Goal: Task Accomplishment & Management: Complete application form

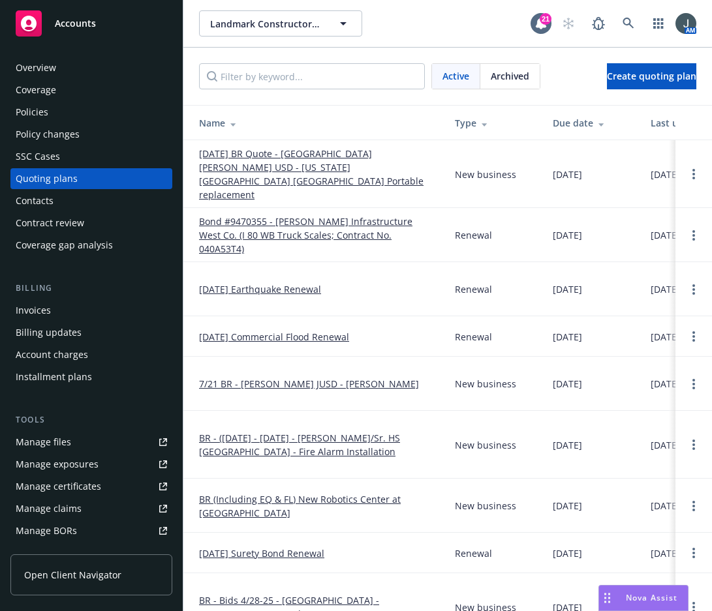
click at [79, 24] on span "Accounts" at bounding box center [75, 23] width 41 height 10
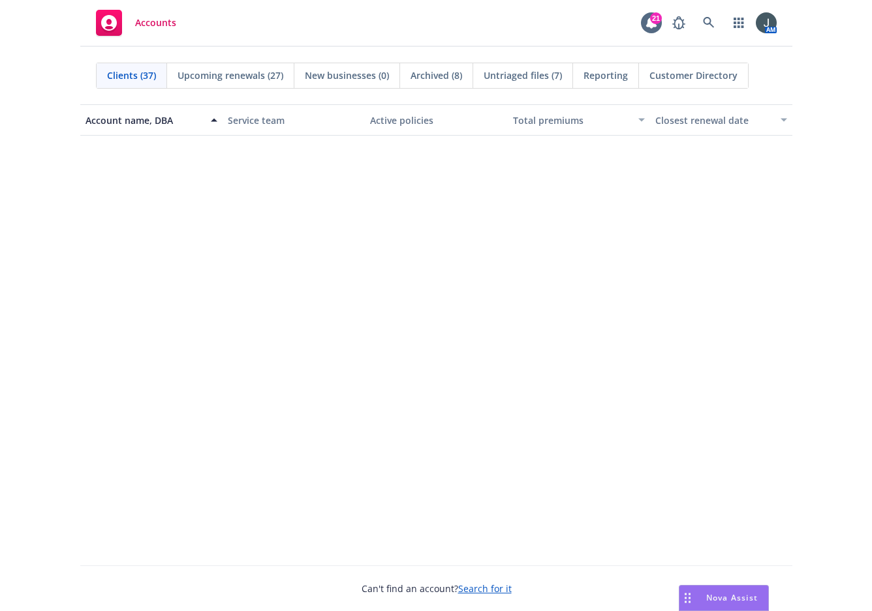
scroll to position [913, 0]
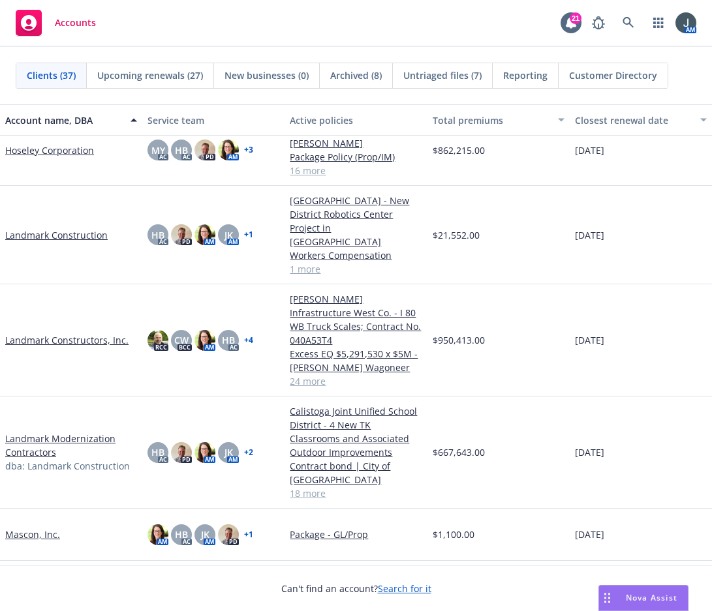
click at [73, 432] on link "Landmark Modernization Contractors" at bounding box center [71, 445] width 132 height 27
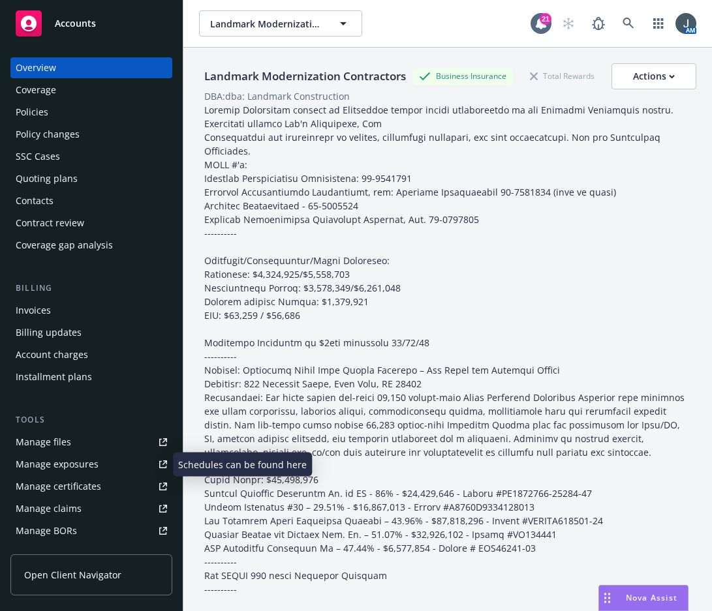
click at [52, 438] on div "Manage files" at bounding box center [43, 442] width 55 height 21
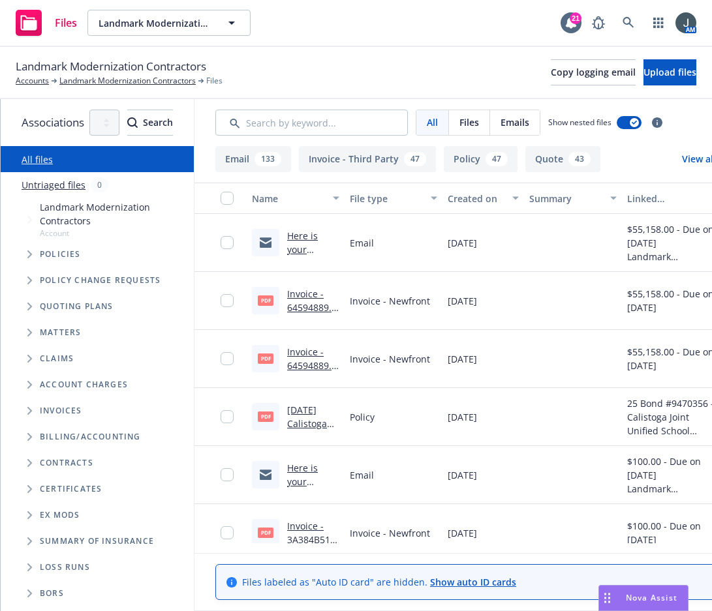
click at [30, 538] on icon "Folder Tree Example" at bounding box center [29, 542] width 5 height 8
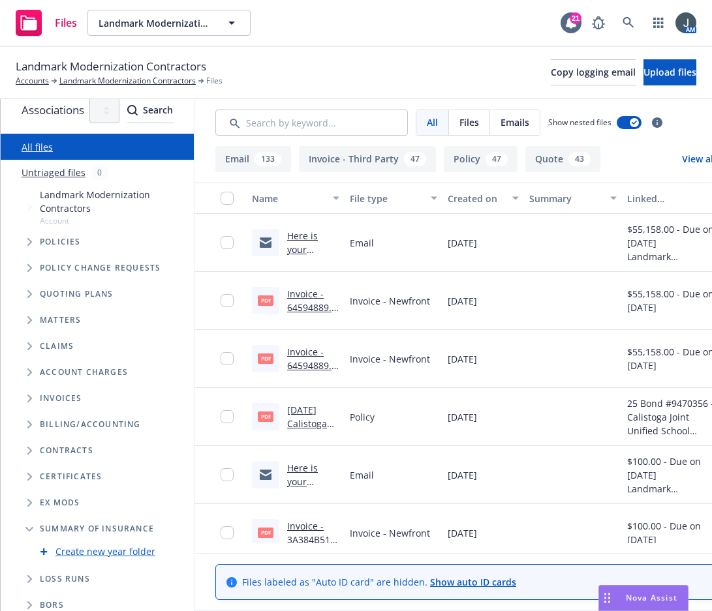
scroll to position [16, 0]
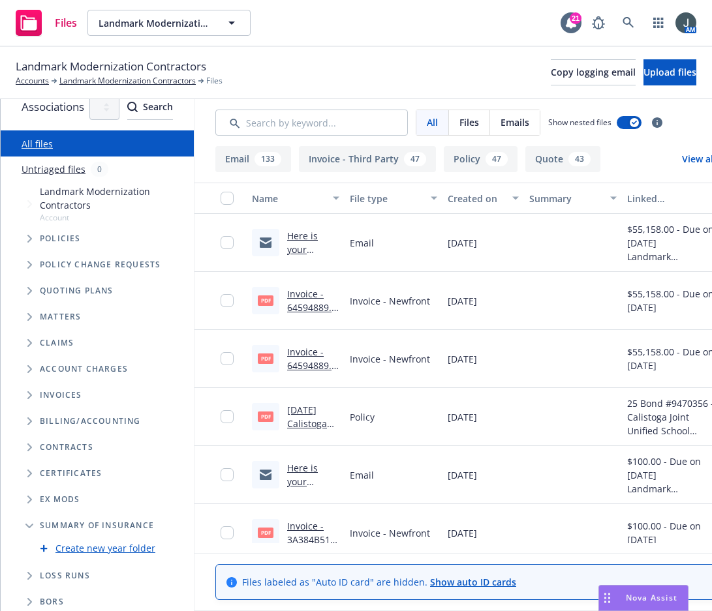
click at [136, 541] on link "Create new year folder" at bounding box center [105, 548] width 100 height 14
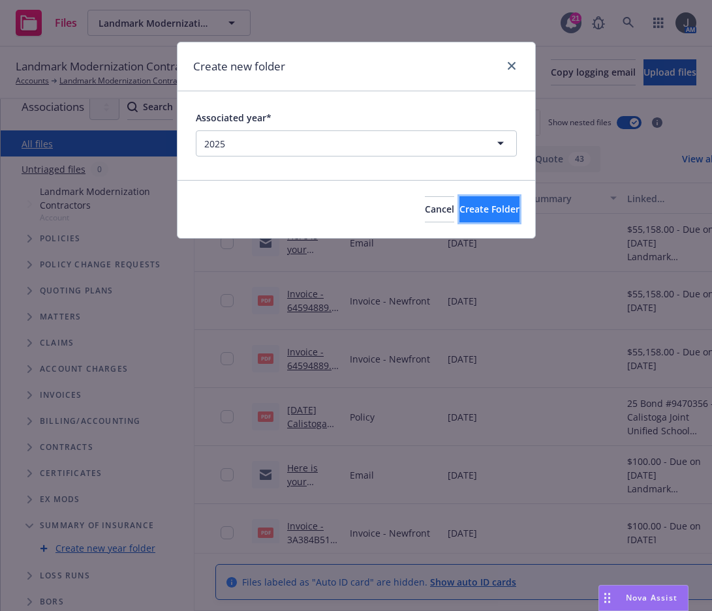
click at [470, 206] on span "Create Folder" at bounding box center [489, 209] width 60 height 12
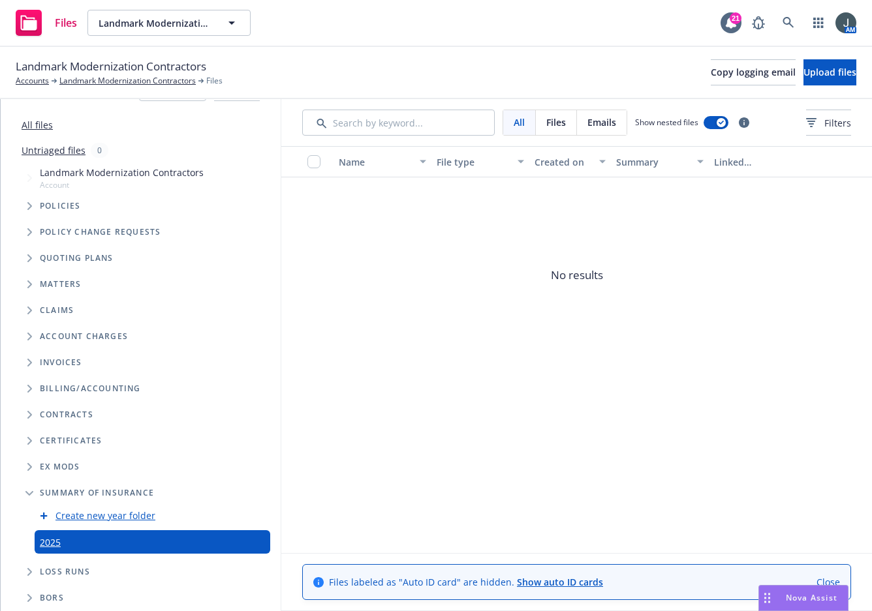
scroll to position [35, 0]
click at [711, 70] on span "Upload files" at bounding box center [829, 72] width 53 height 12
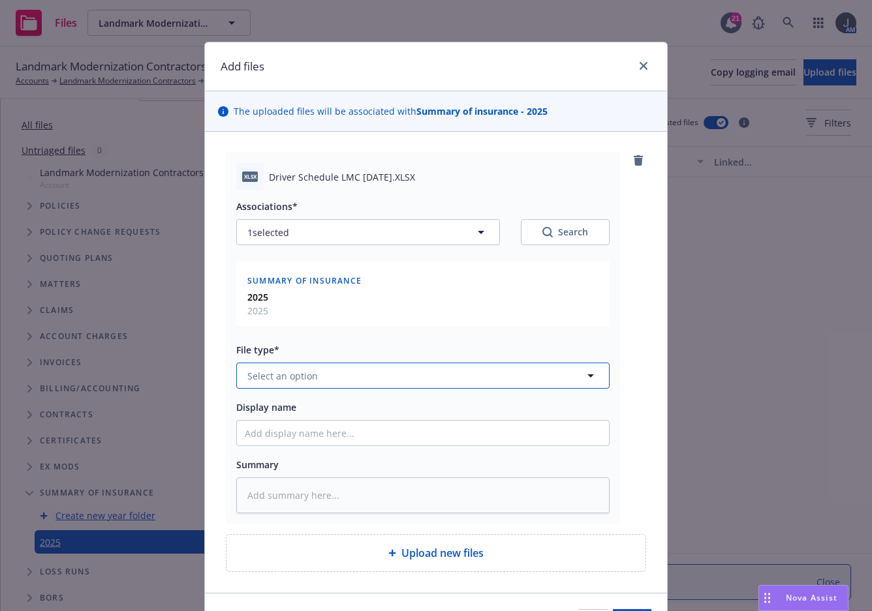
click at [295, 374] on span "Select an option" at bounding box center [282, 376] width 70 height 14
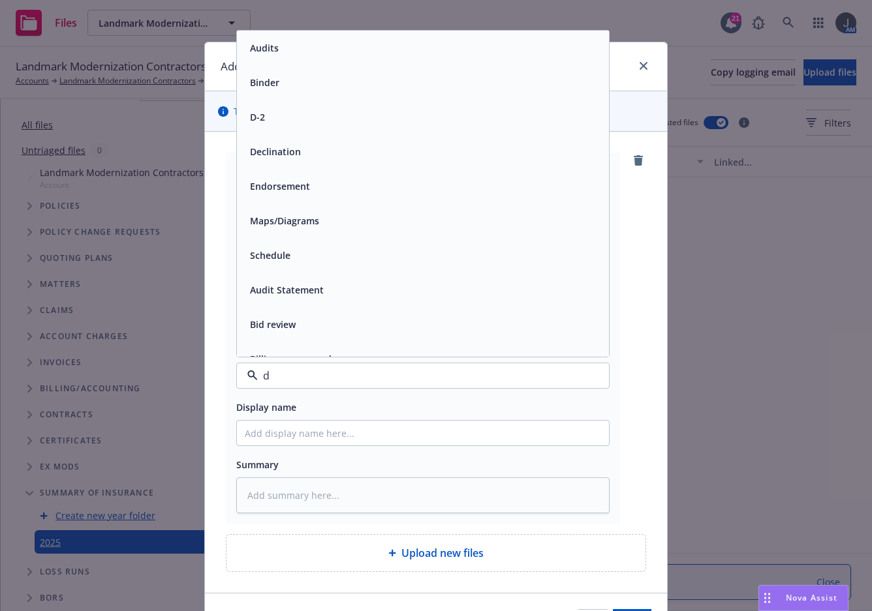
type input "dr"
type textarea "x"
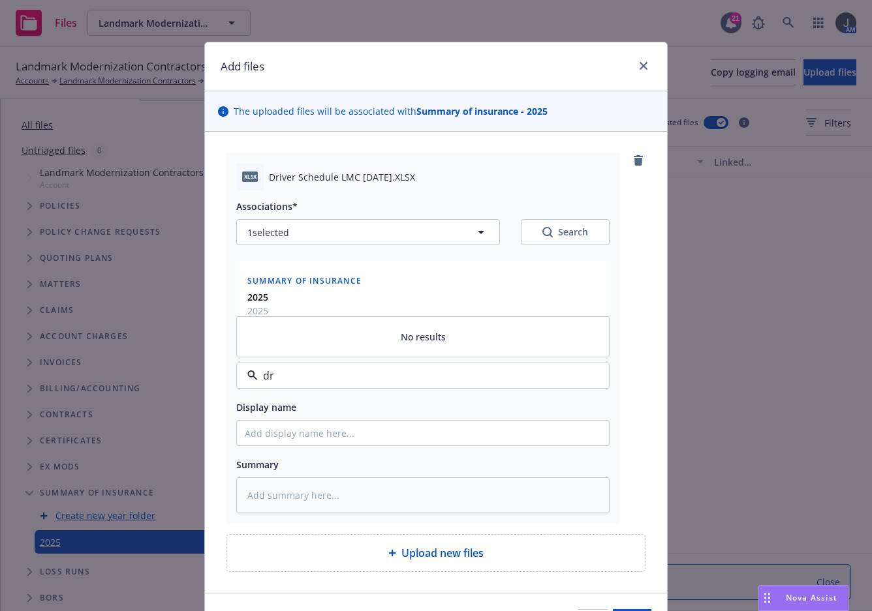
type input "d"
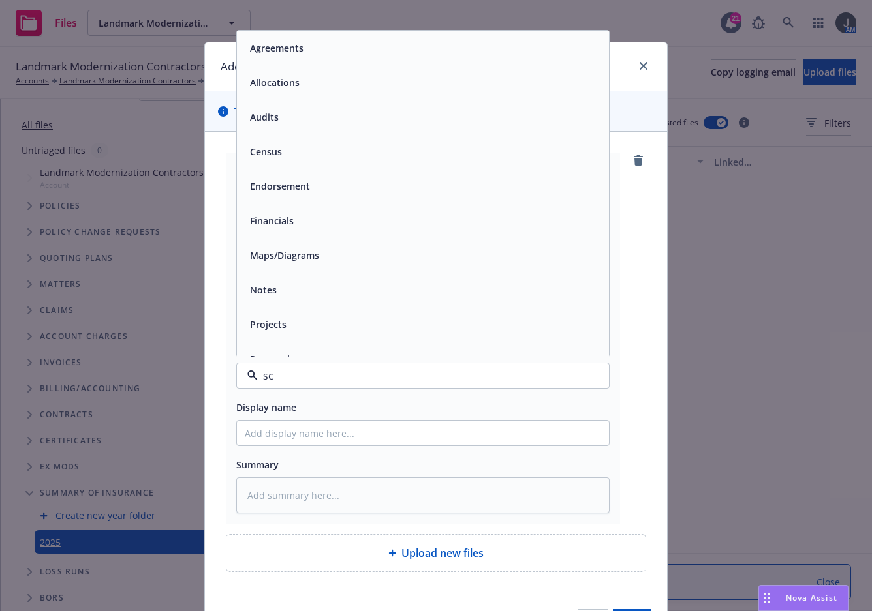
type input "sch"
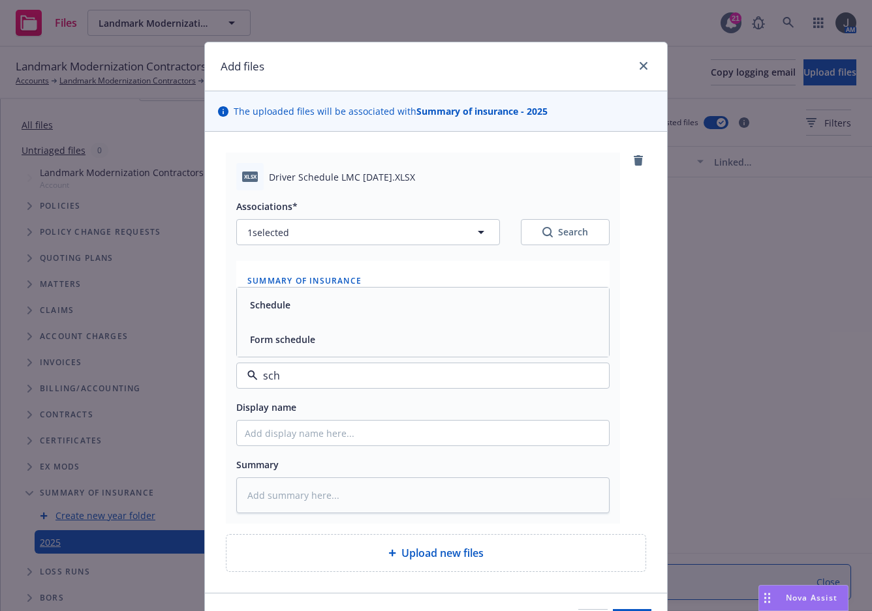
click at [282, 314] on div "Schedule" at bounding box center [269, 305] width 48 height 19
click at [280, 437] on input "Display name" at bounding box center [423, 433] width 372 height 25
type textarea "x"
type input "2"
type textarea "x"
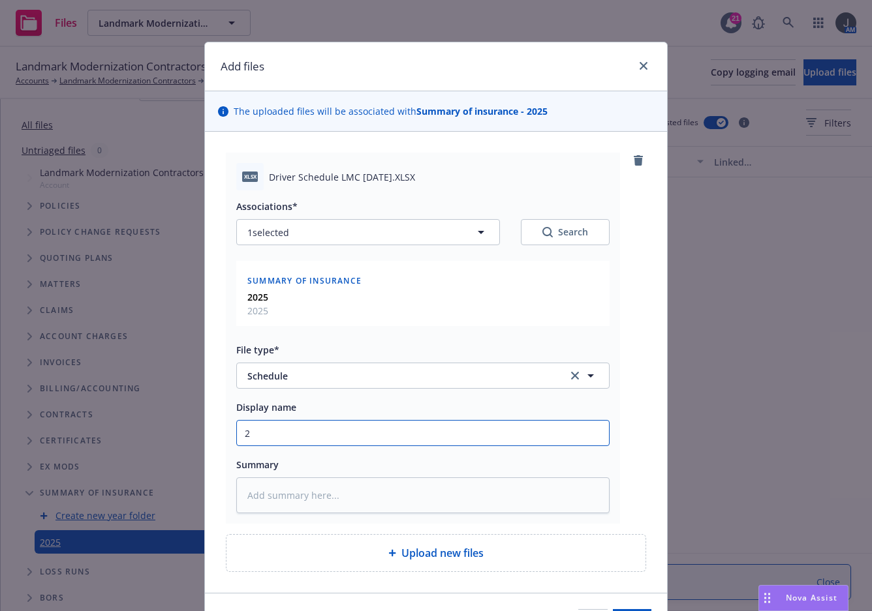
type input "25"
type textarea "x"
type input "25-"
type textarea "x"
type input "25-+"
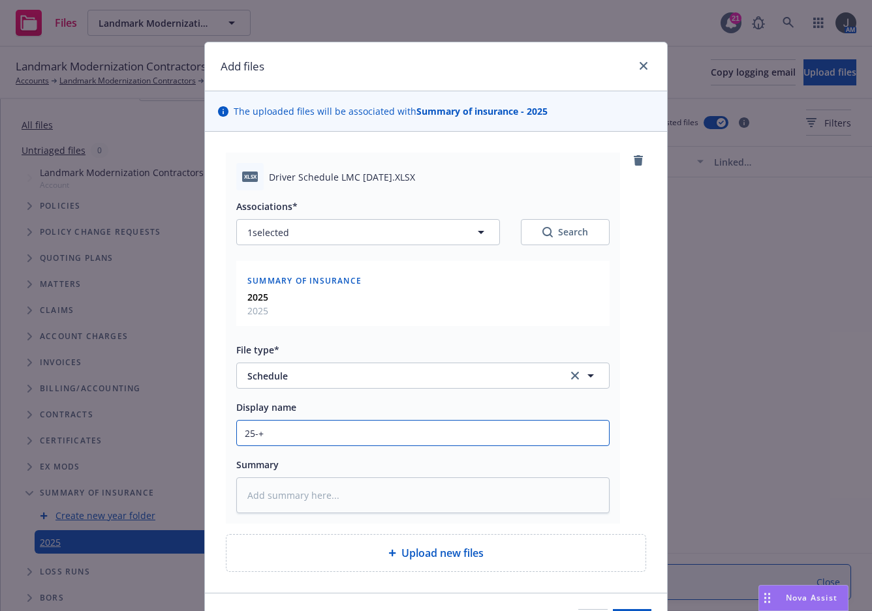
type textarea "x"
type input "25-"
type textarea "x"
type input "25-2"
type textarea "x"
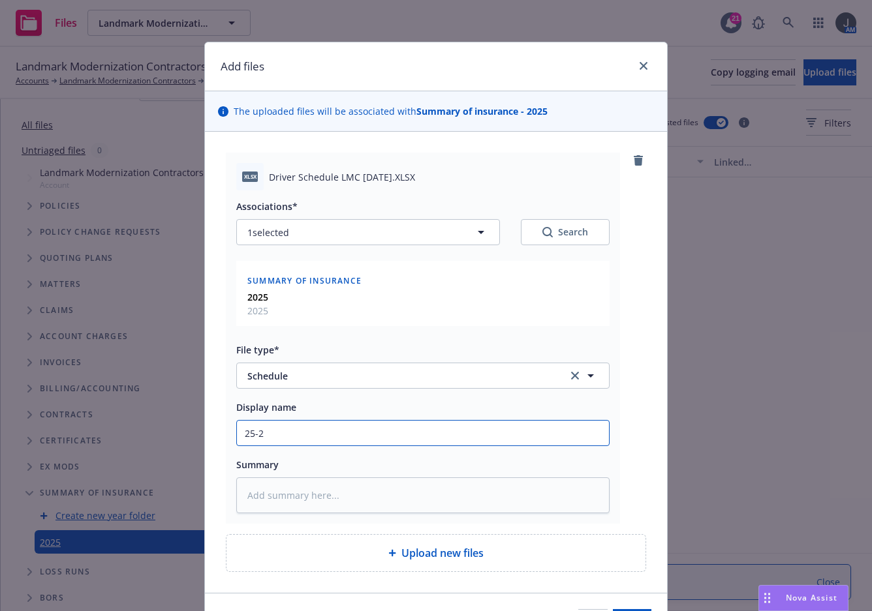
type input "25-26"
type textarea "x"
type input "25-26"
type textarea "x"
type input "25-26 D"
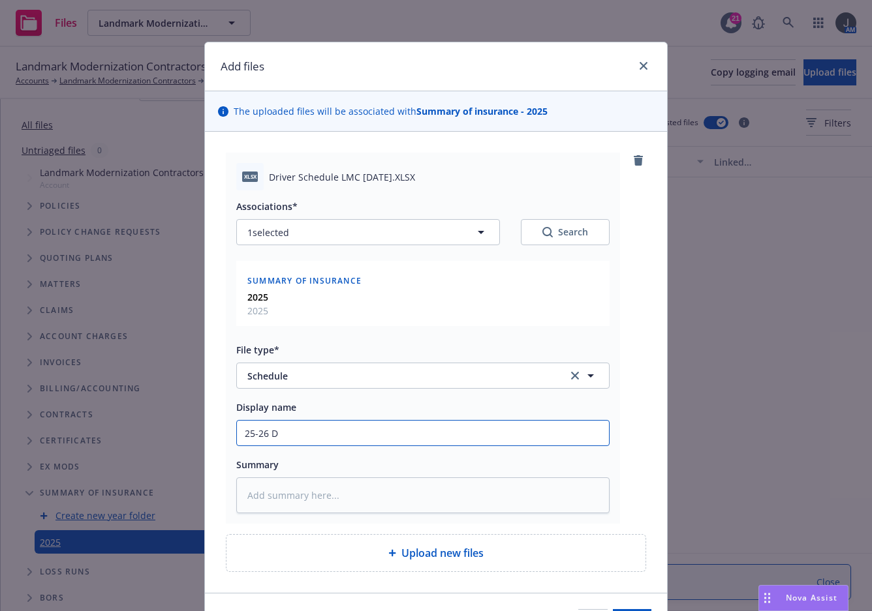
type textarea "x"
type input "25-26 Dri"
type textarea "x"
type input "25-26 Driv"
type textarea "x"
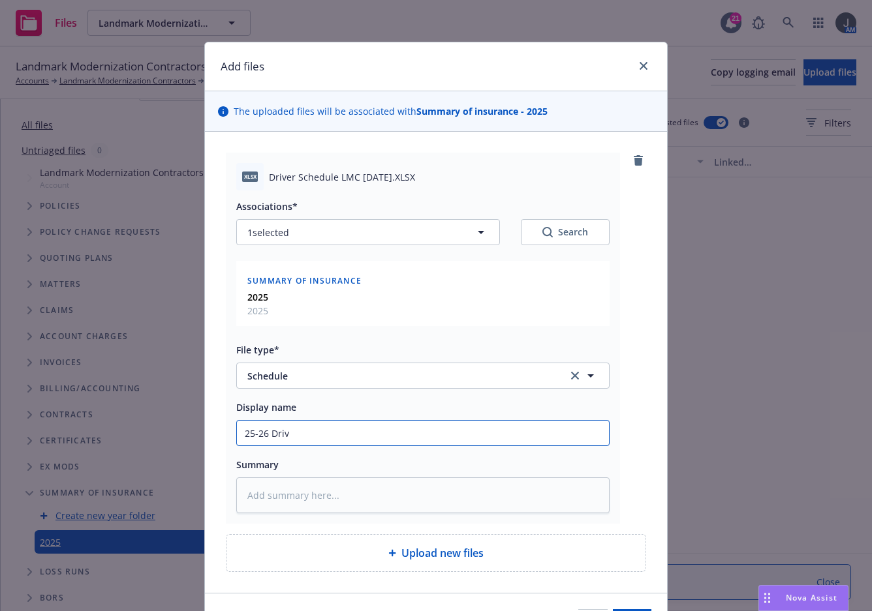
type input "25-26 Drive"
type textarea "x"
type input "25-26 Driver"
type textarea "x"
type input "25-26 Driver"
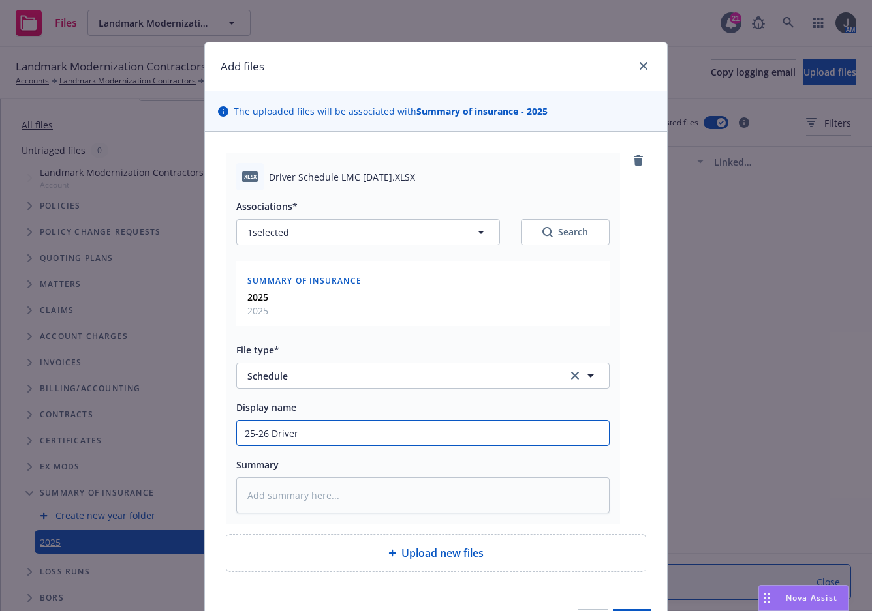
type textarea "x"
type input "25-26 Driver S"
type textarea "x"
type input "25-26 Driver Sc"
type textarea "x"
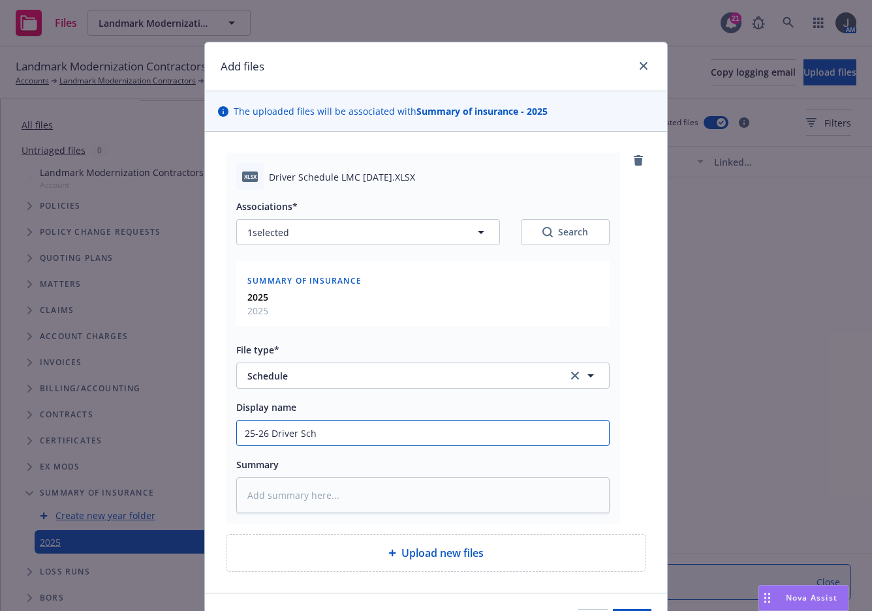
type input "25-26 Driver Sche"
type textarea "x"
type input "25-26 Driver Sched"
type textarea "x"
type input "25-26 Driver Schedu"
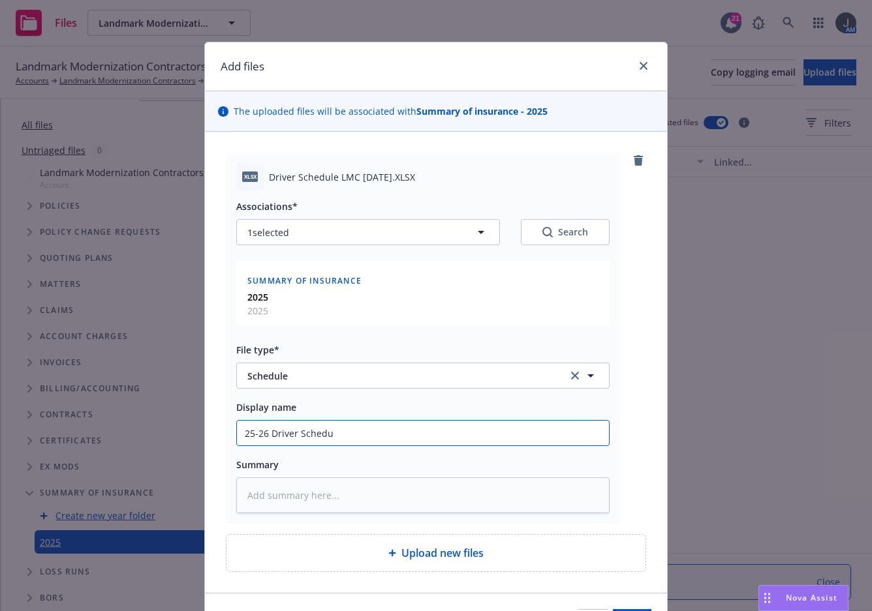
type textarea "x"
type input "25-26 Driver Schedul"
type textarea "x"
drag, startPoint x: 352, startPoint y: 431, endPoint x: 117, endPoint y: 417, distance: 235.3
click at [117, 417] on div "Add files The uploaded files will be associated with Summary of insurance - 202…" at bounding box center [436, 305] width 872 height 611
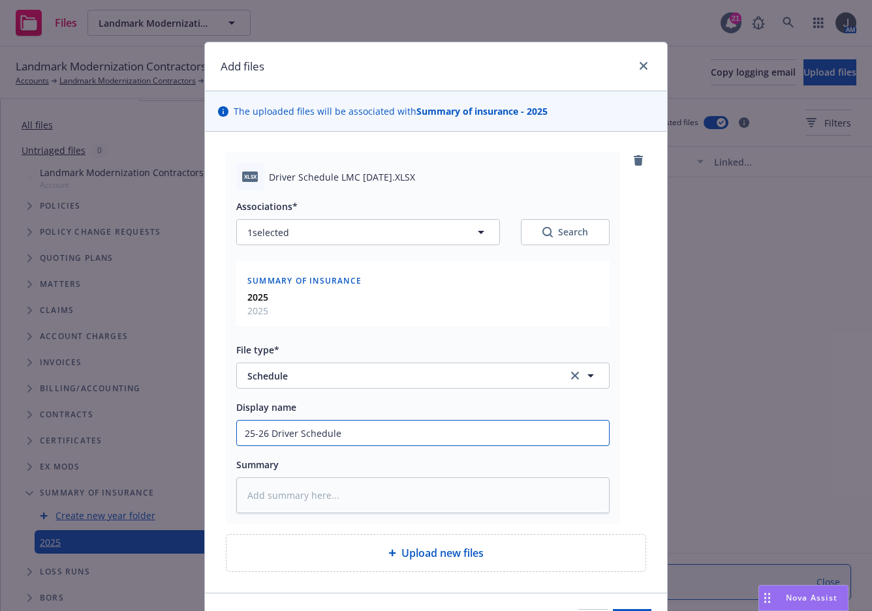
type input "25-26 Driver Schedule"
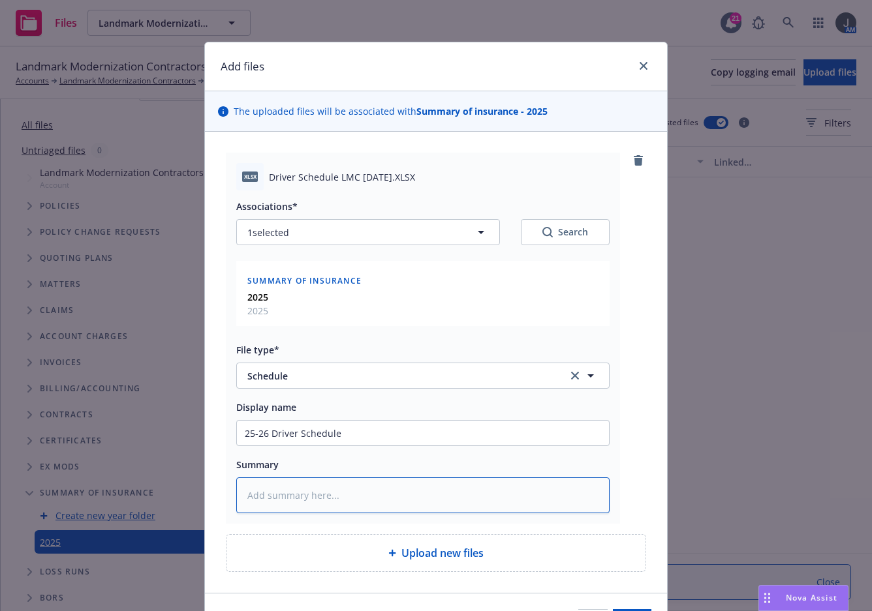
click at [291, 491] on textarea at bounding box center [422, 496] width 373 height 36
paste textarea "25-26 Driver Schedule"
type textarea "x"
type textarea "25-26 Driver Schedule"
type textarea "x"
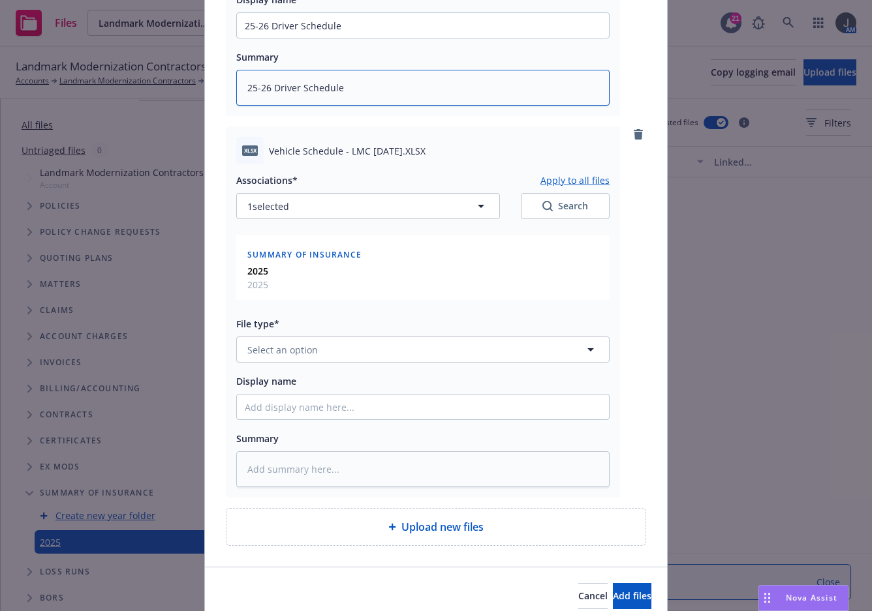
scroll to position [464, 0]
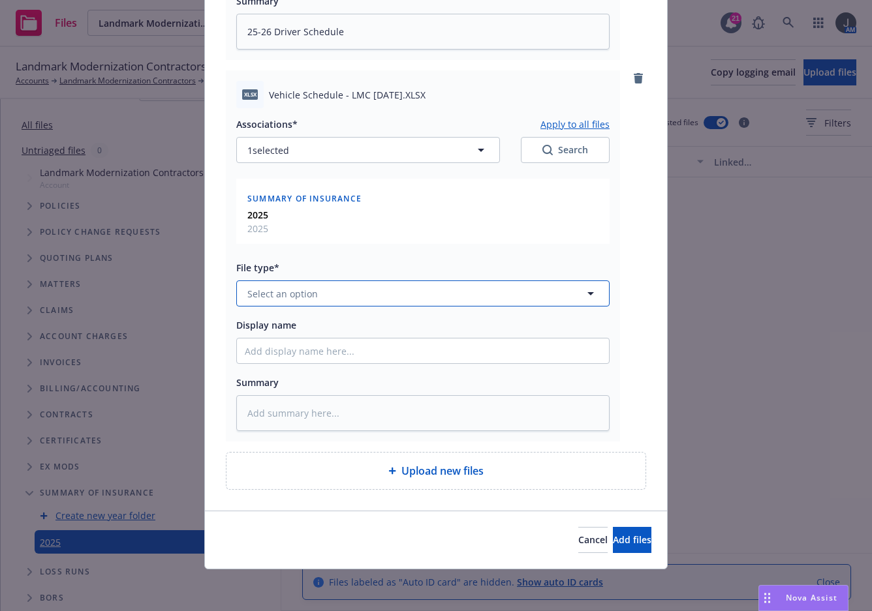
click at [305, 301] on button "Select an option" at bounding box center [422, 294] width 373 height 26
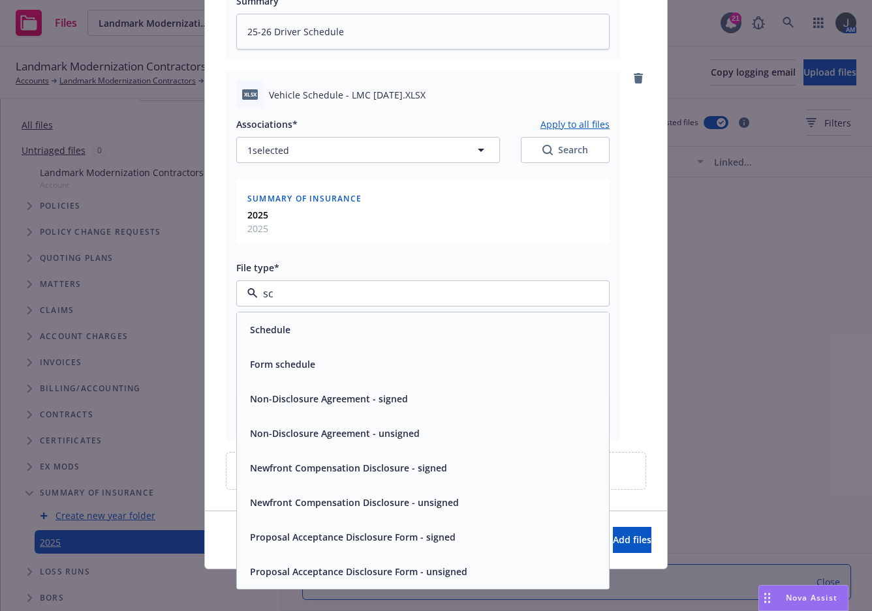
type input "sch"
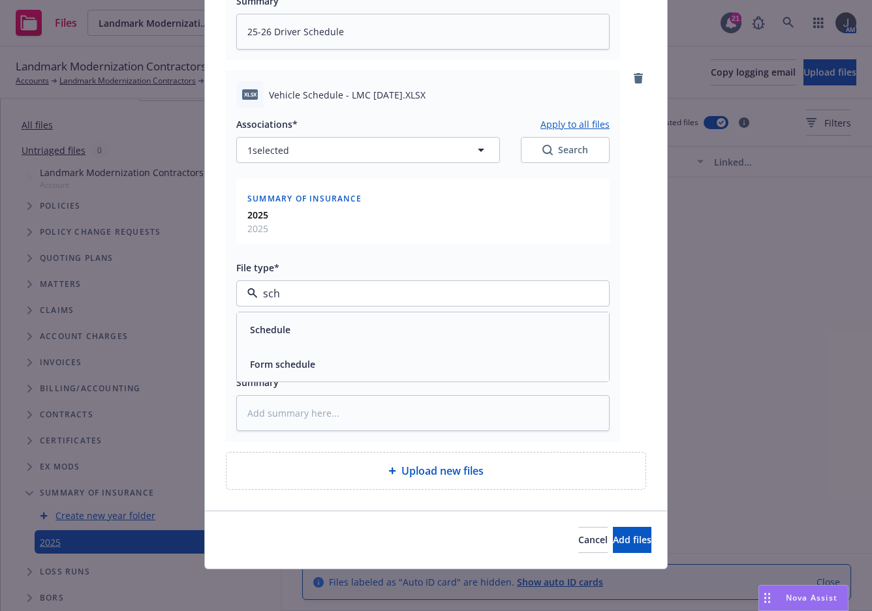
click at [290, 339] on div "Schedule" at bounding box center [423, 329] width 356 height 19
paste input "25-26 Driver Schedule"
type textarea "x"
type input "25-26 Driver Schedule"
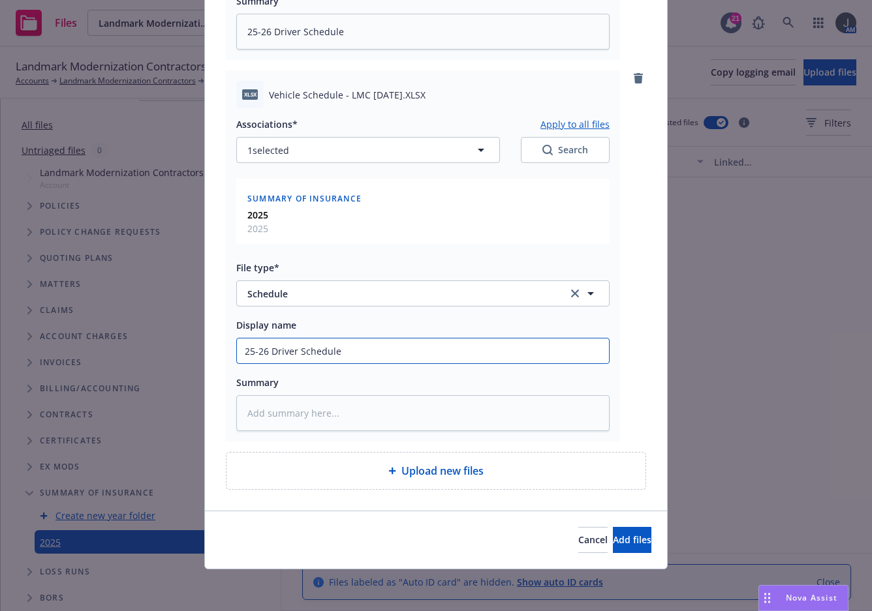
type textarea "x"
type input "25-26 VSchedule"
type textarea "x"
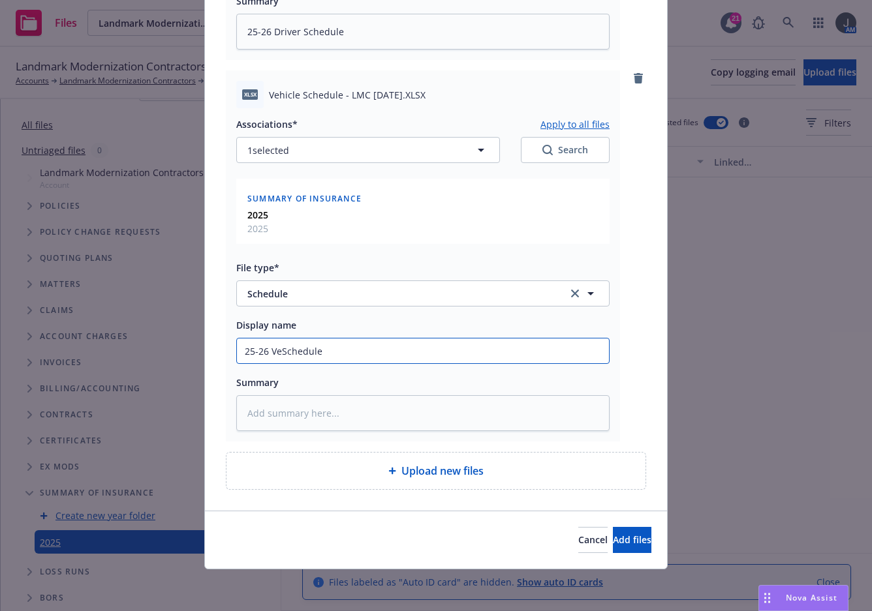
type input "25-26 VehSchedule"
type textarea "x"
type input "25-26 VehcSchedule"
type textarea "x"
type input "25-26 VehciSchedule"
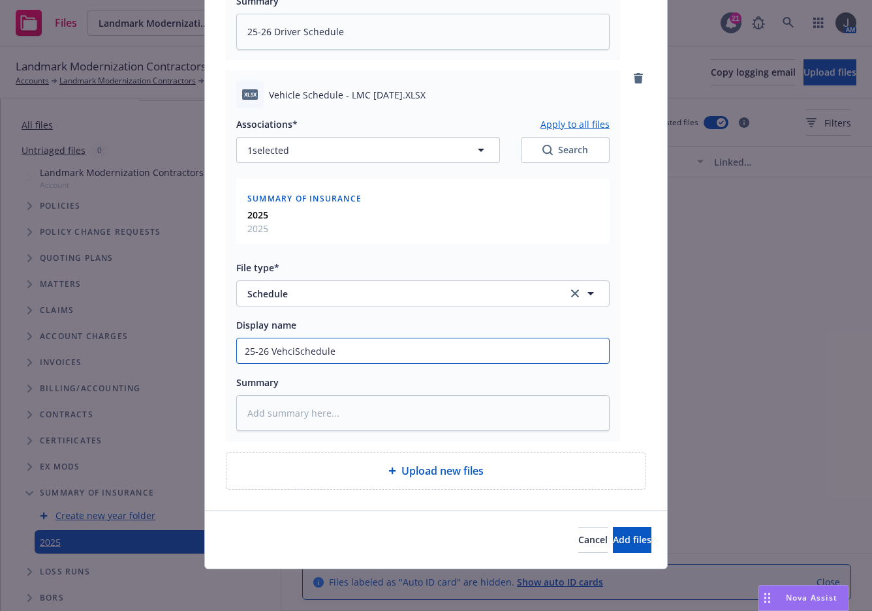
type textarea "x"
type input "25-26 VehcSchedule"
type textarea "x"
type input "25-26 VehSchedule"
type textarea "x"
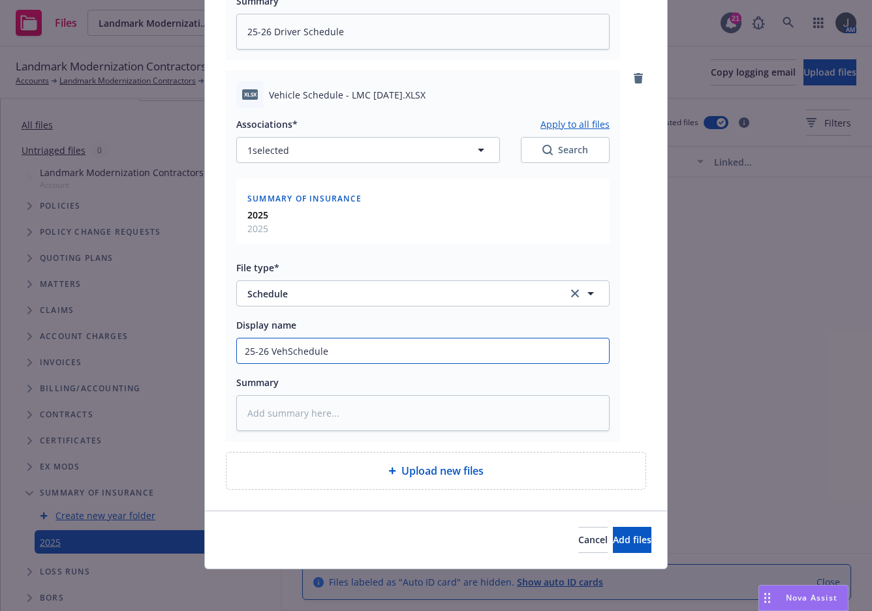
type input "25-26 VehiSchedule"
type textarea "x"
type input "25-26 VehicSchedule"
type textarea "x"
type input "25-26 VehiclSchedule"
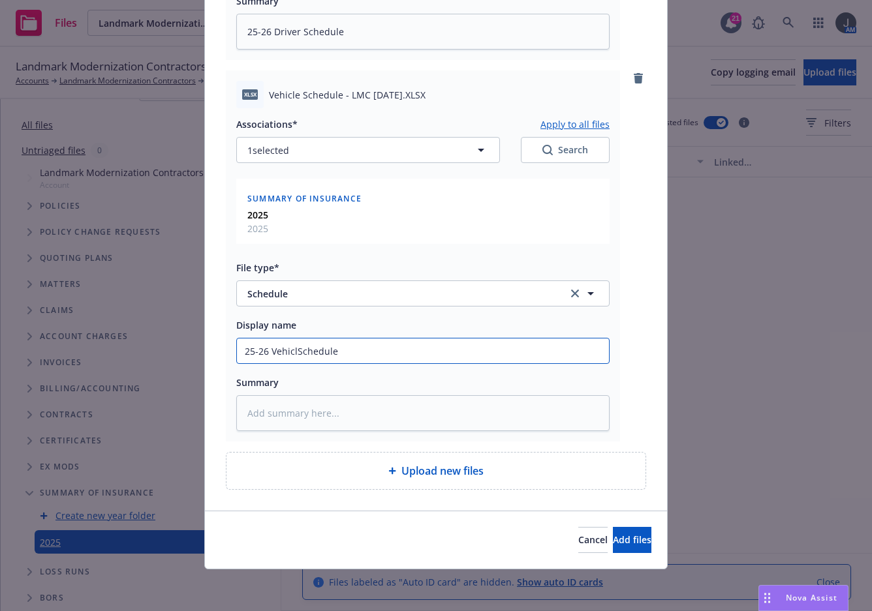
type textarea "x"
type input "25-26 VehicleSchedule"
type textarea "x"
drag, startPoint x: 359, startPoint y: 358, endPoint x: 174, endPoint y: 358, distance: 184.6
click at [174, 358] on div "Add files The uploaded files will be associated with Summary of insurance - 202…" at bounding box center [436, 305] width 872 height 611
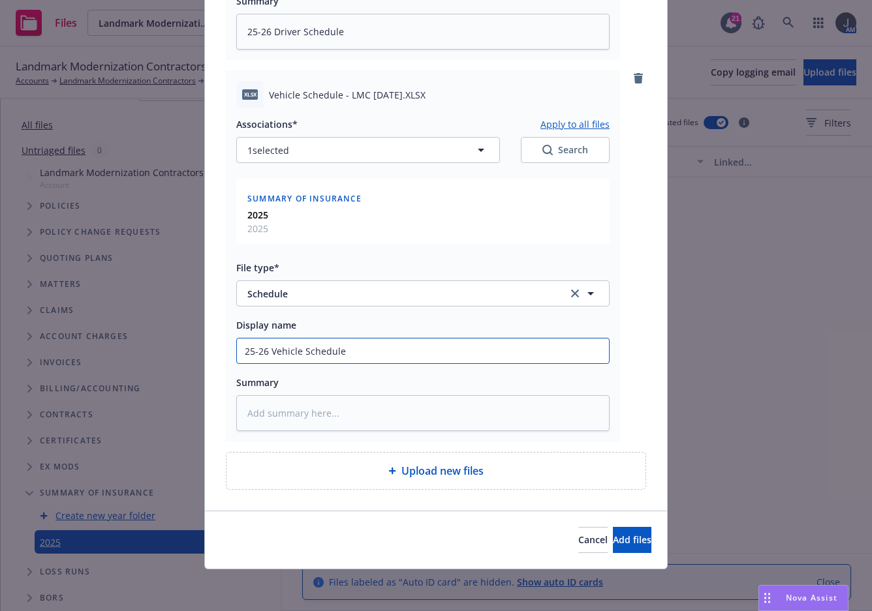
type input "25-26 Vehicle Schedule"
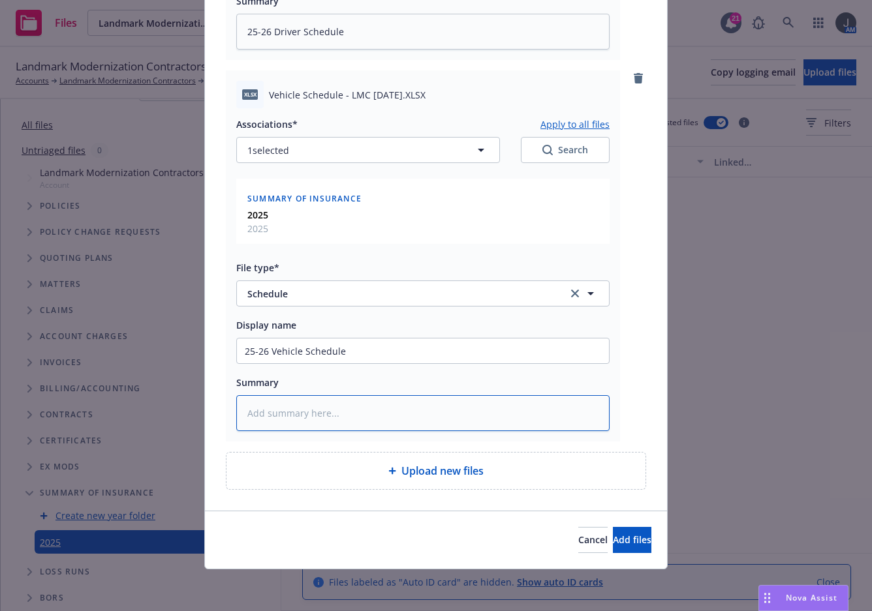
click at [316, 401] on textarea at bounding box center [422, 413] width 373 height 36
paste textarea "25-26 Vehicle Schedule"
type textarea "x"
type textarea "25-26 Vehicle Schedule"
type textarea "x"
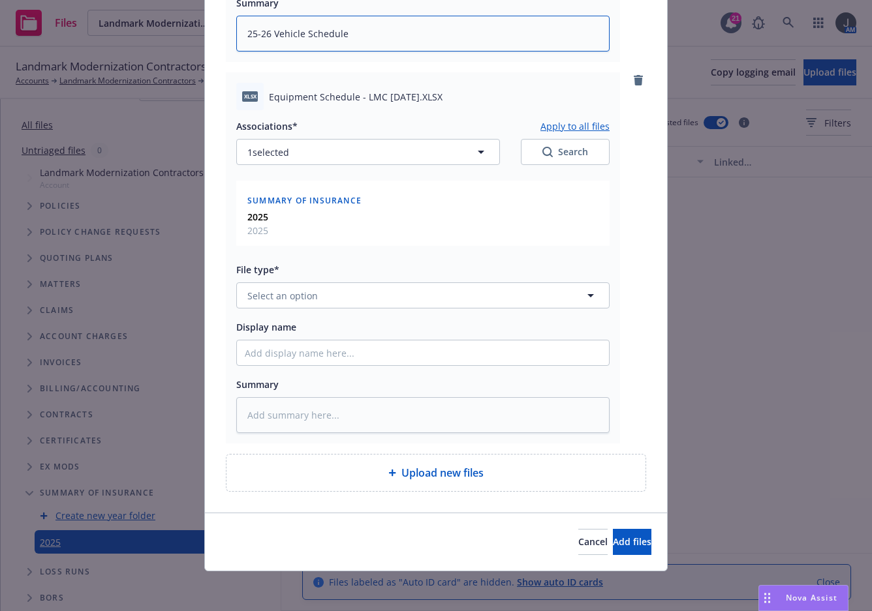
scroll to position [845, 0]
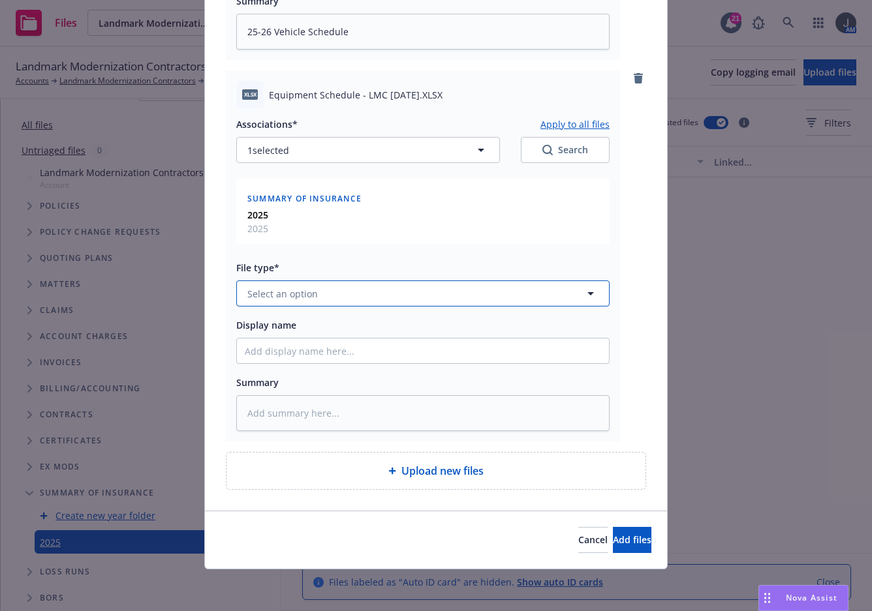
click at [299, 292] on span "Select an option" at bounding box center [282, 294] width 70 height 14
type input "sc"
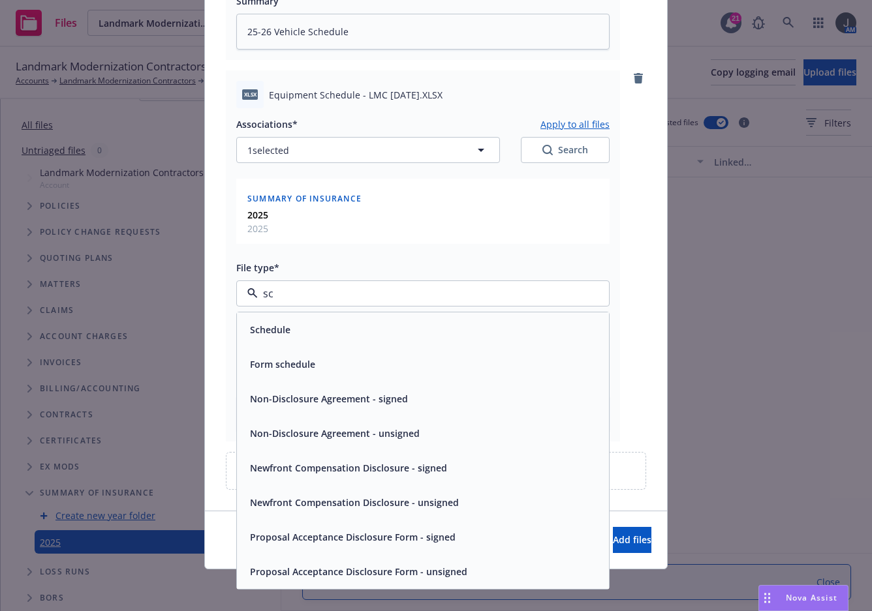
click at [272, 333] on span "Schedule" at bounding box center [270, 330] width 40 height 14
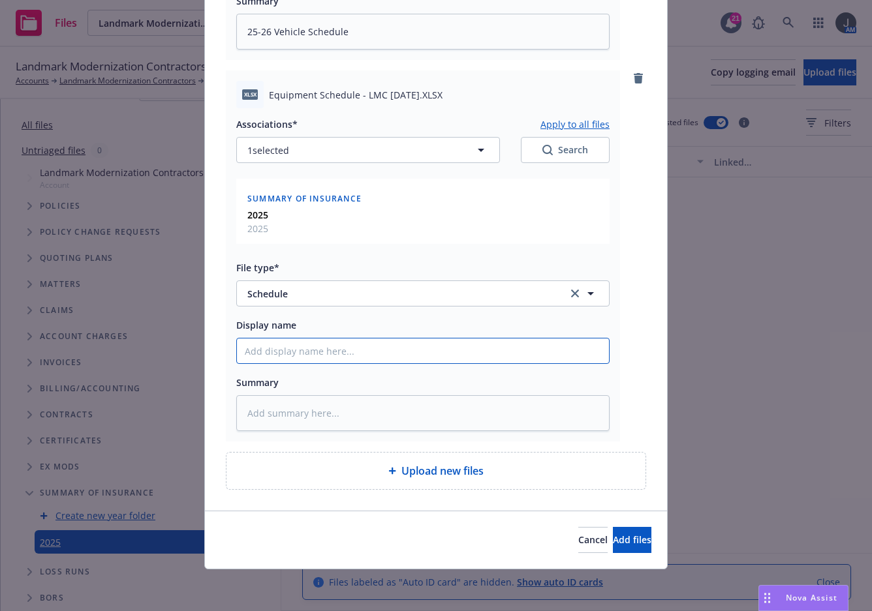
paste input "25-26 Vehicle Schedule"
type textarea "x"
type input "25-26 Vehicle Schedule"
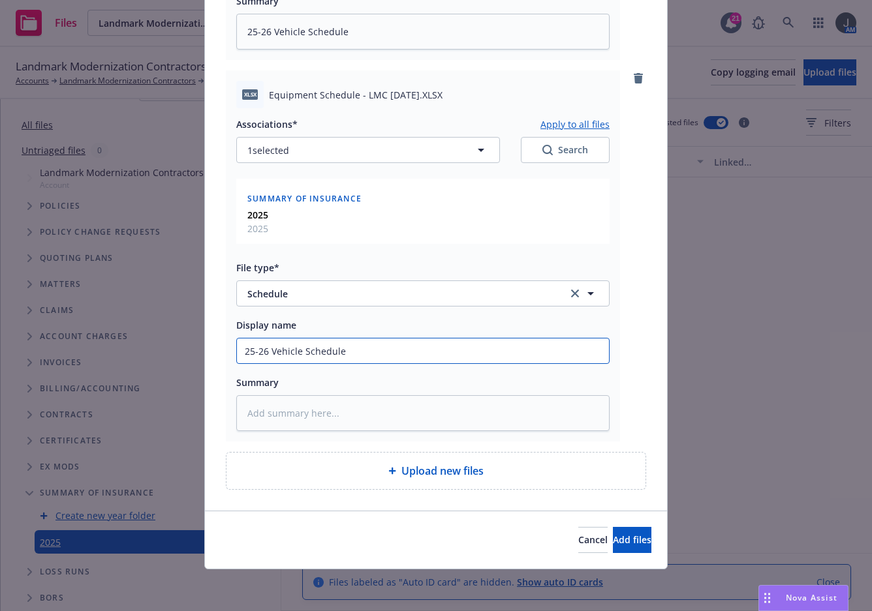
type textarea "x"
type input "25-26 ESchedule"
type textarea "x"
type input "25-26 EqSchedule"
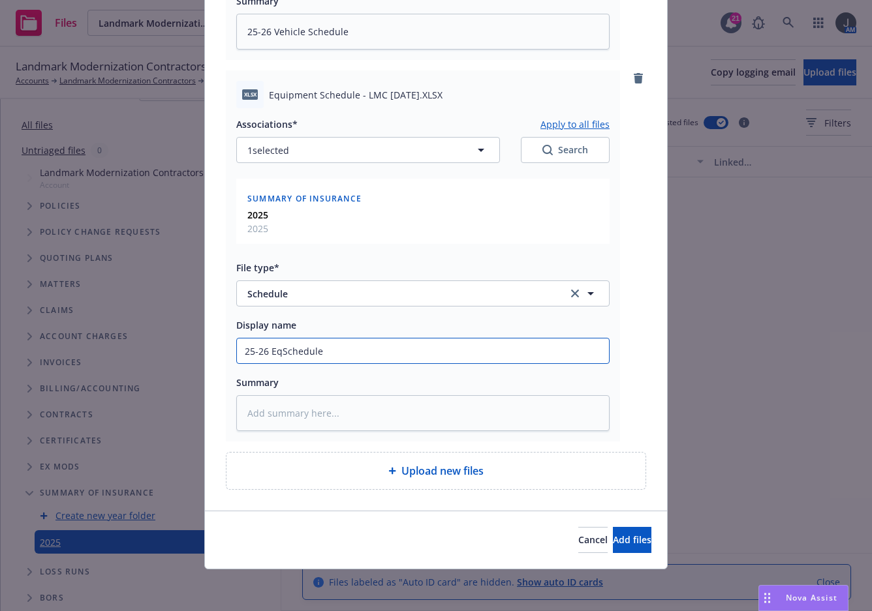
type textarea "x"
type input "25-26 EquSchedule"
type textarea "x"
type input "25-26 EquiSchedule"
type textarea "x"
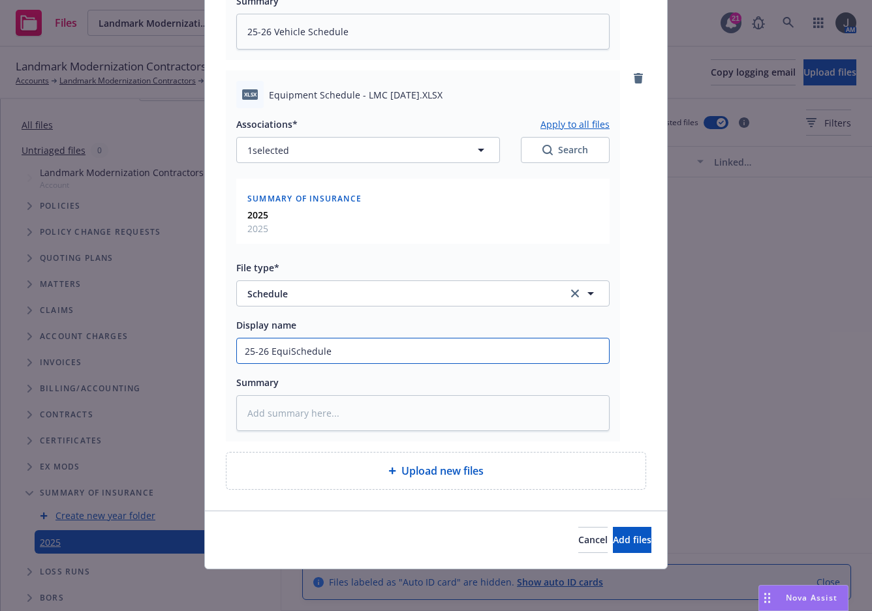
type input "25-26 EquipSchedule"
type textarea "x"
type input "25-26 EquipmSchedule"
type textarea "x"
type input "25-26 EquipmeSchedule"
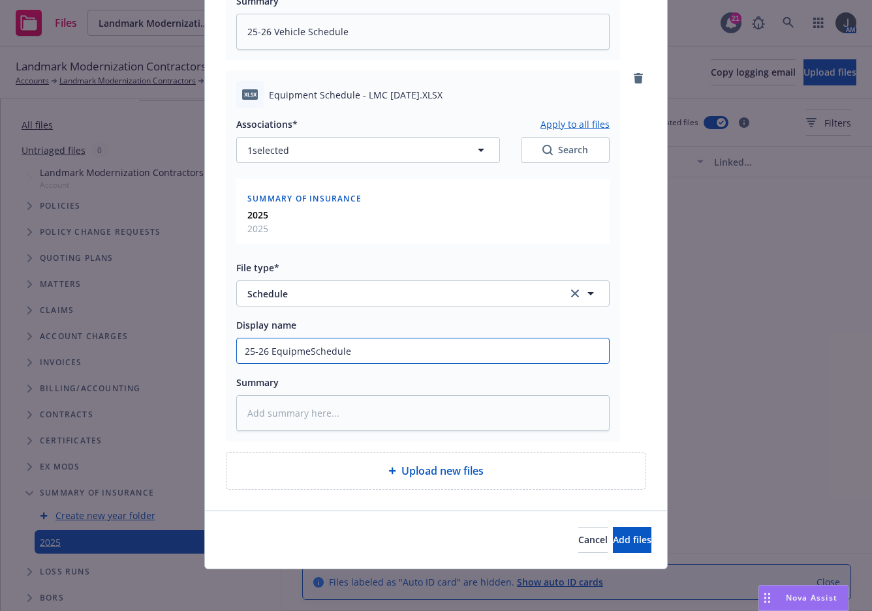
type textarea "x"
type input "25-26 EquipmenSchedule"
type textarea "x"
type input "25-26 EquipmentSchedule"
type textarea "x"
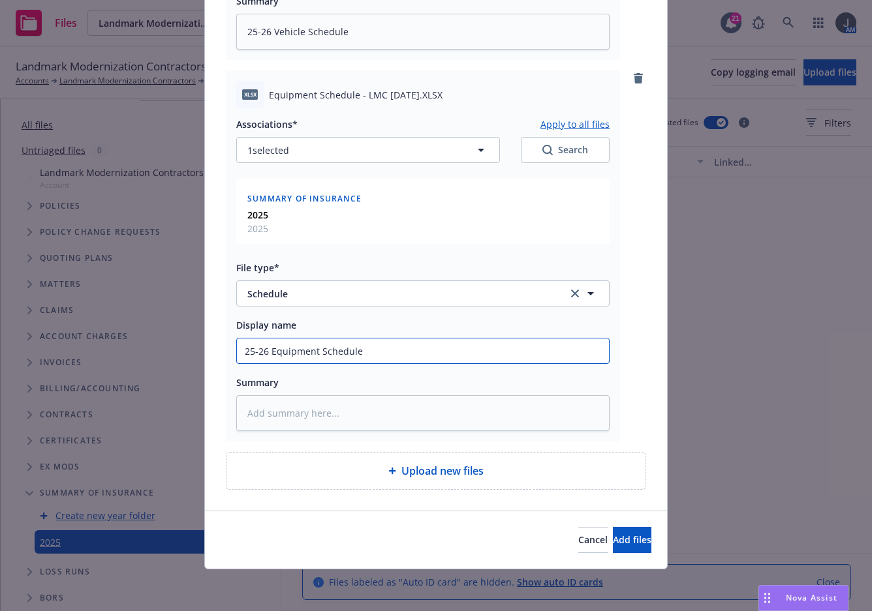
type input "25-26 Equipment Schedule"
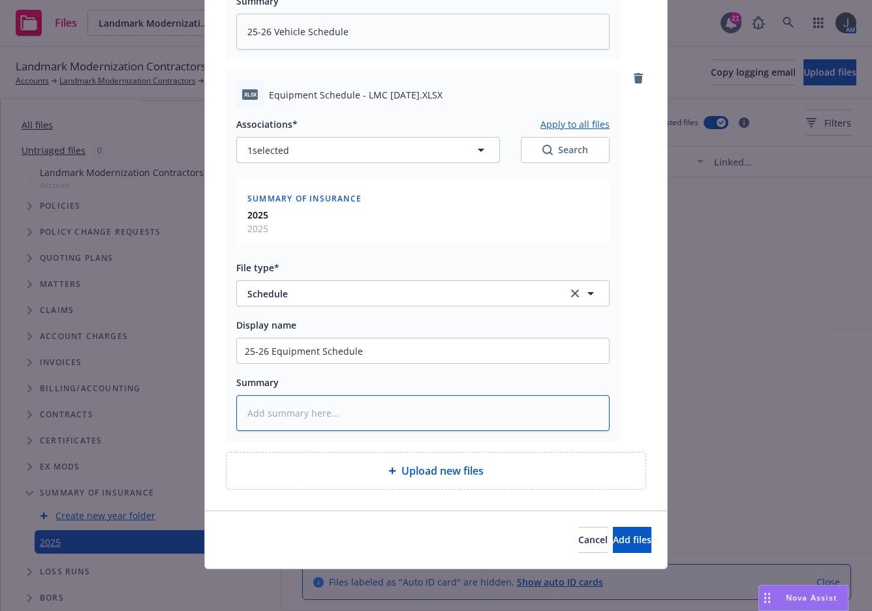
click at [340, 421] on textarea at bounding box center [422, 413] width 373 height 36
paste textarea "25-26 Equipment Schedule"
type textarea "x"
type textarea "25-26 Equipment Schedule"
type textarea "x"
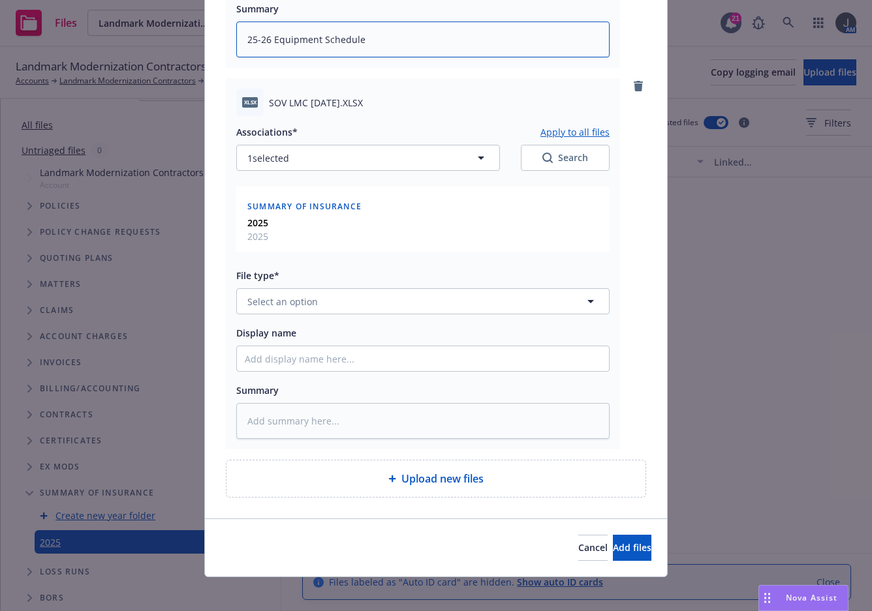
scroll to position [1227, 0]
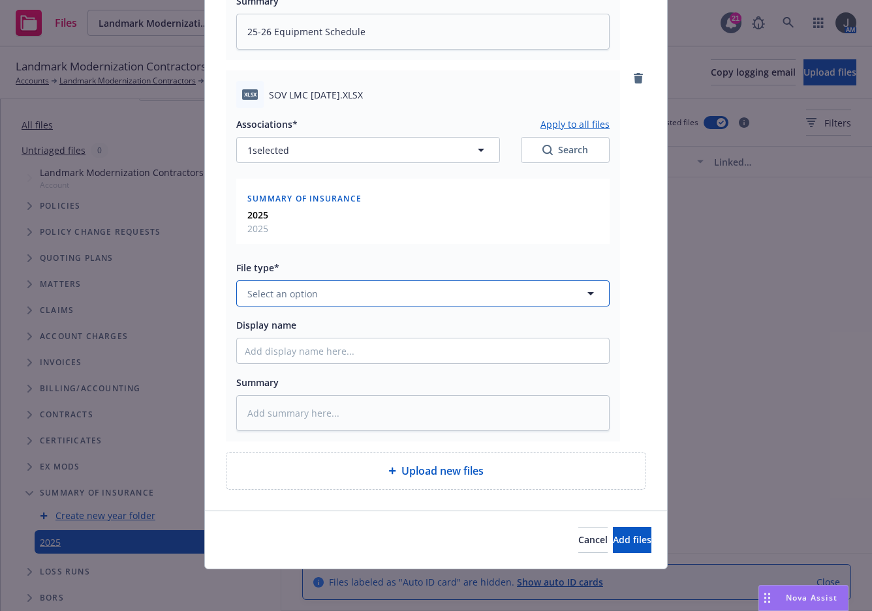
click at [274, 299] on span "Select an option" at bounding box center [282, 294] width 70 height 14
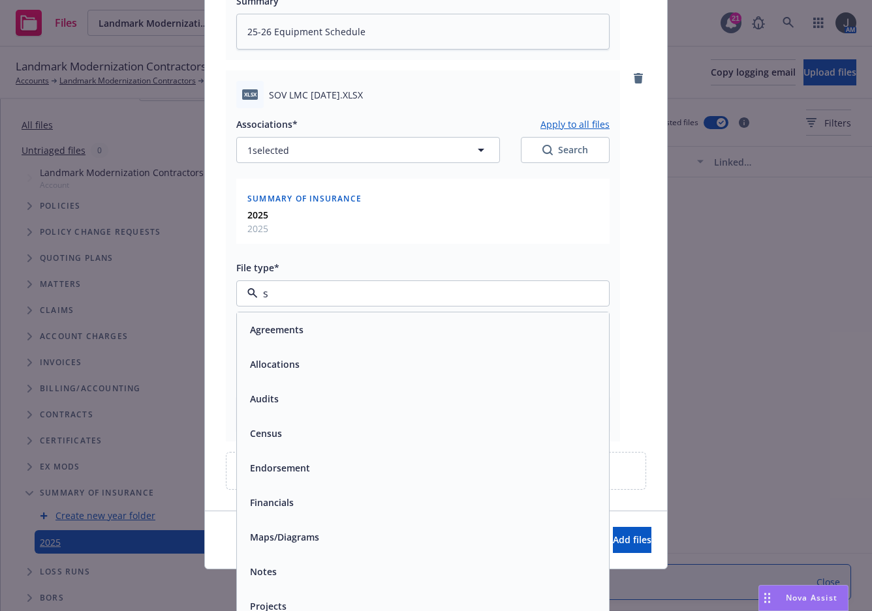
type input "sc"
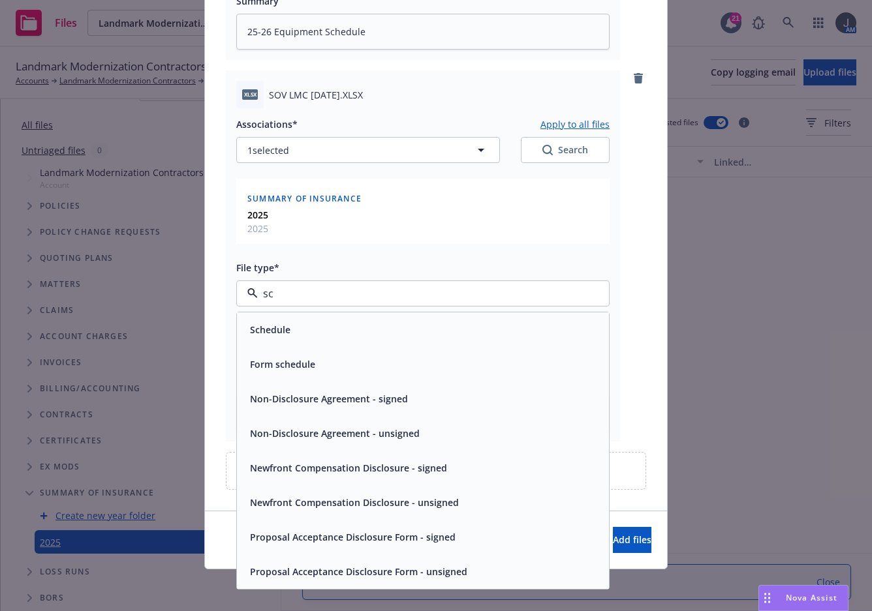
click at [287, 342] on div "Schedule" at bounding box center [423, 329] width 372 height 35
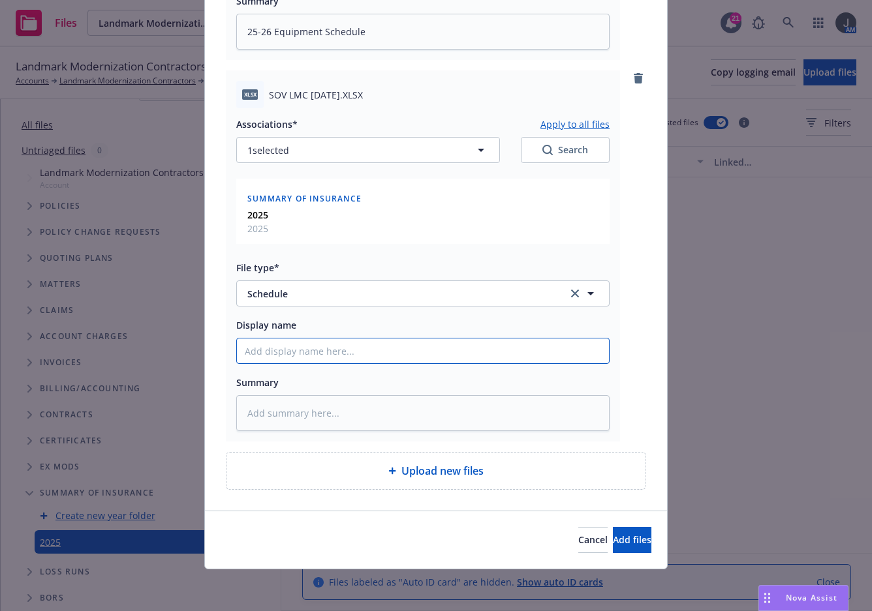
paste input "25-26 Equipment Schedule"
type textarea "x"
type input "25-26 Equipment Schedule"
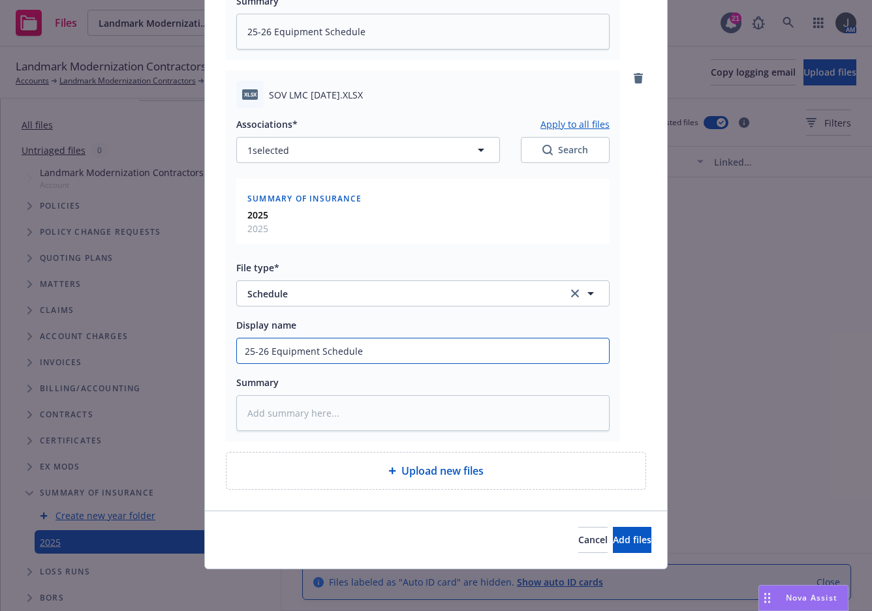
type textarea "x"
type input "25-26 SSchedule"
type textarea "x"
type input "25-26 SOSchedule"
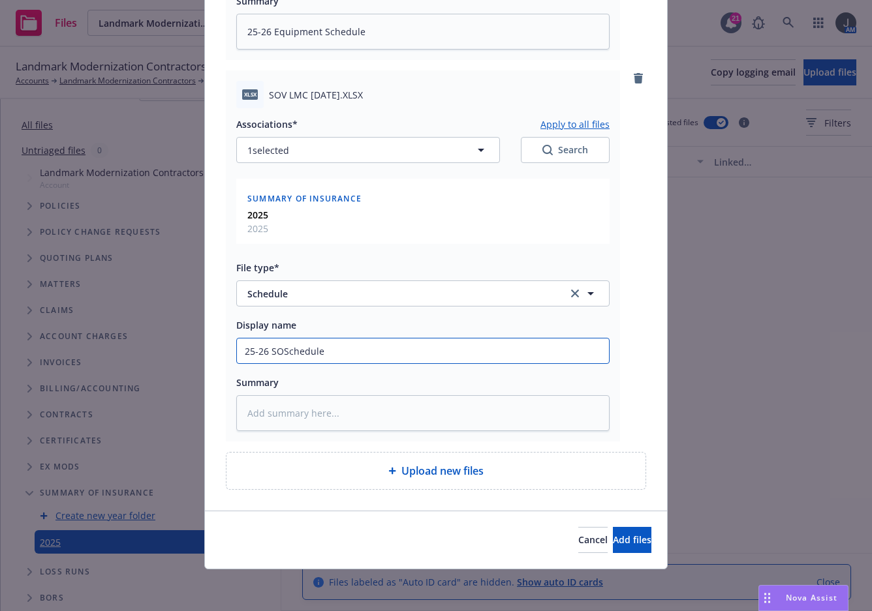
type textarea "x"
type input "25-26 SOVSchedule"
type textarea "x"
type input "25-26 SOV Schedule"
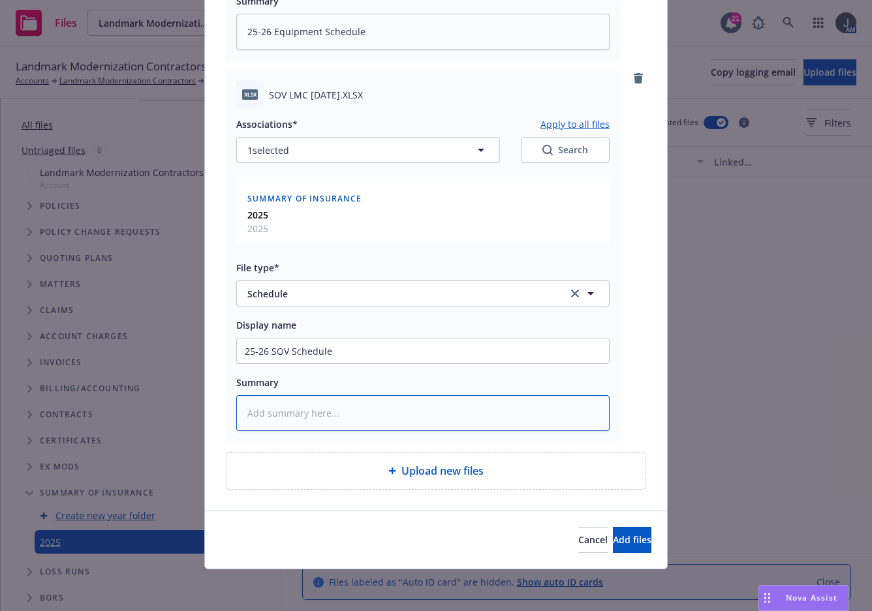
click at [302, 408] on textarea at bounding box center [422, 413] width 373 height 36
paste textarea "25-26 Equipment Schedule"
type textarea "x"
type textarea "25-26 Equipment Schedule"
click at [297, 416] on textarea "25-26 Equipment Schedule" at bounding box center [422, 413] width 373 height 36
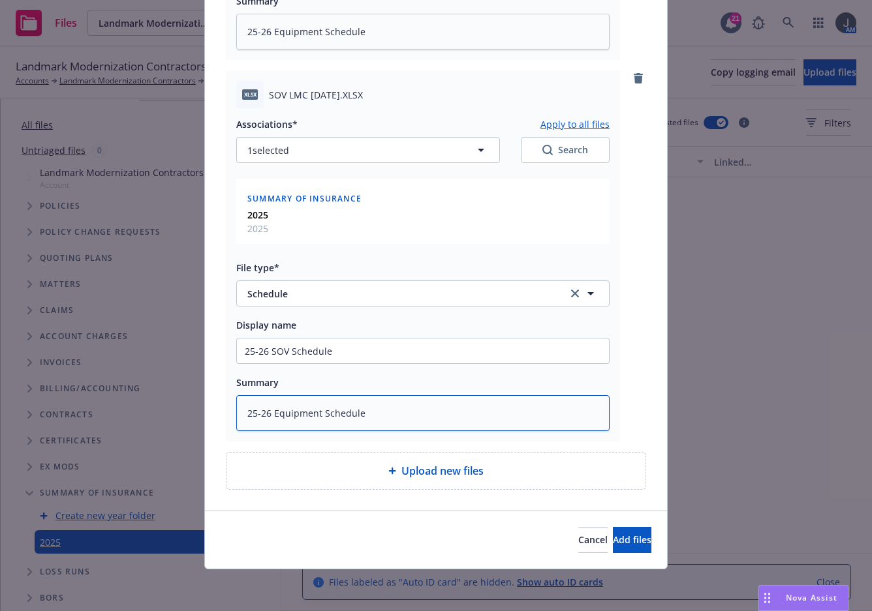
click at [297, 416] on textarea "25-26 Equipment Schedule" at bounding box center [422, 413] width 373 height 36
type textarea "x"
type textarea "25-26 SSchedule"
type textarea "x"
type textarea "25-26 SOSchedule"
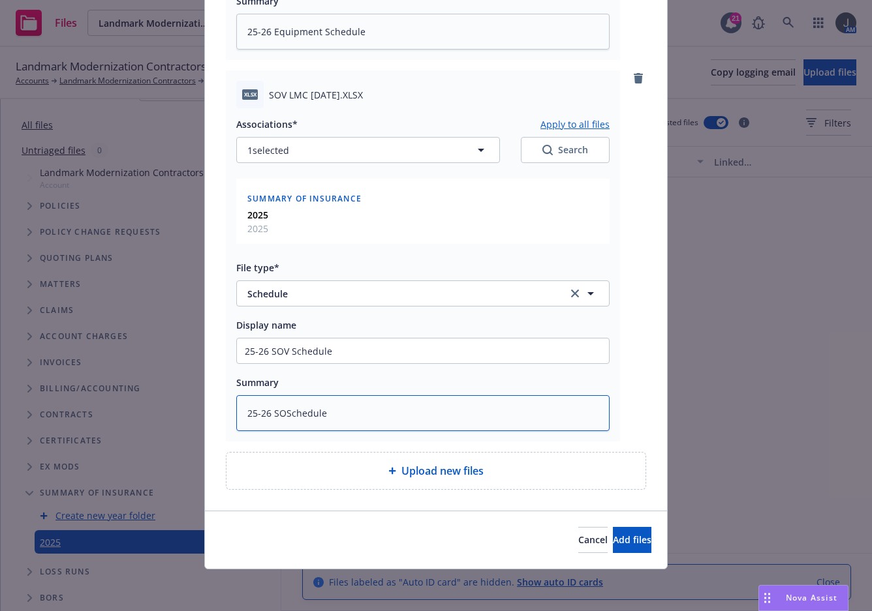
type textarea "x"
type textarea "25-26 SOV Schedule"
type textarea "x"
type textarea "25-26 SOV Schedule"
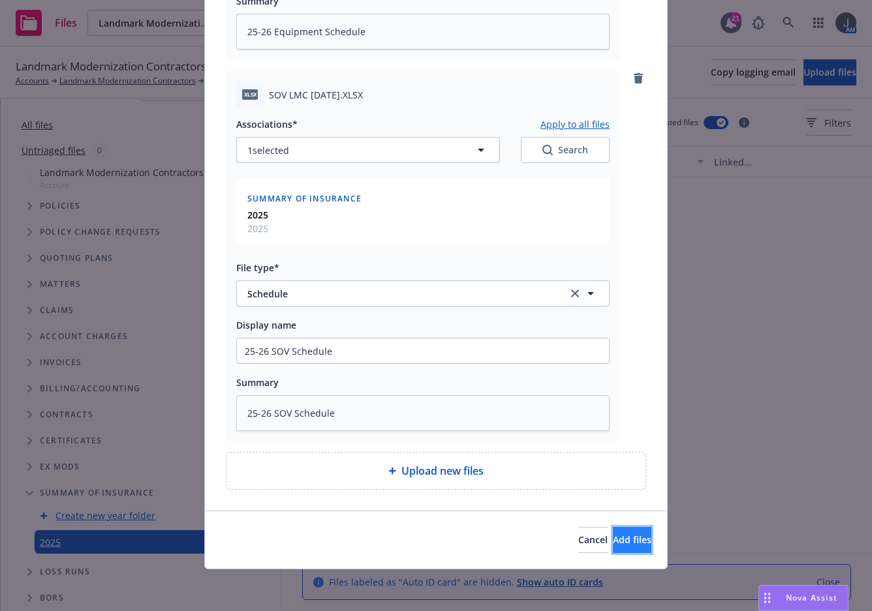
click at [617, 543] on span "Add files" at bounding box center [632, 540] width 38 height 12
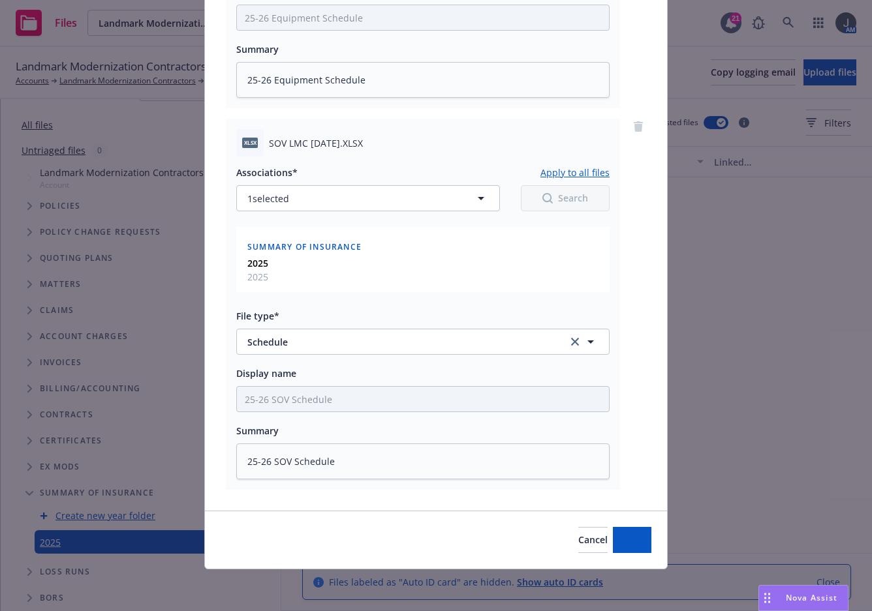
scroll to position [1179, 0]
type textarea "x"
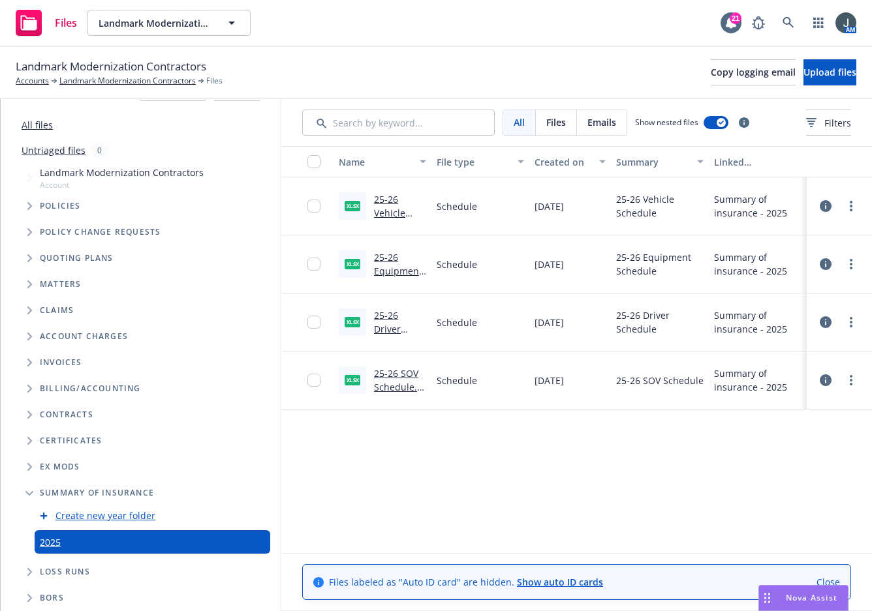
click at [27, 493] on icon "Folder Tree Example" at bounding box center [29, 493] width 8 height 5
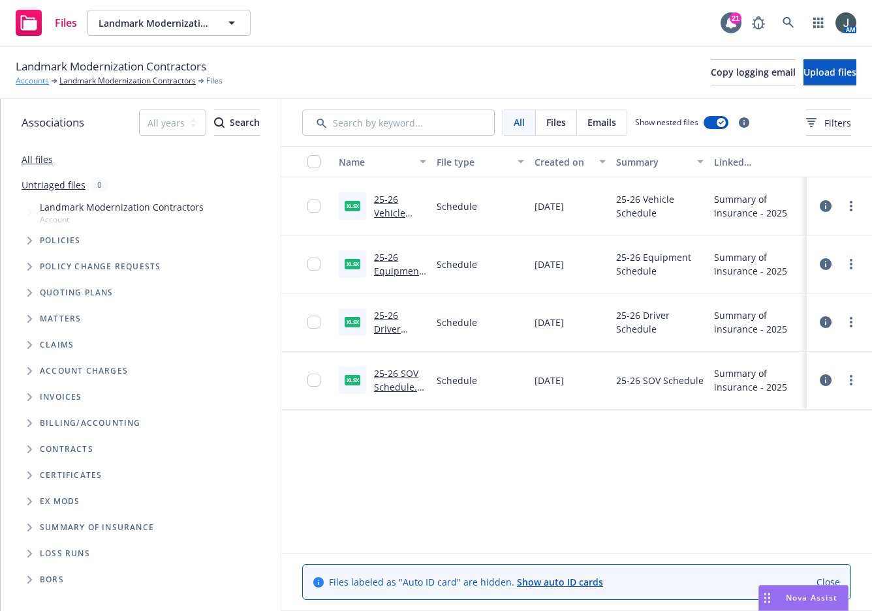
click at [39, 84] on link "Accounts" at bounding box center [32, 81] width 33 height 12
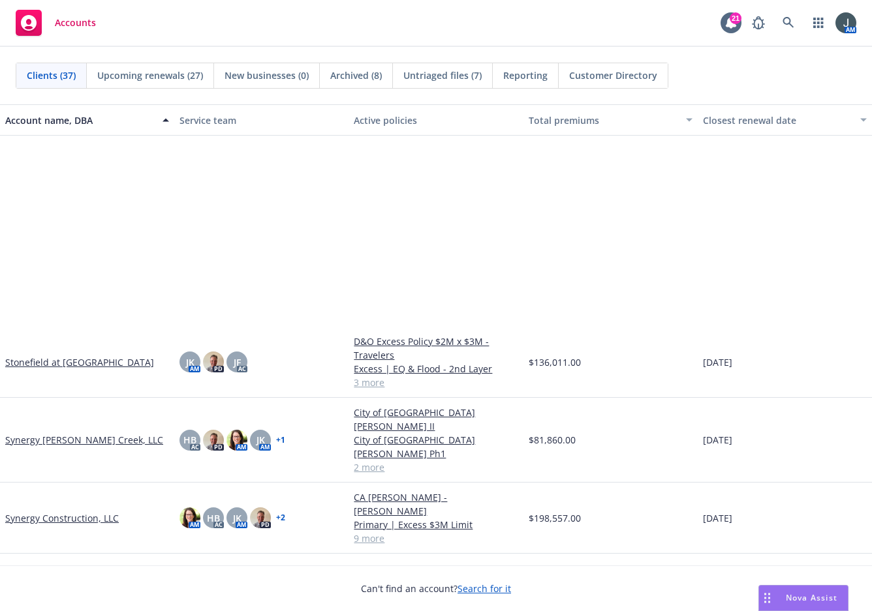
scroll to position [1501, 0]
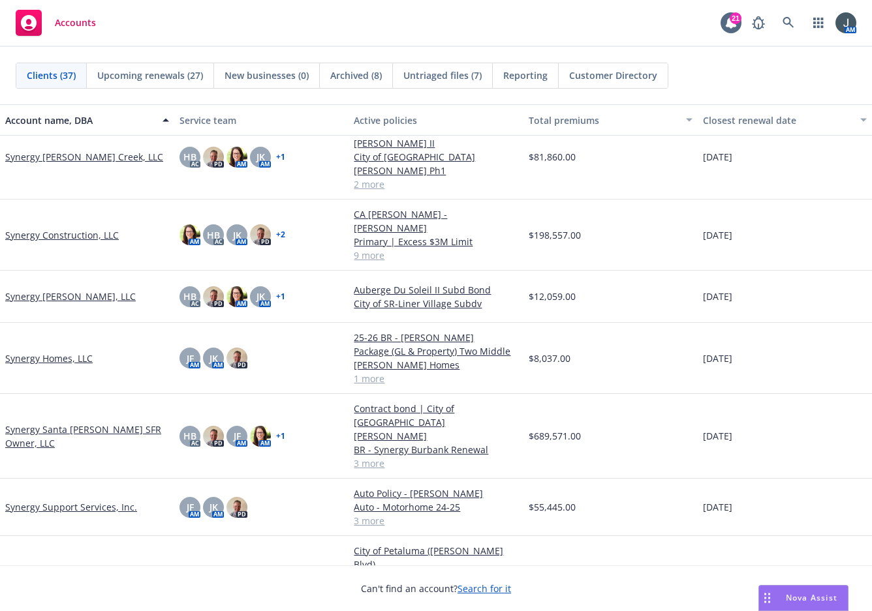
click at [93, 500] on link "Synergy Support Services, Inc." at bounding box center [71, 507] width 132 height 14
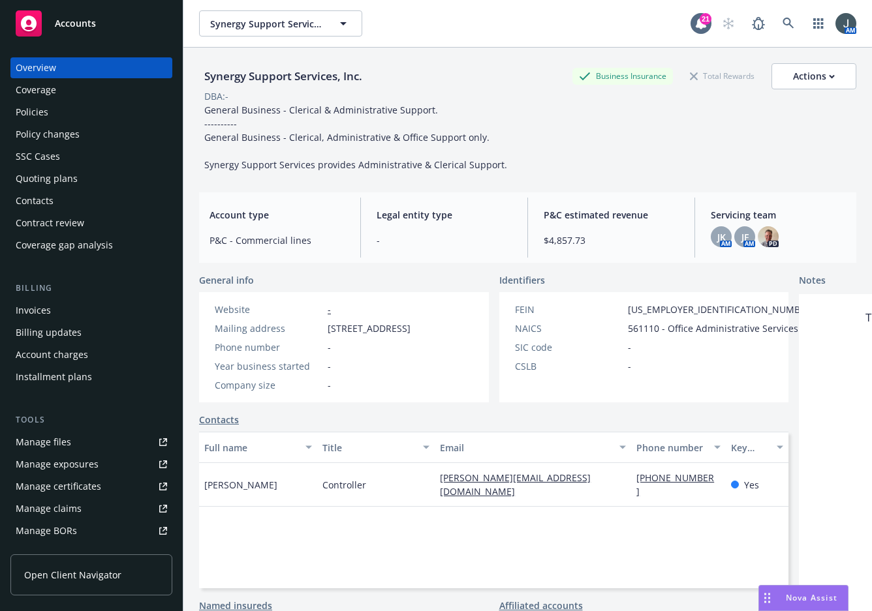
scroll to position [239, 0]
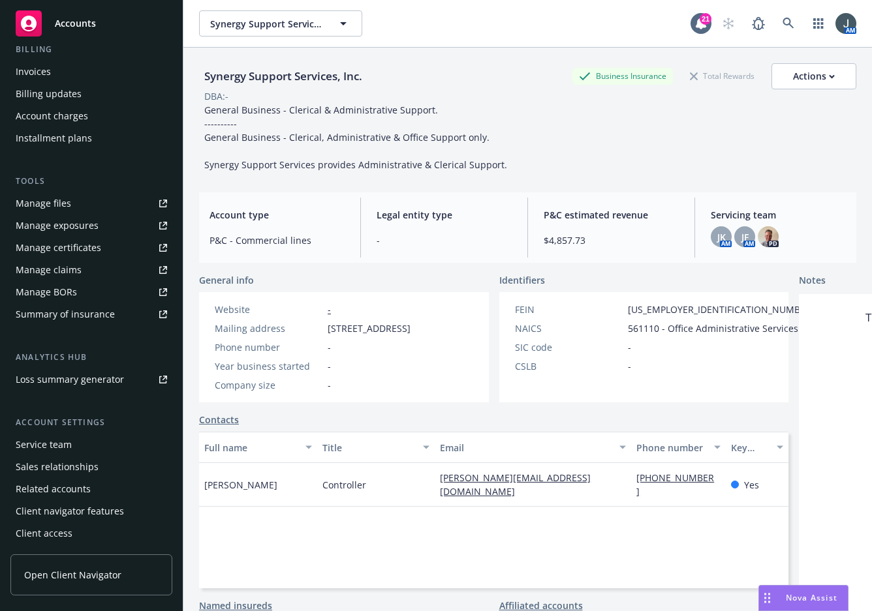
click at [67, 198] on div "Manage files" at bounding box center [43, 203] width 55 height 21
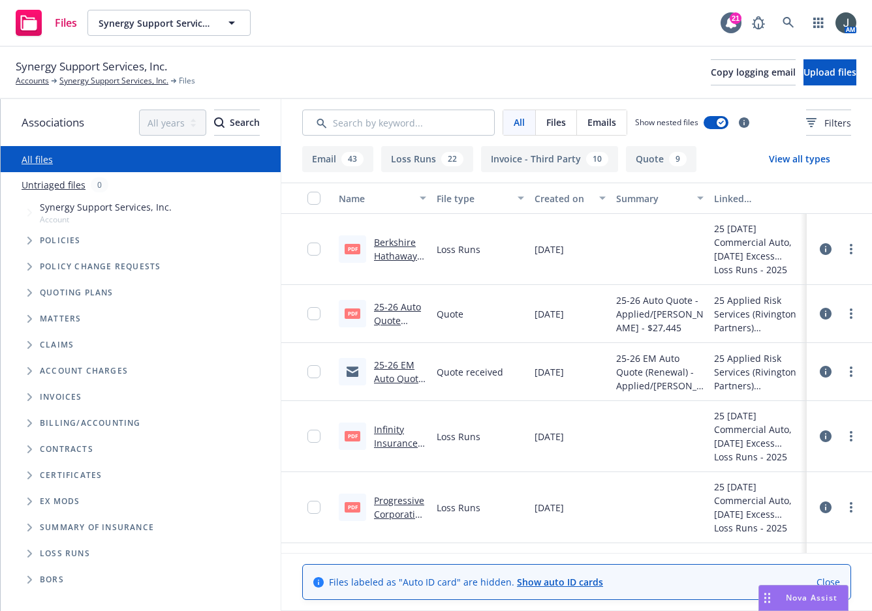
click at [28, 551] on icon "Folder Tree Example" at bounding box center [29, 554] width 5 height 8
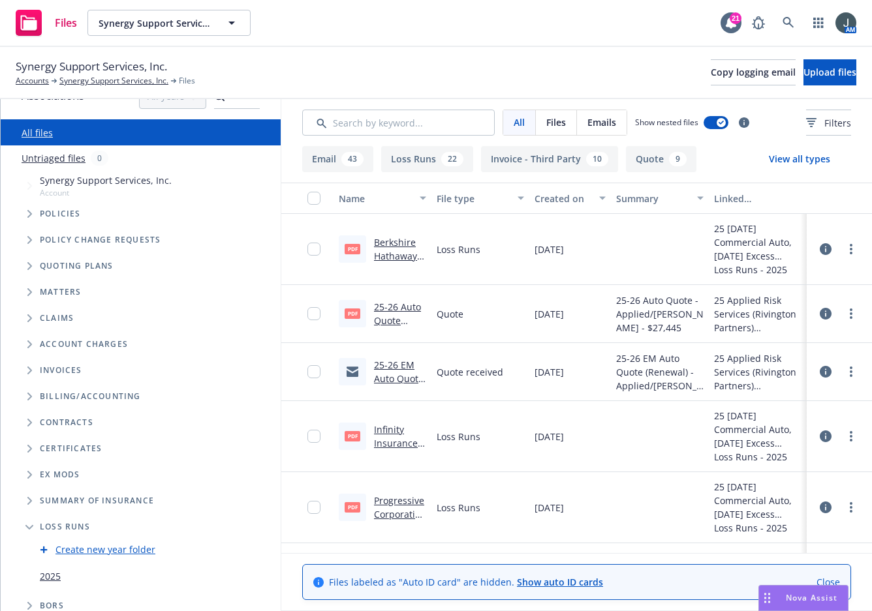
scroll to position [35, 0]
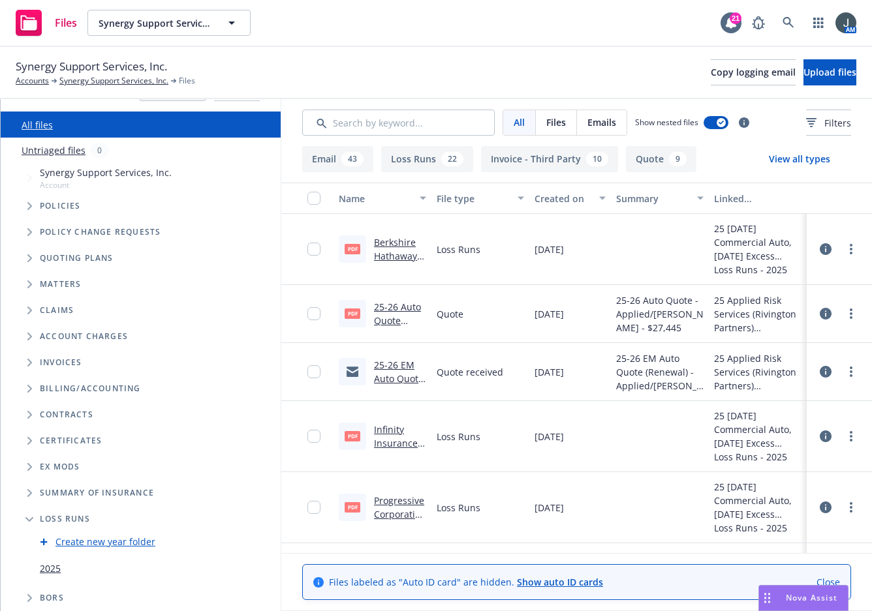
click at [56, 564] on link "2025" at bounding box center [50, 569] width 21 height 14
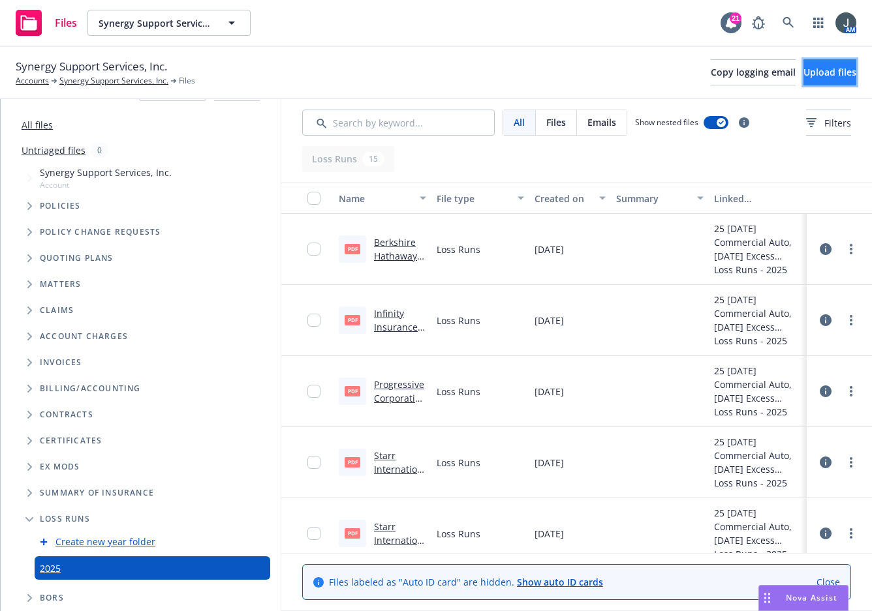
click at [803, 73] on span "Upload files" at bounding box center [829, 72] width 53 height 12
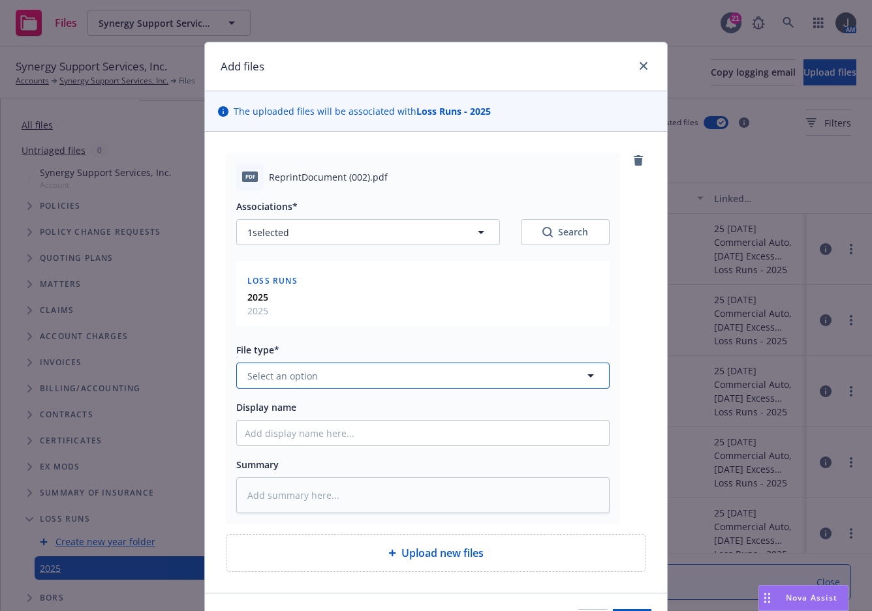
click at [292, 367] on button "Select an option" at bounding box center [422, 376] width 373 height 26
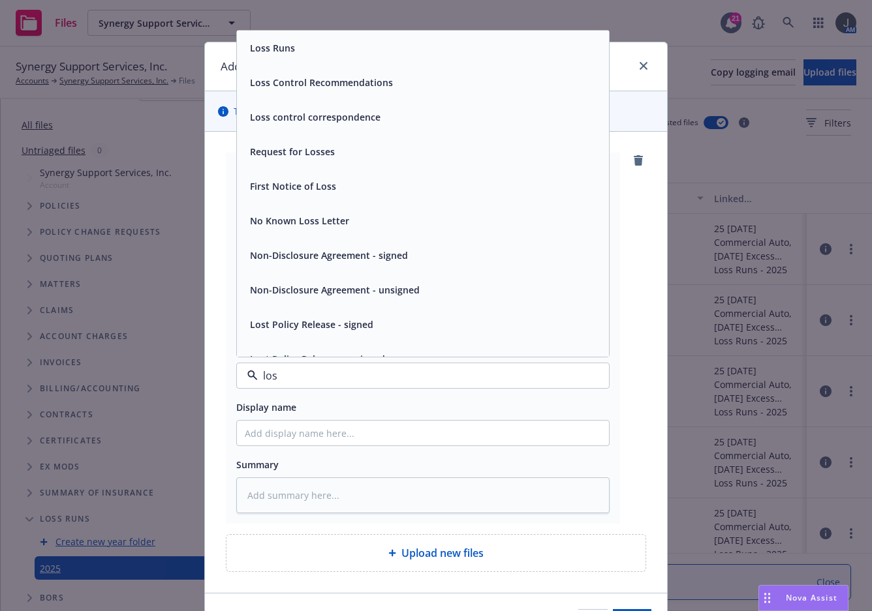
type input "loss"
click at [273, 49] on span "Loss Runs" at bounding box center [272, 48] width 45 height 14
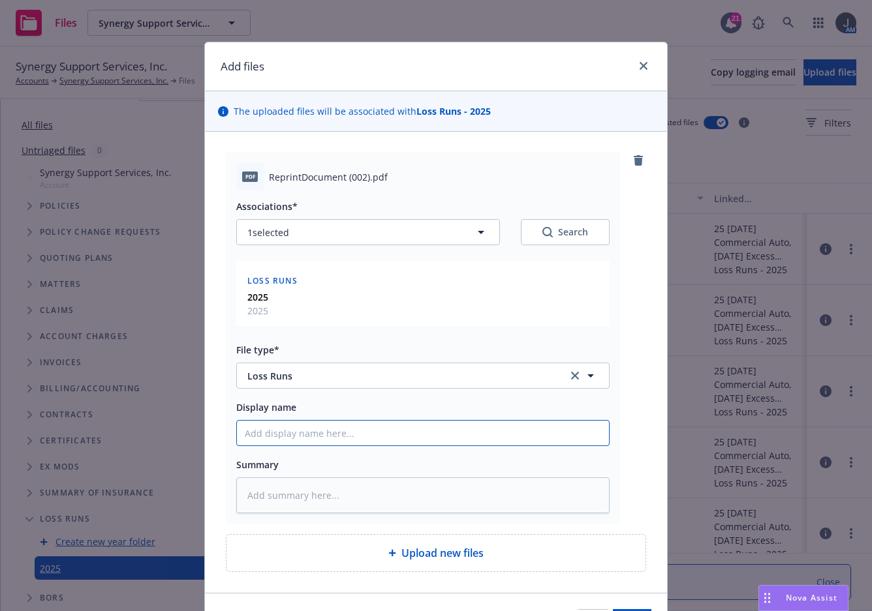
click at [275, 439] on input "Display name" at bounding box center [423, 433] width 372 height 25
type textarea "x"
type input "2"
type textarea "x"
type input "22"
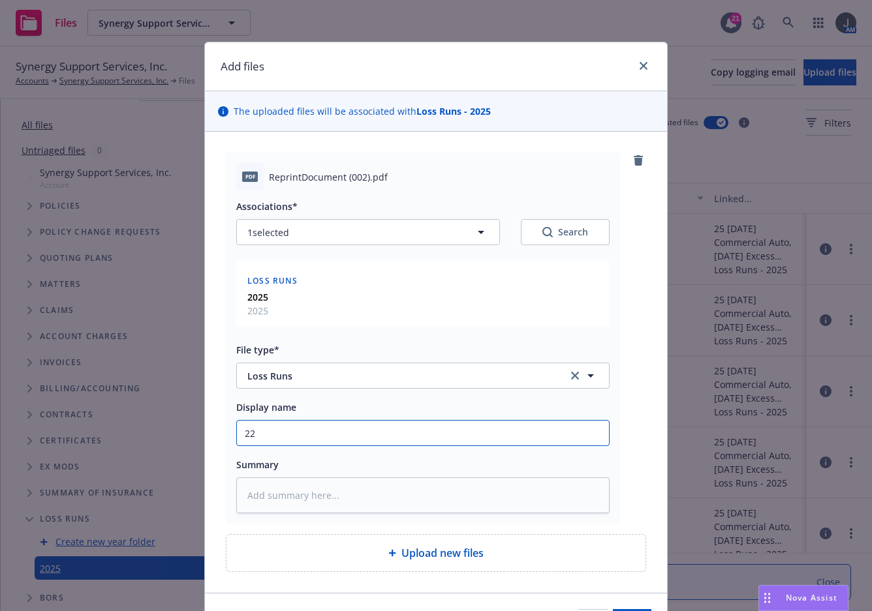
type textarea "x"
type input "22-"
type textarea "x"
type input "22-2"
type textarea "x"
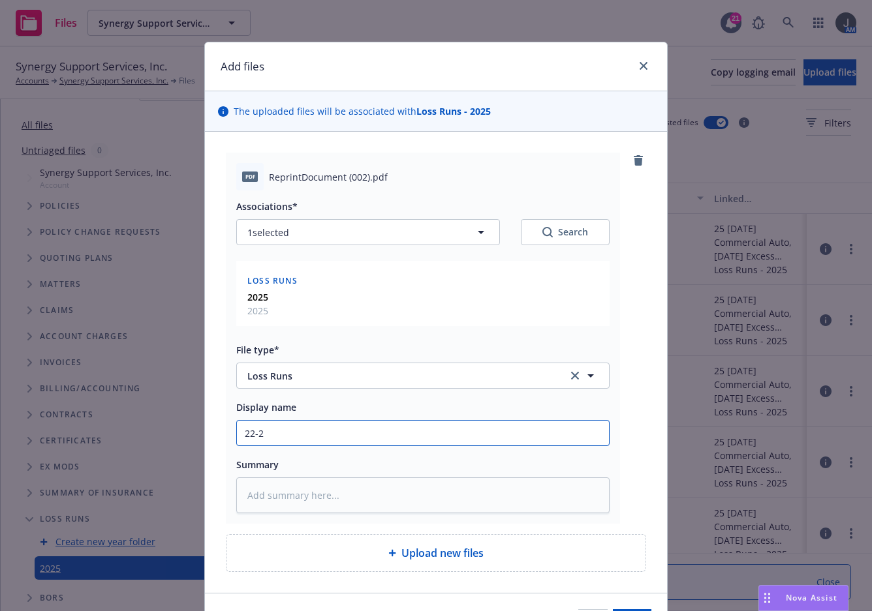
type input "22-25"
type textarea "x"
type input "22-25"
type textarea "x"
type input "22-25 Au"
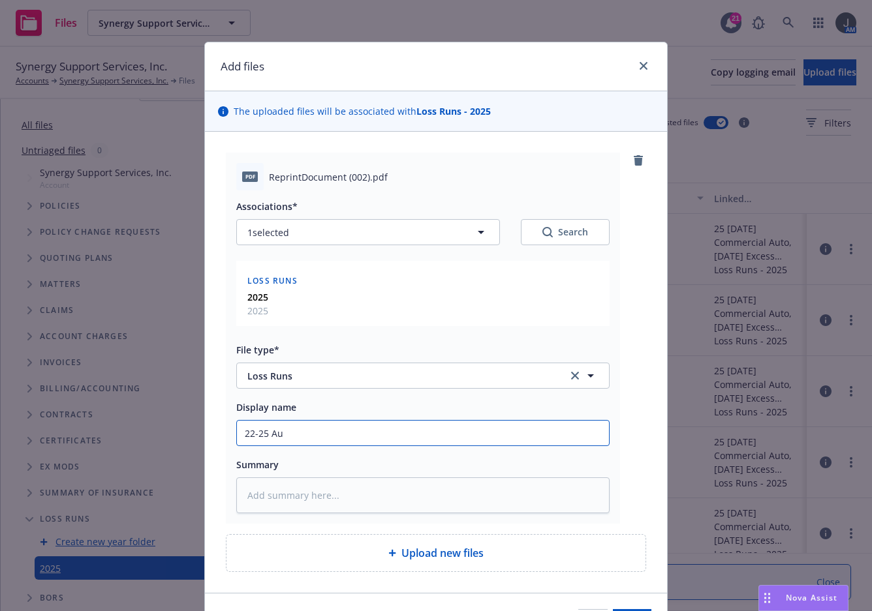
type textarea "x"
type input "22-25 Aut"
type textarea "x"
type input "22-25 Auto"
type textarea "x"
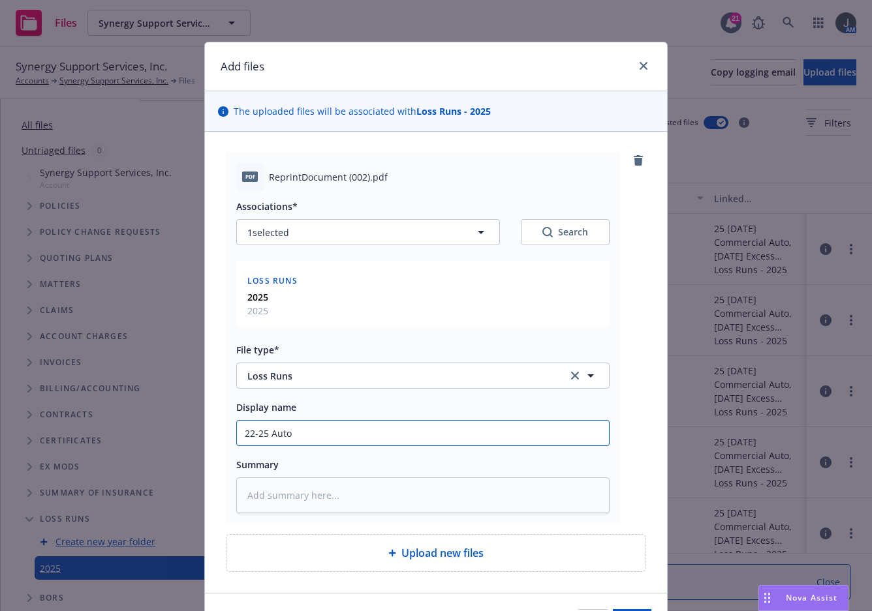
type input "22-25 Auto"
type textarea "x"
type input "22-25 Auto C"
type textarea "x"
type input "22-25 Auto CV"
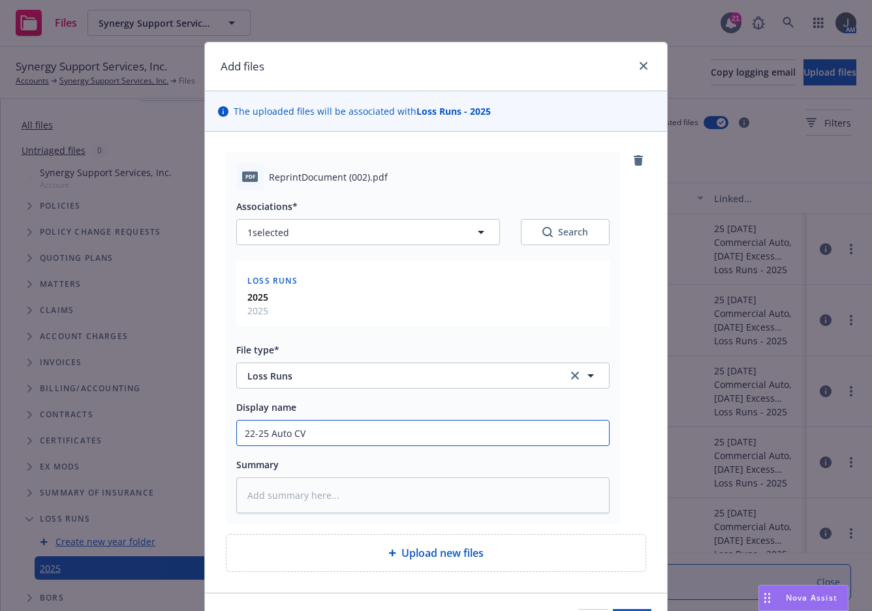
type textarea "x"
type input "22-25 Auto CVL"
type textarea "x"
type input "22-25 Auto CVLR"
type textarea "x"
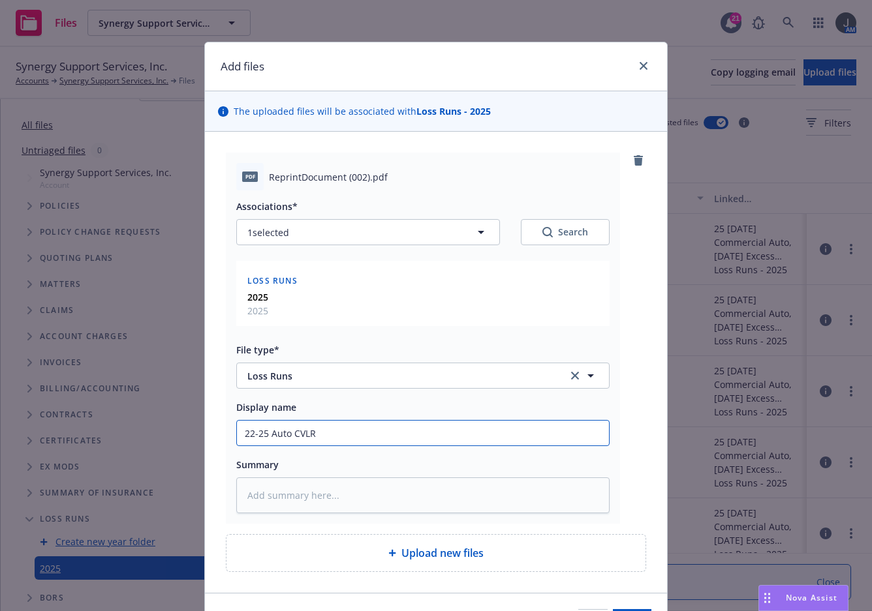
type input "22-25 Auto CVLR"
type textarea "x"
type input "22-25 Auto CVLR a"
type textarea "x"
type input "22-25 Auto CVLR as"
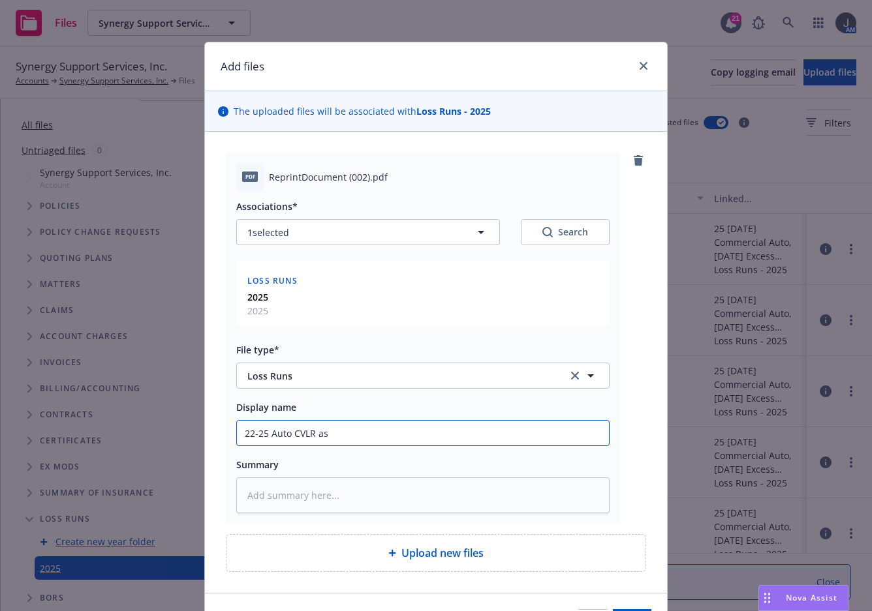
type textarea "x"
type input "22-25 Auto CVLR as"
type textarea "x"
type input "22-25 Auto CVLR as o"
type textarea "x"
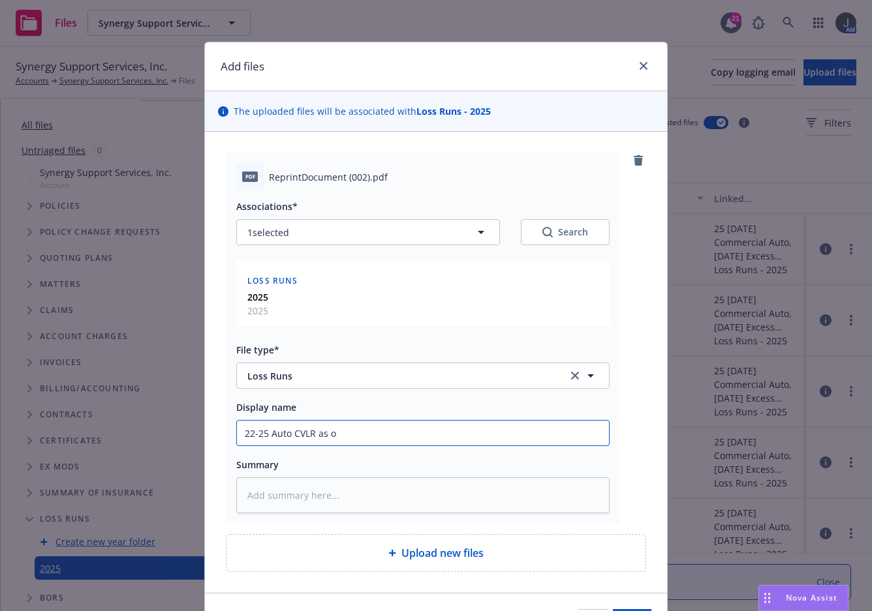
type input "22-25 Auto CVLR as os"
type textarea "x"
type input "22-25 Auto CVLR as os"
type textarea "x"
type input "22-25 Auto CVLR as os M"
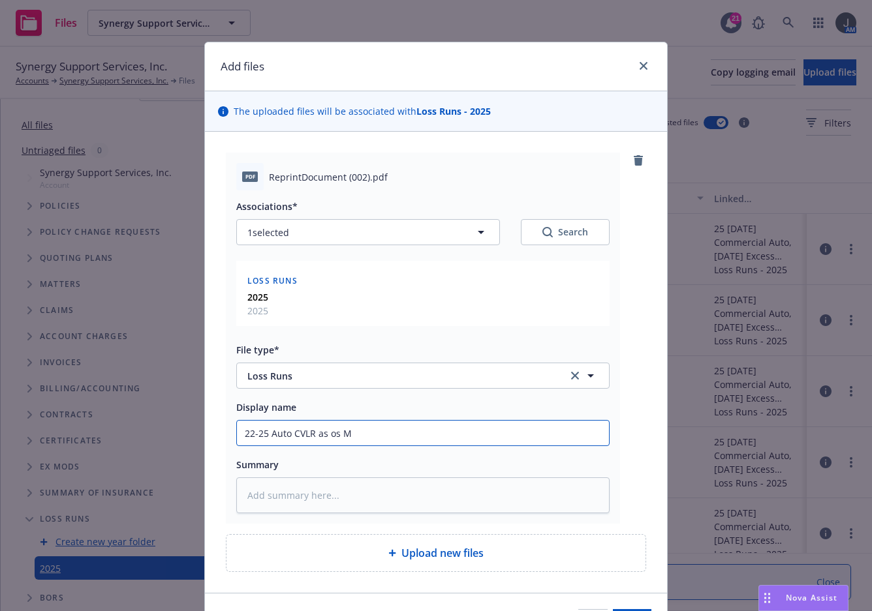
type textarea "x"
type input "22-25 Auto CVLR as os Ma"
type textarea "x"
type input "22-25 Auto CVLR as os May"
type textarea "x"
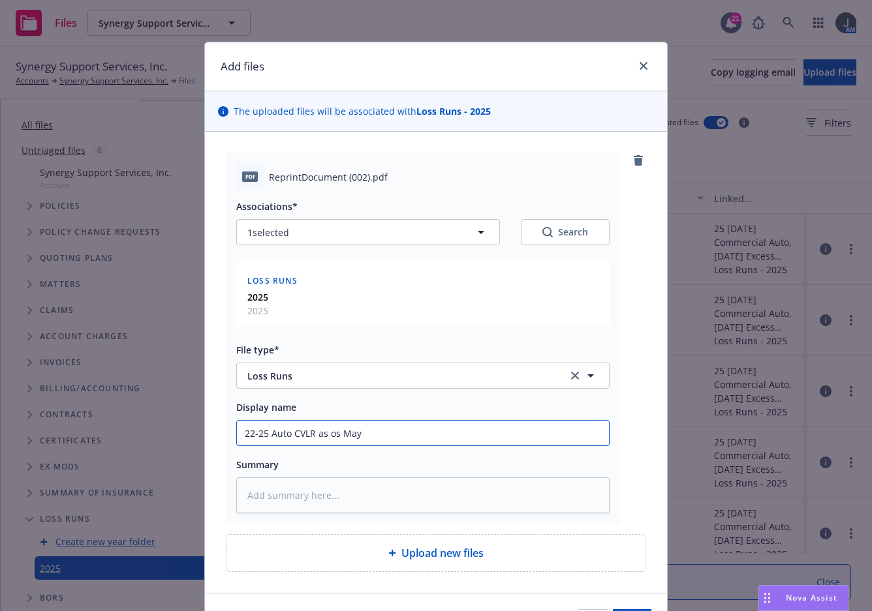
type input "22-25 Auto CVLR as os Ma"
type textarea "x"
type input "22-25 Auto CVLR as os M"
type textarea "x"
type input "22-25 Auto CVLR as os"
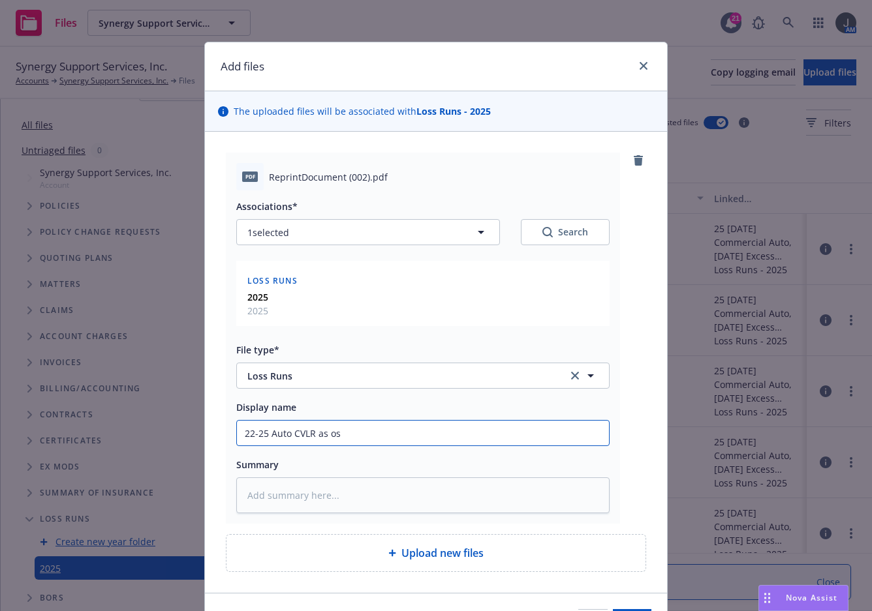
type textarea "x"
type input "22-25 Auto CVLR as os"
type textarea "x"
type input "22-25 Auto CVLR as o"
type textarea "x"
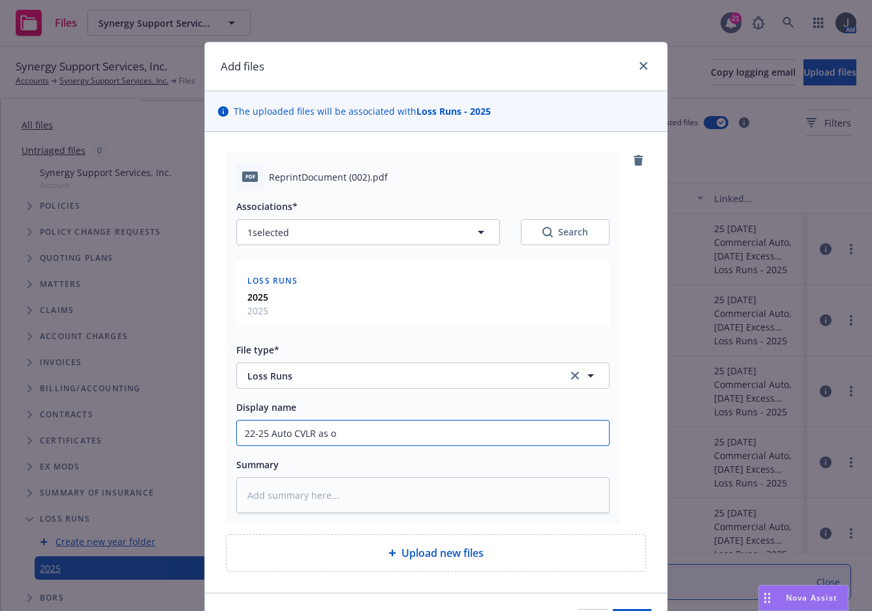
type input "22-25 Auto CVLR as of"
type textarea "x"
type input "22-25 Auto CVLR as of"
type textarea "x"
type input "22-25 Auto CVLR as of 5"
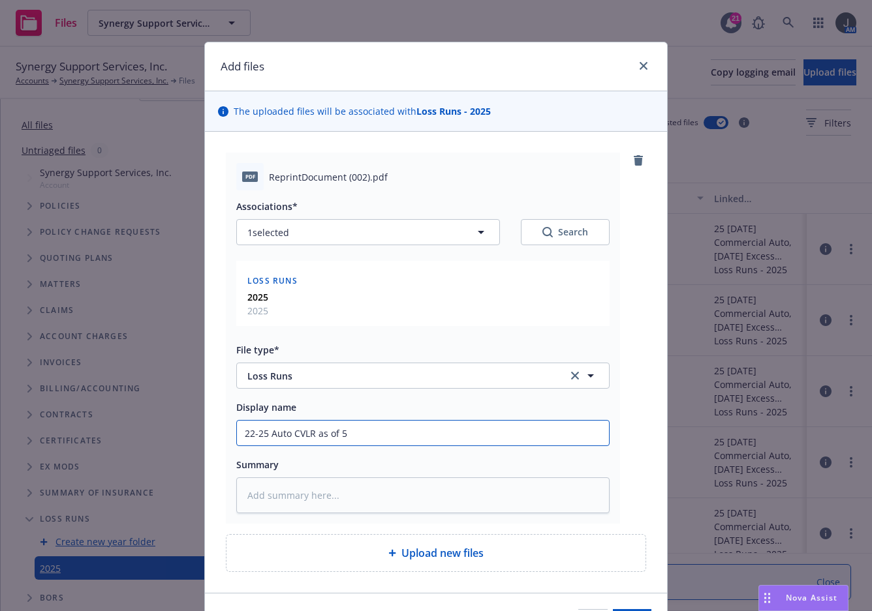
type textarea "x"
type input "22-25 Auto CVLR as of 5/"
click at [444, 429] on input "22-25 Auto CVLR as of 5/" at bounding box center [423, 433] width 372 height 25
type textarea "x"
type input "22-25 Auto CVLR as of 5/1"
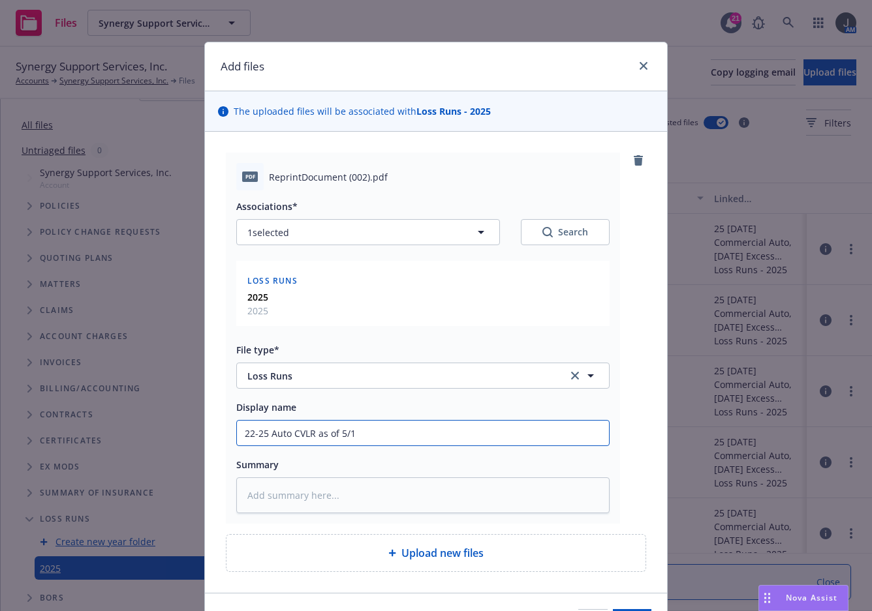
type textarea "x"
type input "22-25 Auto CVLR as of 5/13"
type textarea "x"
type input "22-25 Auto CVLR as of 5/13/"
type textarea "x"
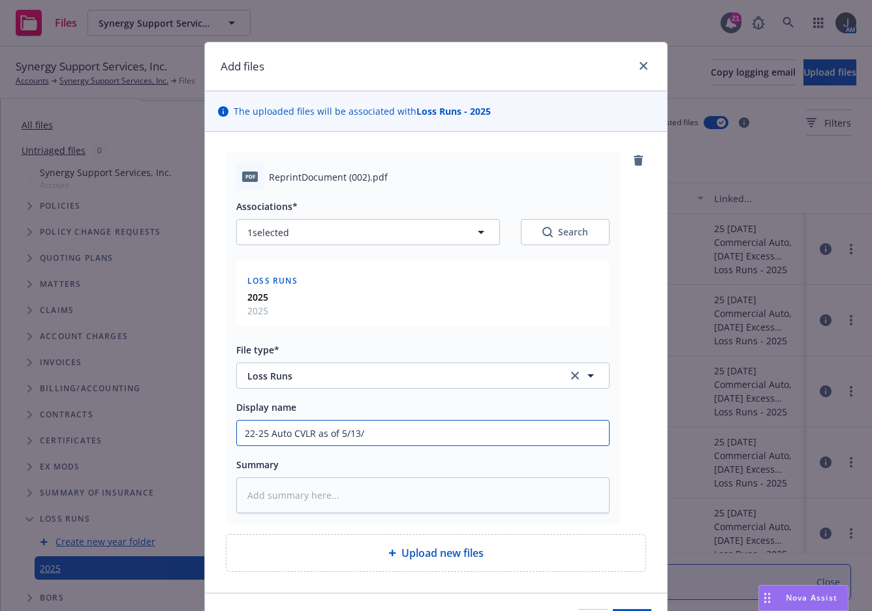
type input "22-25 Auto CVLR as of 5/13/2"
type textarea "x"
type input "22-25 Auto CVLR as of 5/13/25"
drag, startPoint x: 383, startPoint y: 431, endPoint x: 221, endPoint y: 450, distance: 163.0
click at [170, 440] on div "Add files The uploaded files will be associated with Loss Runs - 2025 pdf Repri…" at bounding box center [436, 305] width 872 height 611
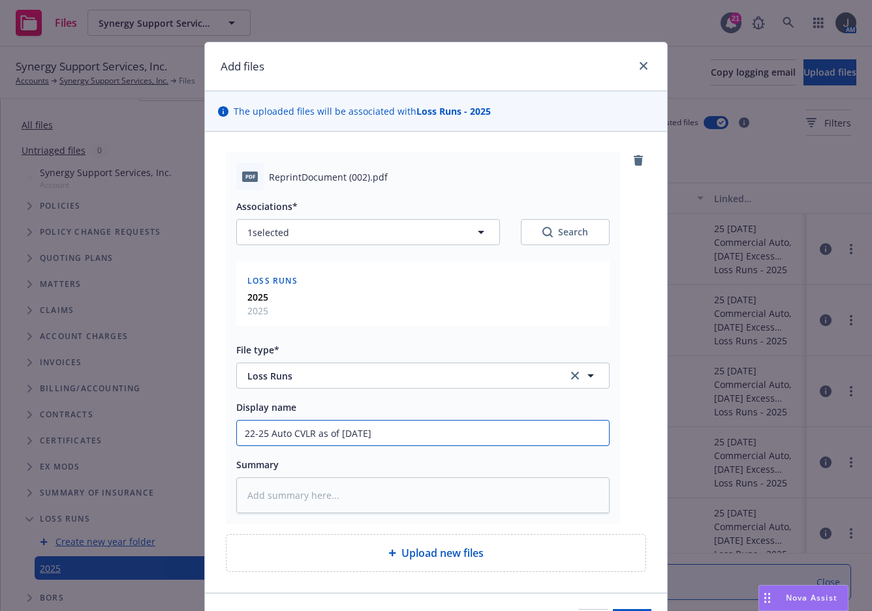
drag, startPoint x: 310, startPoint y: 434, endPoint x: 376, endPoint y: 444, distance: 66.6
click at [376, 444] on input "22-25 Auto CVLR as of 5/13/25" at bounding box center [423, 433] width 372 height 25
click at [388, 433] on input "22-25 Auto CVLR as of 5/13/25" at bounding box center [423, 433] width 372 height 25
type textarea "x"
type input "22-25 Auto CVLR as of 5/13/25"
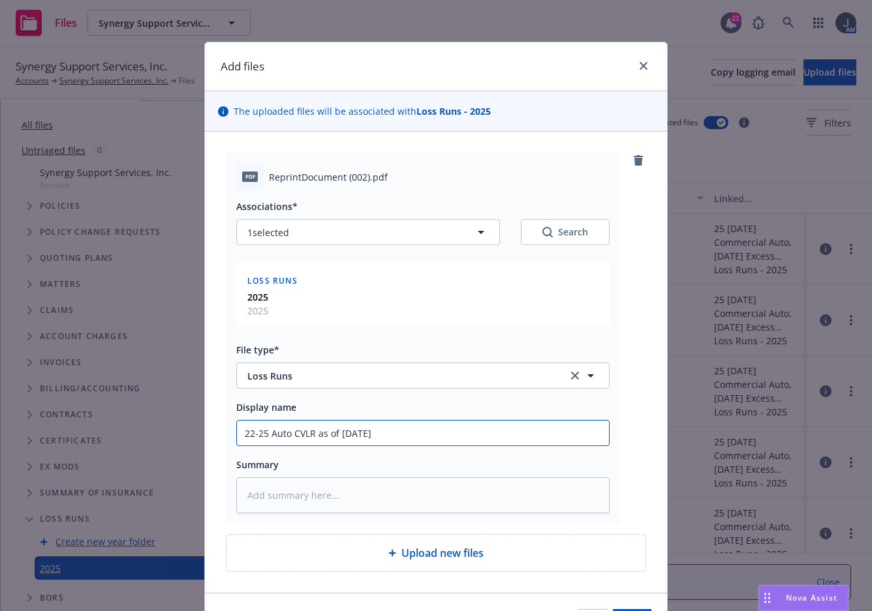
click at [268, 438] on input "22-25 Auto CVLR as of 5/13/25" at bounding box center [423, 433] width 372 height 25
type textarea "x"
type input "22-25 KAuto CVLR as of 5/13/25"
type textarea "x"
type input "22-25 KeAuto CVLR as of 5/13/25"
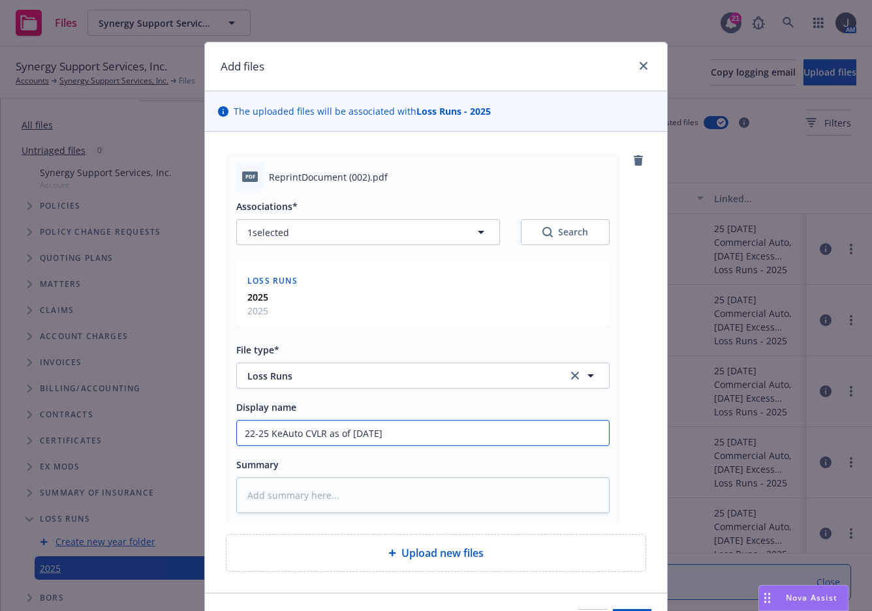
type textarea "x"
type input "22-25 KemAuto CVLR as of 5/13/25"
type textarea "x"
type input "22-25 KempAuto CVLR as of 5/13/25"
type textarea "x"
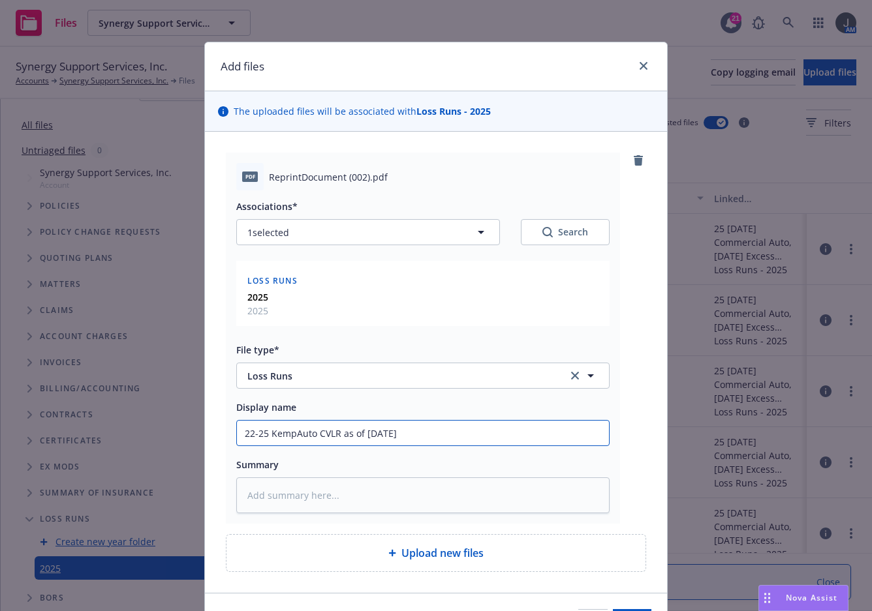
type input "22-25 KempeAuto CVLR as of 5/13/25"
type textarea "x"
type input "22-25 KemperAuto CVLR as of 5/13/25"
type textarea "x"
drag, startPoint x: 457, startPoint y: 434, endPoint x: 132, endPoint y: 434, distance: 324.9
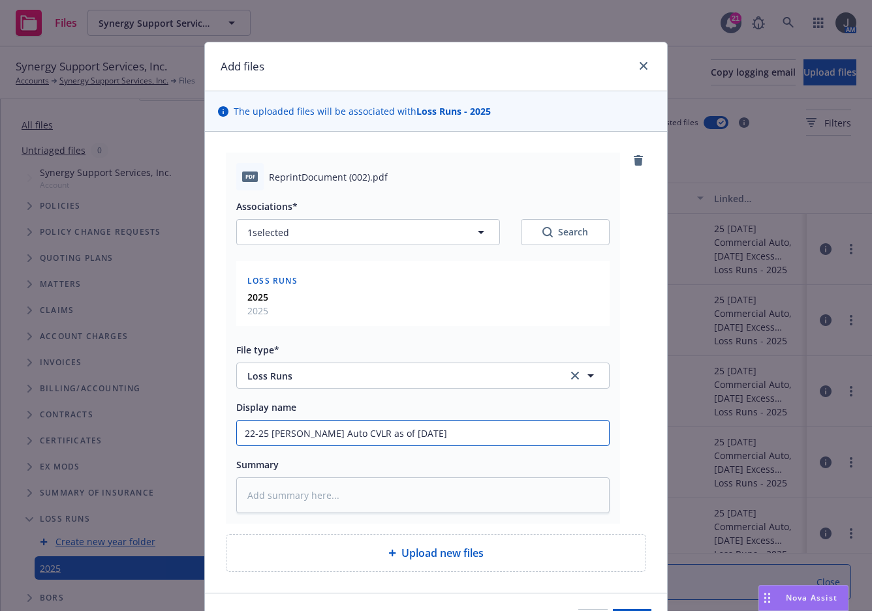
click at [132, 434] on div "Add files The uploaded files will be associated with Loss Runs - 2025 pdf Repri…" at bounding box center [436, 305] width 872 height 611
type input "22-25 Kemper Auto CVLR as of 5/13/25"
click at [316, 515] on div "pdf ReprintDocument (002).pdf Associations* 1 selected Search Loss Runs 2025 20…" at bounding box center [423, 338] width 394 height 371
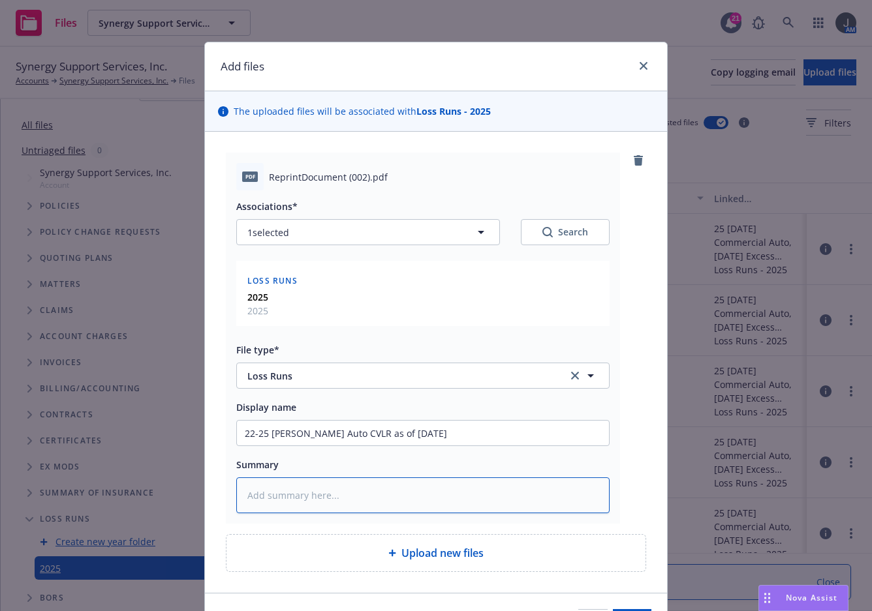
click at [322, 500] on textarea at bounding box center [422, 496] width 373 height 36
paste textarea "22-25 Kemper Auto CVLR as of 5/13/25"
type textarea "x"
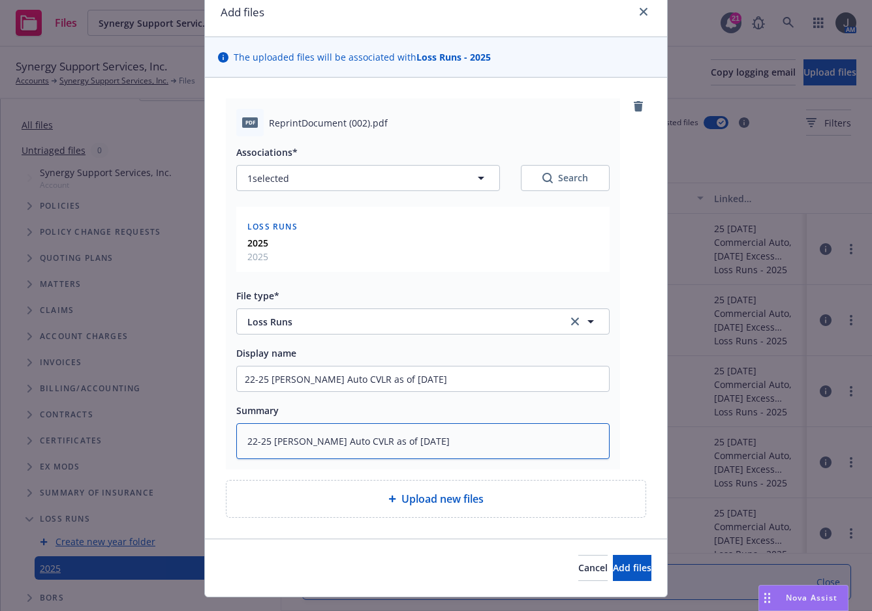
scroll to position [82, 0]
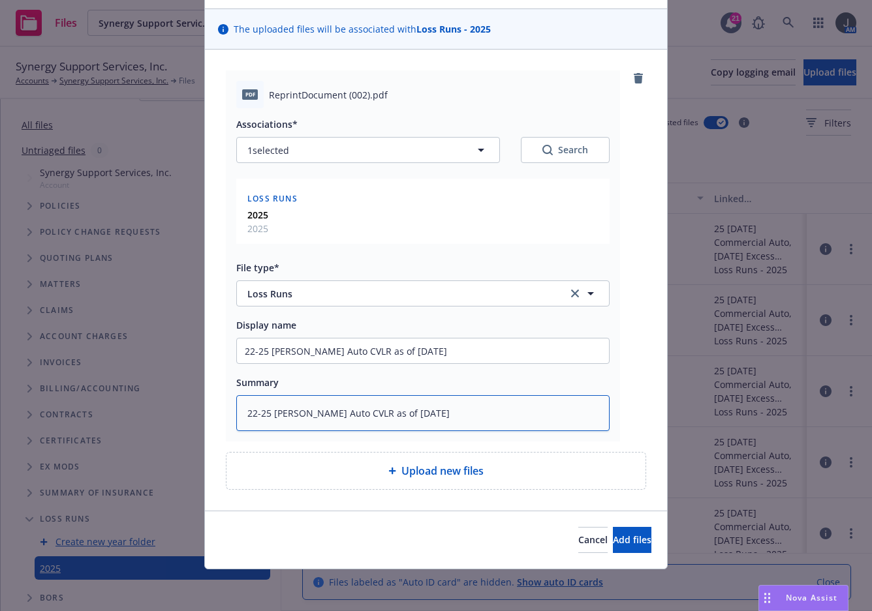
type textarea "22-25 Kemper Auto CVLR as of 5/13/25"
type textarea "x"
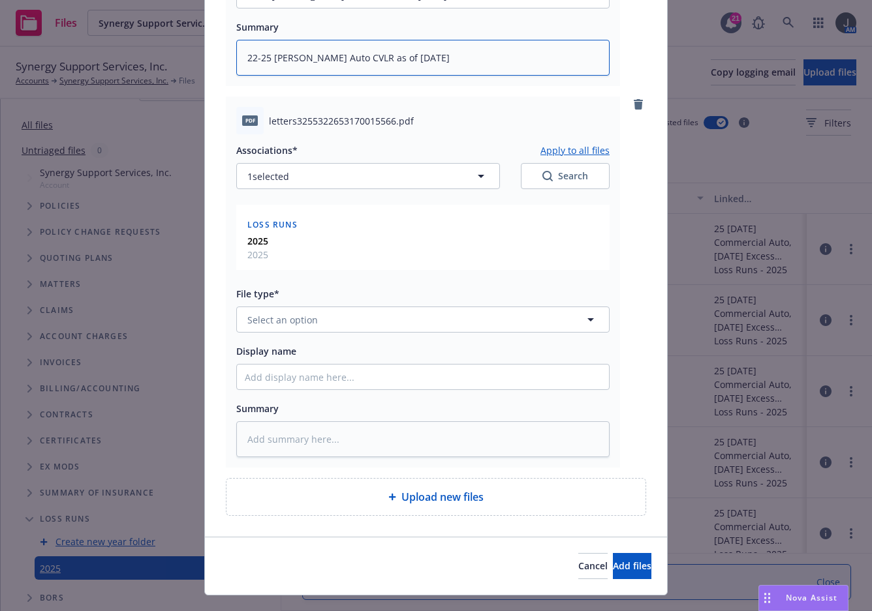
scroll to position [464, 0]
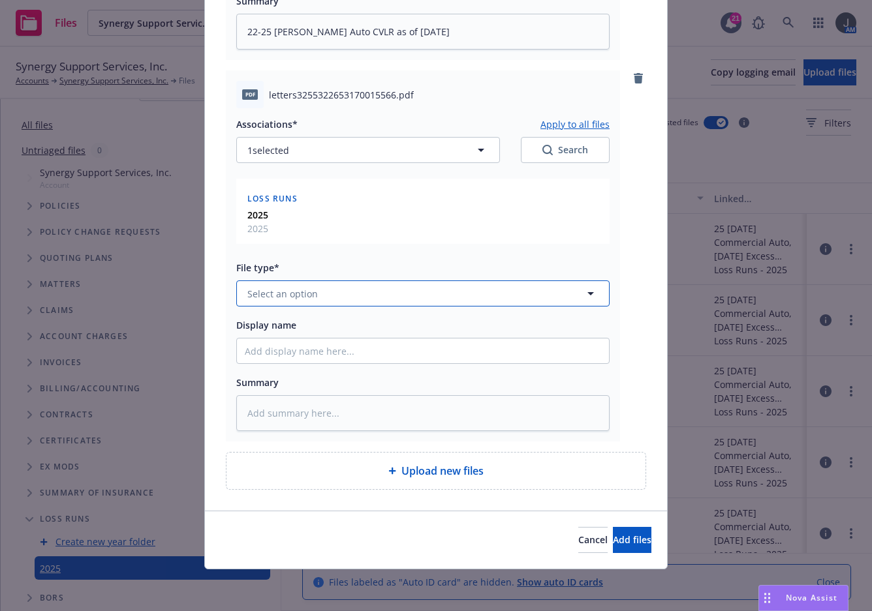
click at [264, 297] on span "Select an option" at bounding box center [282, 294] width 70 height 14
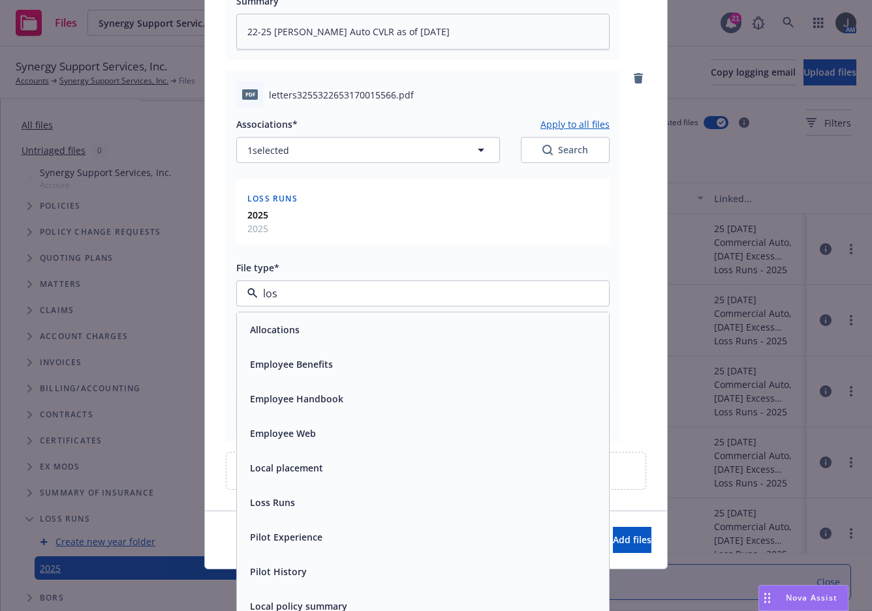
type input "loss"
click at [271, 334] on span "Loss Runs" at bounding box center [272, 330] width 45 height 14
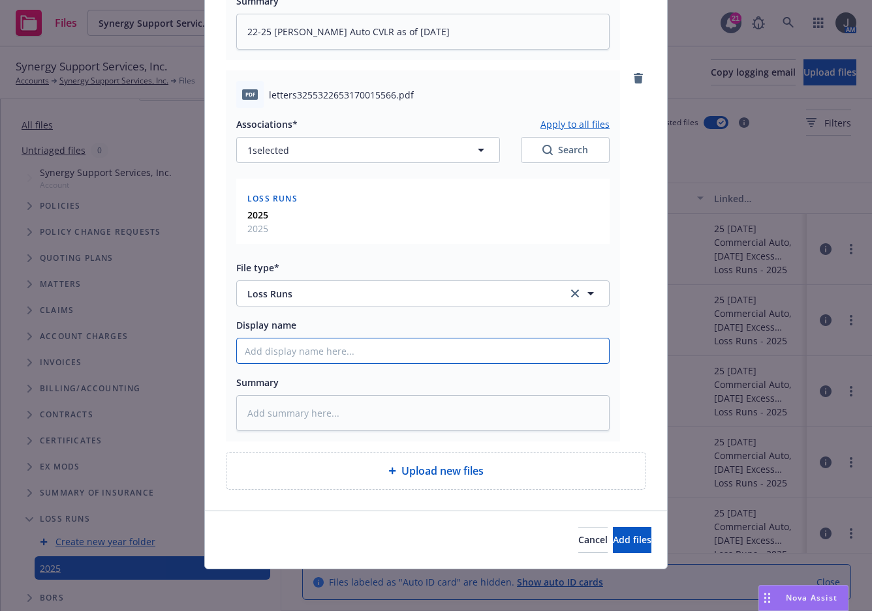
paste input "22-25 Kemper Auto CVLR as of 5/13/25"
type textarea "x"
type input "22-25 Kemper Auto CVLR as of 5/13/25"
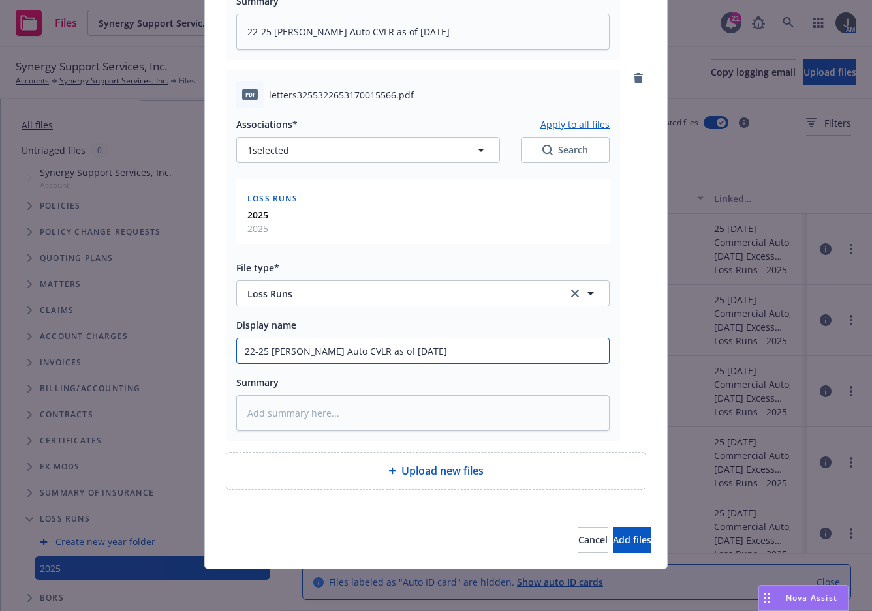
type textarea "x"
type input "22-25 Kemper Auto CVLR as of 5/1/25"
type textarea "x"
type input "22-25 Kemper Auto CVLR as of 5/11/25"
drag, startPoint x: 375, startPoint y: 355, endPoint x: 376, endPoint y: 348, distance: 6.7
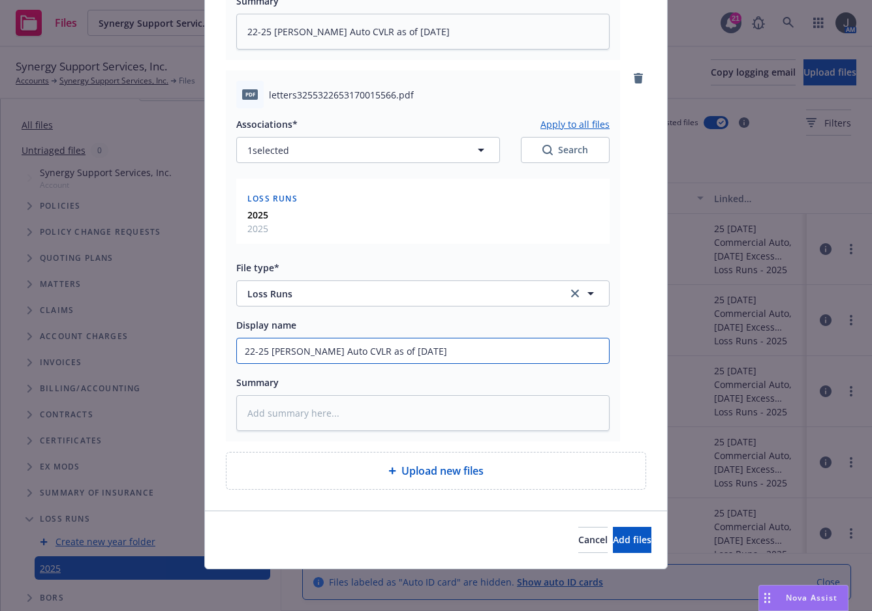
type textarea "x"
type input "22-25 Kemper Auto CVLR as of /11/25"
type textarea "x"
drag, startPoint x: 430, startPoint y: 350, endPoint x: 144, endPoint y: 343, distance: 285.8
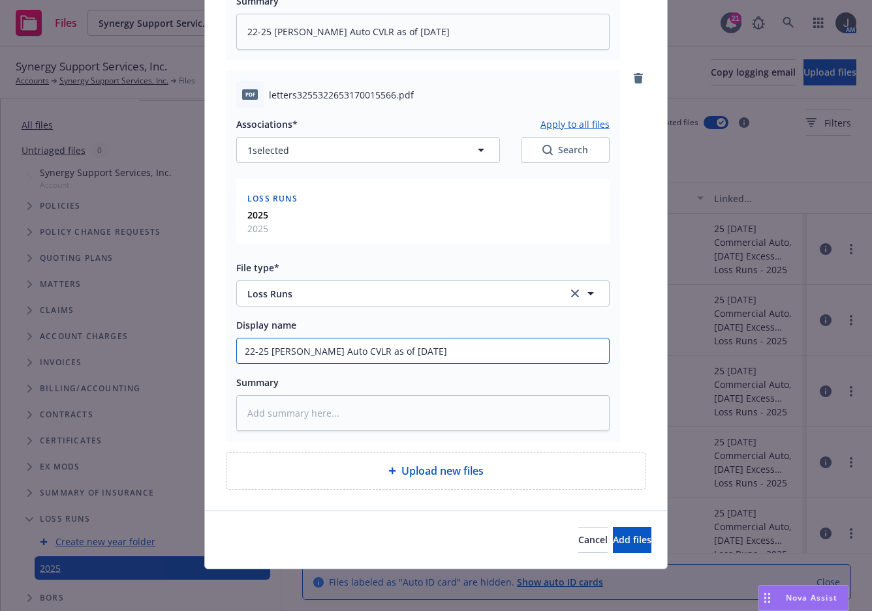
click at [144, 343] on div "Add files The uploaded files will be associated with Loss Runs - 2025 pdf Repri…" at bounding box center [436, 305] width 872 height 611
type input "22-25 Kemper Auto CVLR as of 8/11/25"
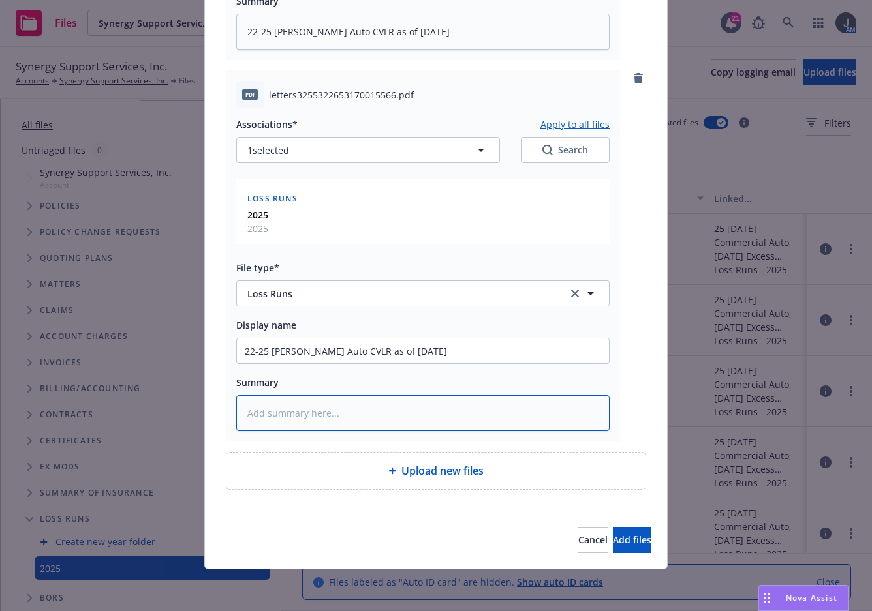
click at [286, 423] on textarea at bounding box center [422, 413] width 373 height 36
paste textarea "22-25 Kemper Auto CVLR as of 8/11/25"
type textarea "x"
type textarea "22-25 Kemper Auto CVLR as of 8/11/25"
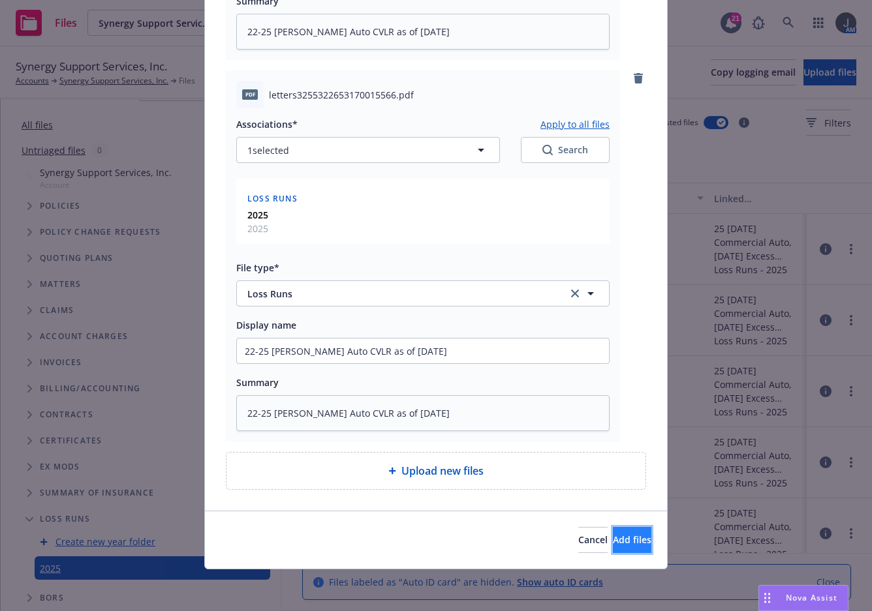
click at [621, 534] on span "Add files" at bounding box center [632, 540] width 38 height 12
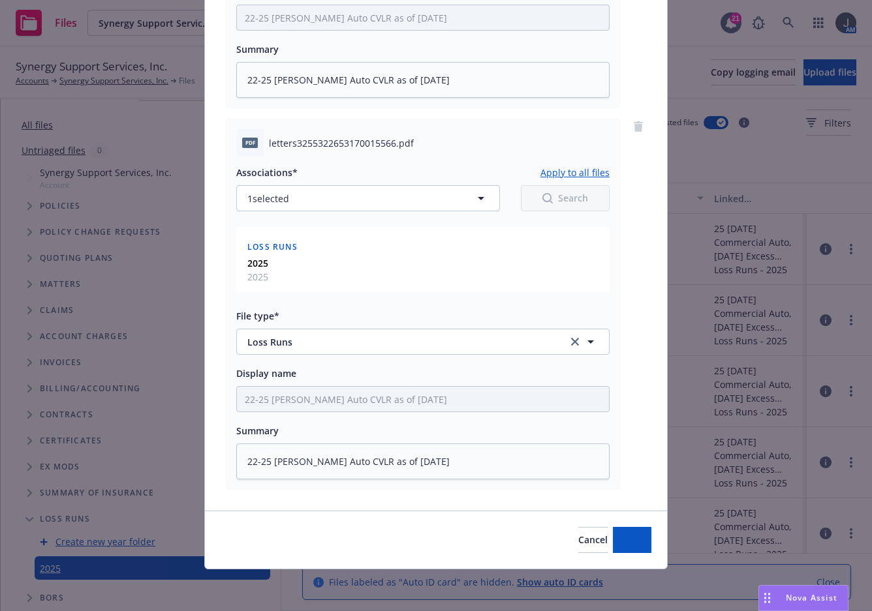
scroll to position [416, 0]
type textarea "x"
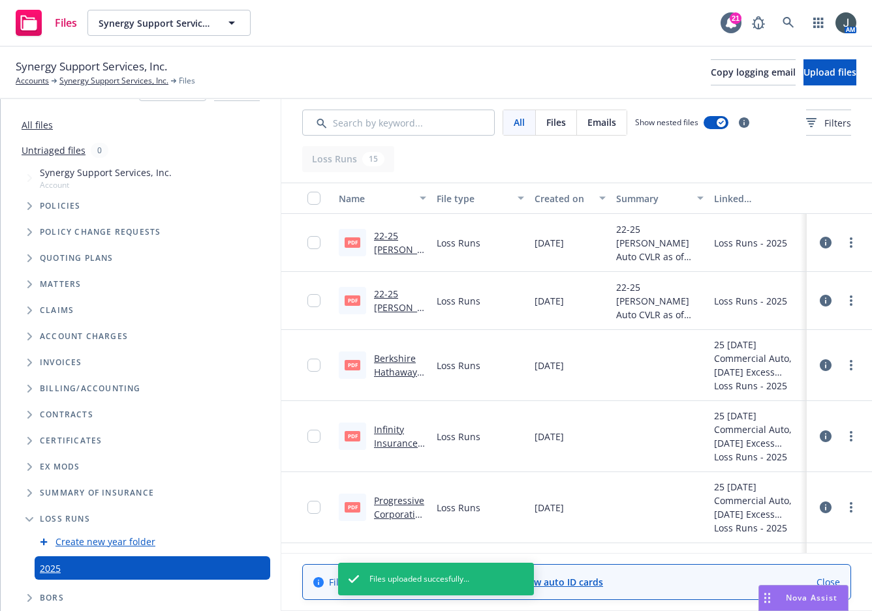
click at [375, 249] on link "22-25 Kemper Auto CVLR as of 5/13/25 .pdf" at bounding box center [399, 263] width 50 height 67
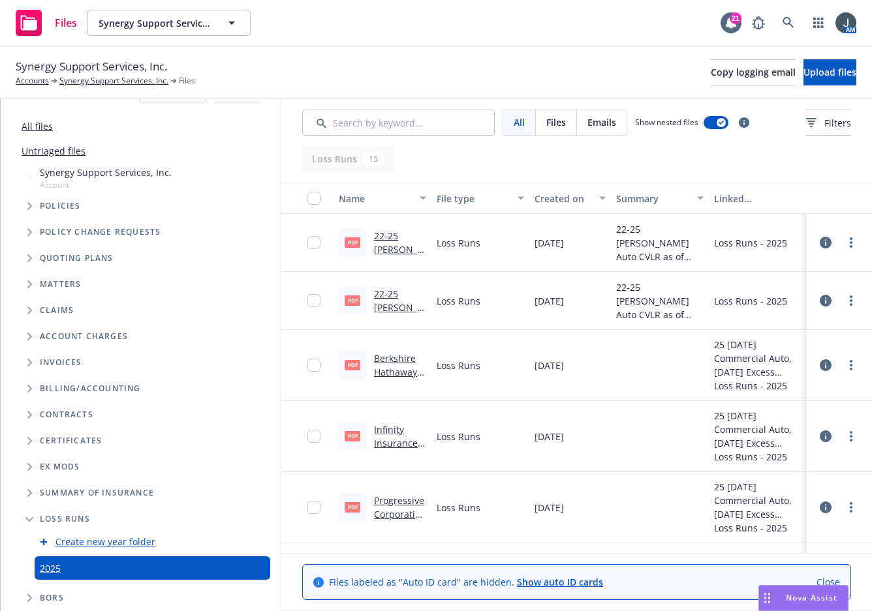
scroll to position [35, 0]
click at [819, 240] on icon at bounding box center [825, 243] width 12 height 12
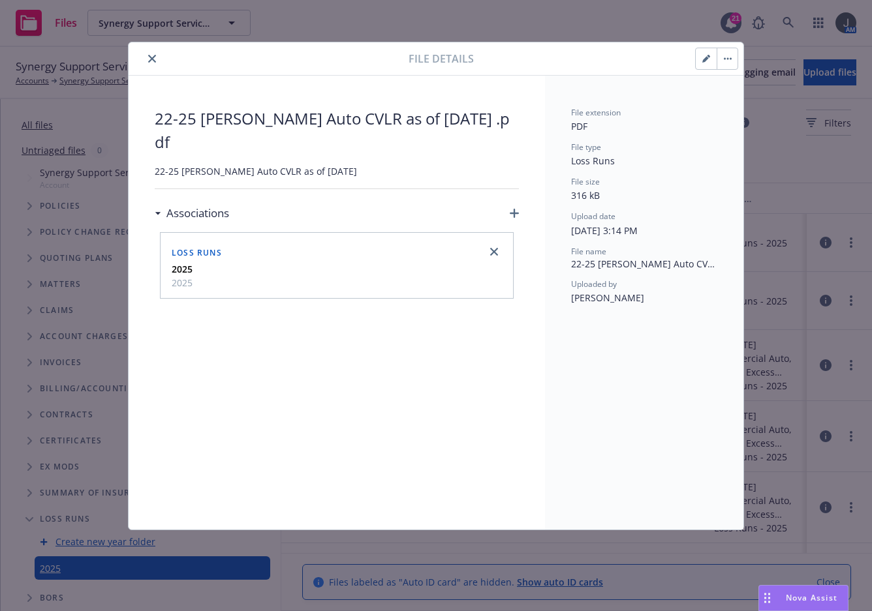
click at [514, 209] on icon "button" at bounding box center [514, 213] width 9 height 9
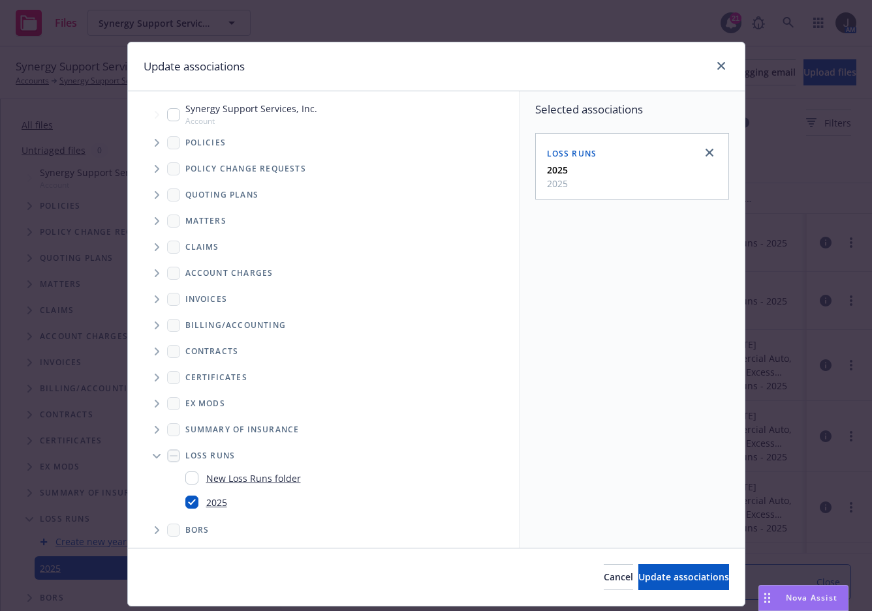
click at [155, 145] on icon "Tree Example" at bounding box center [157, 143] width 5 height 8
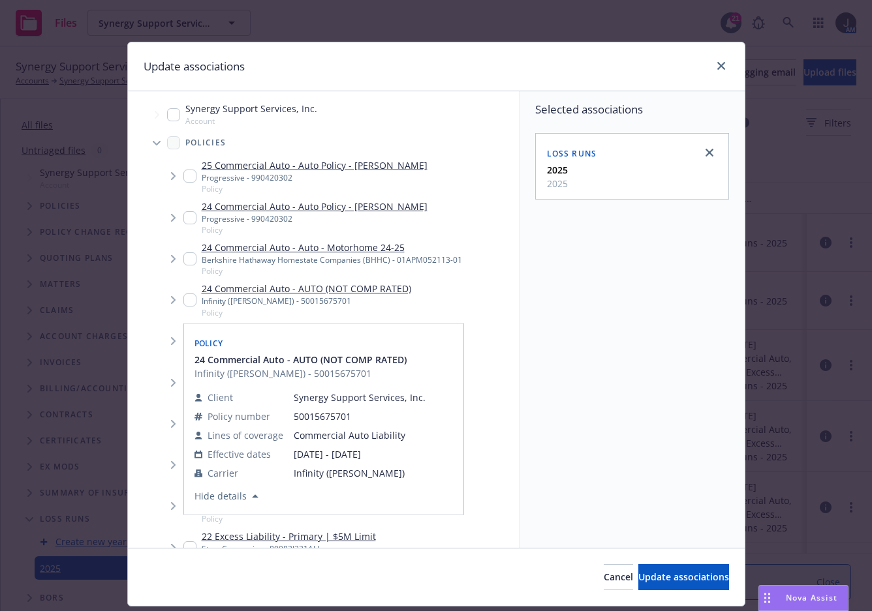
click at [189, 298] on input "Tree Example" at bounding box center [189, 300] width 13 height 13
checkbox input "true"
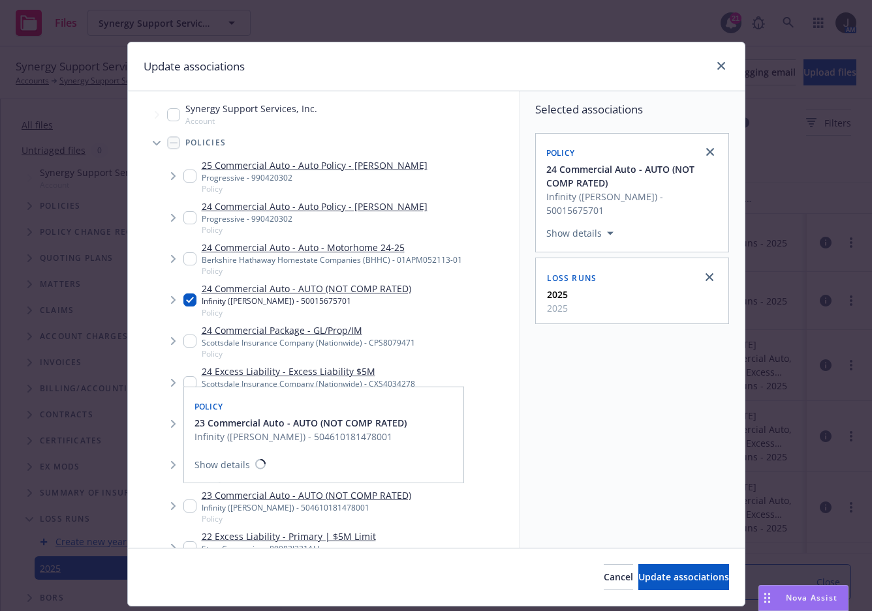
click at [183, 504] on input "Tree Example" at bounding box center [189, 506] width 13 height 13
checkbox input "true"
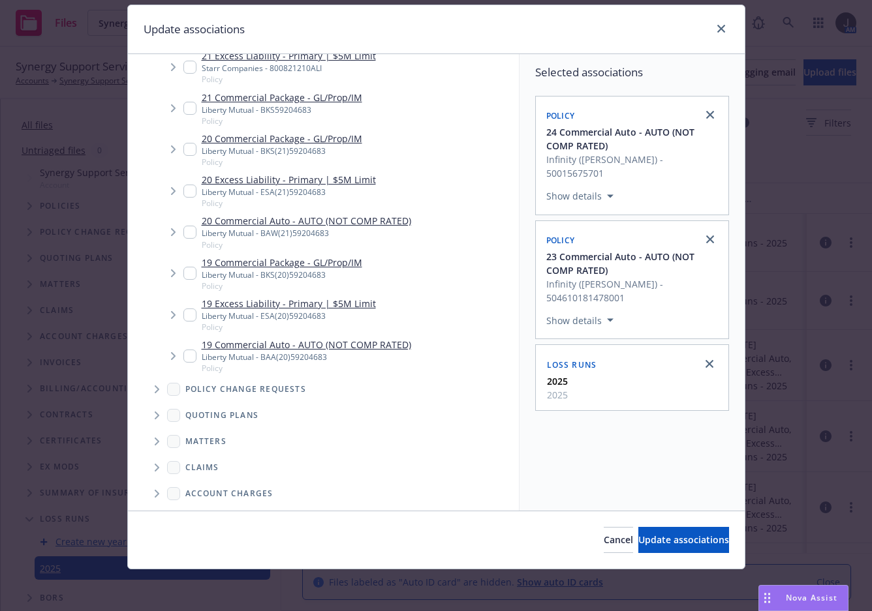
scroll to position [305, 0]
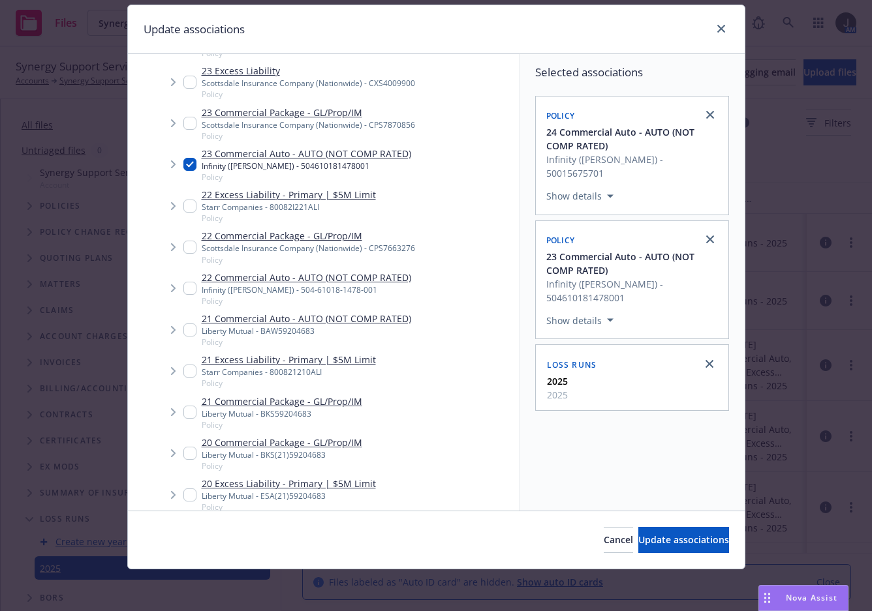
click at [183, 286] on input "Tree Example" at bounding box center [189, 288] width 13 height 13
checkbox input "true"
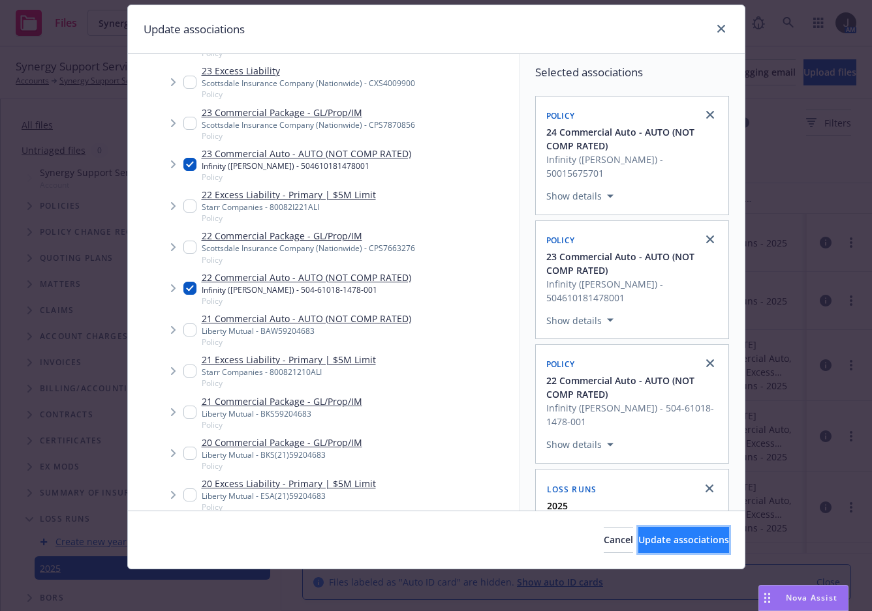
click at [658, 539] on span "Update associations" at bounding box center [683, 540] width 91 height 12
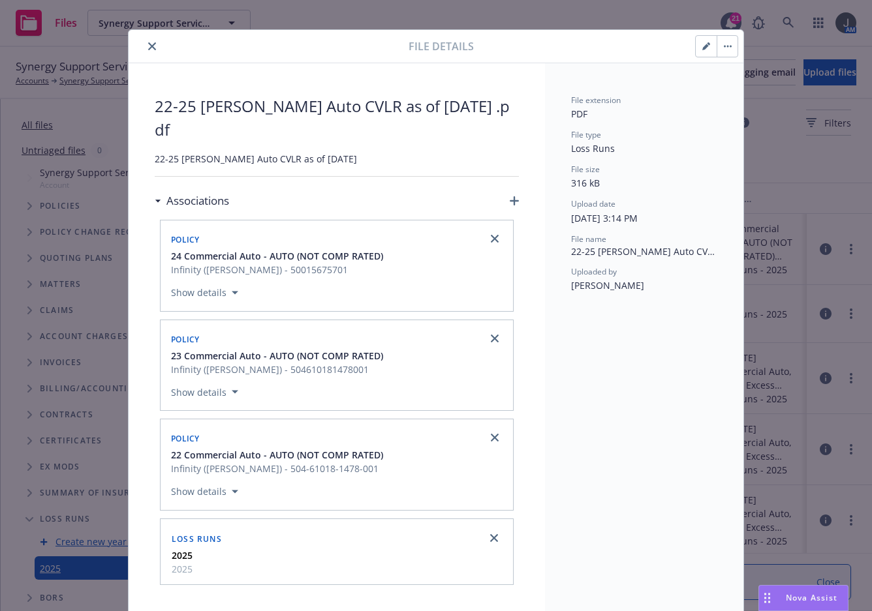
scroll to position [0, 0]
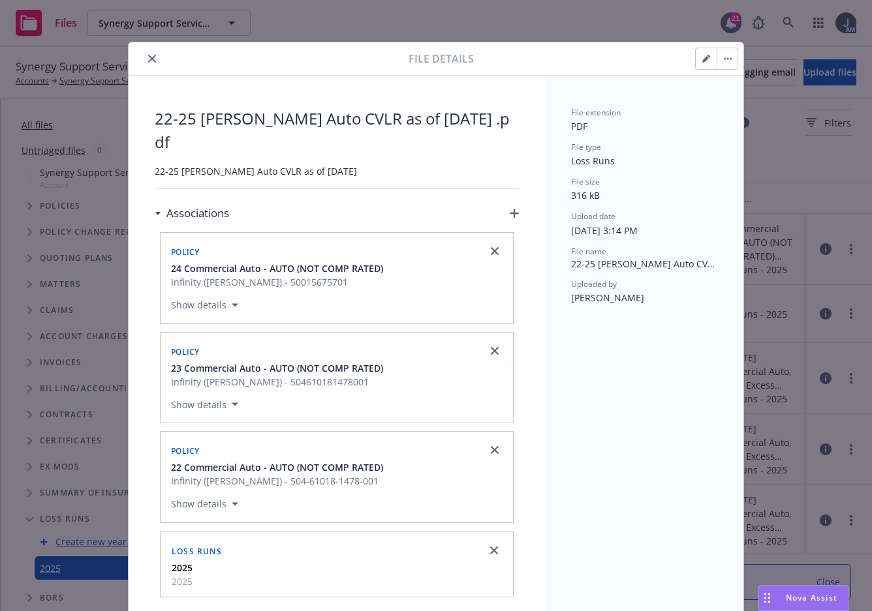
click at [148, 56] on icon "close" at bounding box center [152, 59] width 8 height 8
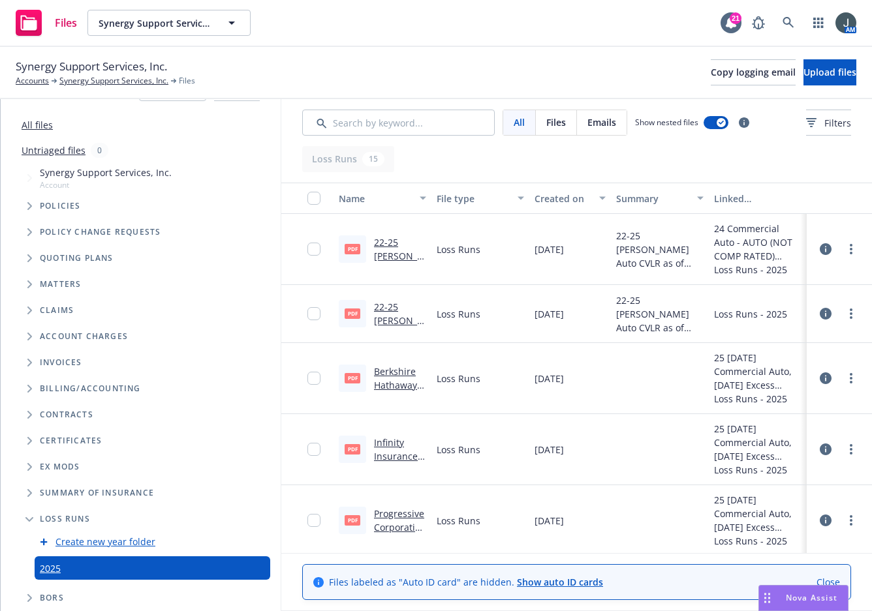
click at [819, 313] on icon at bounding box center [825, 314] width 12 height 12
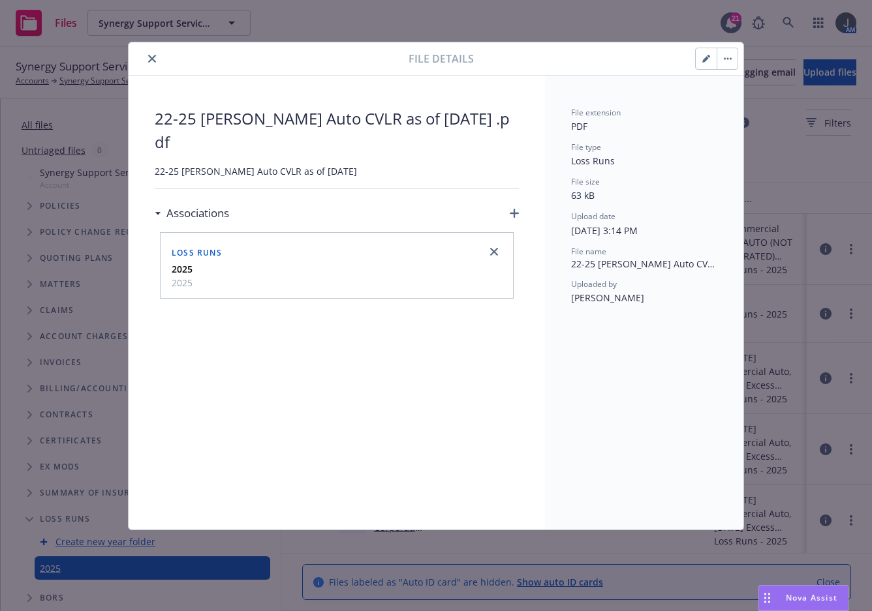
click at [506, 200] on div "Associations" at bounding box center [337, 213] width 364 height 27
click at [511, 209] on icon "button" at bounding box center [514, 213] width 9 height 9
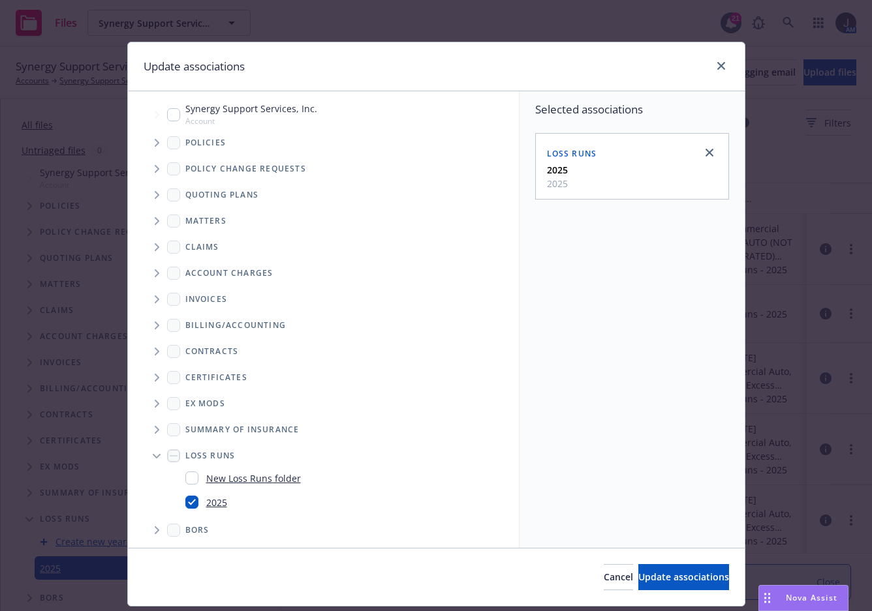
click at [152, 138] on span "Tree Example" at bounding box center [156, 142] width 21 height 21
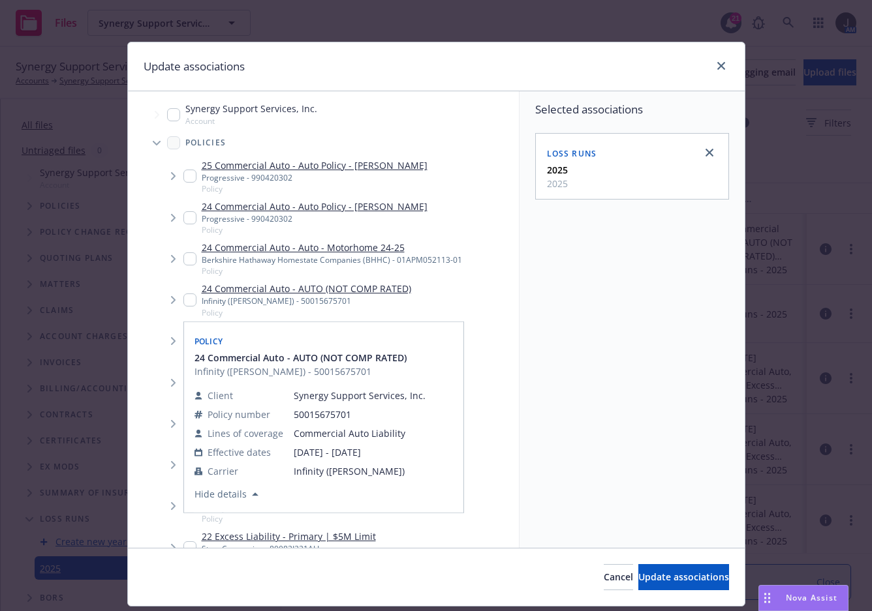
click at [183, 299] on input "Tree Example" at bounding box center [189, 300] width 13 height 13
checkbox input "true"
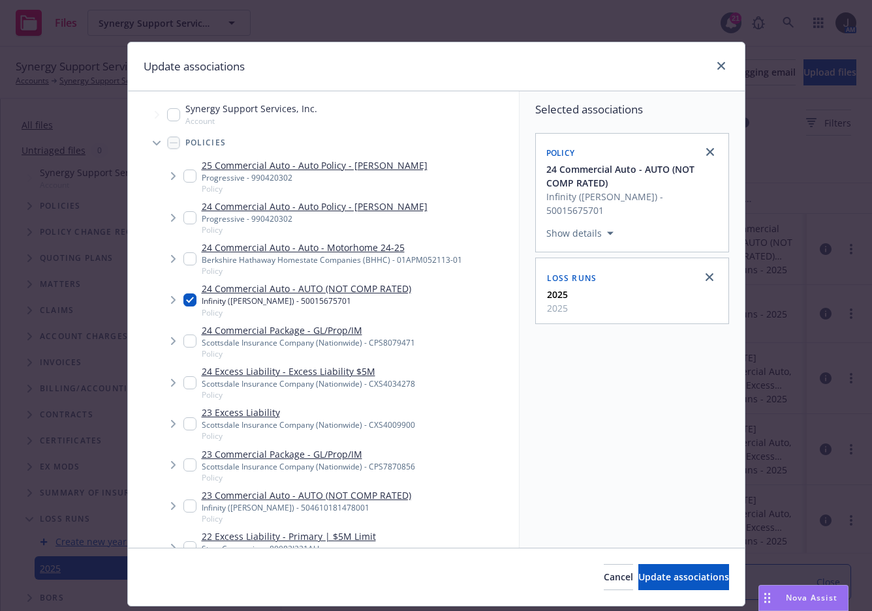
click at [190, 509] on input "Tree Example" at bounding box center [189, 506] width 13 height 13
checkbox input "true"
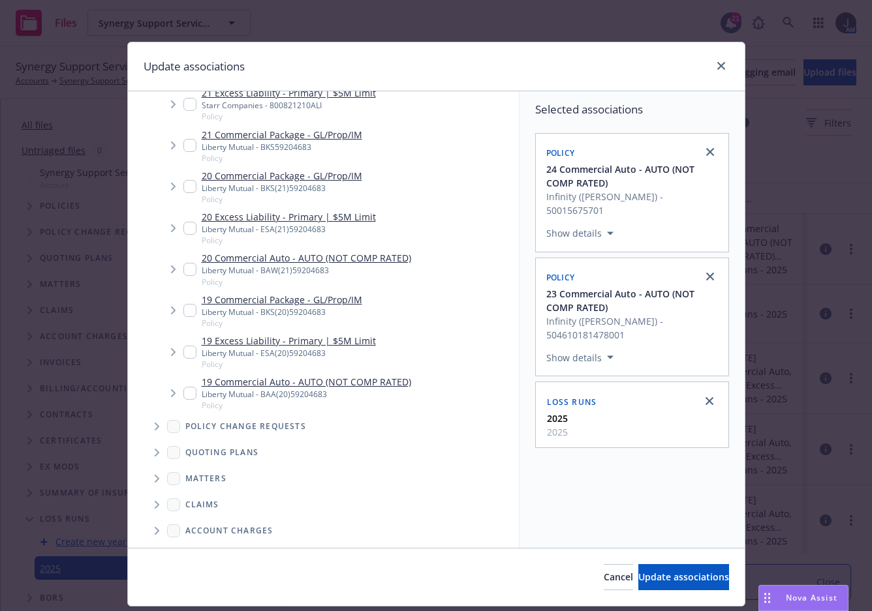
scroll to position [305, 0]
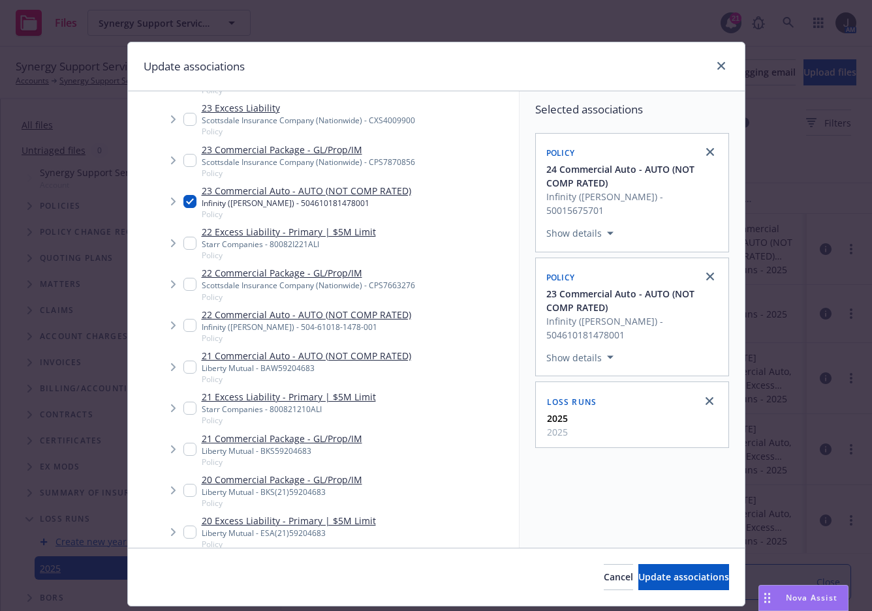
click at [183, 323] on input "Tree Example" at bounding box center [189, 325] width 13 height 13
checkbox input "true"
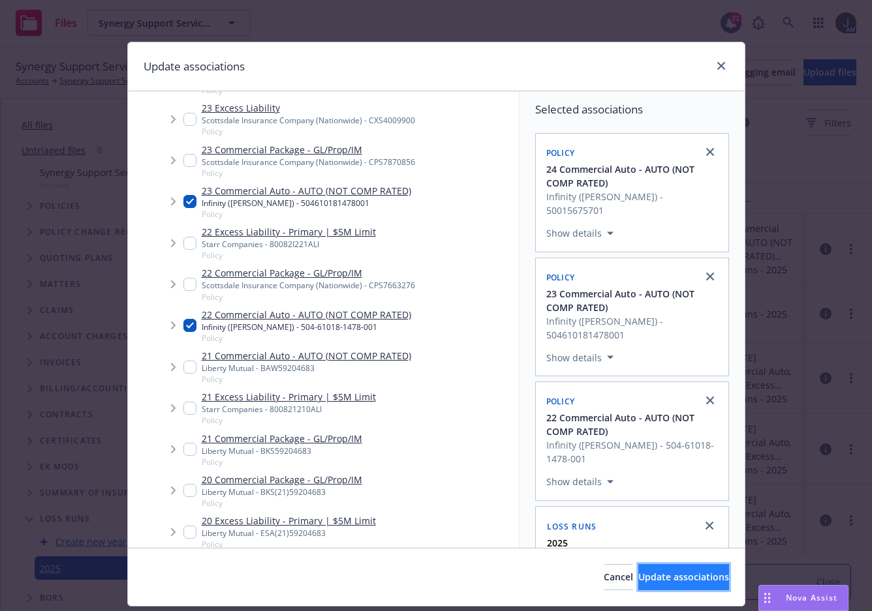
click at [638, 577] on span "Update associations" at bounding box center [683, 577] width 91 height 12
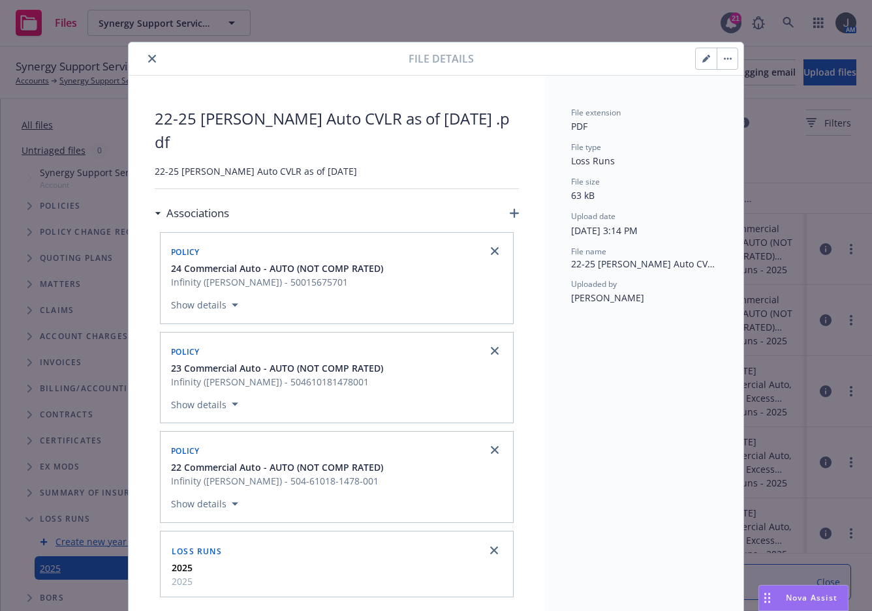
click at [148, 55] on icon "close" at bounding box center [152, 59] width 8 height 8
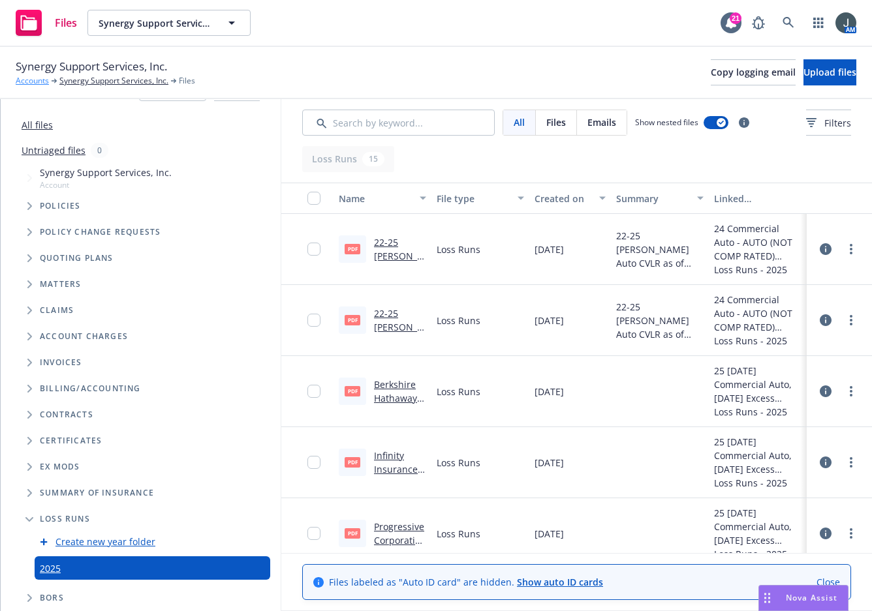
click at [41, 81] on link "Accounts" at bounding box center [32, 81] width 33 height 12
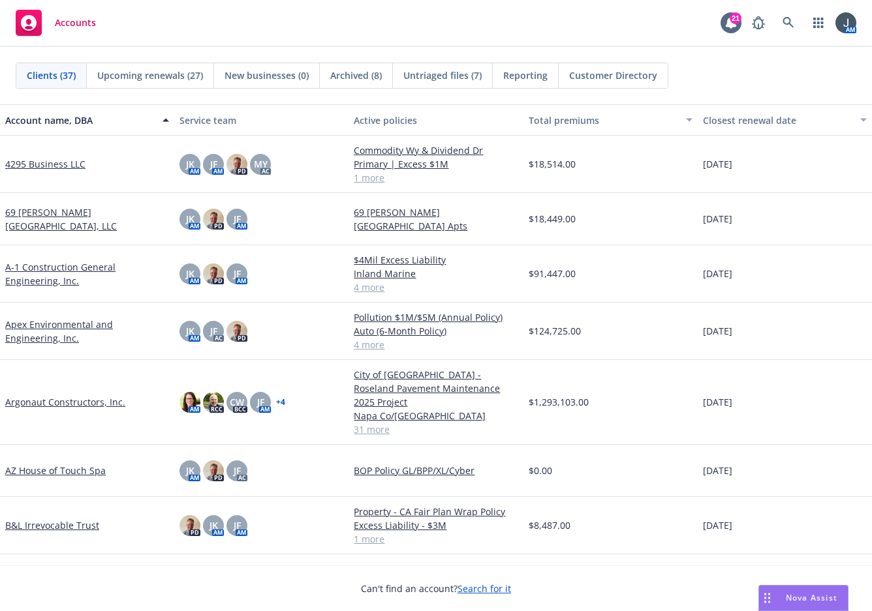
click at [59, 320] on link "Apex Environmental and Engineering, Inc." at bounding box center [87, 331] width 164 height 27
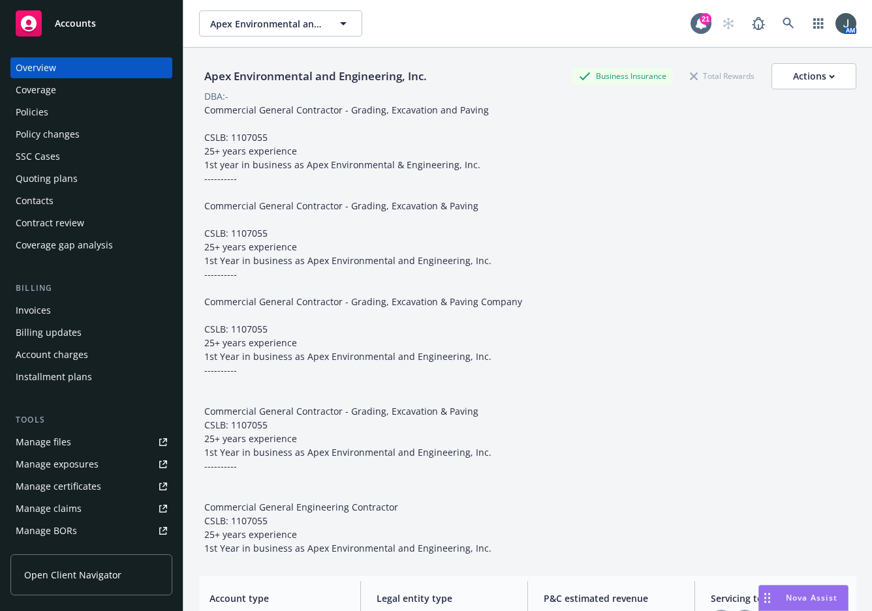
click at [67, 442] on div "Manage files" at bounding box center [43, 442] width 55 height 21
click at [46, 110] on div "Policies" at bounding box center [32, 112] width 33 height 21
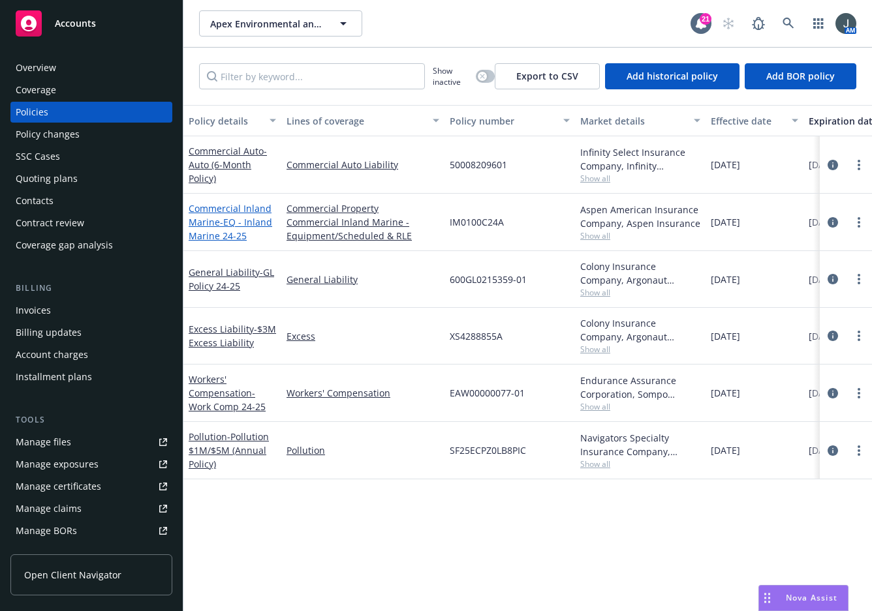
click at [236, 225] on span "- EQ - Inland Marine 24-25" at bounding box center [231, 229] width 84 height 26
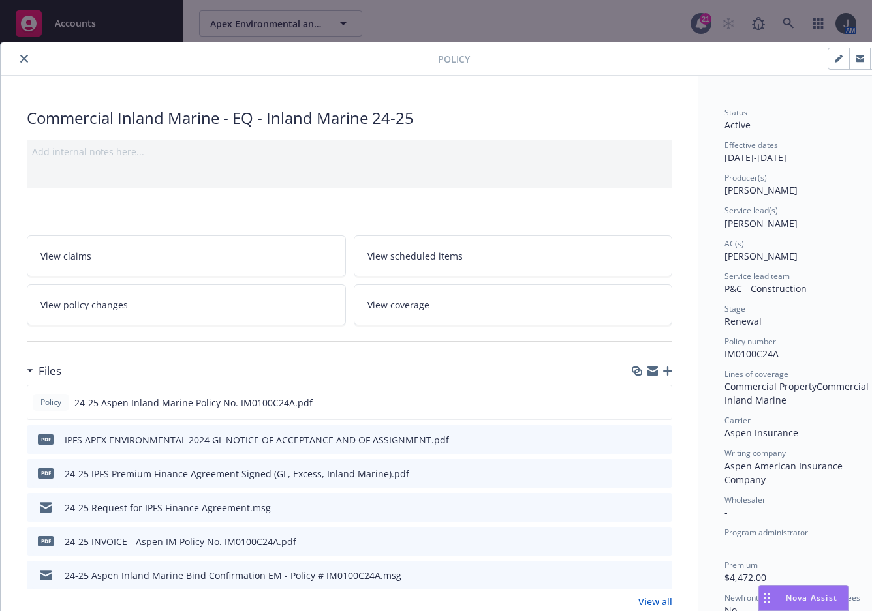
click at [417, 366] on div "Files" at bounding box center [349, 371] width 645 height 27
click at [665, 370] on icon "button" at bounding box center [667, 371] width 9 height 9
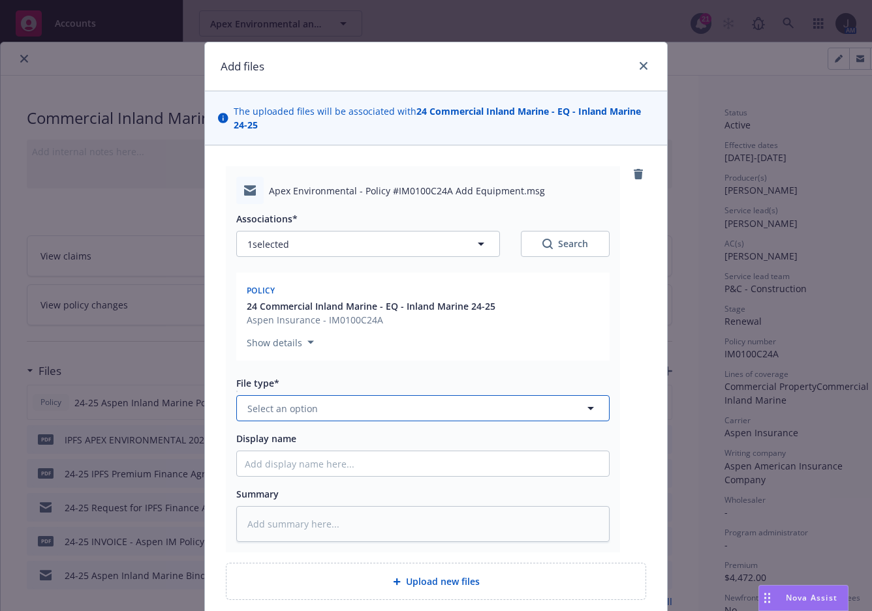
click at [328, 406] on button "Select an option" at bounding box center [422, 408] width 373 height 26
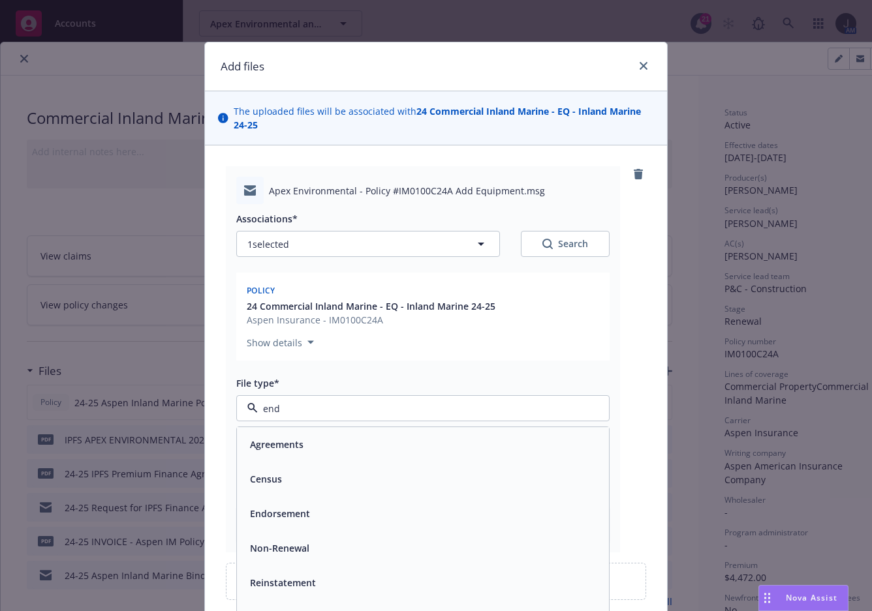
type input "endo"
click at [293, 440] on span "Endorsement" at bounding box center [280, 445] width 60 height 14
type textarea "x"
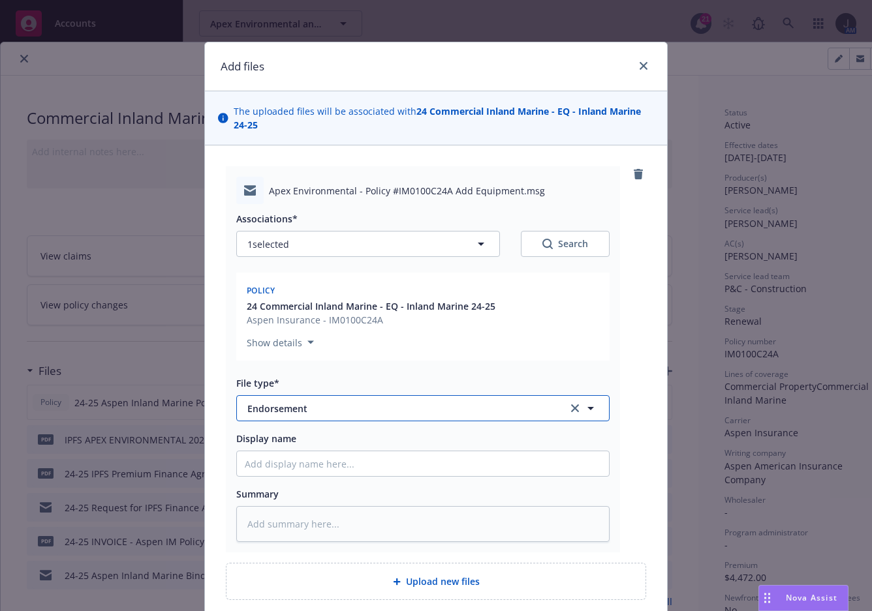
click at [354, 406] on span "Endorsement" at bounding box center [398, 409] width 302 height 14
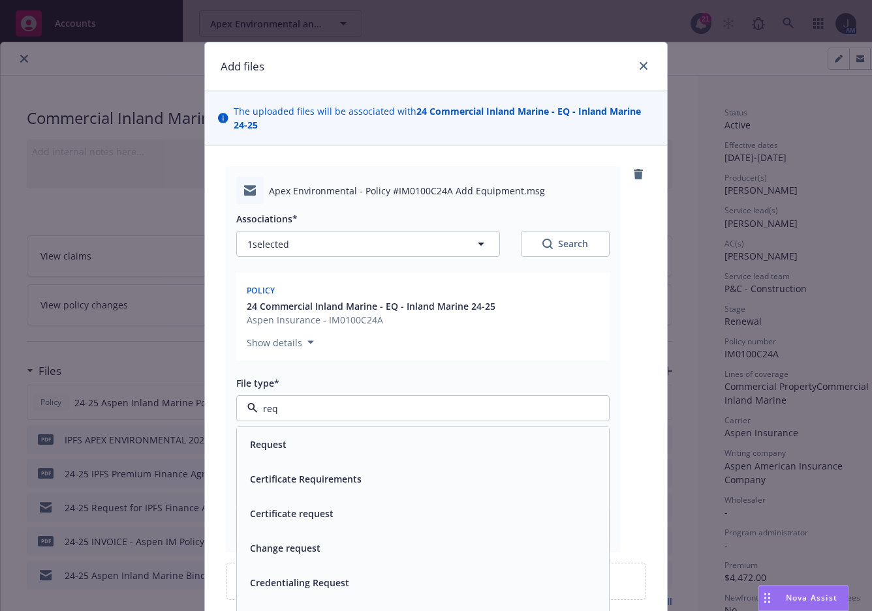
type input "requ"
click at [328, 546] on div "Change request" at bounding box center [423, 548] width 356 height 19
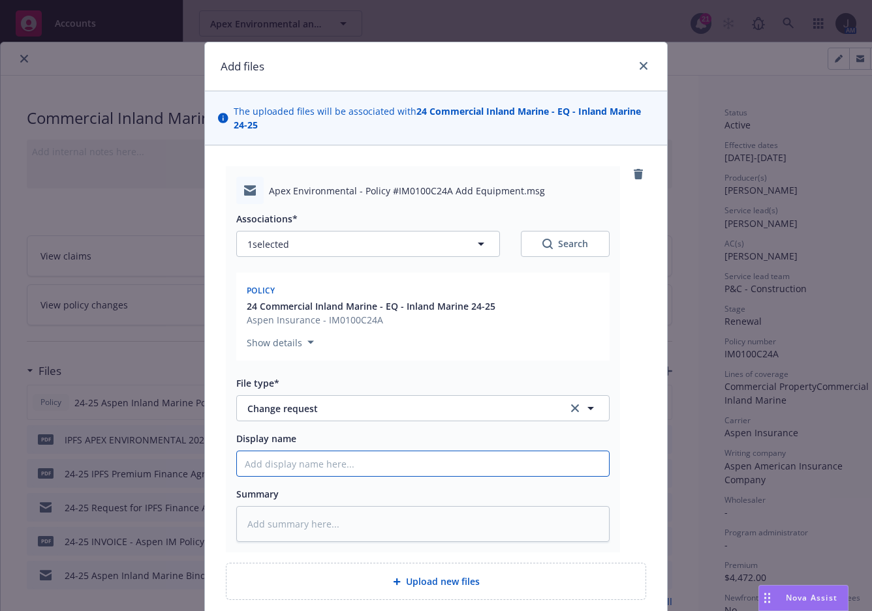
click at [304, 465] on input "Display name" at bounding box center [423, 463] width 372 height 25
paste input "Add: 2022 Case 540 Tractor #5257 & Possibly 2005 Case IH Steiger #7182"
type textarea "x"
type input "Add: 2022 Case 540 Tractor #5257 & Possibly 2005 Case IH Steiger #7182"
click at [237, 465] on input "Add: 2022 Case 540 Tractor #5257 & Possibly 2005 Case IH Steiger #7182" at bounding box center [423, 463] width 372 height 25
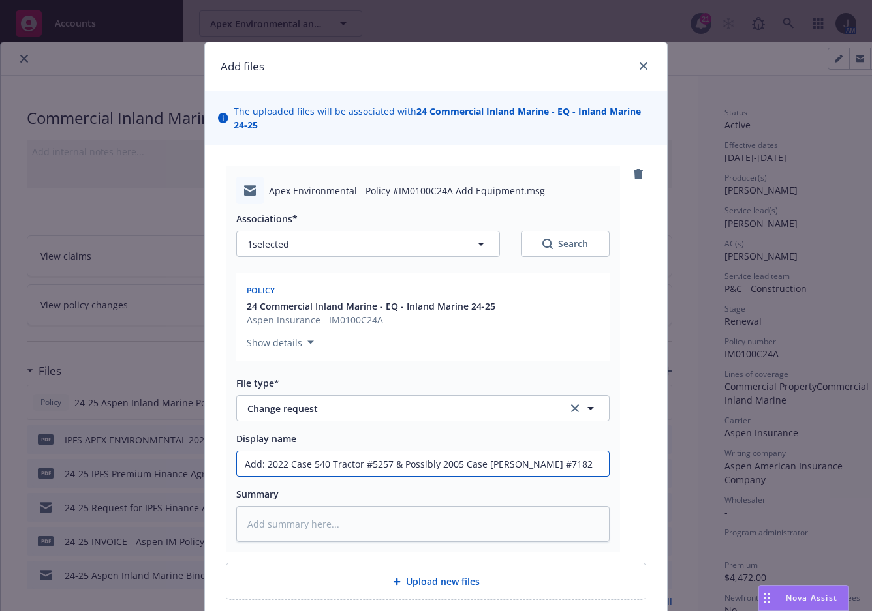
type textarea "x"
type input "EAdd: 2022 Case 540 Tractor #5257 & Possibly 2005 Case IH Steiger #7182"
type textarea "x"
type input "EMAdd: 2022 Case 540 Tractor #5257 & Possibly 2005 Case IH Steiger #7182"
type textarea "x"
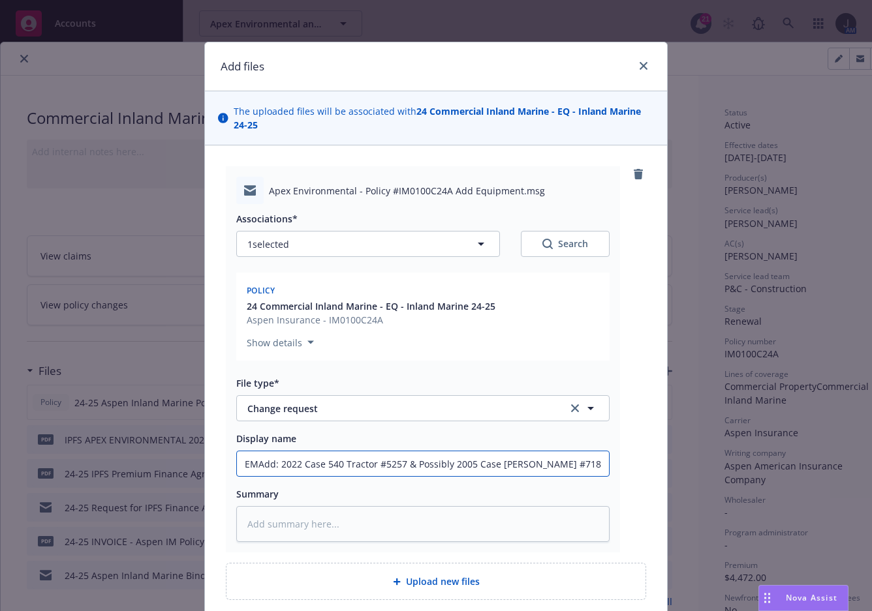
type input "EM Add: 2022 Case 540 Tractor #5257 & Possibly 2005 Case IH Steiger #7182"
type textarea "x"
type input "EM tAdd: 2022 Case 540 Tractor #5257 & Possibly 2005 Case IH Steiger #7182"
type textarea "x"
type input "EM to Add: 2022 Case 540 Tractor #5257 & Possibly 2005 Case IH Steiger #7182"
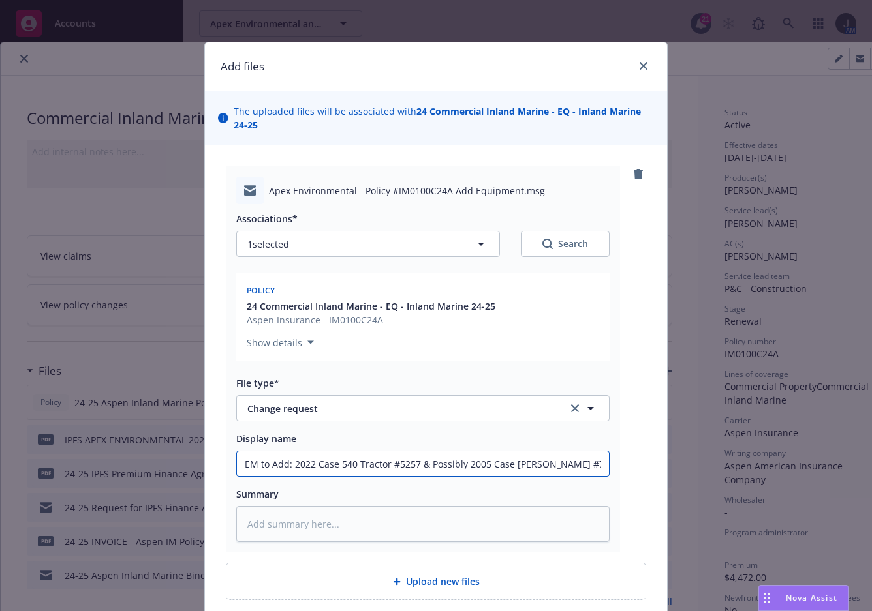
type textarea "x"
type input "EM to AAdd: 2022 Case 540 Tractor #5257 & Possibly 2005 Case IH Steiger #7182"
type textarea "x"
type input "EM to AsAdd: 2022 Case 540 Tractor #5257 & Possibly 2005 Case IH Steiger #7182"
type textarea "x"
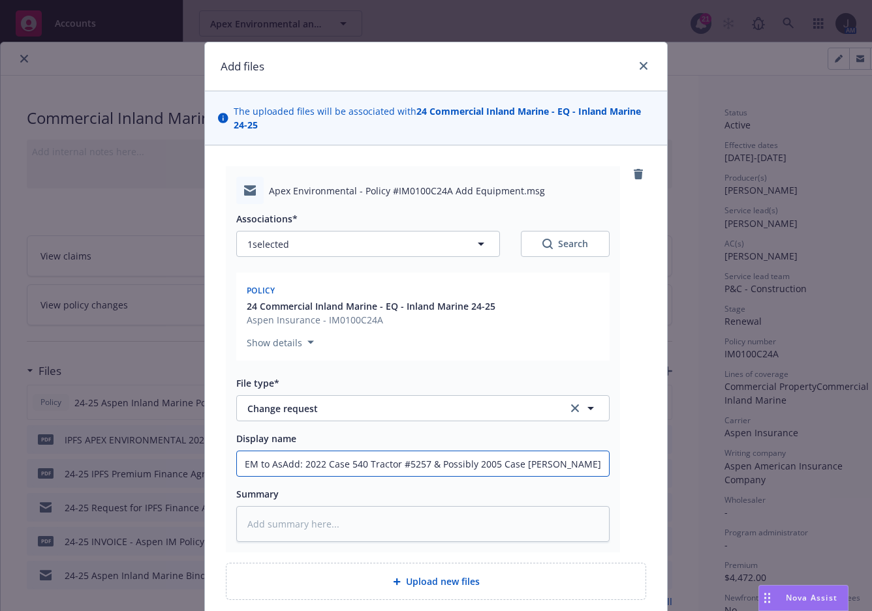
type input "EM to AspAdd: 2022 Case 540 Tractor #5257 & Possibly 2005 Case IH Steiger #7182"
type textarea "x"
type input "EM to AspeAdd: 2022 Case 540 Tractor #5257 & Possibly 2005 Case IH Steiger #7182"
type textarea "x"
type input "EM to AspenAdd: 2022 Case 540 Tractor #5257 & Possibly 2005 Case IH Steiger #71…"
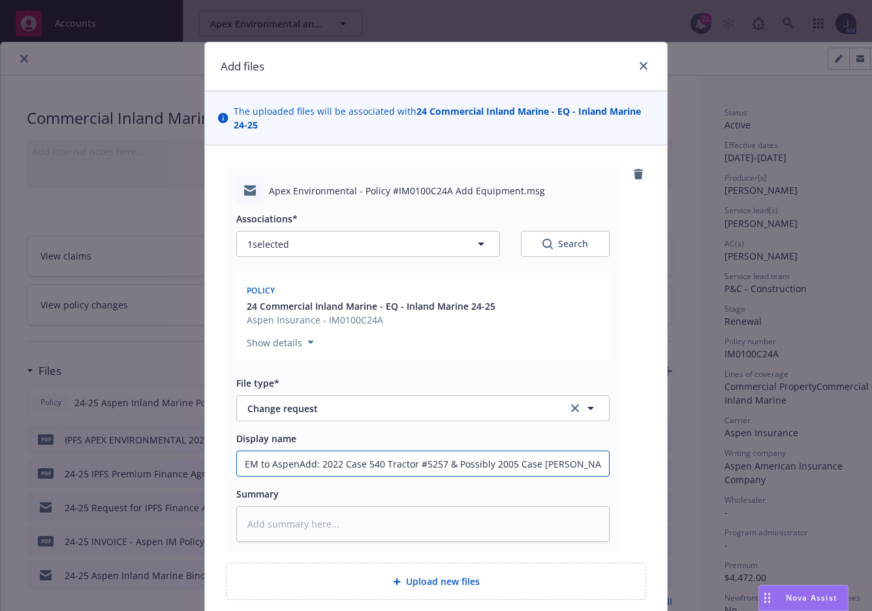
type textarea "x"
type input "EM to Aspen Add: 2022 Case 540 Tractor #5257 & Possibly 2005 Case IH Steiger #7…"
type textarea "x"
type input "EM to Aspen toAdd: 2022 Case 540 Tractor #5257 & Possibly 2005 Case IH Steiger …"
type textarea "x"
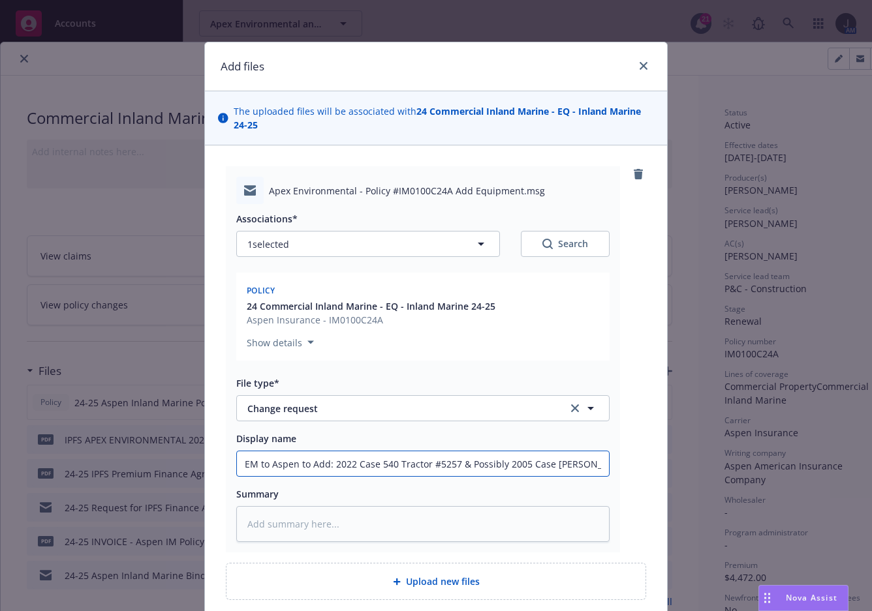
scroll to position [0, 21]
drag, startPoint x: 234, startPoint y: 465, endPoint x: 622, endPoint y: 466, distance: 387.5
click at [622, 466] on div "Apex Environmental - Policy #IM0100C24A Add Equipment.msg Associations* 1 selec…" at bounding box center [436, 359] width 420 height 386
type input "EM to Aspen to Add: 2022 Case 540 Tractor #5257 & Possibly 2005 Case IH Steiger…"
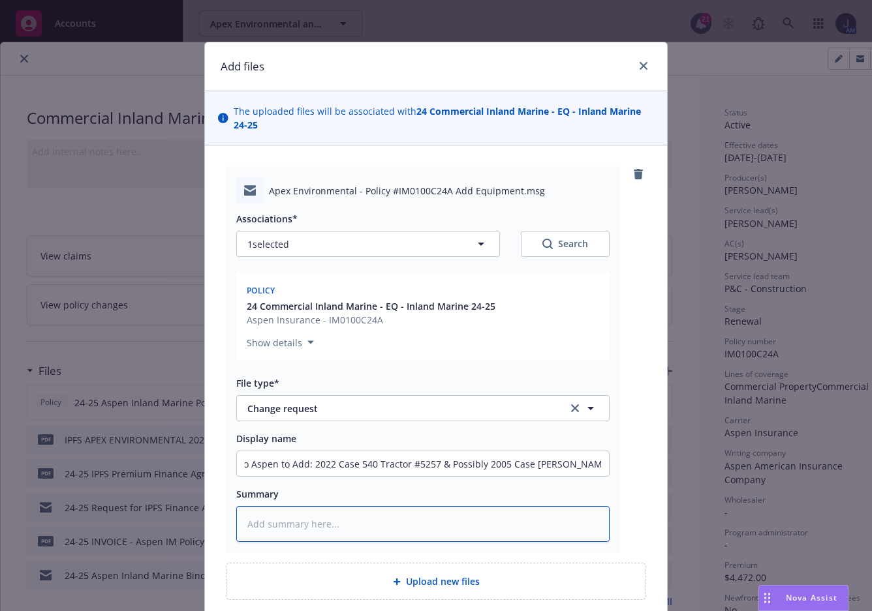
scroll to position [0, 0]
click at [378, 524] on textarea at bounding box center [422, 524] width 373 height 36
paste textarea "EM to Aspen to Add: 2022 Case 540 Tractor #5257 & Possibly 2005 Case IH Steiger…"
type textarea "x"
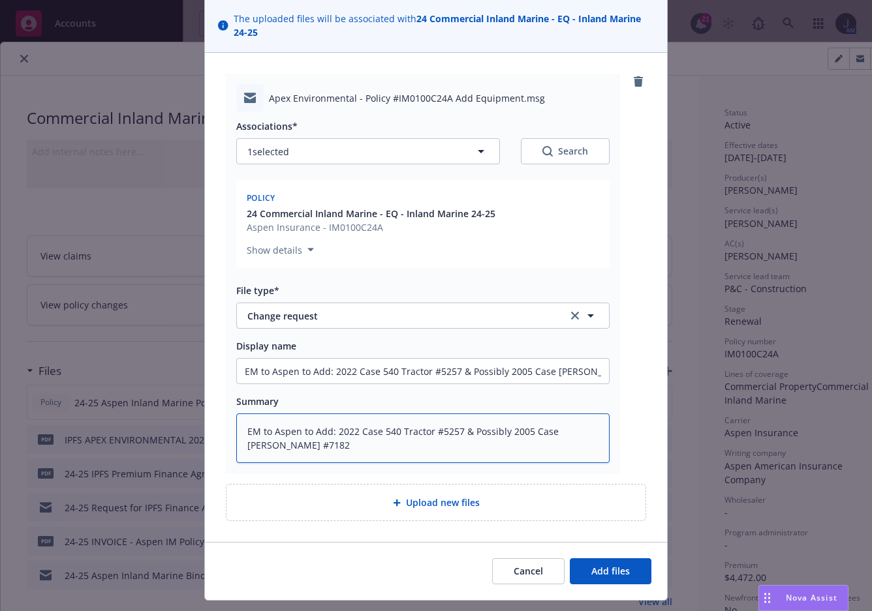
scroll to position [124, 0]
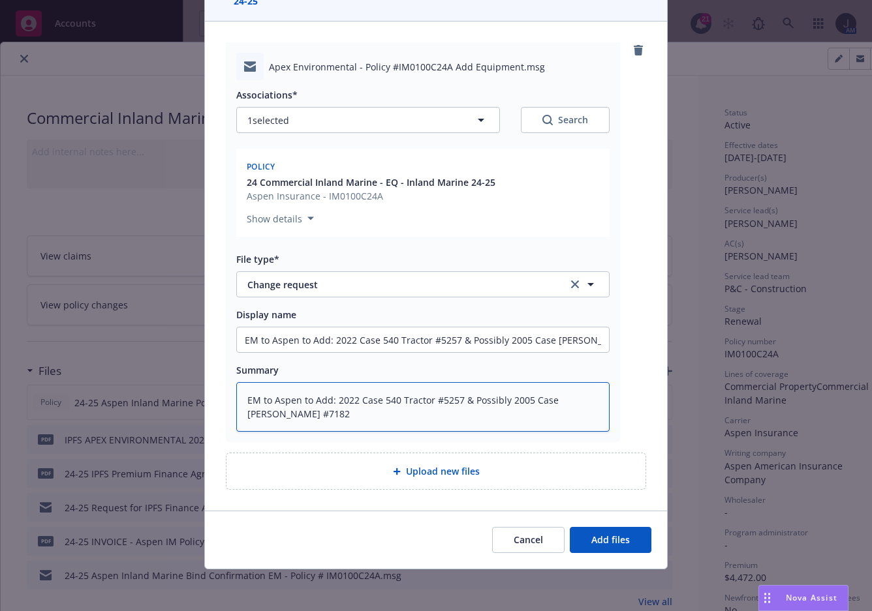
type textarea "EM to Aspen to Add: 2022 Case 540 Tractor #5257 & Possibly 2005 Case IH Steiger…"
type textarea "x"
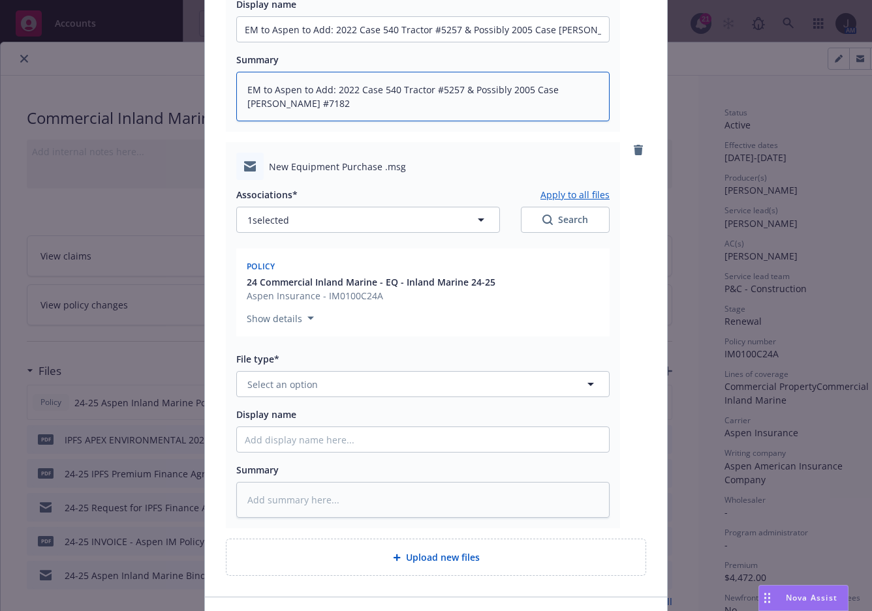
scroll to position [521, 0]
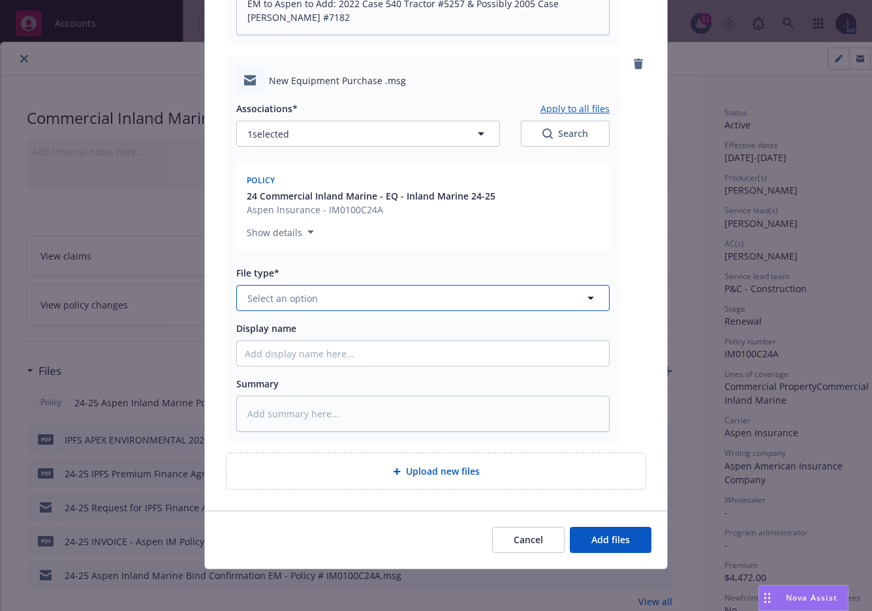
click at [296, 294] on span "Select an option" at bounding box center [282, 299] width 70 height 14
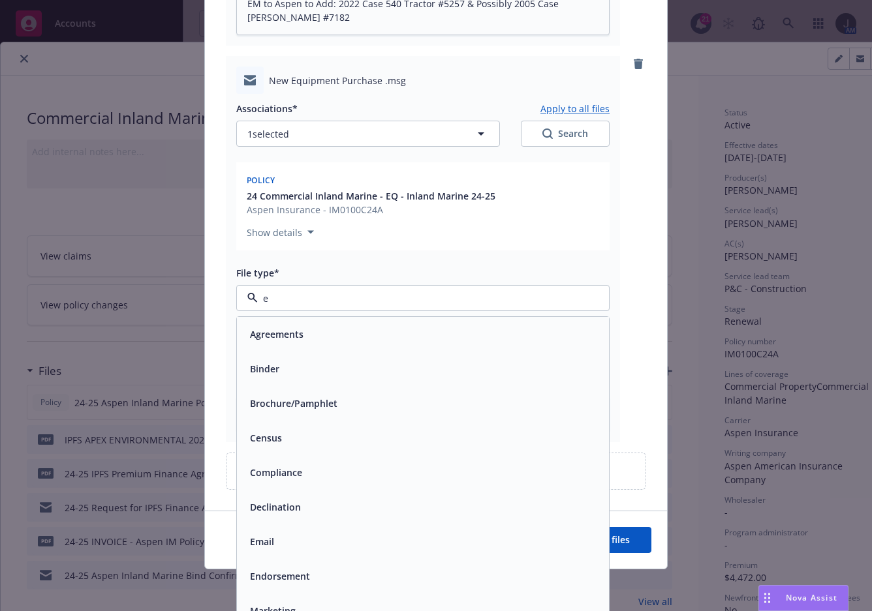
type input "em"
click at [290, 364] on div "Email" at bounding box center [423, 368] width 356 height 19
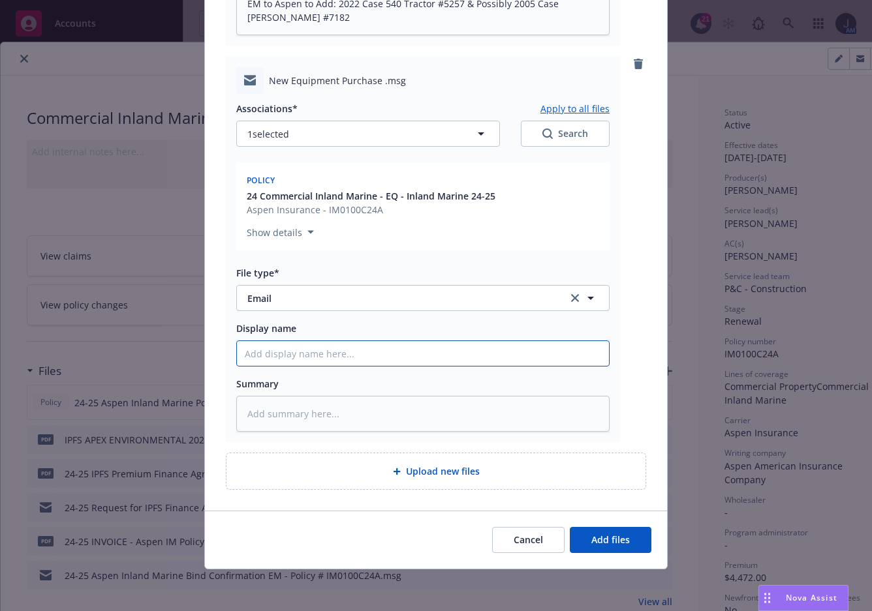
paste input "EM to Aspen to Add: 2022 Case 540 Tractor #5257 & Possibly 2005 Case IH Steiger…"
type textarea "x"
type input "EM to Aspen to Add: 2022 Case 540 Tractor #5257 & Possibly 2005 Case IH Steiger…"
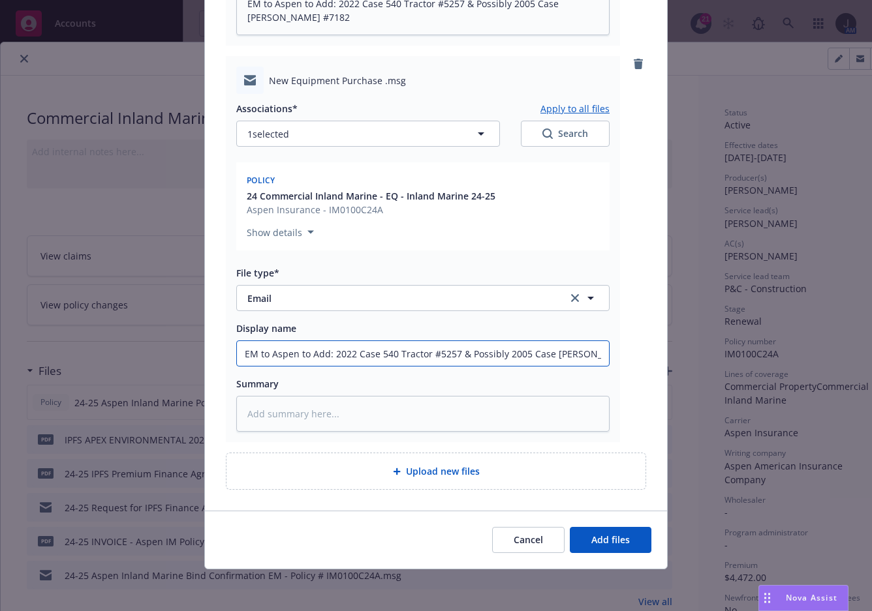
drag, startPoint x: 272, startPoint y: 351, endPoint x: 145, endPoint y: 348, distance: 127.2
click at [145, 350] on div "Add files The uploaded files will be associated with 24 Commercial Inland Marin…" at bounding box center [436, 305] width 872 height 611
type textarea "x"
type input "E to Add: 2022 Case 540 Tractor #5257 & Possibly 2005 Case IH Steiger #7182"
type textarea "x"
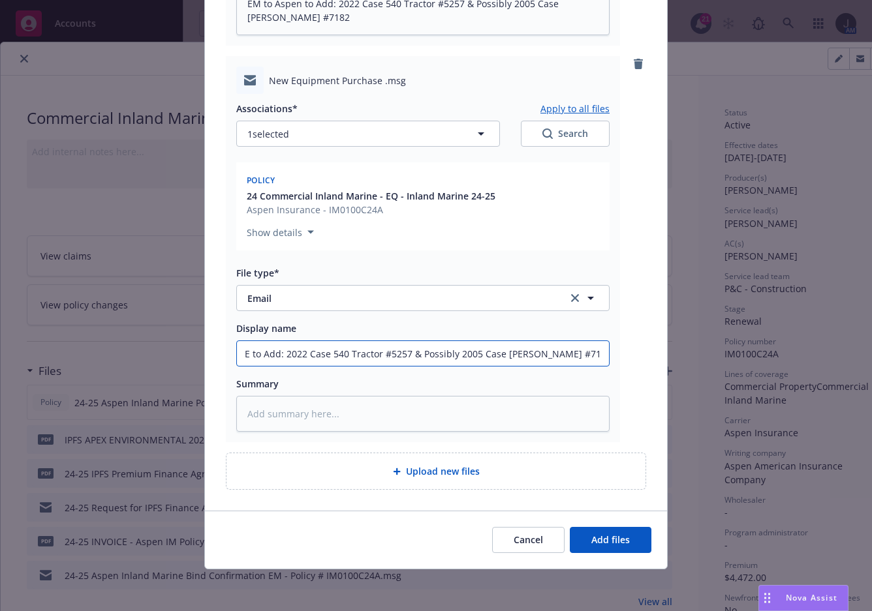
type input "EM to Add: 2022 Case 540 Tractor #5257 & Possibly 2005 Case IH Steiger #7182"
type textarea "x"
type input "EM to Add: 2022 Case 540 Tractor #5257 & Possibly 2005 Case IH Steiger #7182"
type textarea "x"
type input "EM f to Add: 2022 Case 540 Tractor #5257 & Possibly 2005 Case IH Steiger #7182"
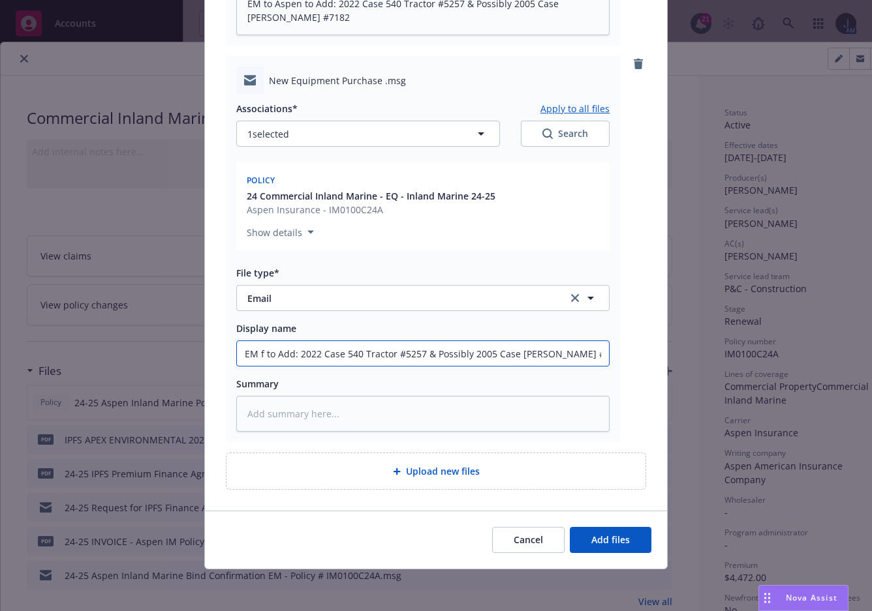
type textarea "x"
type input "EM fr to Add: 2022 Case 540 Tractor #5257 & Possibly 2005 Case IH Steiger #7182"
type textarea "x"
type input "EM fro to Add: 2022 Case 540 Tractor #5257 & Possibly 2005 Case IH Steiger #7182"
type textarea "x"
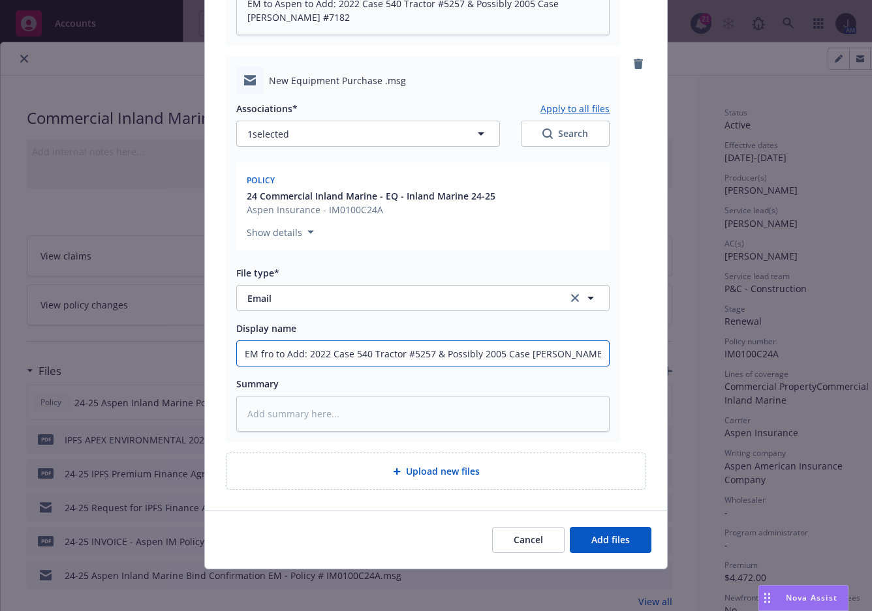
type input "EM from to Add: 2022 Case 540 Tractor #5257 & Possibly 2005 Case IH Steiger #71…"
type textarea "x"
type input "EM from to Add: 2022 Case 540 Tractor #5257 & Possibly 2005 Case IH Steiger #71…"
type textarea "x"
type input "EM from I to Add: 2022 Case 540 Tractor #5257 & Possibly 2005 Case IH Steiger #…"
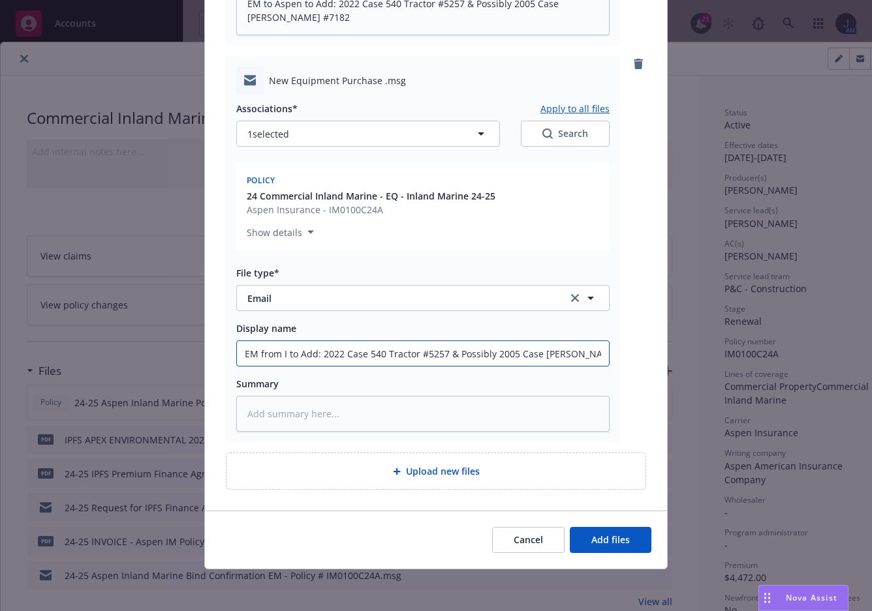
type textarea "x"
type input "EM from Ins to Add: 2022 Case 540 Tractor #5257 & Possibly 2005 Case IH Steiger…"
type textarea "x"
drag, startPoint x: 238, startPoint y: 350, endPoint x: 708, endPoint y: 358, distance: 469.8
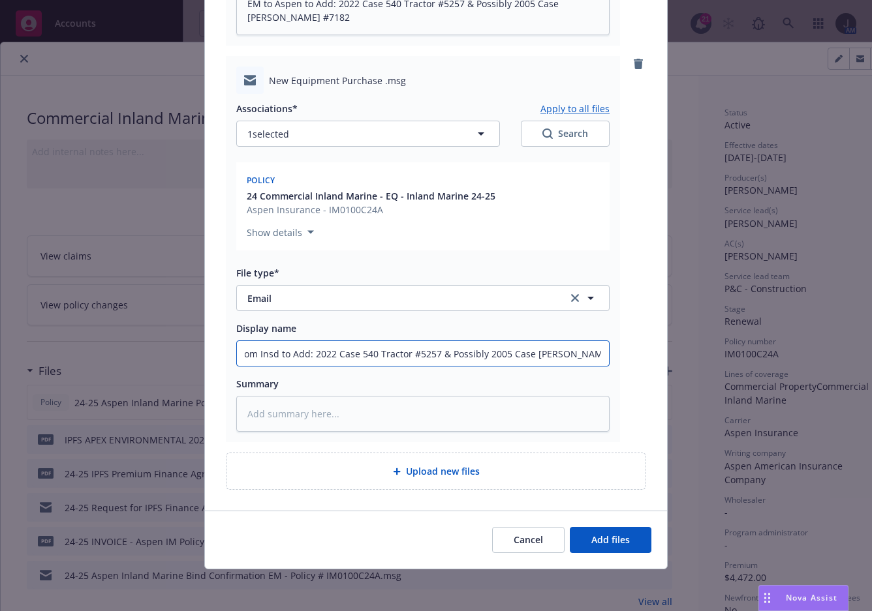
click at [708, 358] on div "Add files The uploaded files will be associated with 24 Commercial Inland Marin…" at bounding box center [436, 305] width 872 height 611
type input "EM from Insd to Add: 2022 Case 540 Tractor #5257 & Possibly 2005 Case IH Steige…"
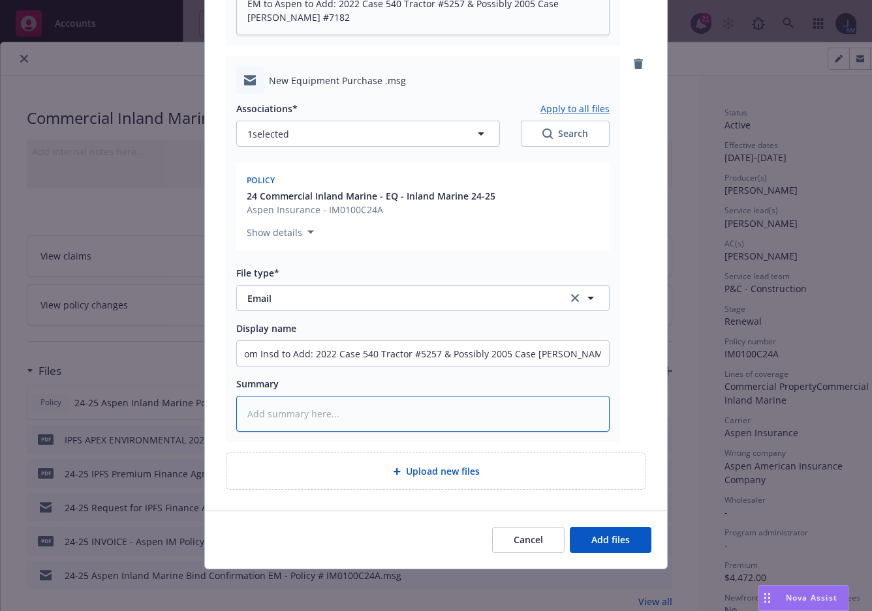
scroll to position [0, 0]
click at [328, 413] on textarea at bounding box center [422, 414] width 373 height 36
paste textarea "EM from Insd to Add: 2022 Case 540 Tractor #5257 & Possibly 2005 Case IH Steige…"
type textarea "x"
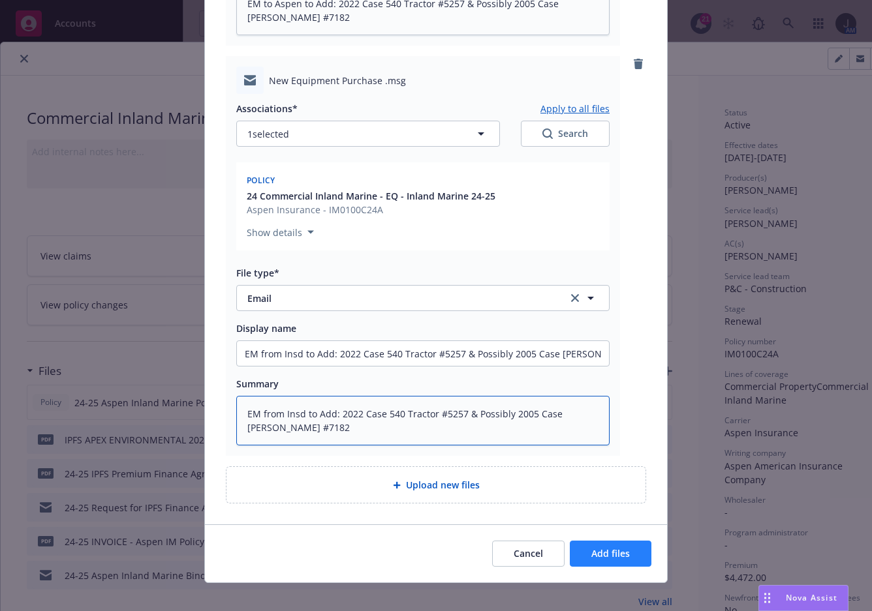
type textarea "EM from Insd to Add: 2022 Case 540 Tractor #5257 & Possibly 2005 Case IH Steige…"
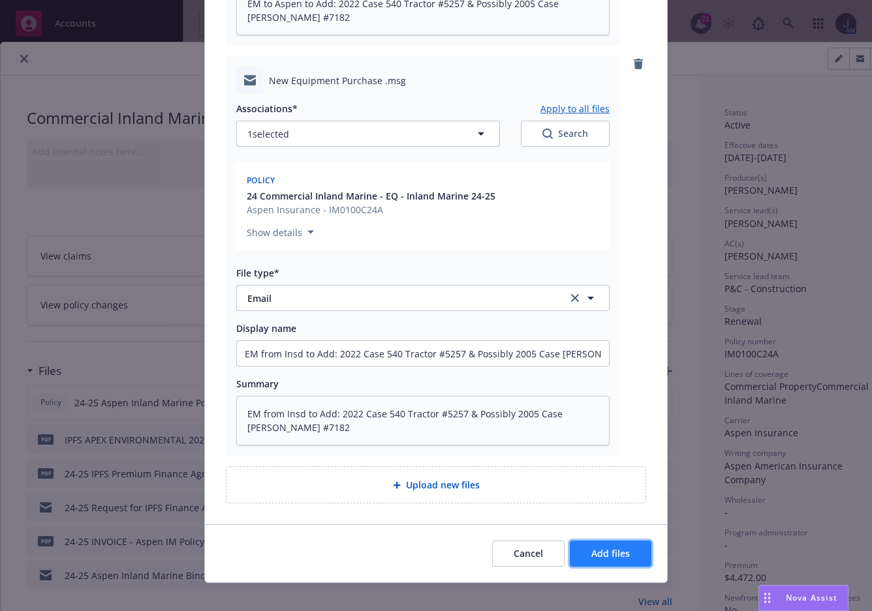
click at [622, 548] on span "Add files" at bounding box center [610, 553] width 38 height 12
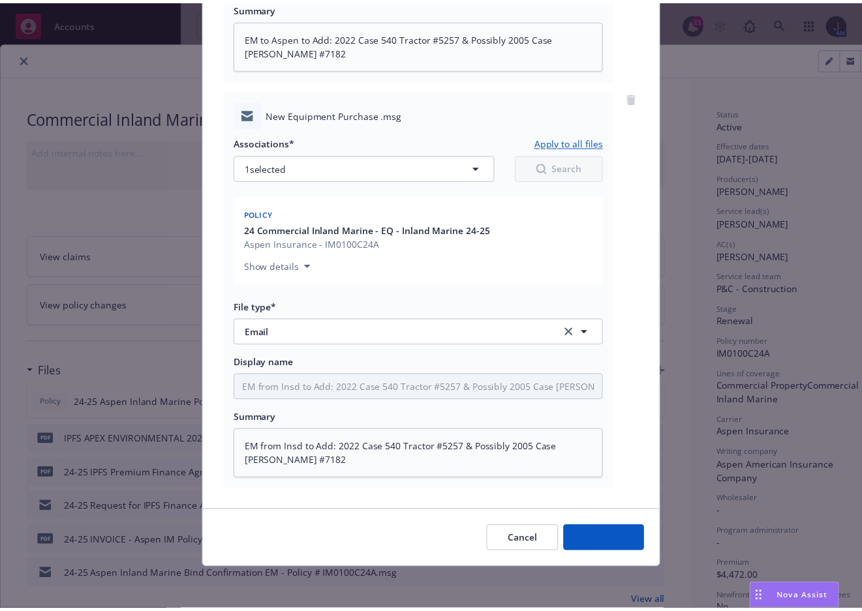
scroll to position [487, 0]
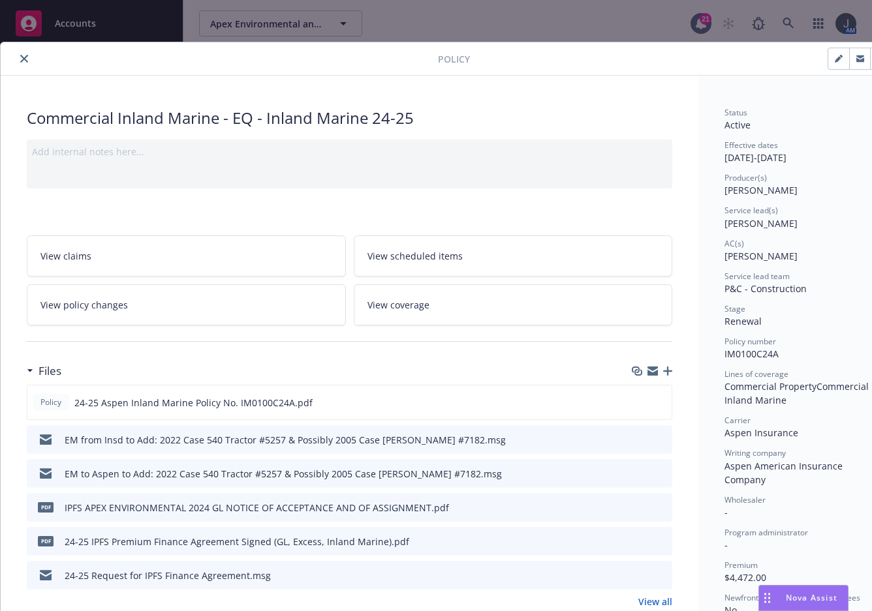
click at [140, 316] on link "View policy changes" at bounding box center [186, 304] width 319 height 41
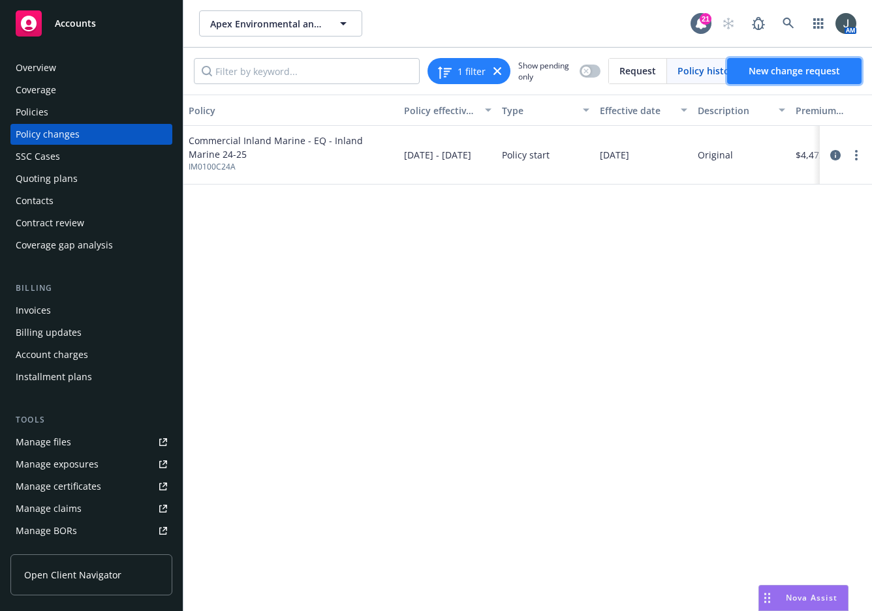
click at [757, 67] on span "New change request" at bounding box center [793, 71] width 91 height 12
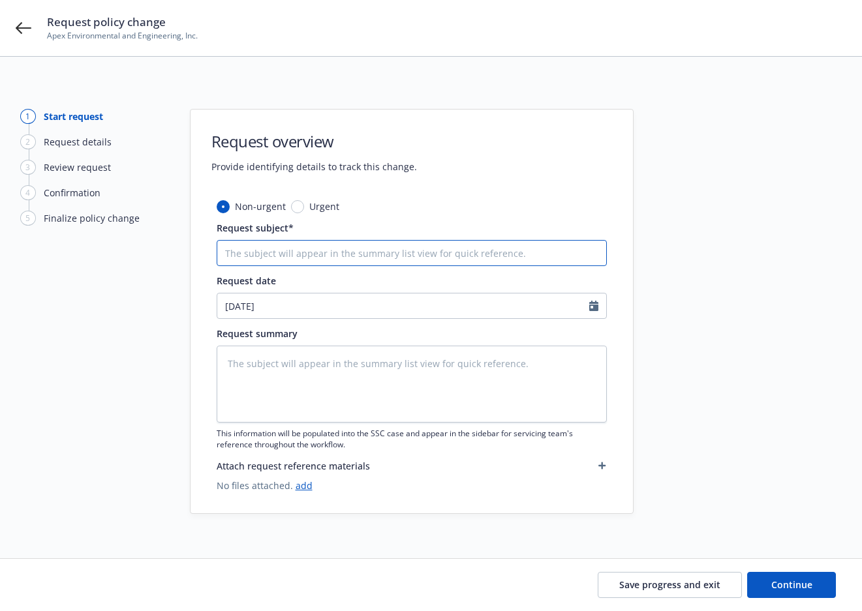
click at [316, 259] on input "Request subject*" at bounding box center [412, 253] width 390 height 26
paste input "EM from Insd to Add: 2022 Case 540 Tractor #5257 & Possibly 2005 Case IH Steige…"
type textarea "x"
type input "EM from Insd to Add: 2022 Case 540 Tractor #5257 & Possibly 2005 Case IH Steige…"
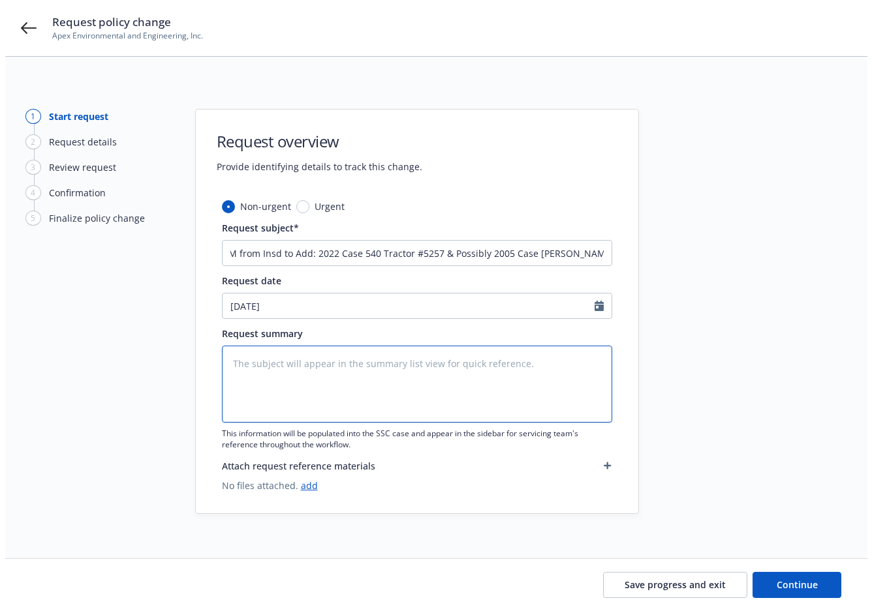
scroll to position [0, 0]
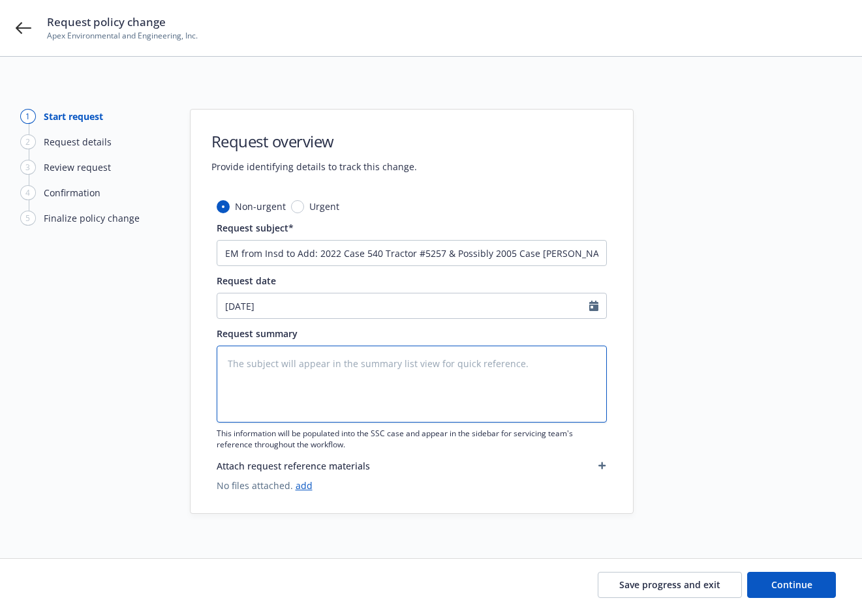
click at [341, 360] on textarea at bounding box center [412, 384] width 390 height 77
paste textarea "EM from Insd to Add: 2022 Case 540 Tractor #5257 & Possibly 2005 Case IH Steige…"
type textarea "x"
type textarea "EM from Insd to Add: 2022 Case 540 Tractor #5257 & Possibly 2005 Case IH Steige…"
drag, startPoint x: 299, startPoint y: 361, endPoint x: 196, endPoint y: 356, distance: 102.5
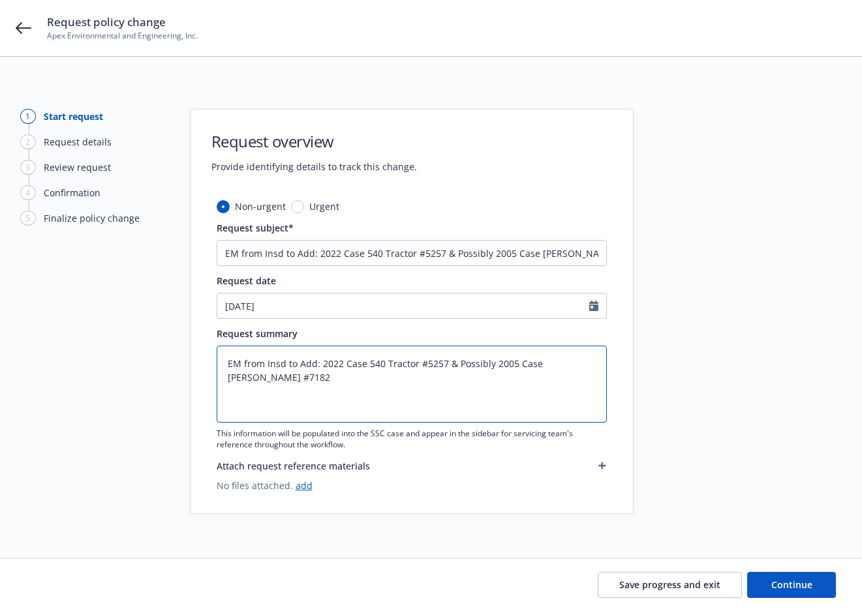
click at [196, 356] on div "Non-urgent Urgent Request subject* EM from Insd to Add: 2022 Case 540 Tractor #…" at bounding box center [411, 357] width 442 height 314
type textarea "x"
type textarea "Add: 2022 Case 540 Tractor #5257 & Possibly 2005 Case IH Steiger #7182"
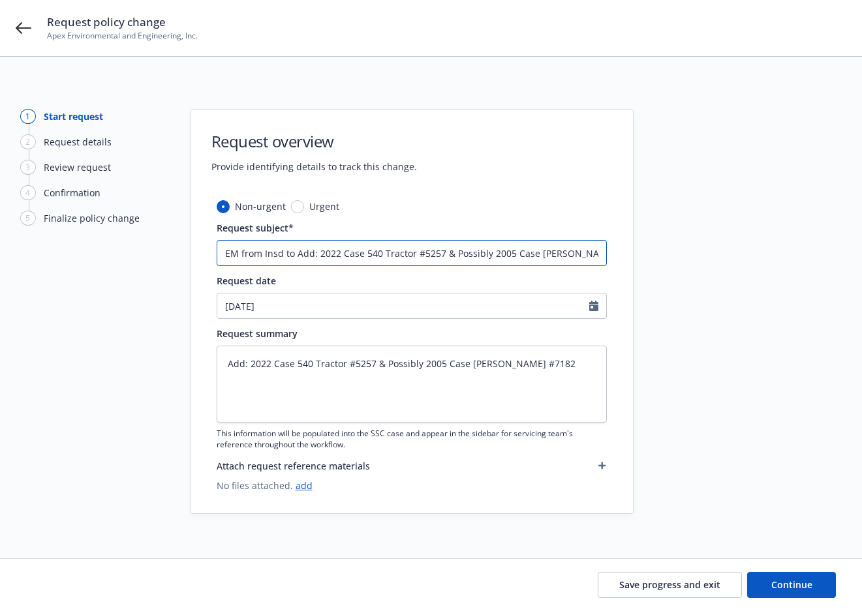
drag, startPoint x: 294, startPoint y: 251, endPoint x: 192, endPoint y: 252, distance: 102.4
click at [192, 252] on div "Non-urgent Urgent Request subject* EM from Insd to Add: 2022 Case 540 Tractor #…" at bounding box center [411, 357] width 442 height 314
type textarea "x"
type input "Add: 2022 Case 540 Tractor #5257 & Possibly 2005 Case IH Steiger #7182"
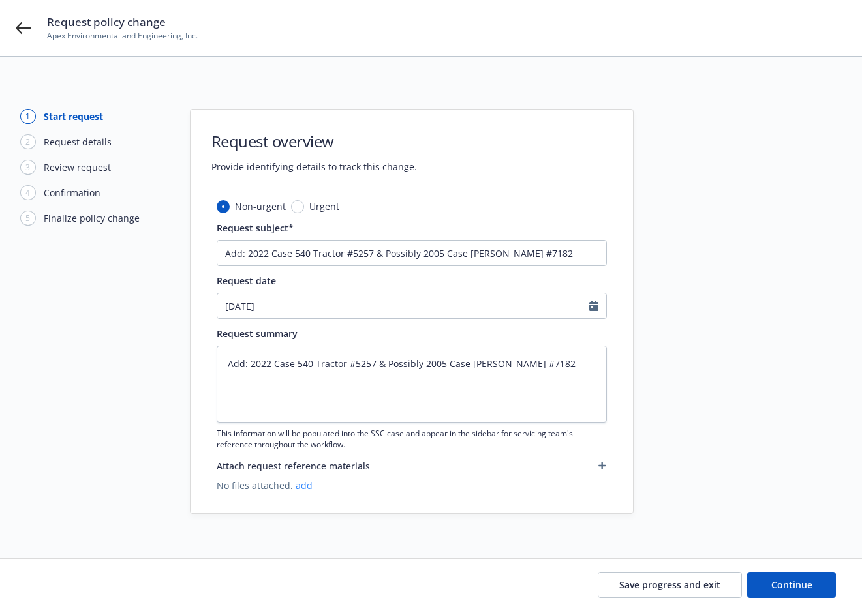
click at [303, 485] on link "add" at bounding box center [304, 486] width 17 height 12
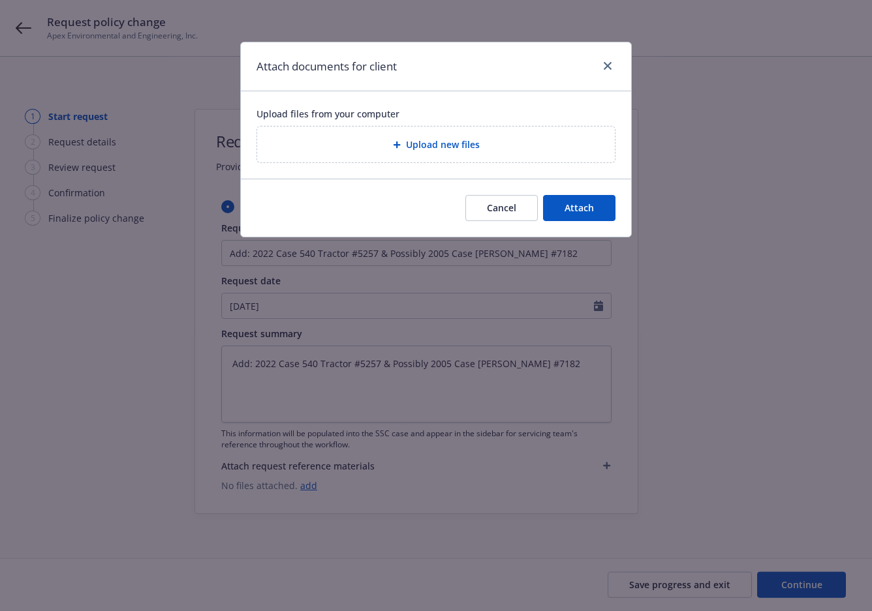
type textarea "x"
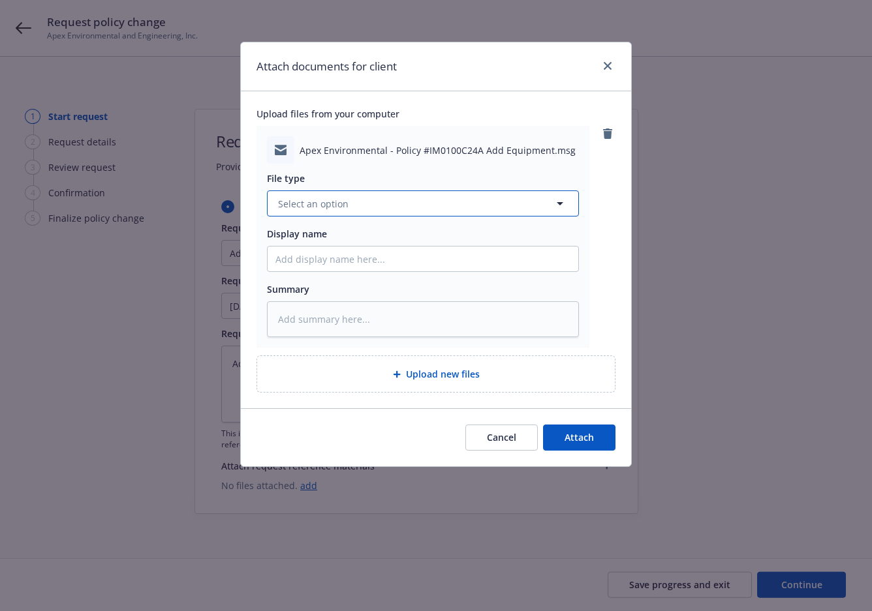
click at [364, 198] on button "Select an option" at bounding box center [423, 203] width 312 height 26
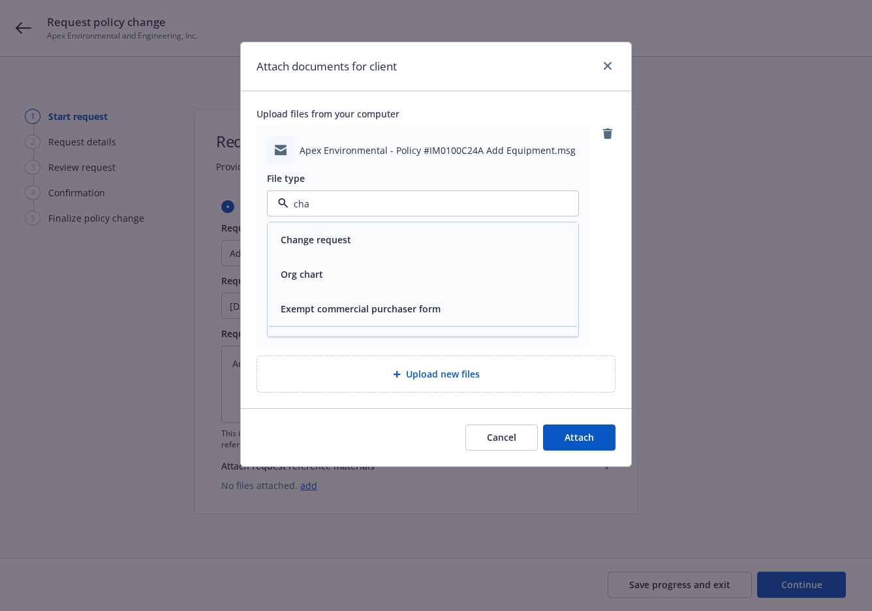
type input "chan"
click at [366, 246] on div "Change request" at bounding box center [422, 239] width 295 height 19
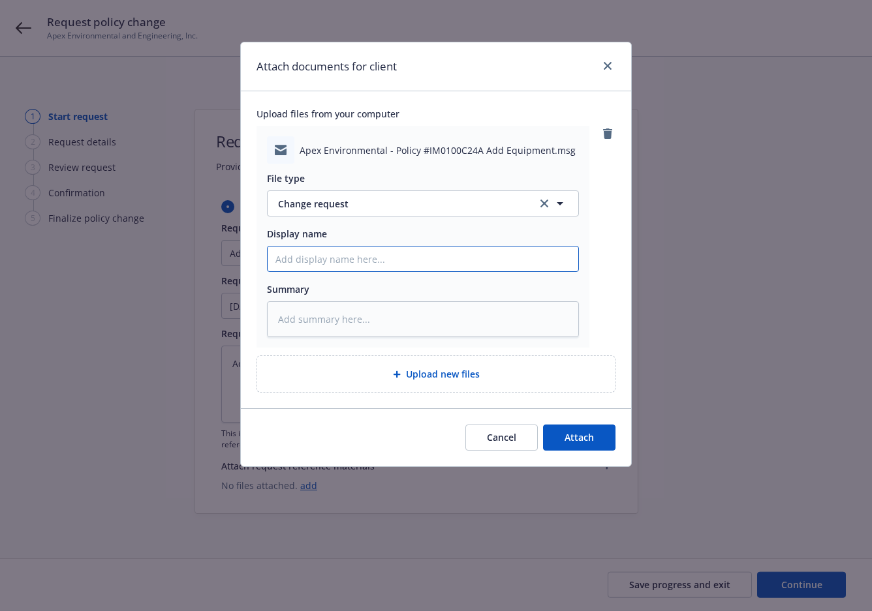
click at [358, 265] on input "Display name" at bounding box center [422, 259] width 311 height 25
drag, startPoint x: 358, startPoint y: 265, endPoint x: 341, endPoint y: 256, distance: 19.0
paste input "EM from Insd to Add: 2022 Case 540 Tractor #5257 & Possibly 2005 Case IH Steige…"
type textarea "x"
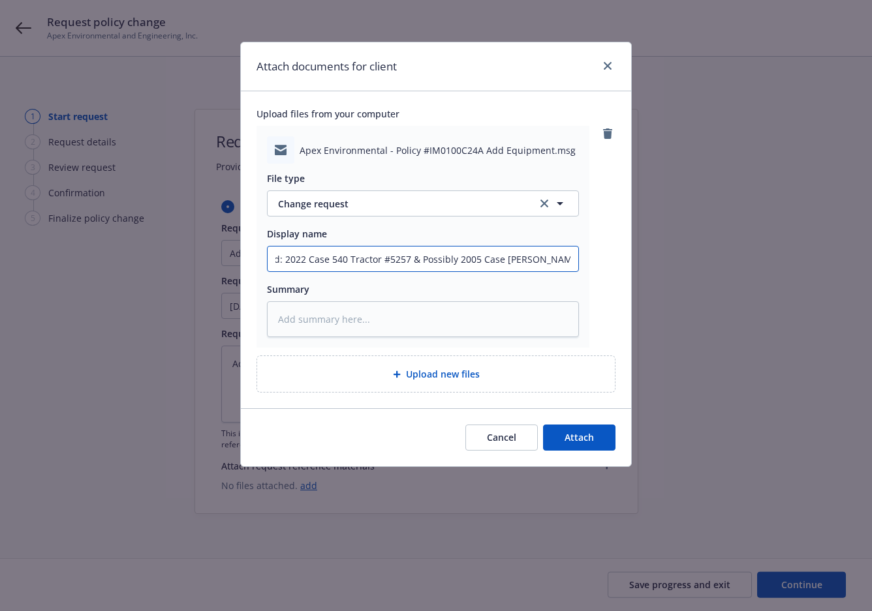
type input "EM from Insd to Add: 2022 Case 540 Tractor #5257 & Possibly 2005 Case IH Steige…"
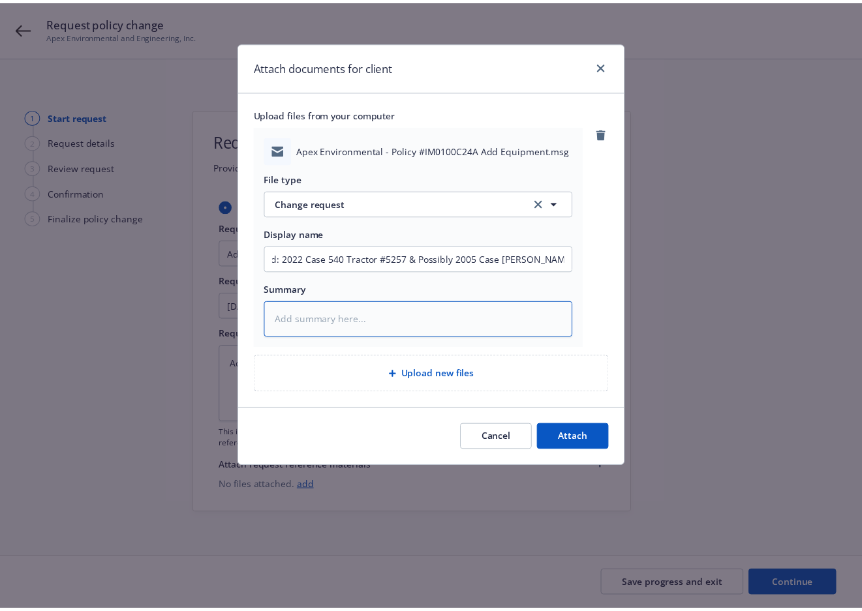
scroll to position [0, 0]
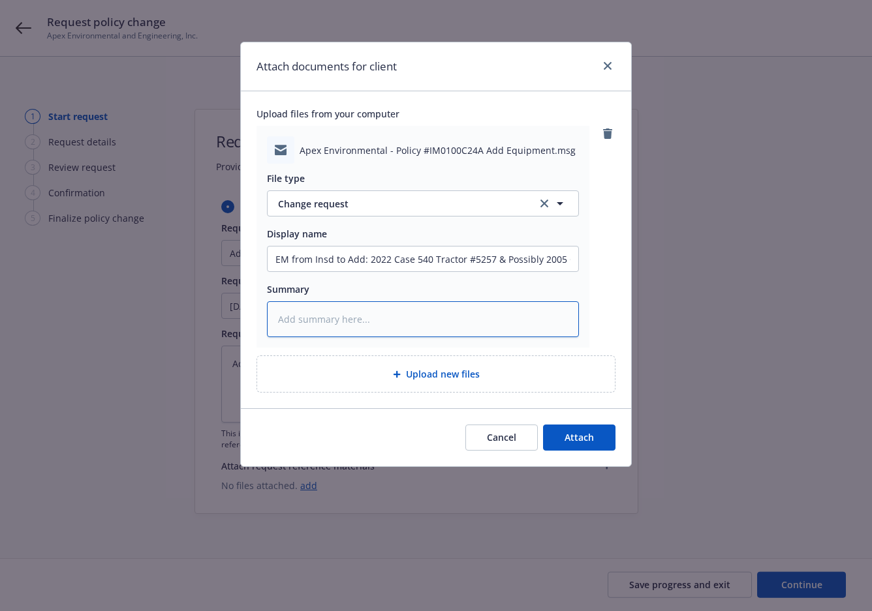
click at [339, 315] on textarea at bounding box center [423, 319] width 312 height 36
paste textarea "EM from Insd to Add: 2022 Case 540 Tractor #5257 & Possibly 2005 Case IH Steige…"
type textarea "x"
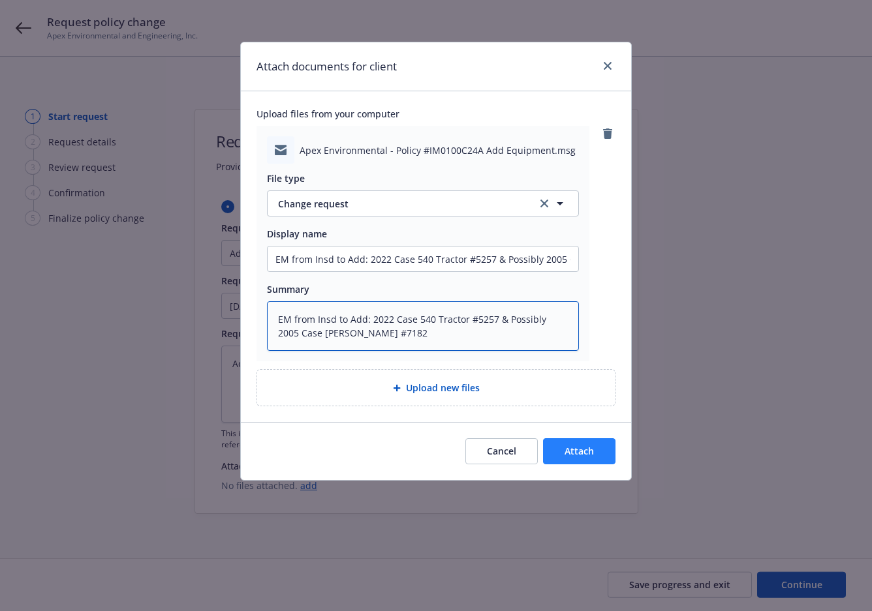
type textarea "EM from Insd to Add: 2022 Case 540 Tractor #5257 & Possibly 2005 Case IH Steige…"
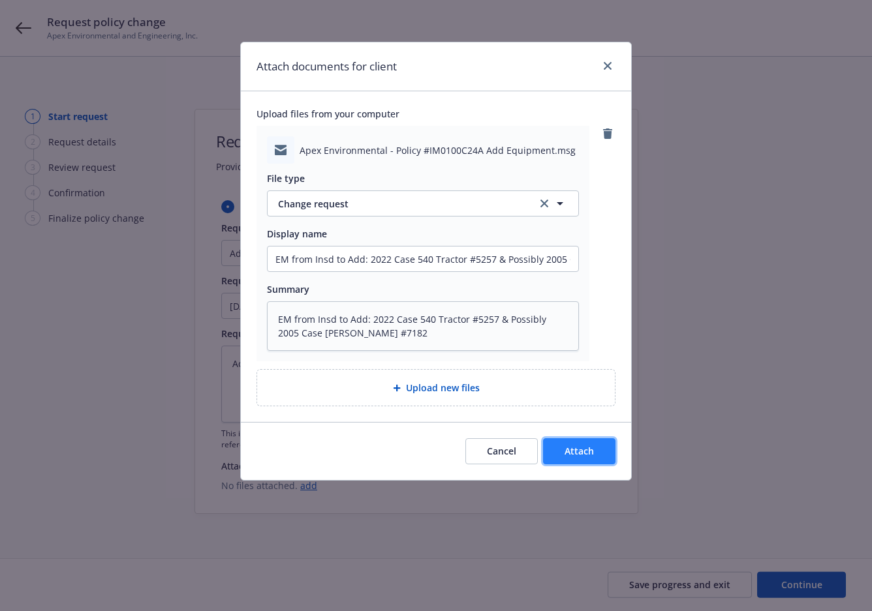
click at [582, 447] on span "Attach" at bounding box center [578, 451] width 29 height 12
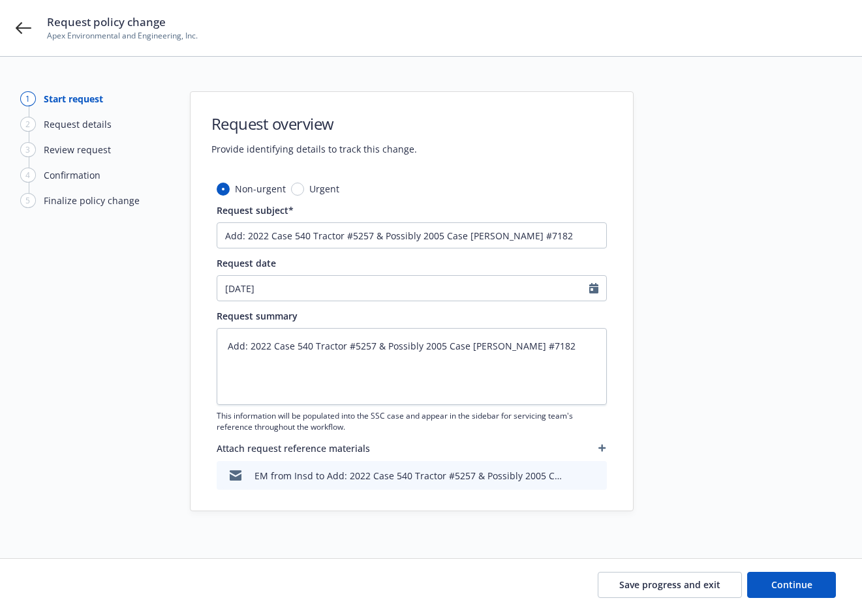
scroll to position [23, 0]
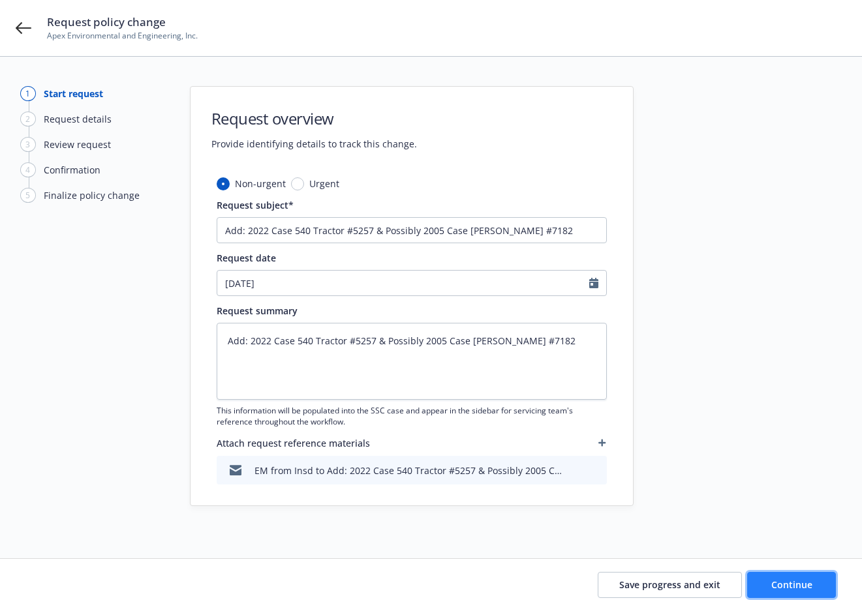
click at [782, 583] on span "Continue" at bounding box center [791, 585] width 41 height 12
type textarea "x"
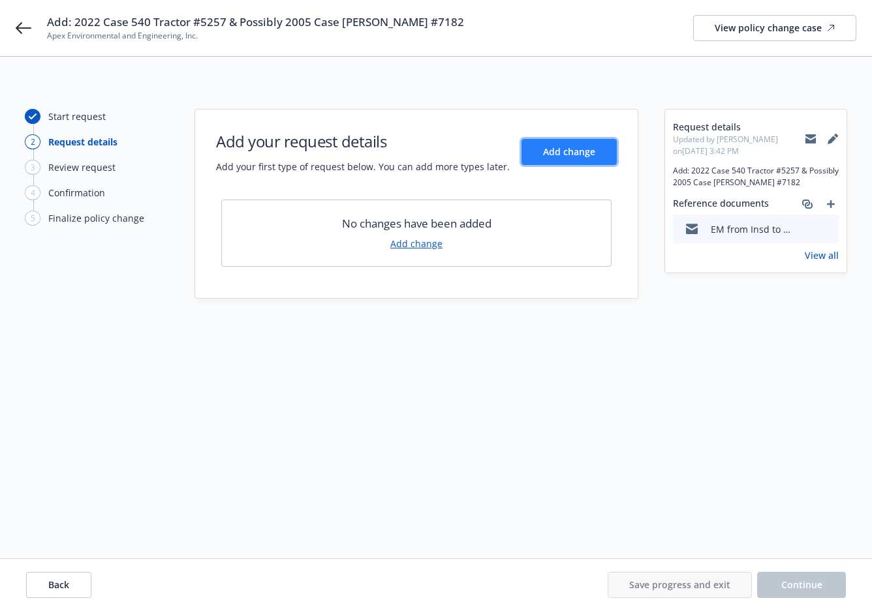
click at [572, 146] on span "Add change" at bounding box center [569, 151] width 52 height 12
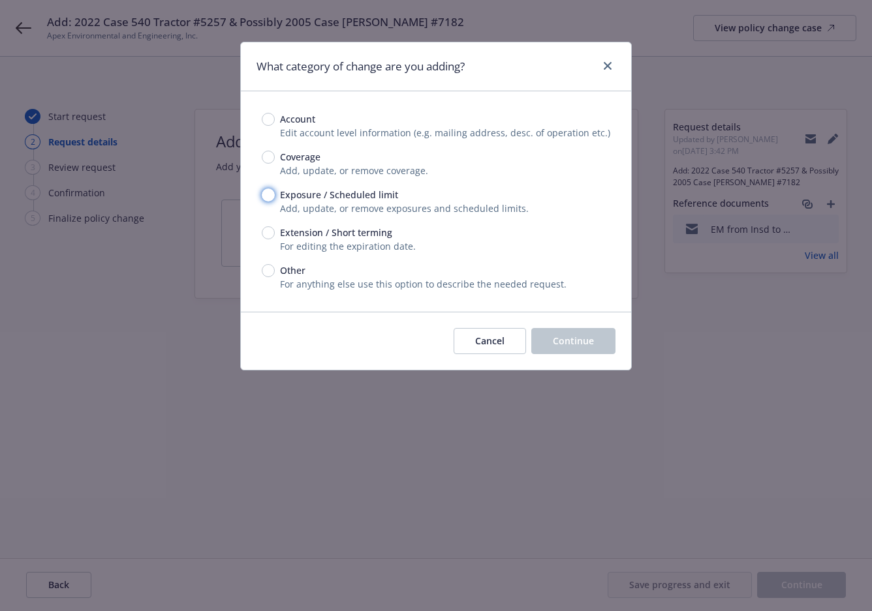
click at [269, 196] on input "Exposure / Scheduled limit" at bounding box center [268, 195] width 13 height 13
radio input "true"
click at [576, 341] on span "Continue" at bounding box center [573, 341] width 41 height 12
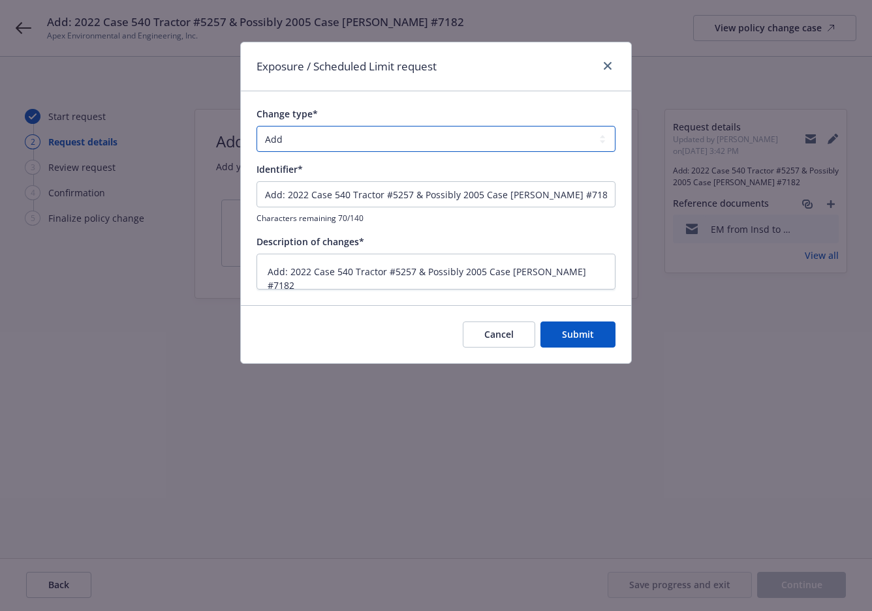
click at [399, 143] on select "Add Audit Change Remove" at bounding box center [435, 139] width 359 height 26
click at [256, 126] on select "Add Audit Change Remove" at bounding box center [435, 139] width 359 height 26
click at [600, 330] on button "Submit" at bounding box center [577, 335] width 75 height 26
type textarea "x"
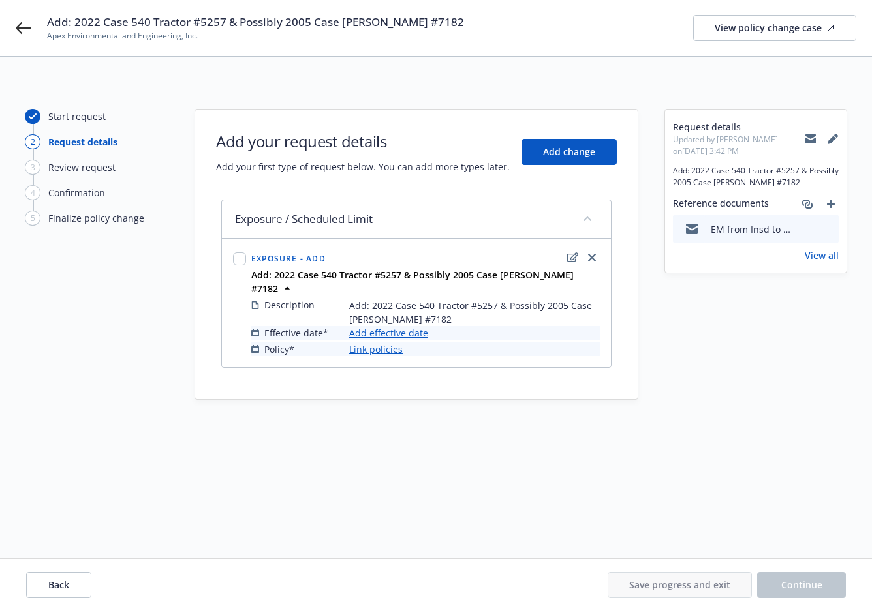
click at [406, 326] on link "Add effective date" at bounding box center [388, 333] width 79 height 14
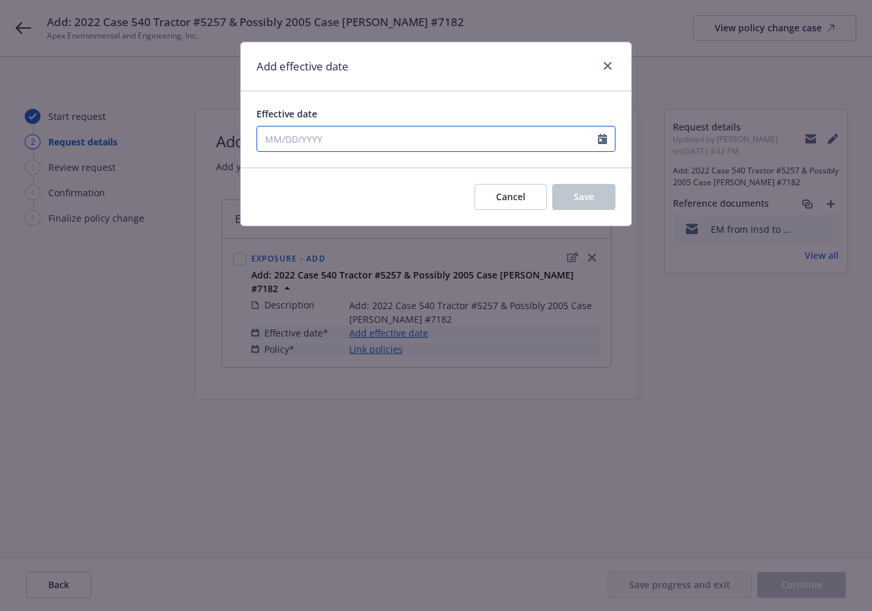
select select "8"
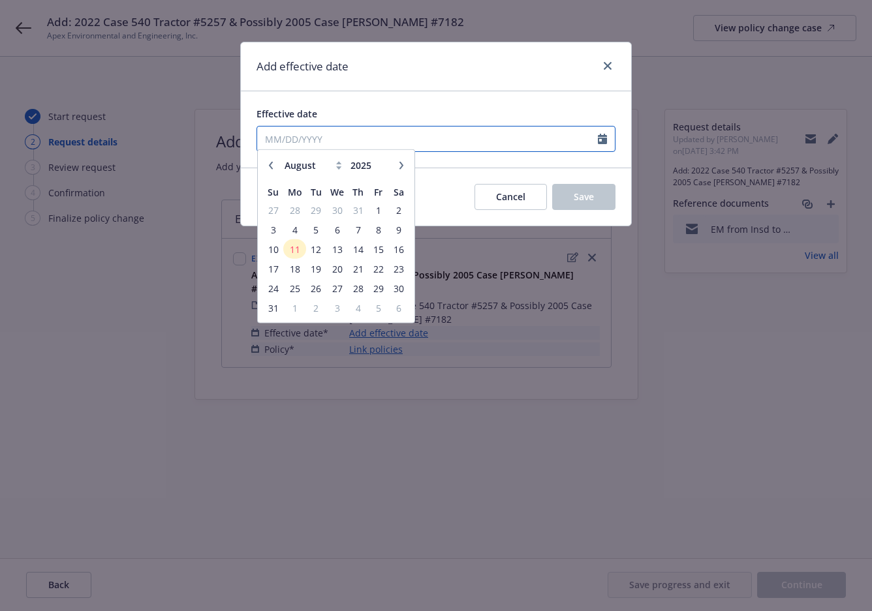
click at [338, 140] on input "Effective date" at bounding box center [427, 139] width 341 height 25
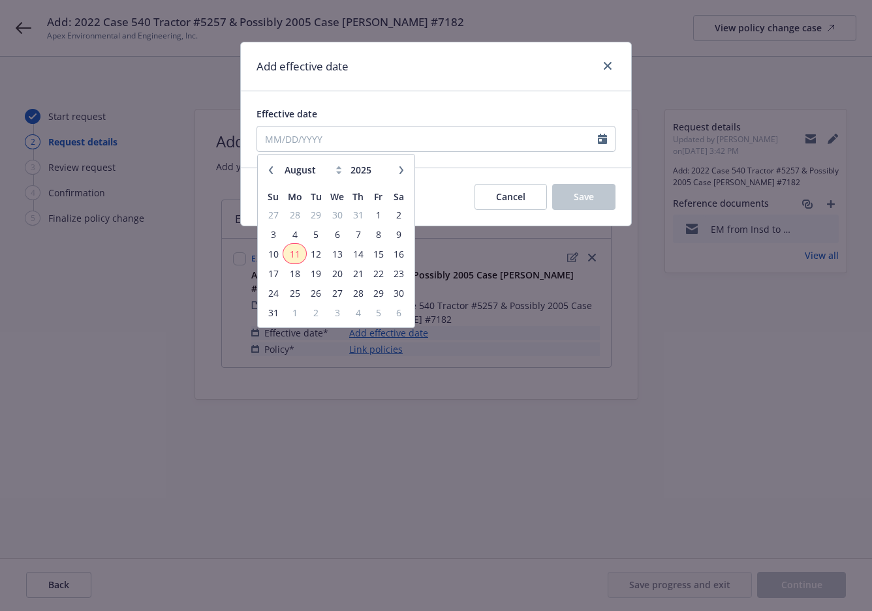
click at [292, 256] on span "11" at bounding box center [294, 254] width 20 height 16
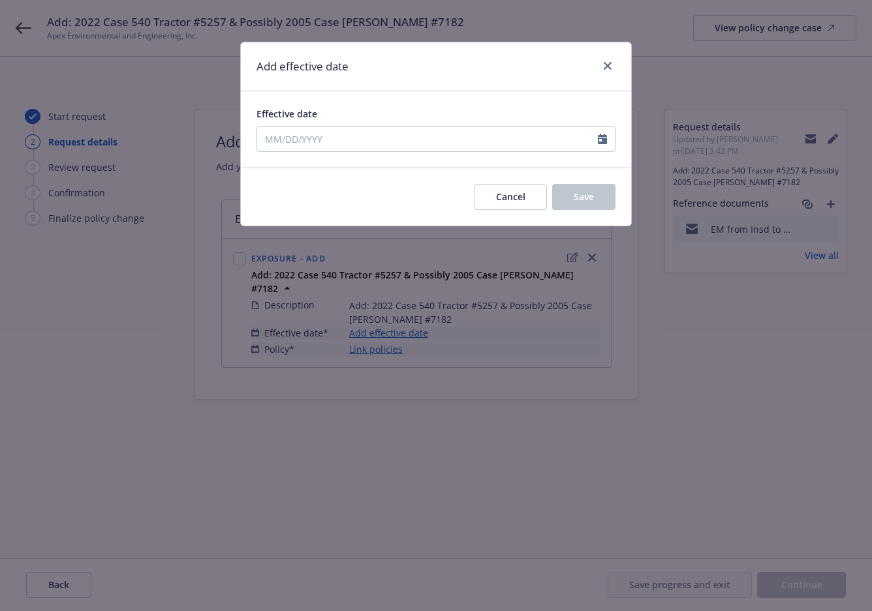
type input "08/11/2025"
click at [604, 204] on button "Save" at bounding box center [583, 197] width 63 height 26
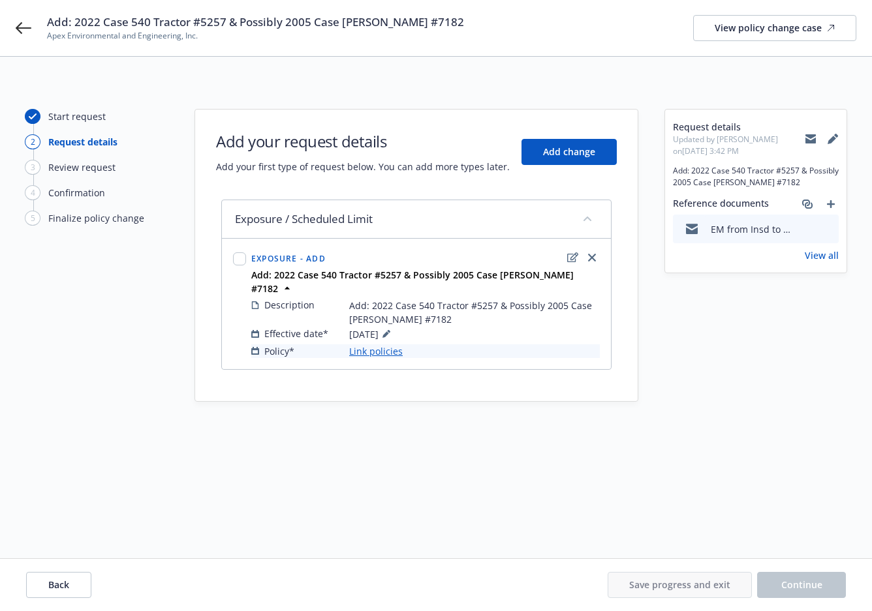
click at [380, 344] on link "Link policies" at bounding box center [375, 351] width 53 height 14
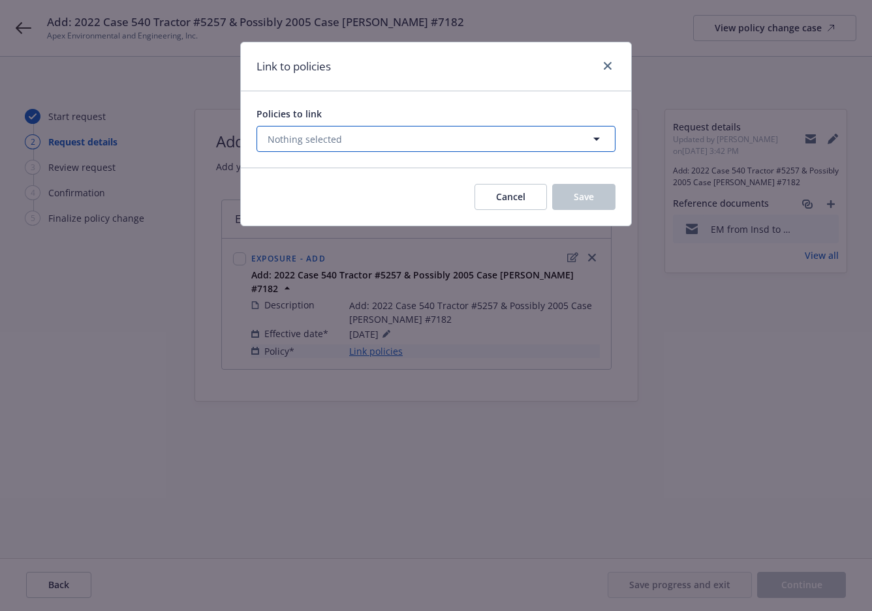
click at [316, 136] on span "Nothing selected" at bounding box center [304, 139] width 74 height 14
select select "ACTIVE"
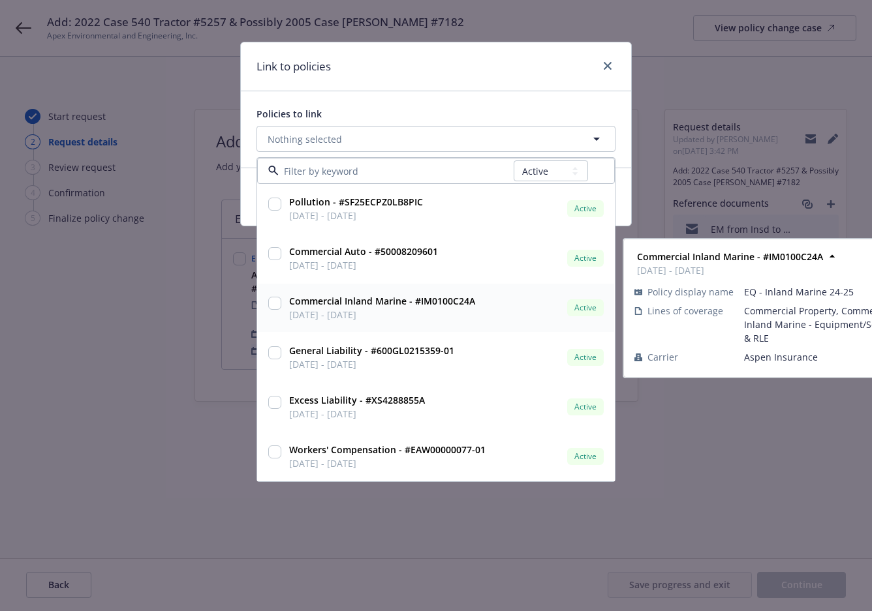
click at [273, 305] on input "checkbox" at bounding box center [274, 303] width 13 height 13
checkbox input "true"
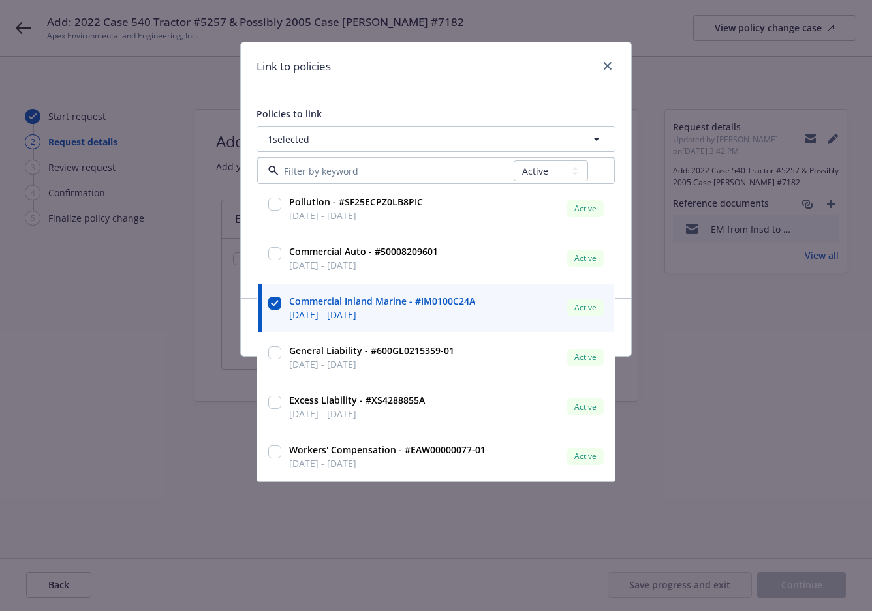
click at [477, 71] on div "Link to policies" at bounding box center [436, 66] width 390 height 49
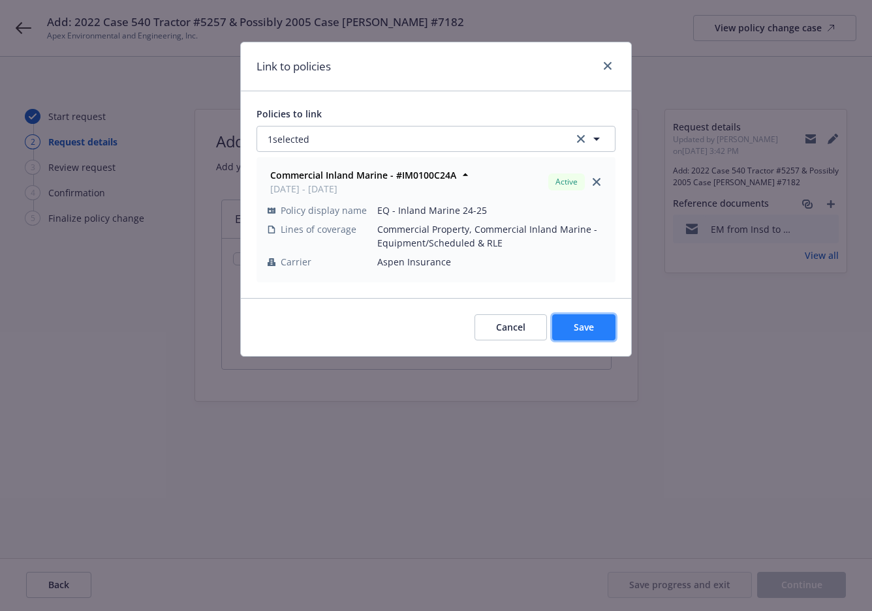
click at [581, 325] on span "Save" at bounding box center [583, 327] width 20 height 12
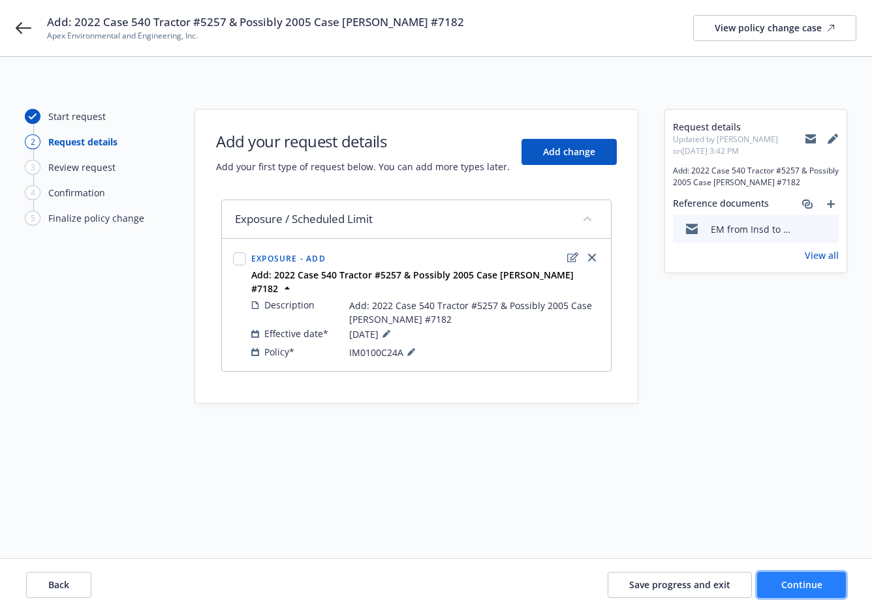
click at [794, 583] on span "Continue" at bounding box center [801, 585] width 41 height 12
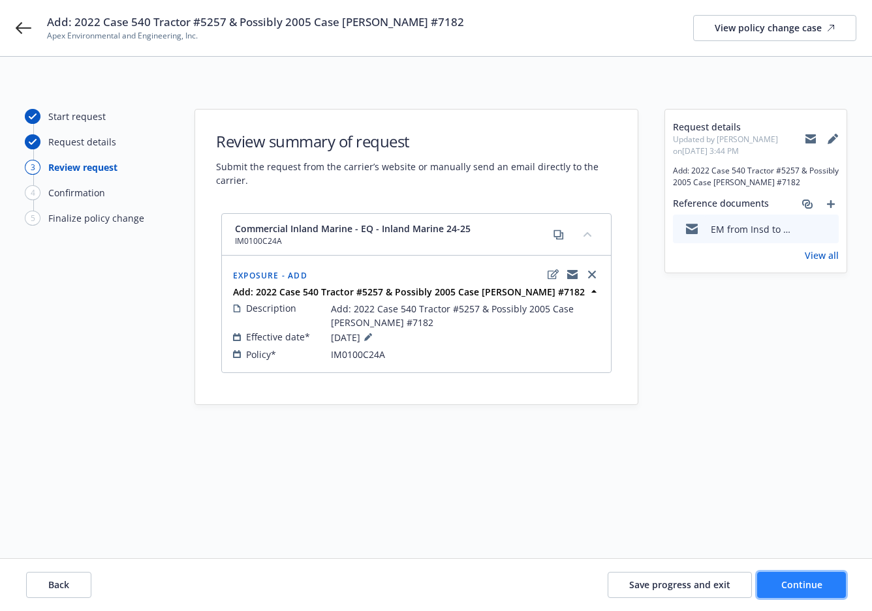
click at [830, 581] on button "Continue" at bounding box center [801, 585] width 89 height 26
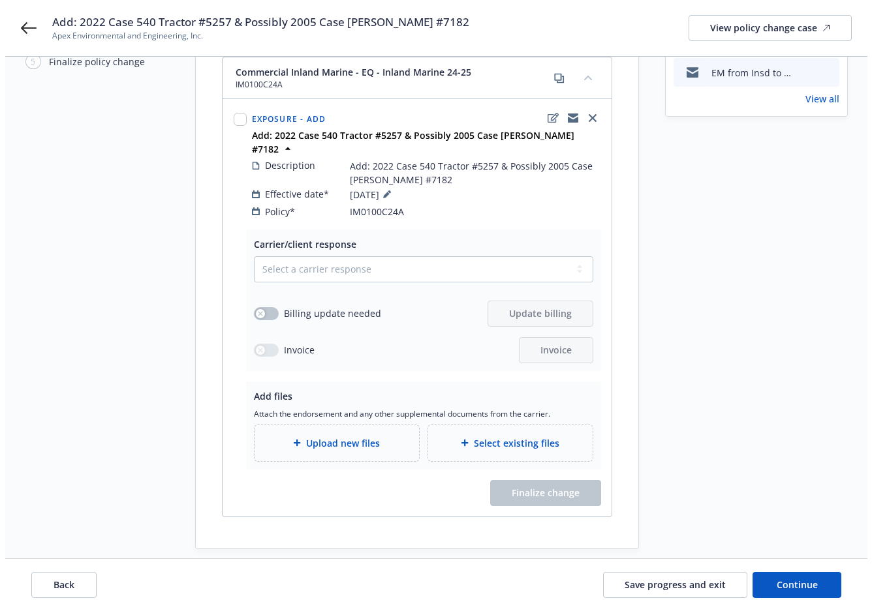
scroll to position [172, 0]
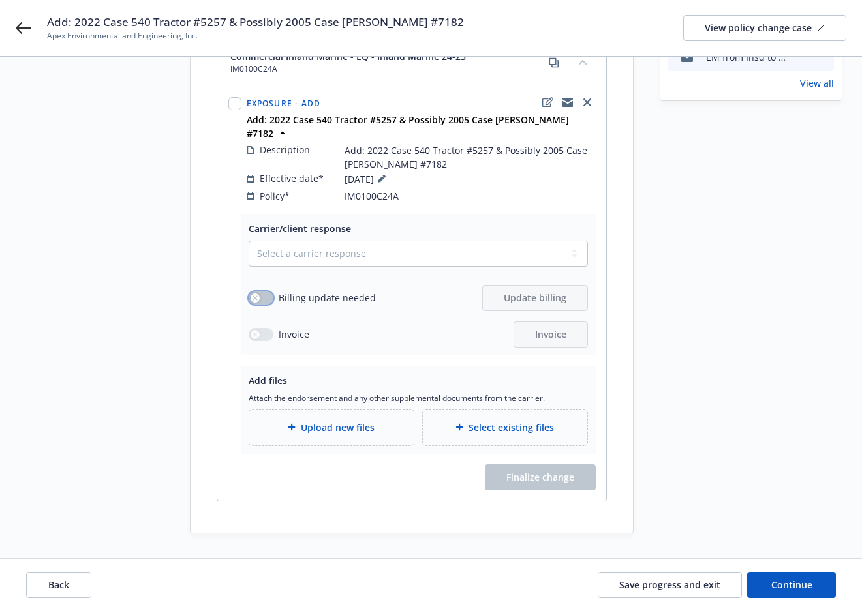
click at [258, 294] on div "button" at bounding box center [255, 298] width 9 height 9
click at [476, 421] on span "Select existing files" at bounding box center [510, 428] width 85 height 14
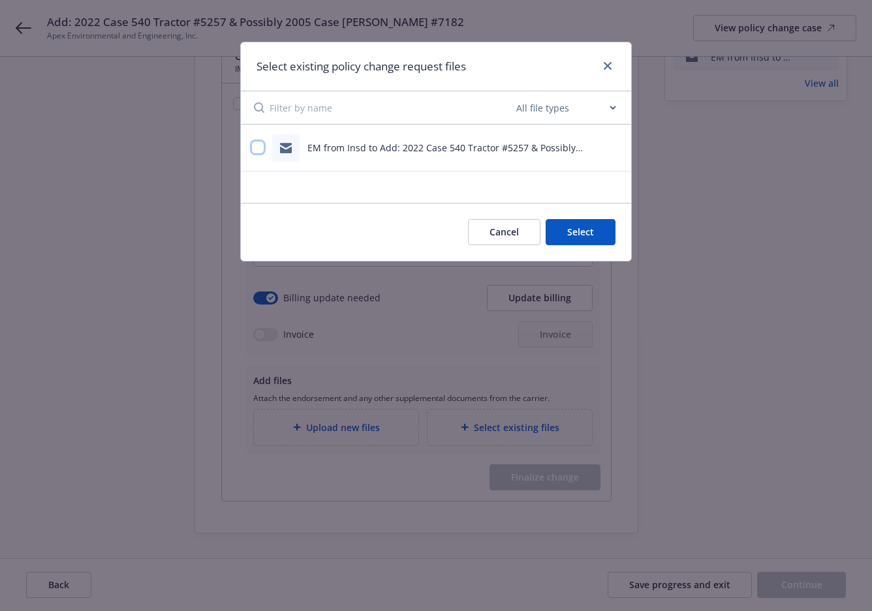
click at [255, 144] on input "checkbox" at bounding box center [257, 147] width 13 height 13
checkbox input "true"
click at [560, 237] on button "Select 1 file" at bounding box center [568, 232] width 94 height 26
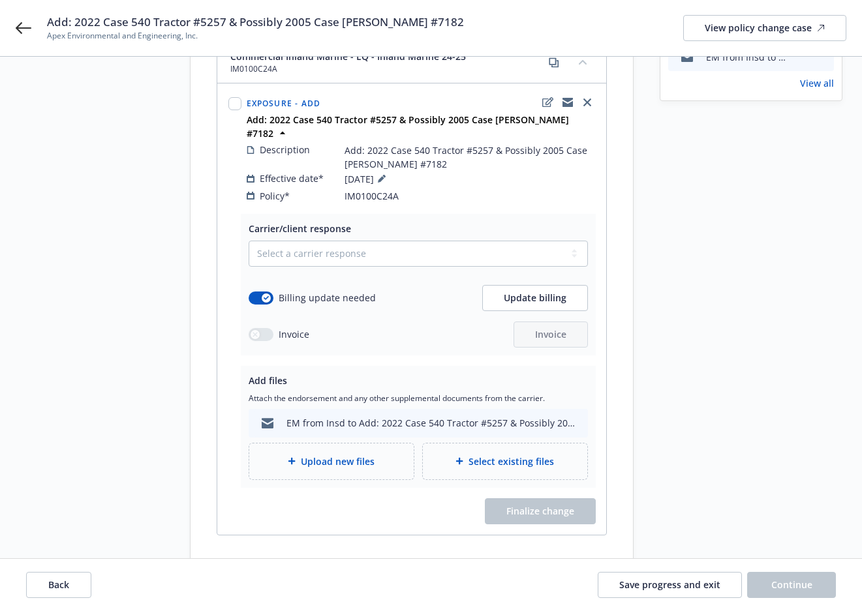
click at [350, 455] on span "Upload new files" at bounding box center [338, 462] width 74 height 14
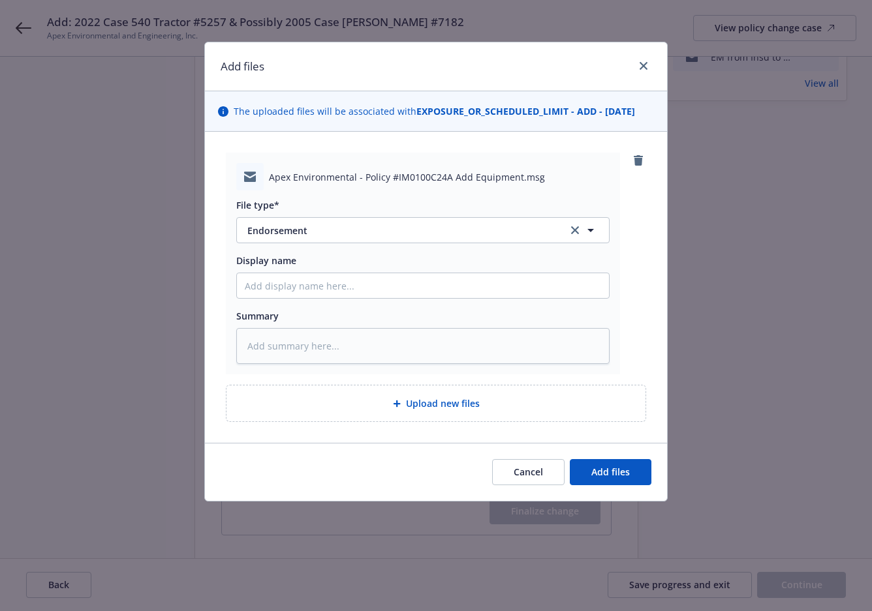
type textarea "x"
click at [289, 227] on span "Endorsement" at bounding box center [398, 231] width 302 height 14
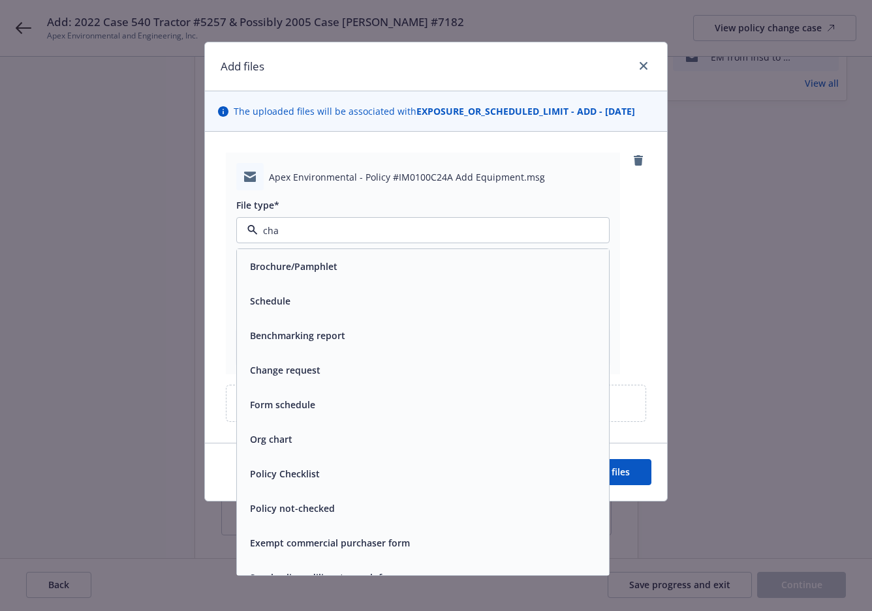
type input "chan"
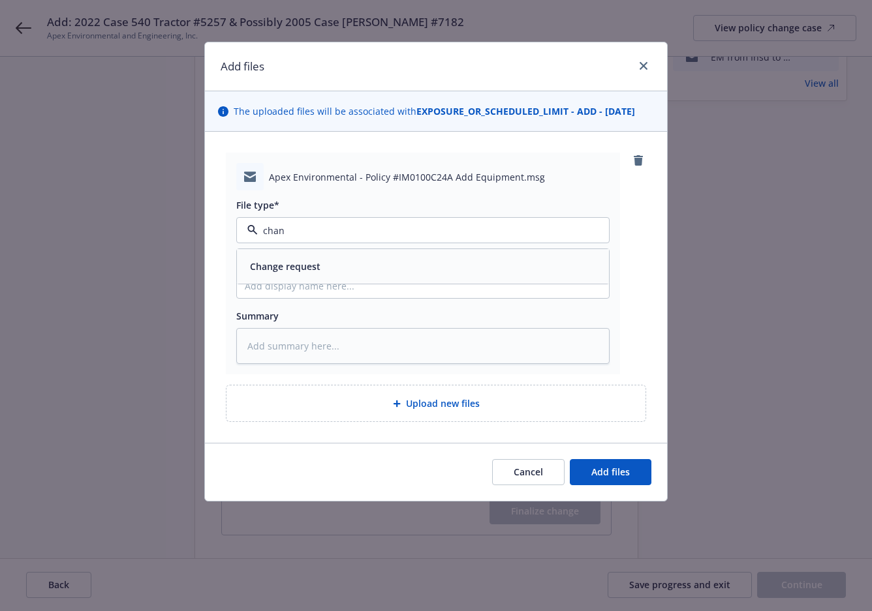
click at [292, 275] on div "Change request" at bounding box center [284, 266] width 78 height 19
click at [286, 286] on input "Display name" at bounding box center [423, 285] width 372 height 25
paste input "EM from Insd to Add: 2022 Case 540 Tractor #5257 & Possibly 2005 Case IH Steige…"
type textarea "x"
type input "EM from Insd to Add: 2022 Case 540 Tractor #5257 & Possibly 2005 Case IH Steige…"
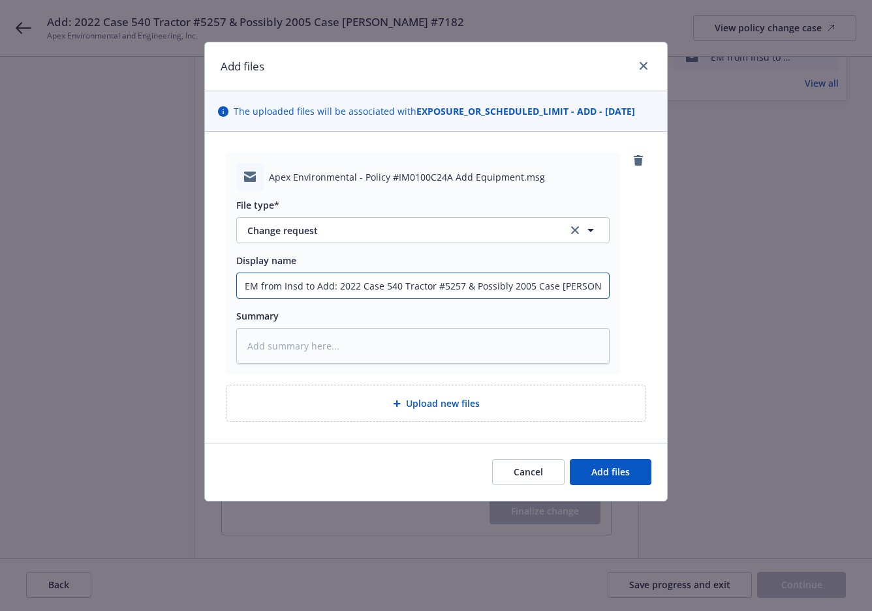
scroll to position [0, 24]
drag, startPoint x: 288, startPoint y: 286, endPoint x: 275, endPoint y: 286, distance: 13.7
click at [285, 286] on input "EM from Insd to Add: 2022 Case 540 Tractor #5257 & Possibly 2005 Case IH Steige…" at bounding box center [423, 285] width 372 height 25
type textarea "x"
type input "EM from Insd t Add: 2022 Case 540 Tractor #5257 & Possibly 2005 Case IH Steiger…"
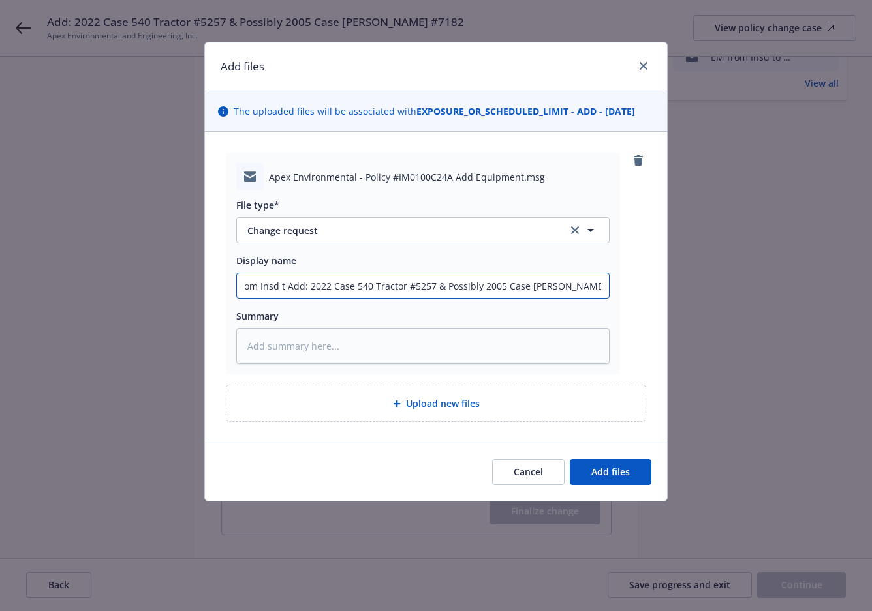
scroll to position [0, 19]
type textarea "x"
type input "EM from Insd Add: 2022 Case 540 Tractor #5257 & Possibly 2005 Case IH Steiger #…"
type textarea "x"
type input "EM from Insd Add: 2022 Case 540 Tractor #5257 & Possibly 2005 Case IH Steiger #…"
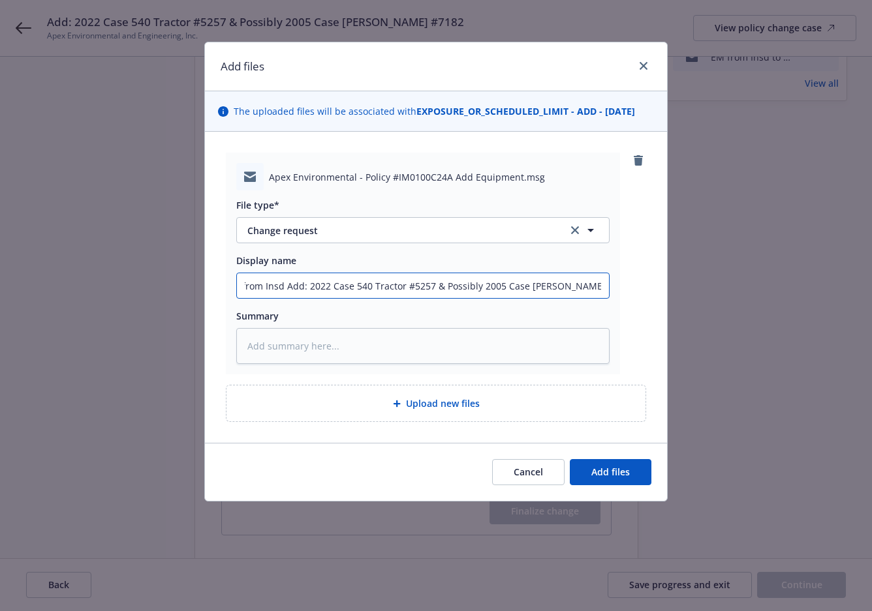
type textarea "x"
type input "EM from Ins Add: 2022 Case 540 Tractor #5257 & Possibly 2005 Case IH Steiger #7…"
type textarea "x"
type input "EM from In Add: 2022 Case 540 Tractor #5257 & Possibly 2005 Case IH Steiger #71…"
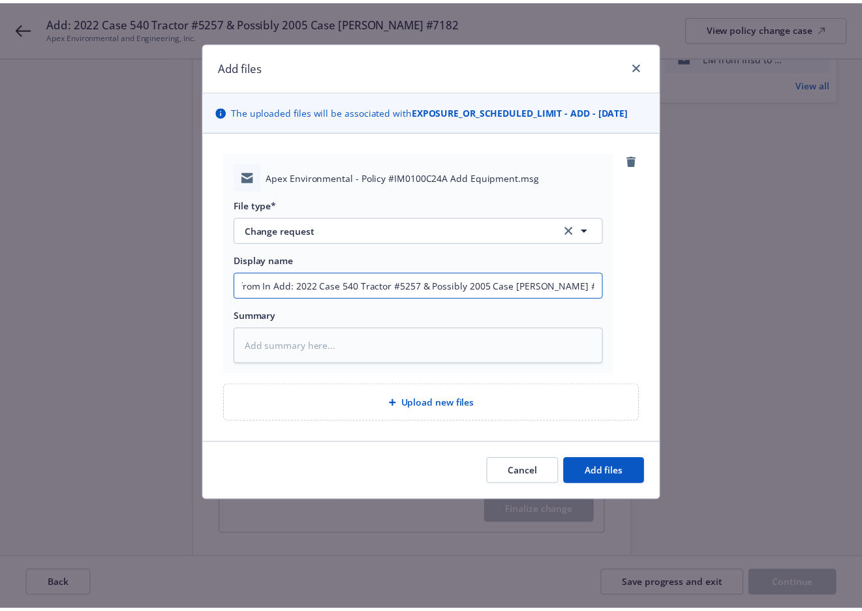
scroll to position [0, 0]
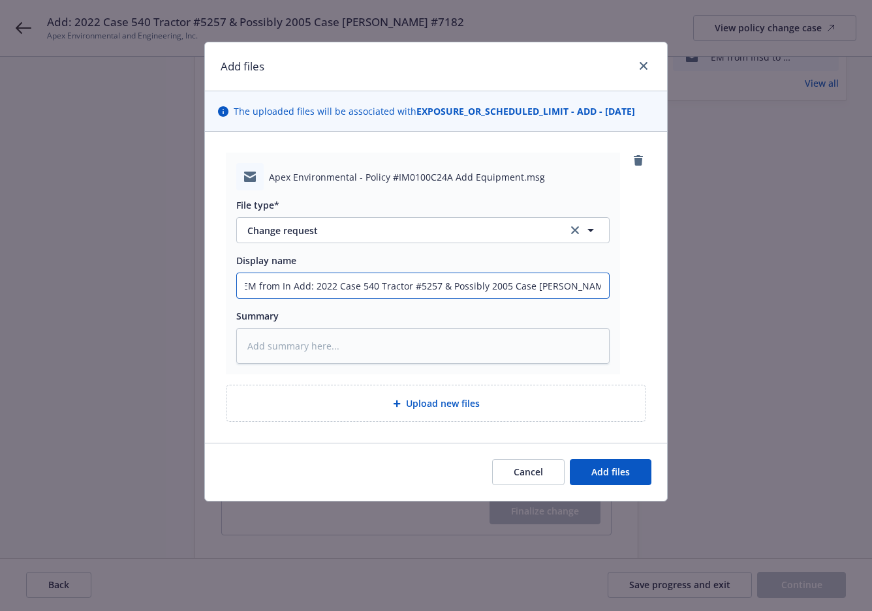
type textarea "x"
type input "EM from I Add: 2022 Case 540 Tractor #5257 & Possibly 2005 Case IH Steiger #7182"
type textarea "x"
type input "EM from Add: 2022 Case 540 Tractor #5257 & Possibly 2005 Case IH Steiger #7182"
type textarea "x"
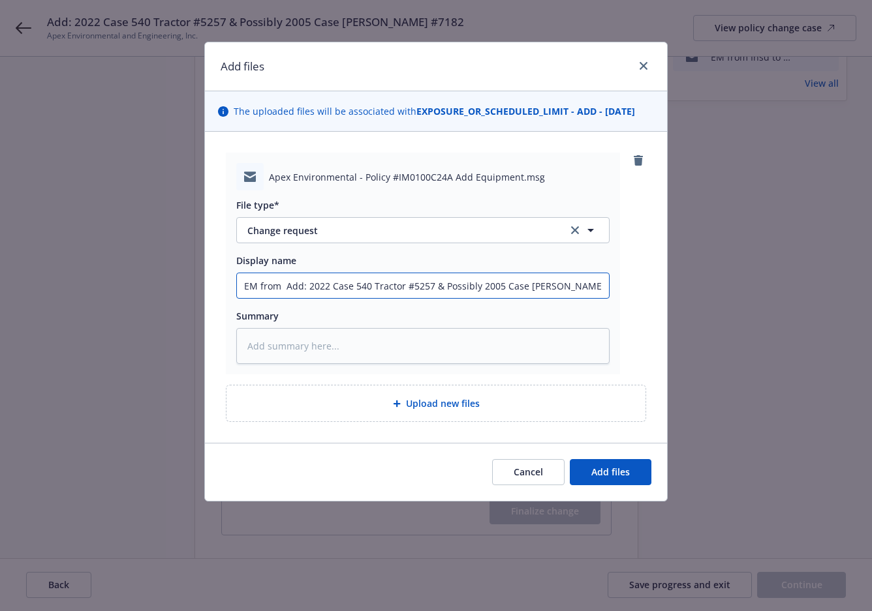
type input "EM from Add: 2022 Case 540 Tractor #5257 & Possibly 2005 Case IH Steiger #7182"
type textarea "x"
type input "EM fro Add: 2022 Case 540 Tractor #5257 & Possibly 2005 Case IH Steiger #7182"
type textarea "x"
type input "EM f Add: 2022 Case 540 Tractor #5257 & Possibly 2005 Case IH Steiger #7182"
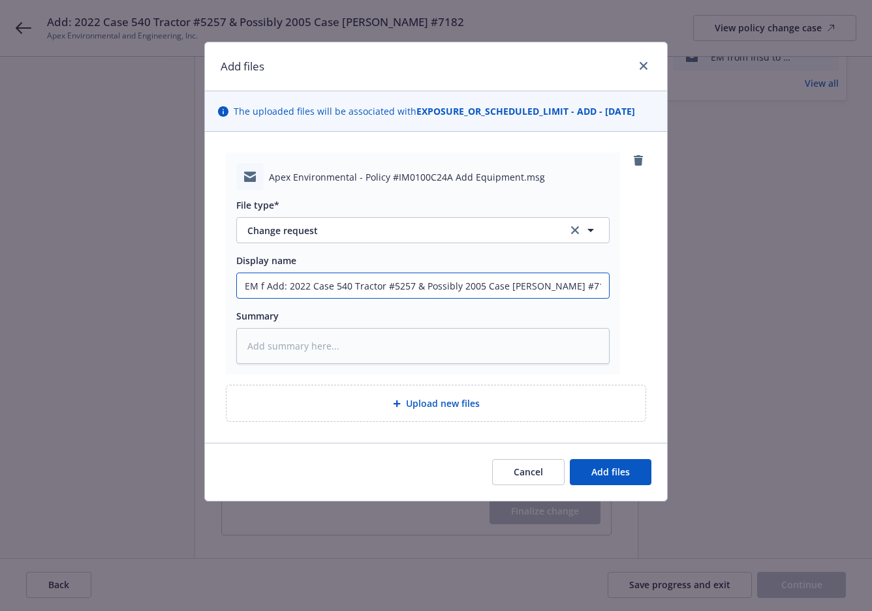
type textarea "x"
type input "EM Add: 2022 Case 540 Tractor #5257 & Possibly 2005 Case IH Steiger #7182"
type textarea "x"
type input "EM Add: 2022 Case 540 Tractor #5257 & Possibly 2005 Case IH Steiger #7182"
type textarea "x"
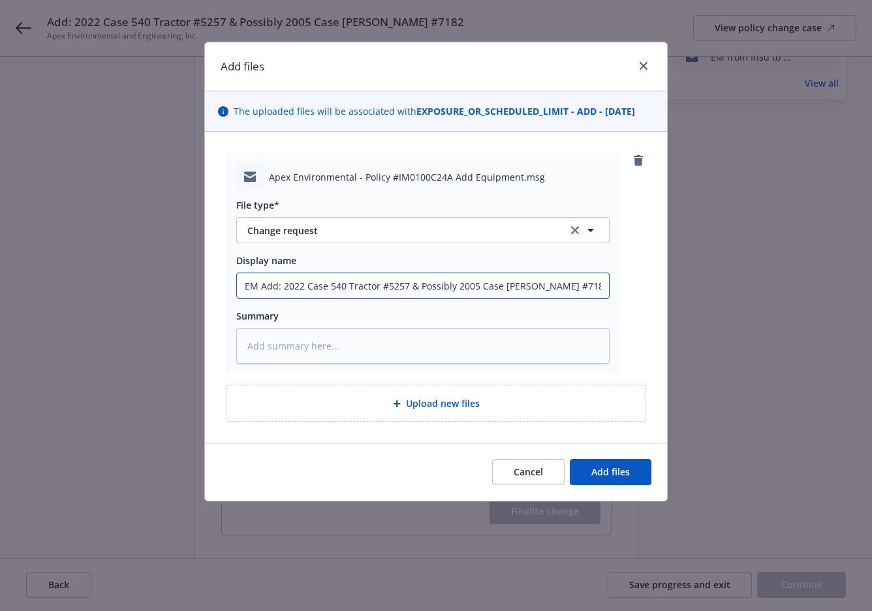
type input "E Add: 2022 Case 540 Tractor #5257 & Possibly 2005 Case IH Steiger #7182"
type textarea "x"
type input "Add: 2022 Case 540 Tractor #5257 & Possibly 2005 Case IH Steiger #7182"
type textarea "x"
type input "E Add: 2022 Case 540 Tractor #5257 & Possibly 2005 Case IH Steiger #7182"
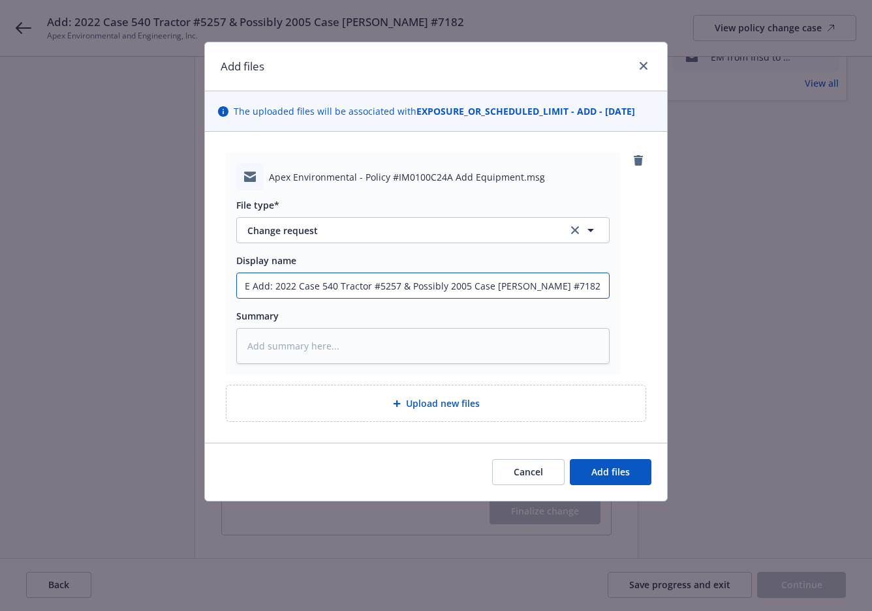
type textarea "x"
type input "EM Add: 2022 Case 540 Tractor #5257 & Possibly 2005 Case IH Steiger #7182"
type textarea "x"
type input "EM Add: 2022 Case 540 Tractor #5257 & Possibly 2005 Case IH Steiger #7182"
type textarea "x"
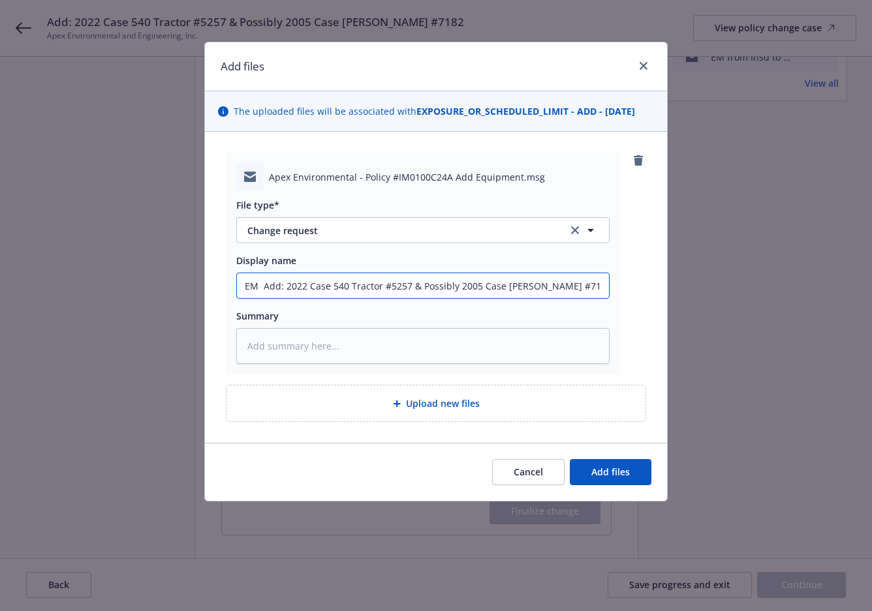
type input "EM t Add: 2022 Case 540 Tractor #5257 & Possibly 2005 Case IH Steiger #7182"
type textarea "x"
type input "EM to Add: 2022 Case 540 Tractor #5257 & Possibly 2005 Case IH Steiger #7182"
type textarea "x"
type input "EM to Add: 2022 Case 540 Tractor #5257 & Possibly 2005 Case IH Steiger #7182"
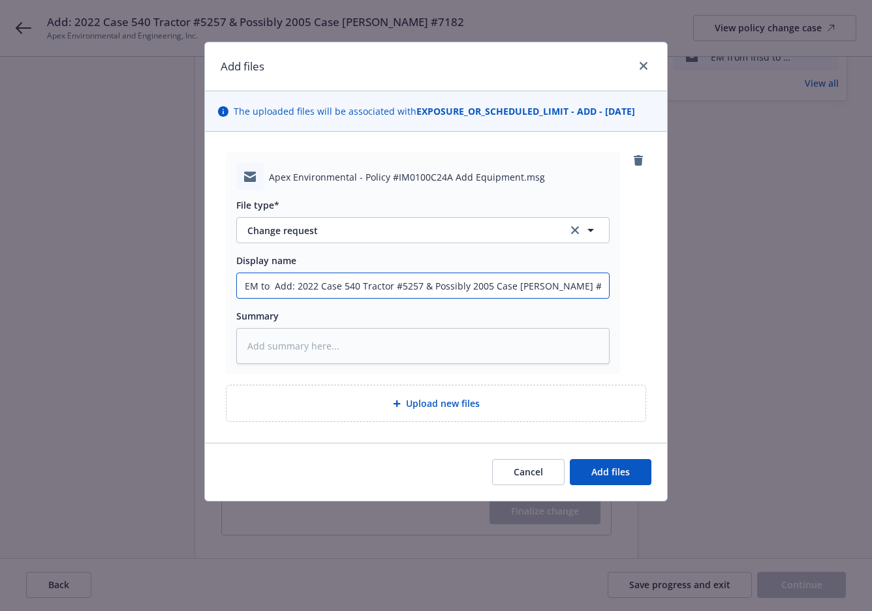
type textarea "x"
type input "EM to A Add: 2022 Case 540 Tractor #5257 & Possibly 2005 Case IH Steiger #7182"
type textarea "x"
type input "EM to As Add: 2022 Case 540 Tractor #5257 & Possibly 2005 Case IH Steiger #7182"
type textarea "x"
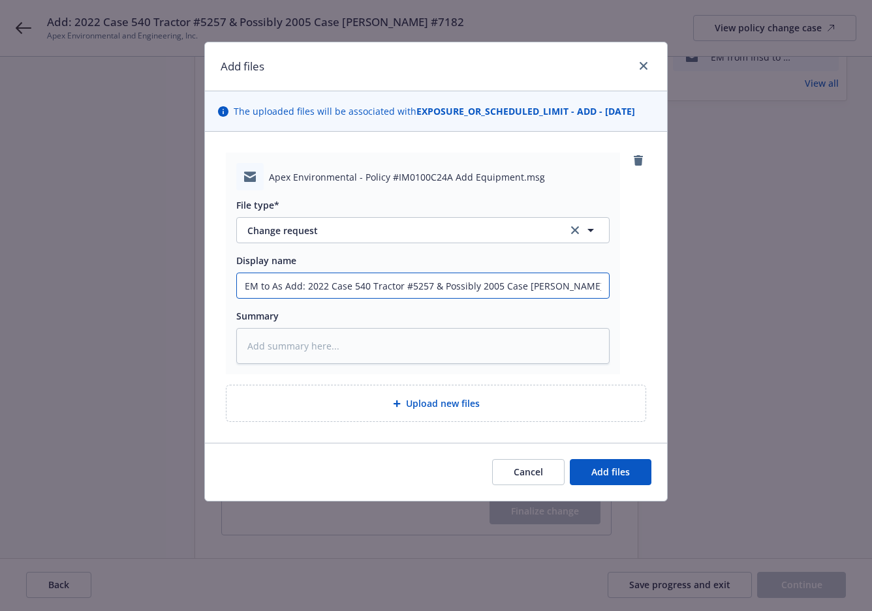
type input "EM to Asp Add: 2022 Case 540 Tractor #5257 & Possibly 2005 Case IH Steiger #7182"
type textarea "x"
type input "EM to Aspe Add: 2022 Case 540 Tractor #5257 & Possibly 2005 Case IH Steiger #71…"
type textarea "x"
drag, startPoint x: 547, startPoint y: 290, endPoint x: 541, endPoint y: 286, distance: 7.6
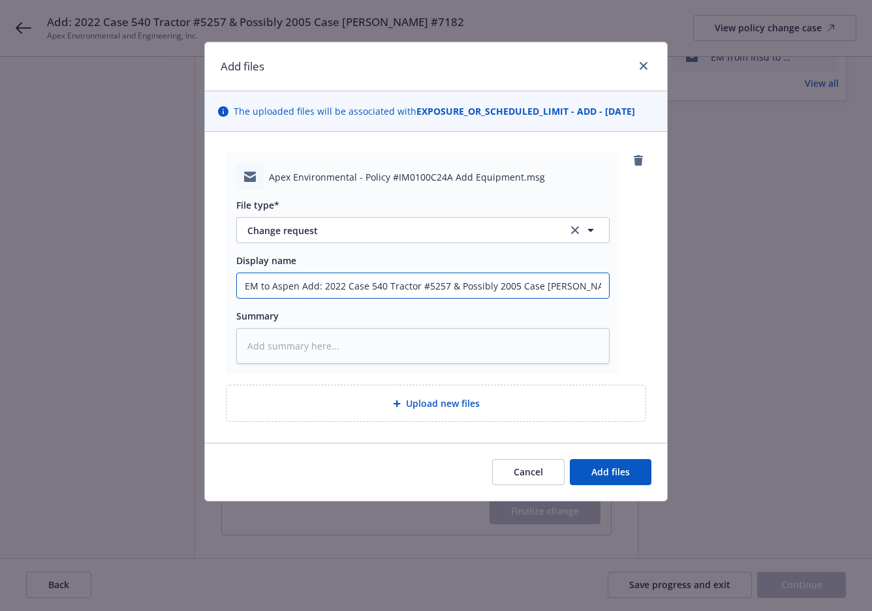
click at [547, 290] on input "EM to Aspen Add: 2022 Case 540 Tractor #5257 & Possibly 2005 Case IH Steiger #7…" at bounding box center [423, 285] width 372 height 25
click at [538, 285] on input "EM to Aspen Add: 2022 Case 540 Tractor #5257 & Possibly 2005 Case IH Steiger #7…" at bounding box center [423, 285] width 372 height 25
type input "EM to Aspen Add: 2022 Case 540 Tractor #5257 & Possibly 2005 Case IH Steiger #7…"
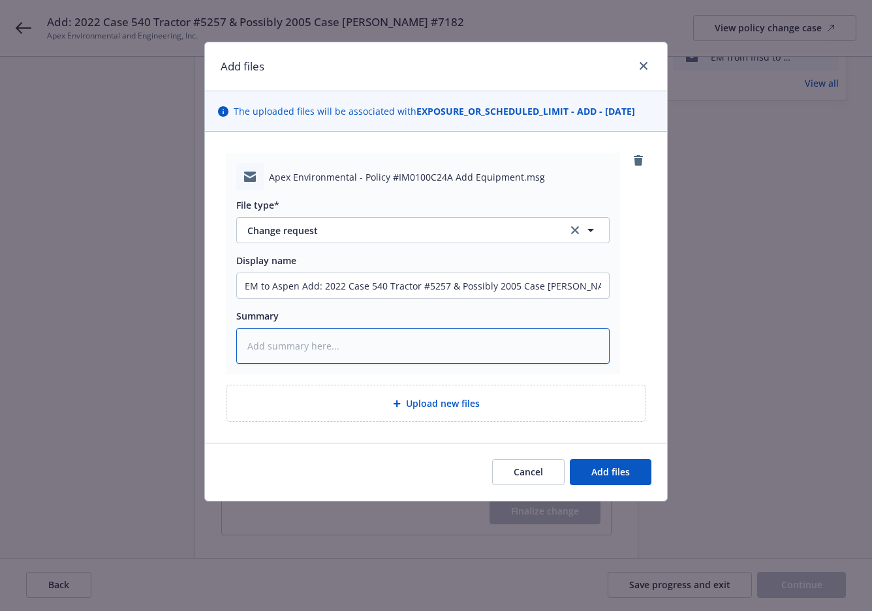
click at [326, 346] on textarea at bounding box center [422, 346] width 373 height 36
paste textarea "EM to Aspen Add: 2022 Case 540 Tractor #5257 & Possibly 2005 Case IH Steiger #7…"
type textarea "x"
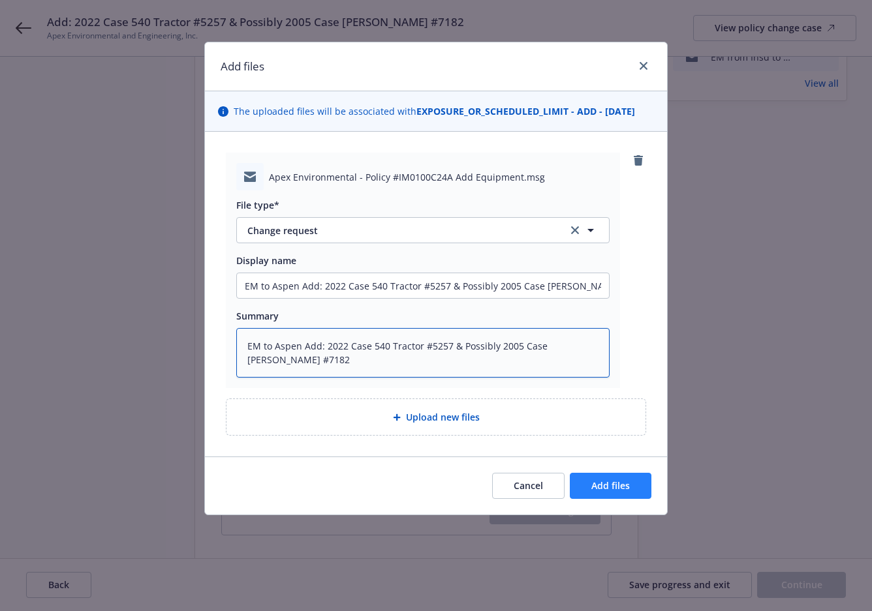
type textarea "EM to Aspen Add: 2022 Case 540 Tractor #5257 & Possibly 2005 Case IH Steiger #7…"
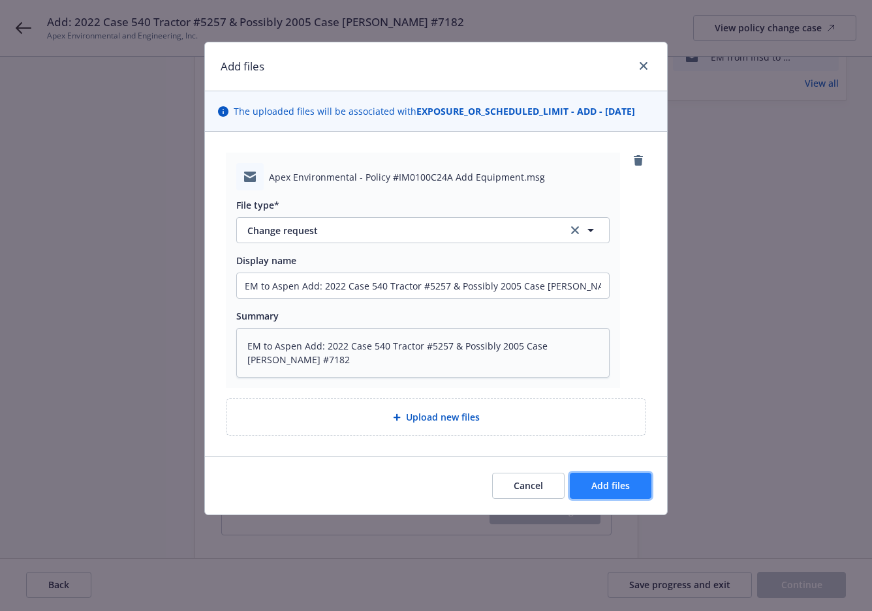
click at [609, 478] on button "Add files" at bounding box center [611, 486] width 82 height 26
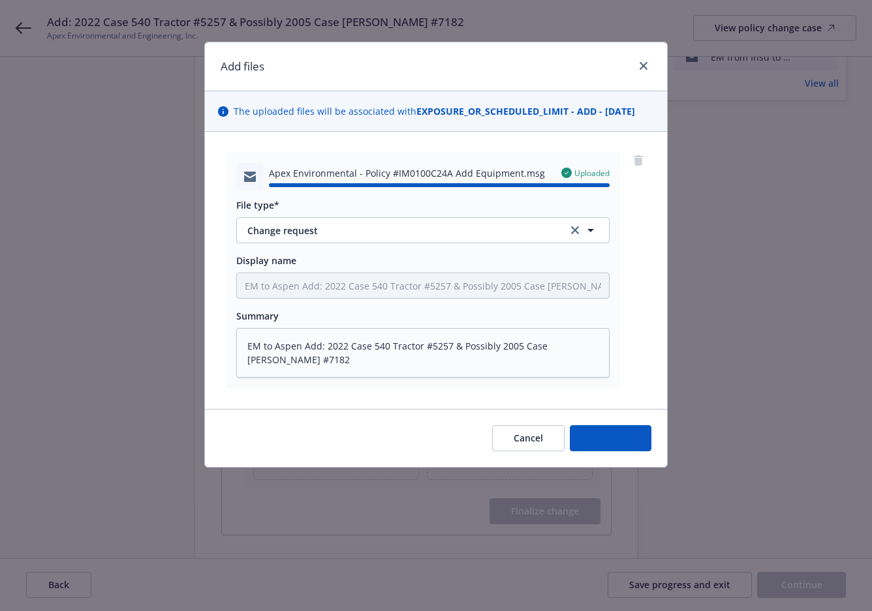
type textarea "x"
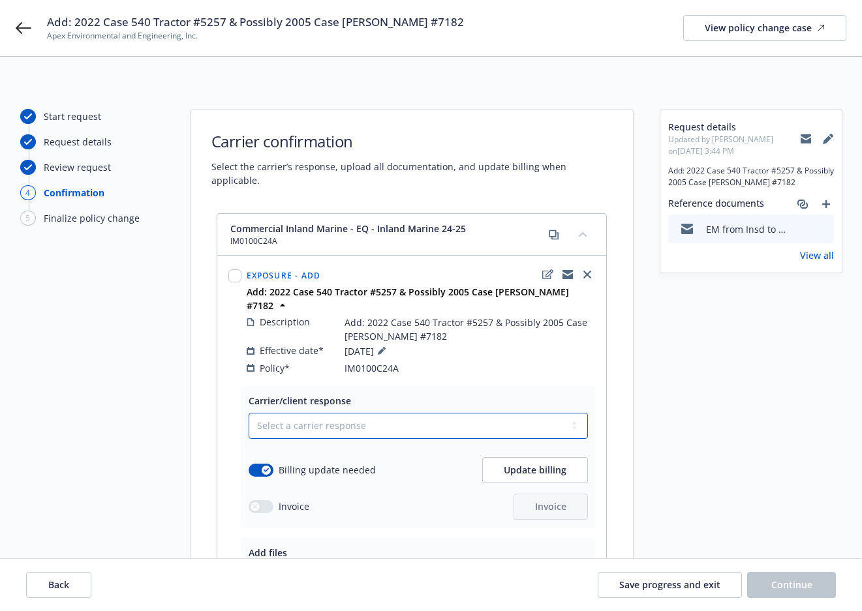
click at [361, 413] on select "Select a carrier response Accepted Accepted with revision No endorsement needed…" at bounding box center [418, 426] width 339 height 26
select select "ACCEPTED"
click at [249, 413] on select "Select a carrier response Accepted Accepted with revision No endorsement needed…" at bounding box center [418, 426] width 339 height 26
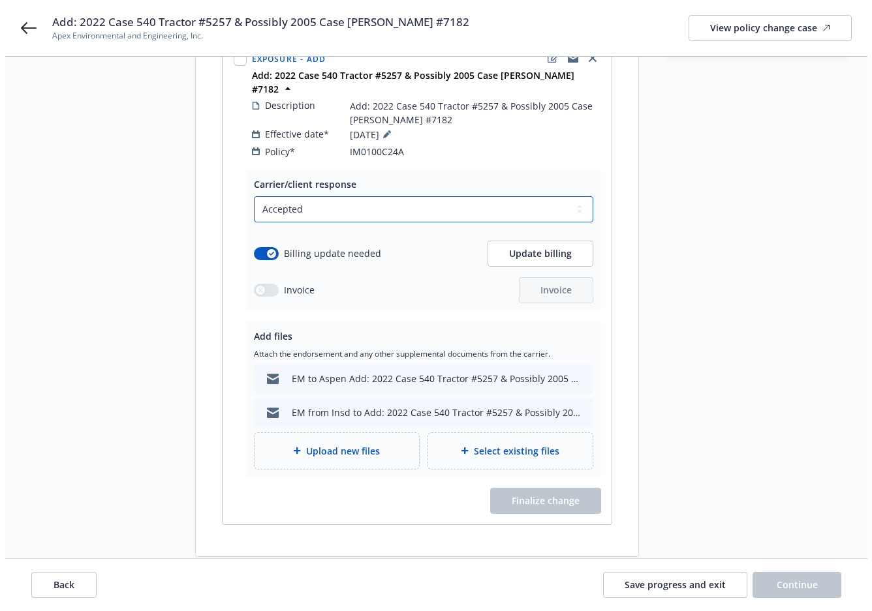
scroll to position [240, 0]
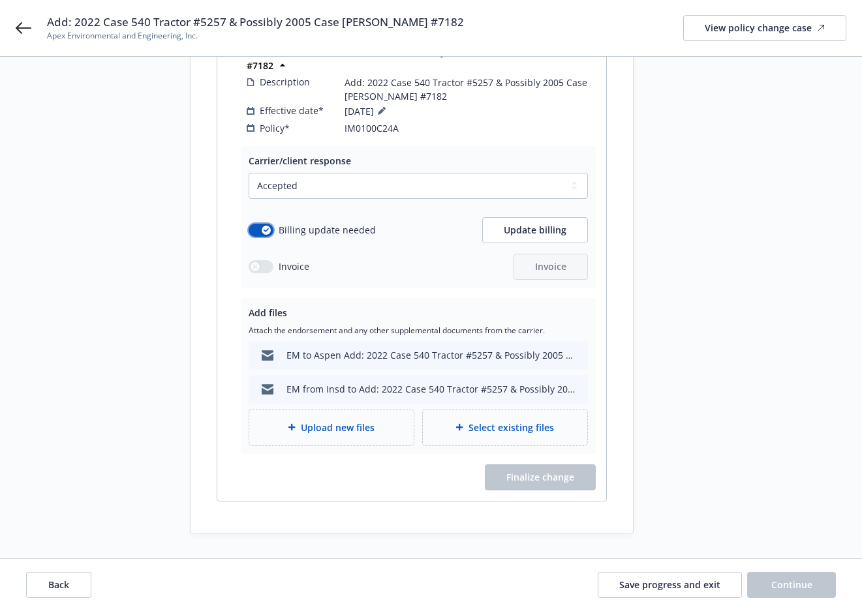
click at [270, 224] on button "button" at bounding box center [261, 230] width 25 height 13
click at [258, 226] on div "button" at bounding box center [255, 230] width 9 height 9
click at [258, 224] on button "button" at bounding box center [261, 230] width 25 height 13
click at [562, 471] on span "Finalize change" at bounding box center [540, 477] width 68 height 12
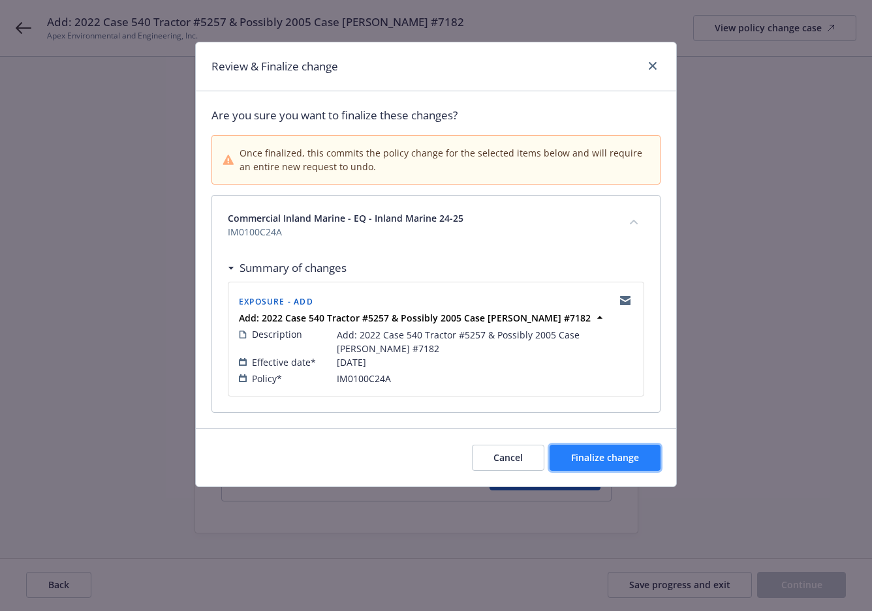
click at [609, 454] on span "Finalize change" at bounding box center [605, 457] width 68 height 12
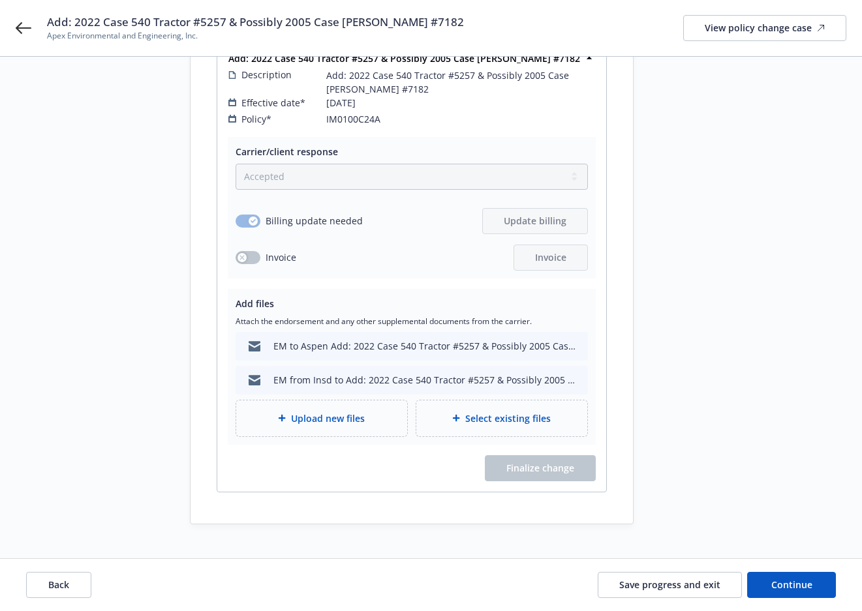
scroll to position [239, 0]
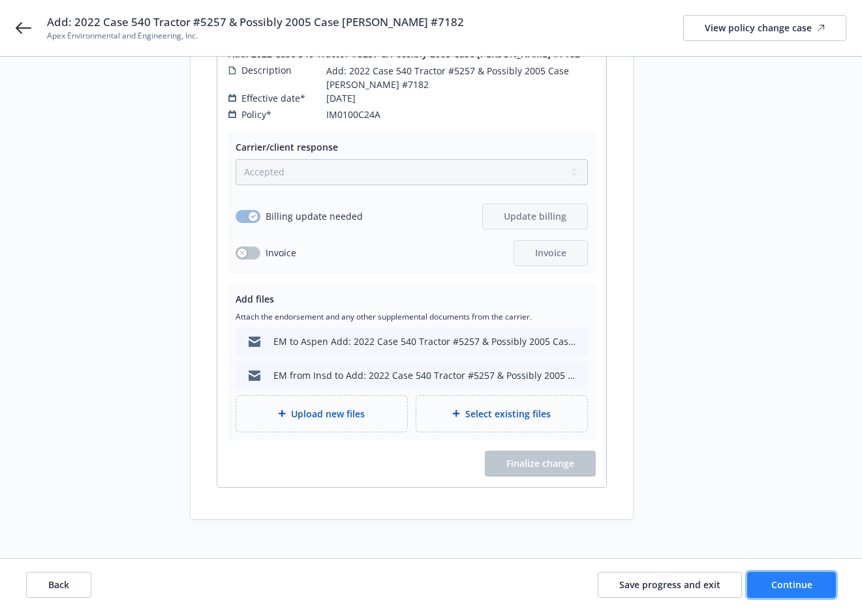
click at [780, 587] on span "Continue" at bounding box center [791, 585] width 41 height 12
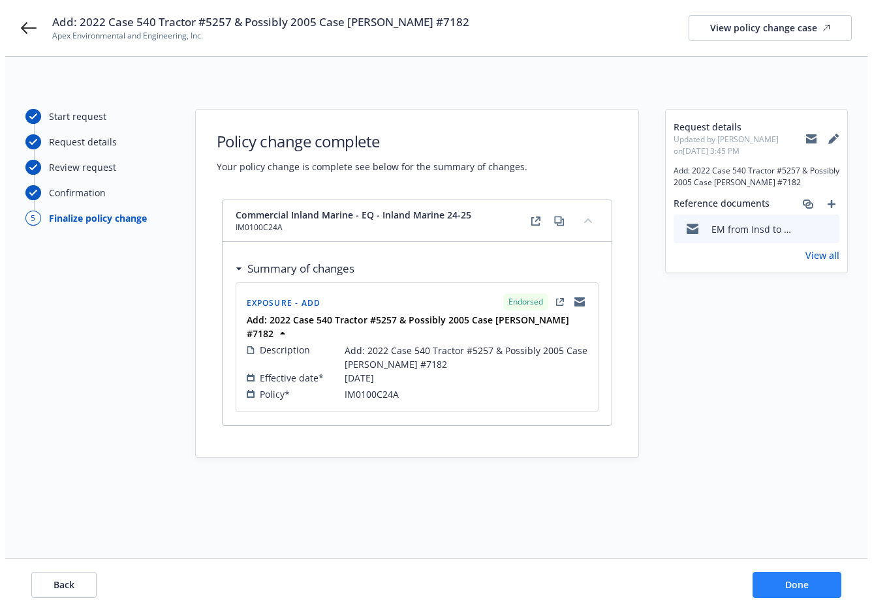
scroll to position [0, 0]
click at [780, 587] on button "Done" at bounding box center [801, 585] width 89 height 26
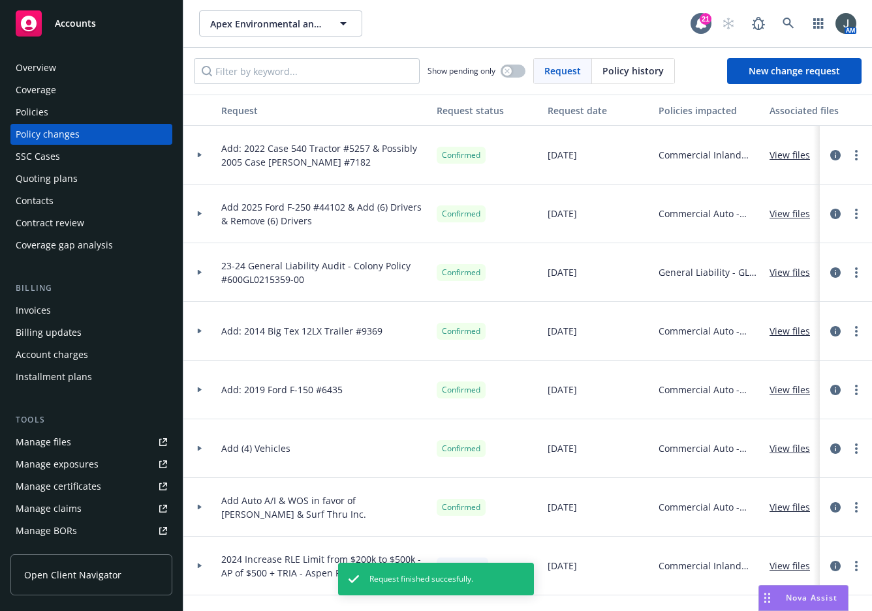
scroll to position [239, 0]
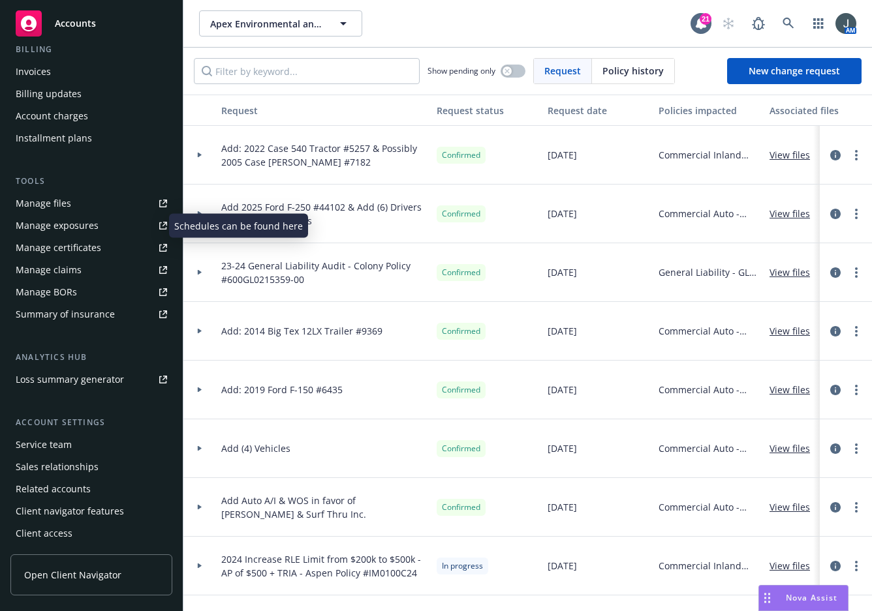
click at [57, 226] on div "Manage exposures" at bounding box center [57, 225] width 83 height 21
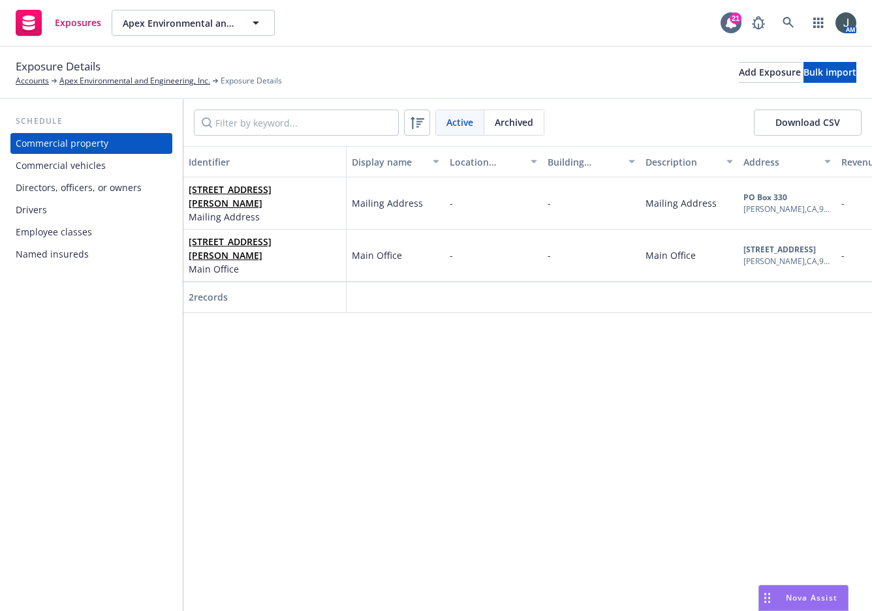
click at [87, 144] on div "Commercial property" at bounding box center [62, 143] width 93 height 21
click at [739, 74] on div "Add Exposure" at bounding box center [770, 73] width 62 height 20
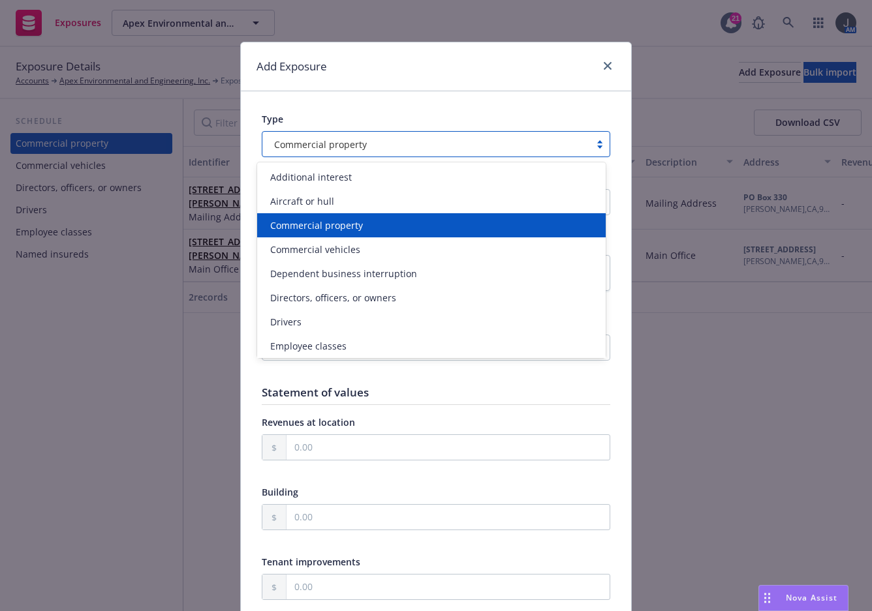
click at [377, 150] on div "Commercial property" at bounding box center [426, 145] width 314 height 14
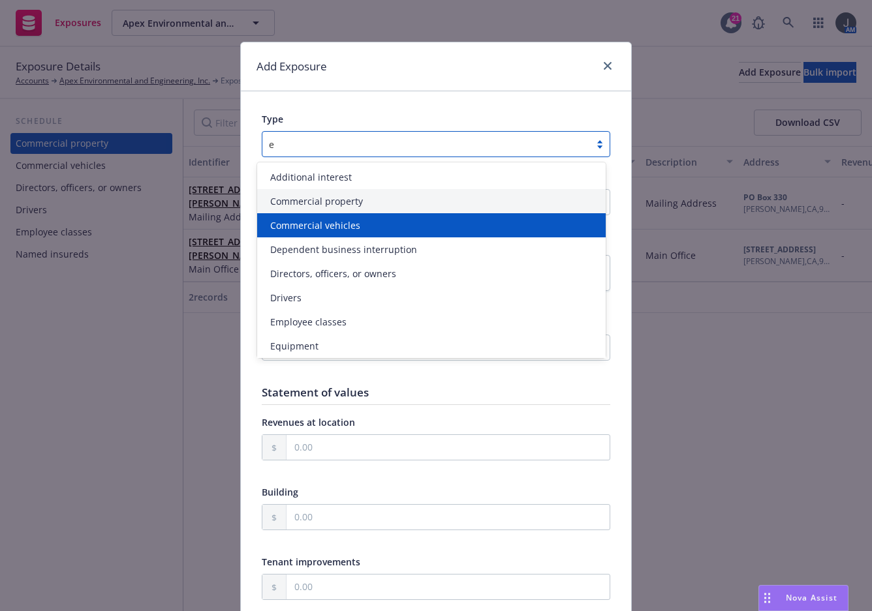
type input "eq"
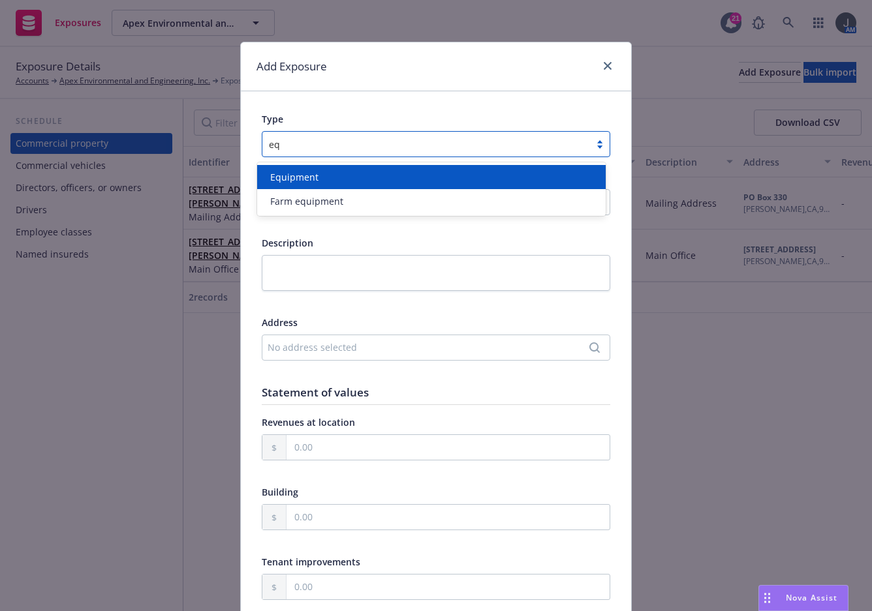
click at [337, 181] on div "Equipment" at bounding box center [431, 177] width 333 height 14
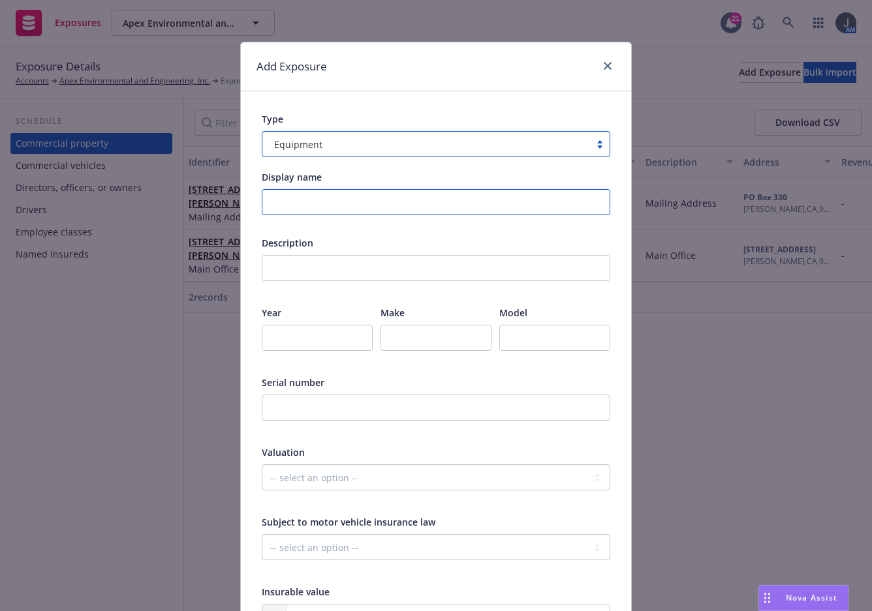
click at [324, 207] on input "Display name" at bounding box center [436, 202] width 348 height 26
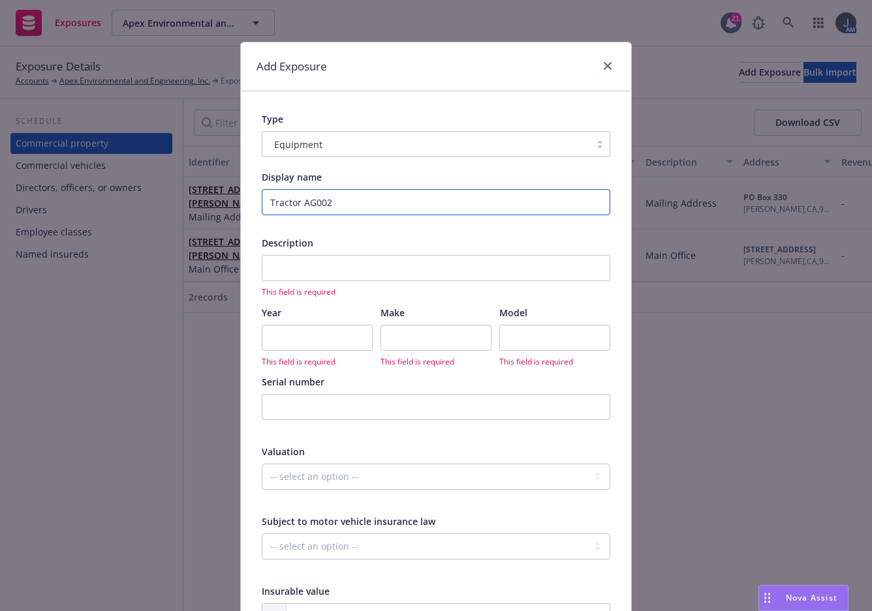
type input "Tractor AG002"
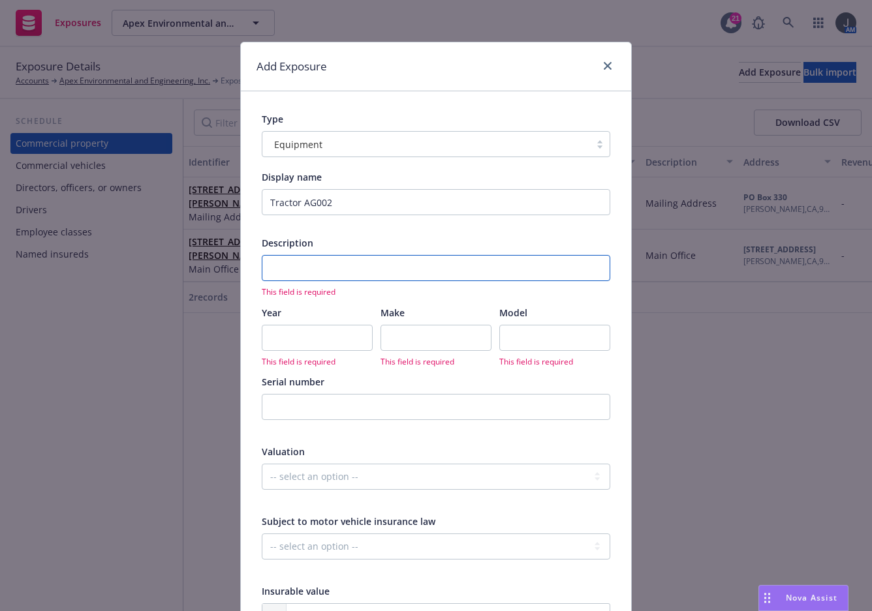
click at [365, 271] on input "text" at bounding box center [436, 268] width 348 height 26
click at [338, 275] on input "text" at bounding box center [436, 268] width 348 height 26
paste input "2022 CASE [PERSON_NAME] 540 CVT WL AFS Tractor"
type input "2022 CASE [PERSON_NAME] 540 CVT WL AFS Tractor"
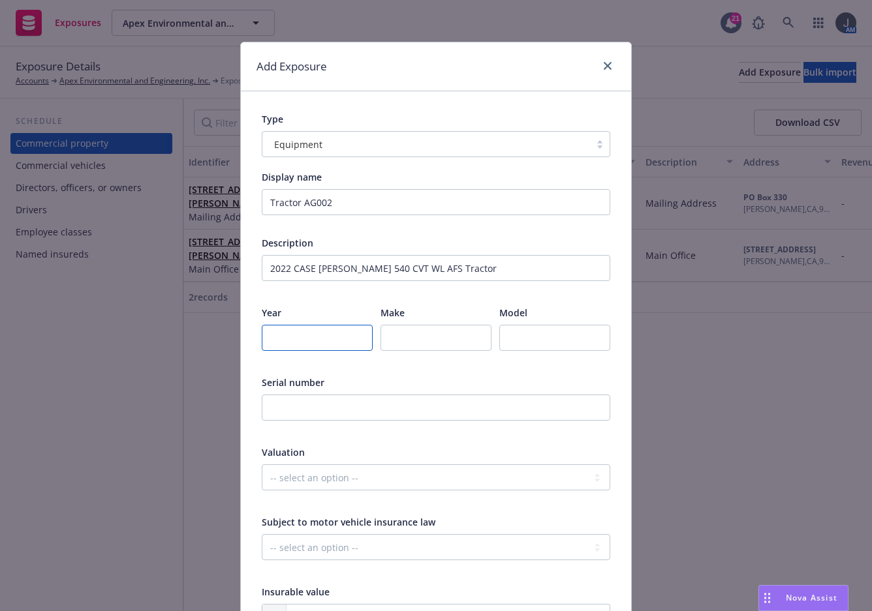
click at [301, 338] on input "number" at bounding box center [317, 338] width 111 height 26
type input "2022"
type input "Case [PERSON_NAME]"
type input "540 CVT WL AFS"
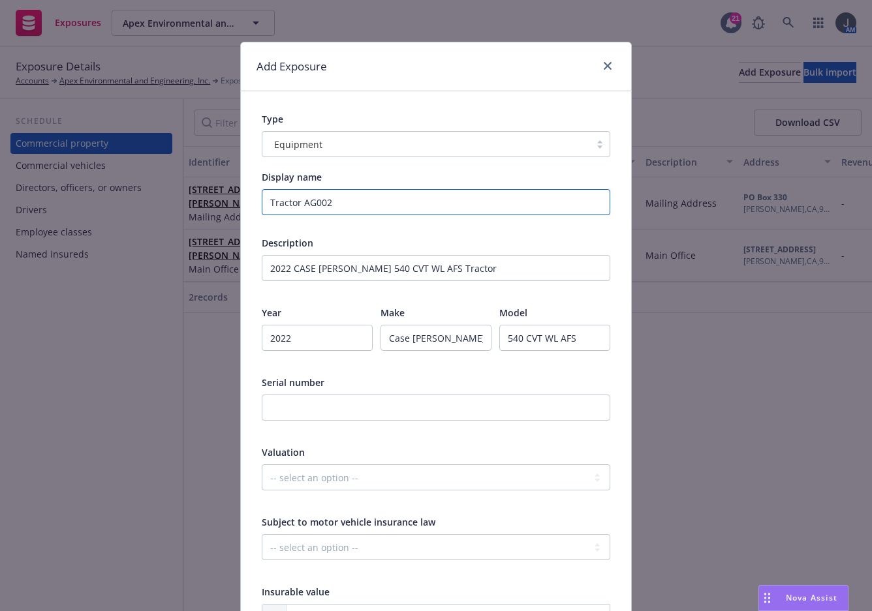
drag, startPoint x: 297, startPoint y: 205, endPoint x: 235, endPoint y: 210, distance: 62.2
click at [241, 209] on div "Type Equipment Display name Tractor AG002 Description 2022 CASE [PERSON_NAME] 5…" at bounding box center [436, 475] width 390 height 769
click at [326, 204] on input "AG002" at bounding box center [436, 202] width 348 height 26
type input "AG002 - Tractor"
click at [359, 410] on input "text" at bounding box center [436, 408] width 348 height 26
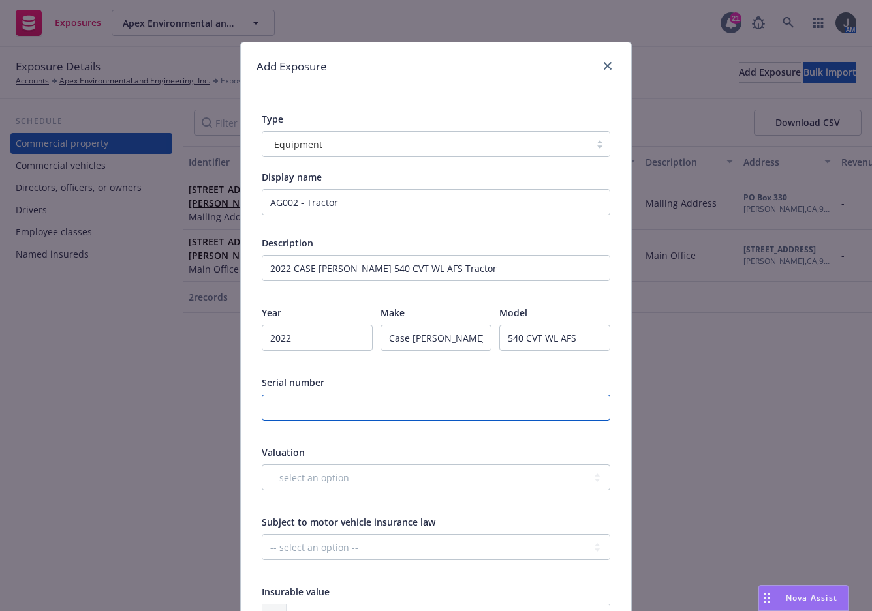
paste input "[VEHICLE_IDENTIFICATION_NUMBER]"
type input "[VEHICLE_IDENTIFICATION_NUMBER]"
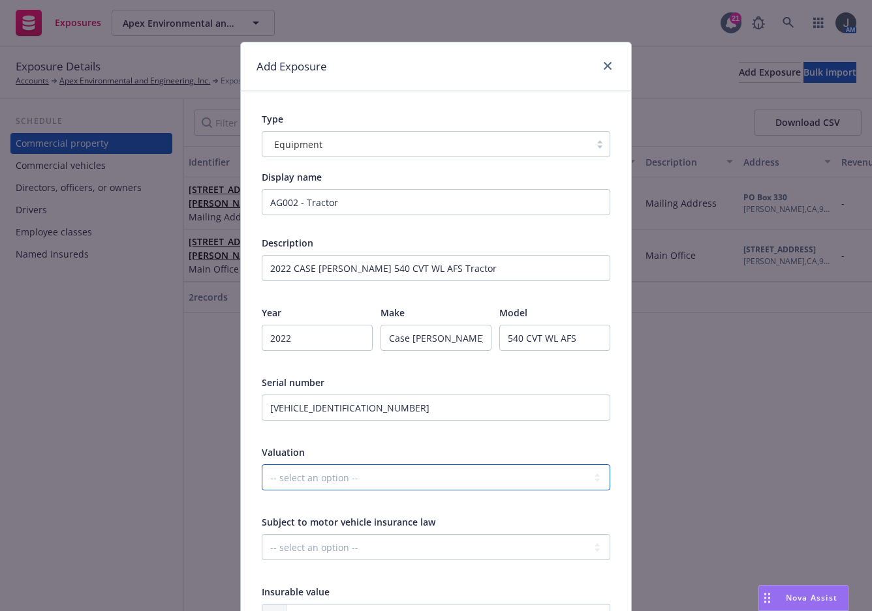
click at [310, 474] on select "-- select an option -- Agreed Amount Actual Cash Value Replacement Cost" at bounding box center [436, 478] width 348 height 26
click at [324, 476] on select "-- select an option -- Agreed Amount Actual Cash Value Replacement Cost" at bounding box center [436, 478] width 348 height 26
select select "ACTUAL_CASH_VALUE"
click at [262, 465] on select "-- select an option -- Agreed Amount Actual Cash Value Replacement Cost" at bounding box center [436, 478] width 348 height 26
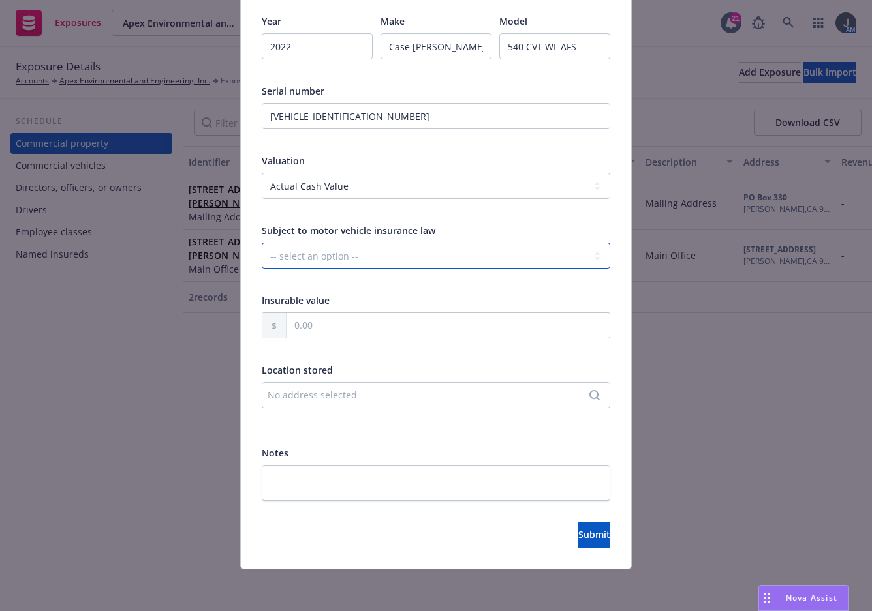
click at [296, 256] on select "-- select an option -- Unknown Yes No" at bounding box center [436, 256] width 348 height 26
select select "NO"
click at [262, 243] on select "-- select an option -- Unknown Yes No" at bounding box center [436, 256] width 348 height 26
click at [328, 329] on input "text" at bounding box center [447, 325] width 323 height 25
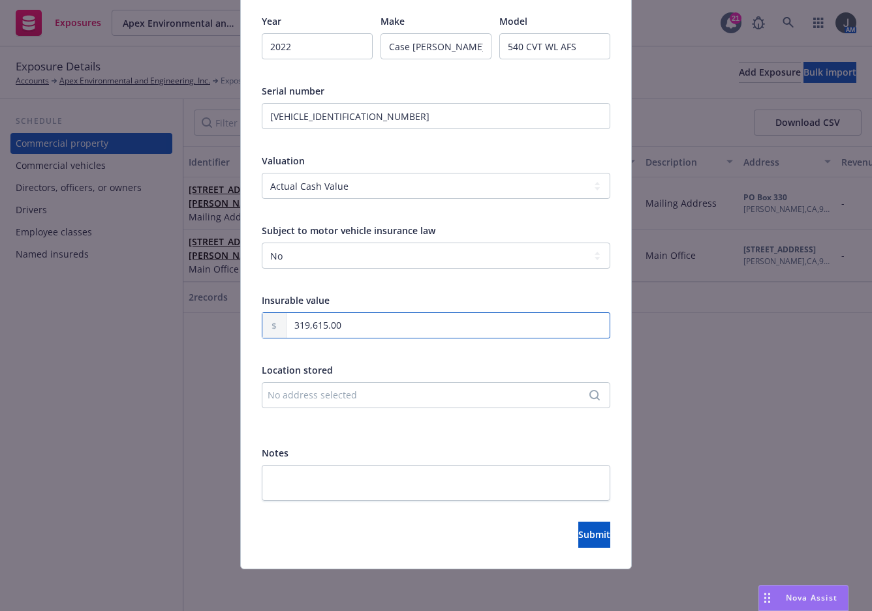
type input "319,615.00"
click at [581, 392] on div "No address selected" at bounding box center [429, 395] width 324 height 14
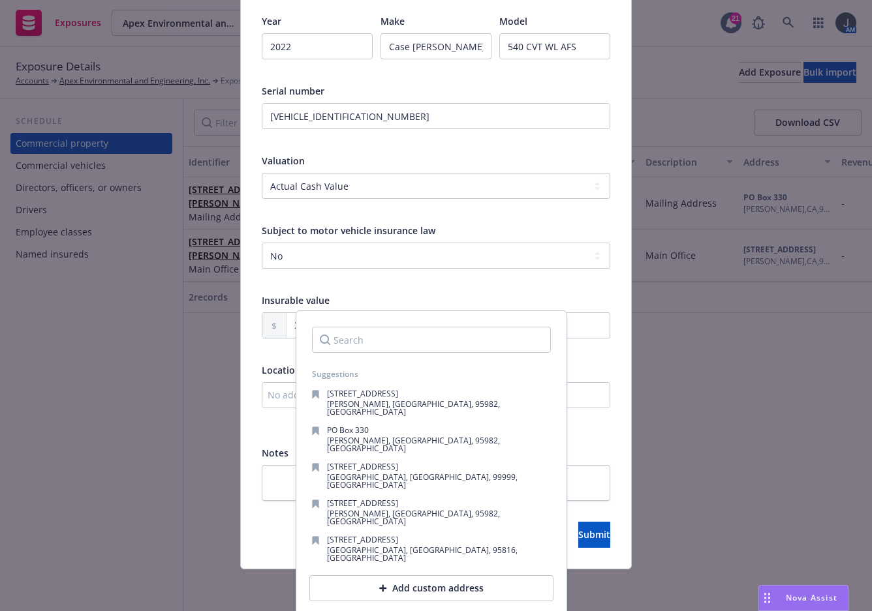
click at [561, 280] on div at bounding box center [436, 280] width 348 height 12
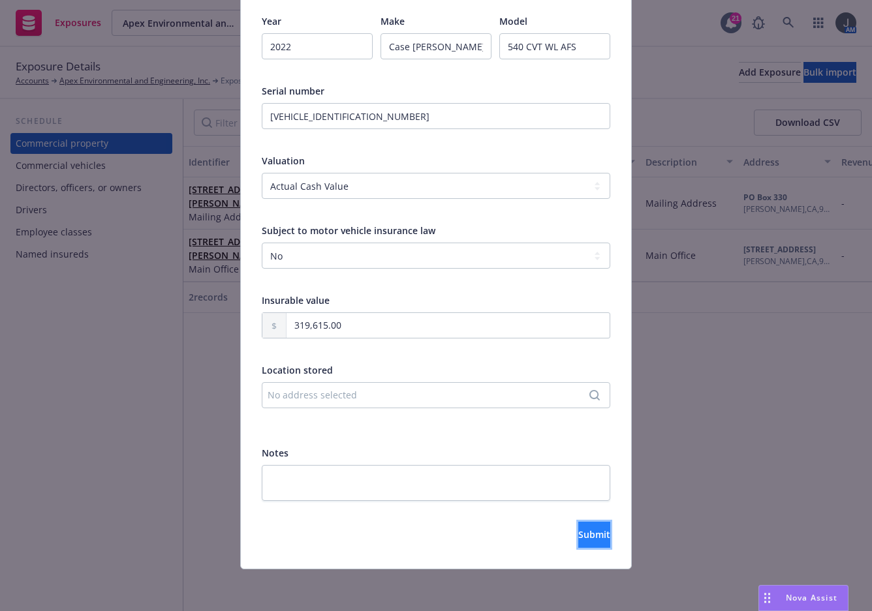
click at [578, 534] on span "Submit" at bounding box center [594, 534] width 32 height 12
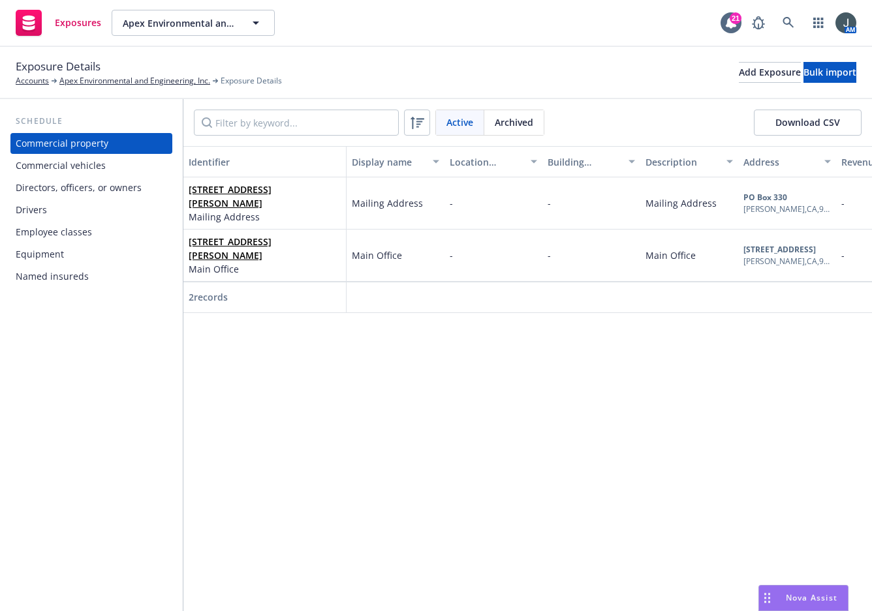
click at [61, 256] on div "Equipment" at bounding box center [40, 254] width 48 height 21
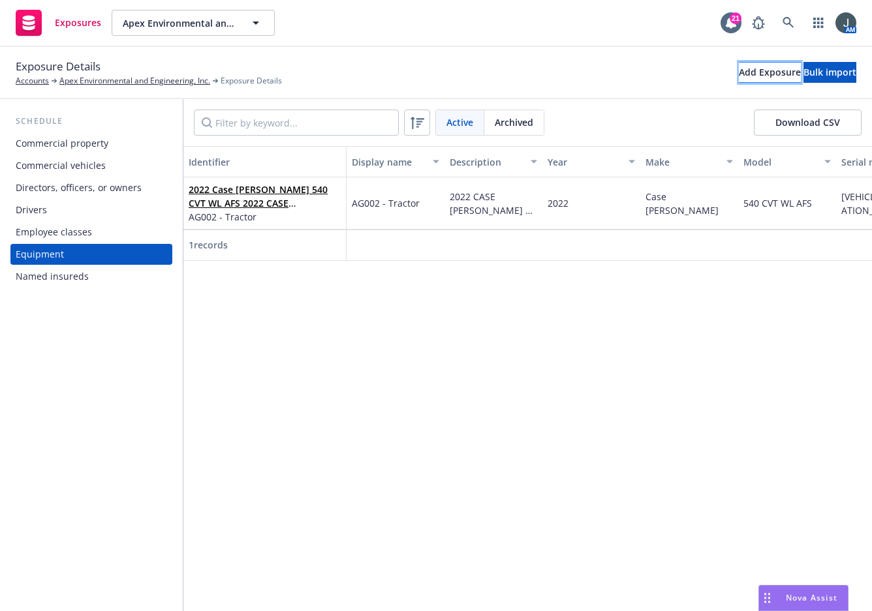
click at [739, 72] on div "Add Exposure" at bounding box center [770, 73] width 62 height 20
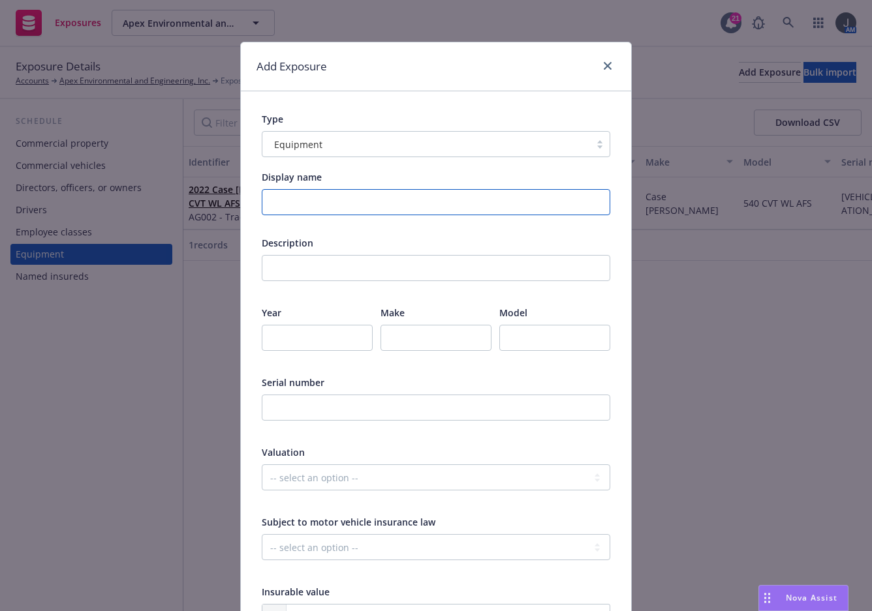
click at [318, 198] on input "Display name" at bounding box center [436, 202] width 348 height 26
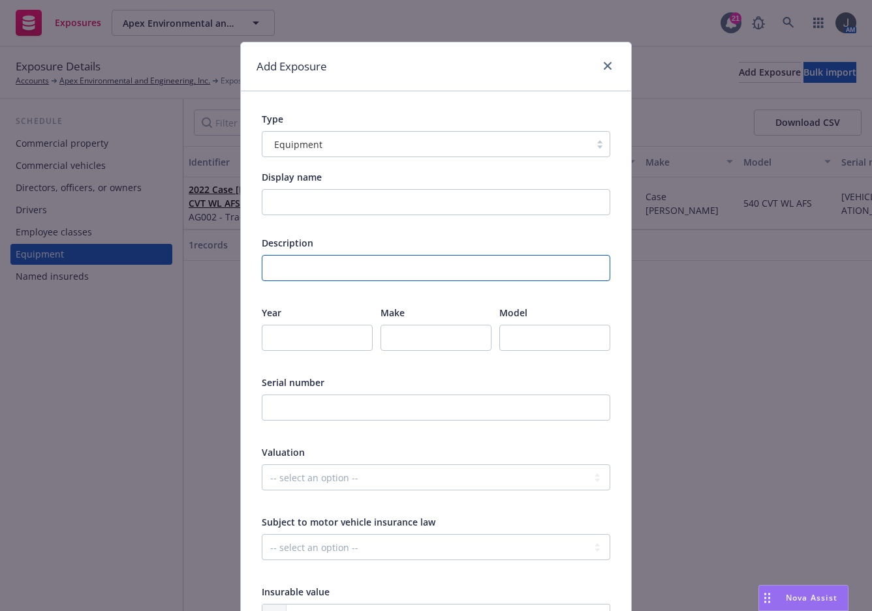
click at [311, 256] on input "text" at bounding box center [436, 268] width 348 height 26
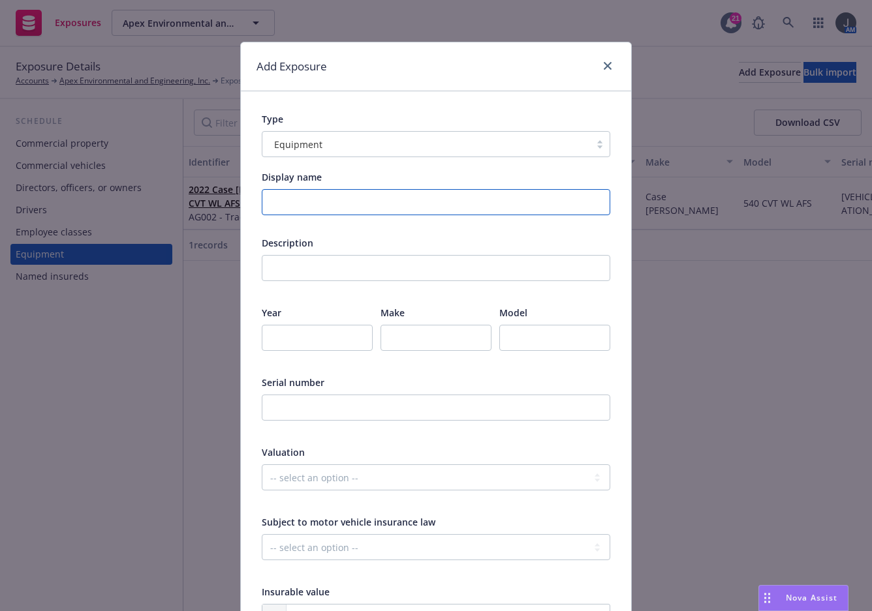
click at [320, 196] on input "Display name" at bounding box center [436, 202] width 348 height 26
click at [307, 200] on input "Display name" at bounding box center [436, 202] width 348 height 26
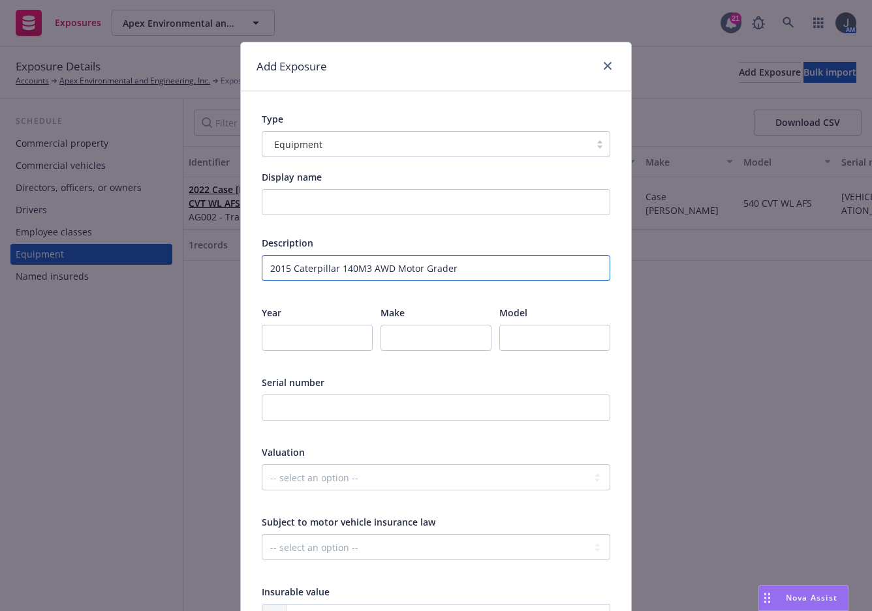
type input "2015 Caterpillar 140M3 AWD Motor Grader"
type input "2015"
type input "Caterpillar"
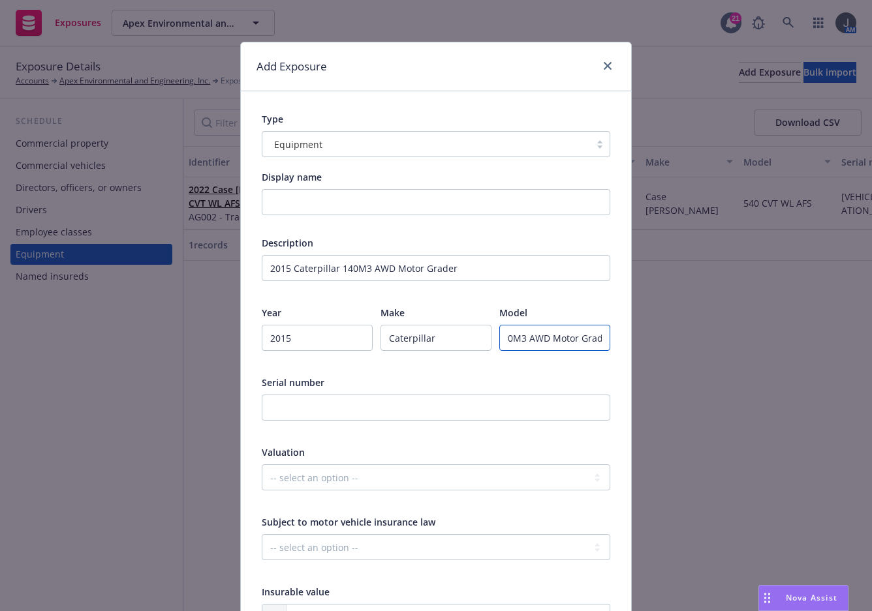
scroll to position [0, 19]
type input "140M3 AWD Motor Grader"
click at [367, 412] on input "text" at bounding box center [436, 408] width 348 height 26
paste input "0N9J00237"
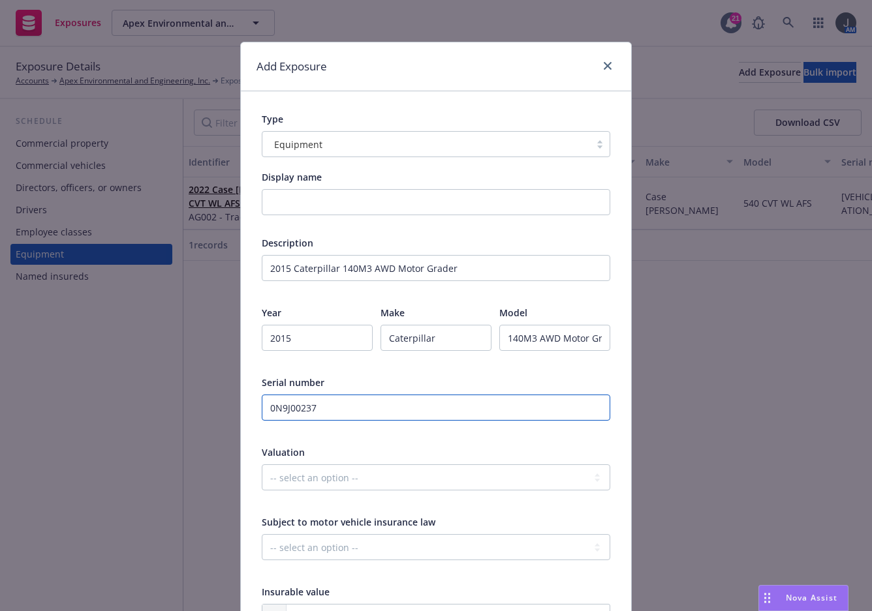
type input "0N9J00237"
click at [342, 471] on select "-- select an option -- Agreed Amount Actual Cash Value Replacement Cost" at bounding box center [436, 478] width 348 height 26
select select "ACTUAL_CASH_VALUE"
click at [262, 465] on select "-- select an option -- Agreed Amount Actual Cash Value Replacement Cost" at bounding box center [436, 478] width 348 height 26
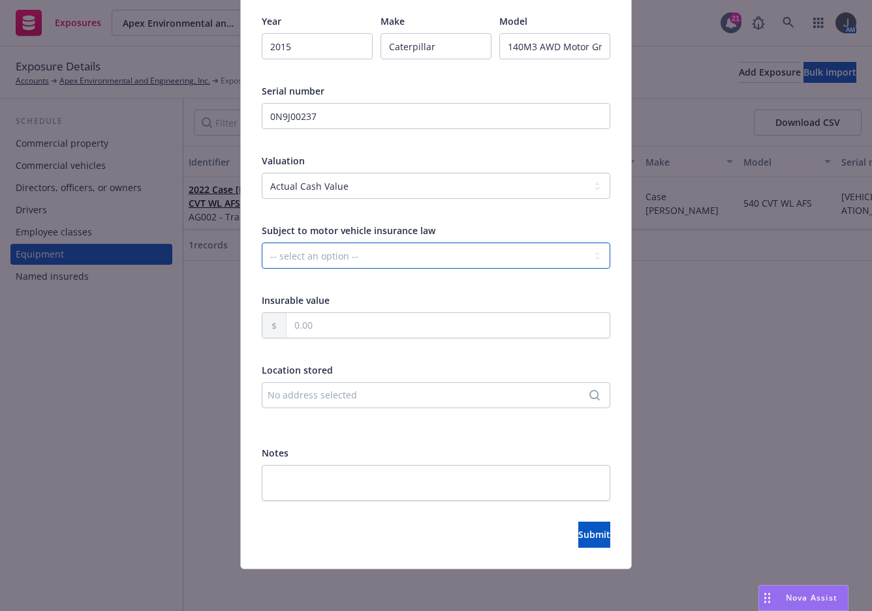
click at [348, 264] on select "-- select an option -- Unknown Yes No" at bounding box center [436, 256] width 348 height 26
select select "NO"
click at [262, 243] on select "-- select an option -- Unknown Yes No" at bounding box center [436, 256] width 348 height 26
click at [324, 327] on input "text" at bounding box center [447, 325] width 323 height 25
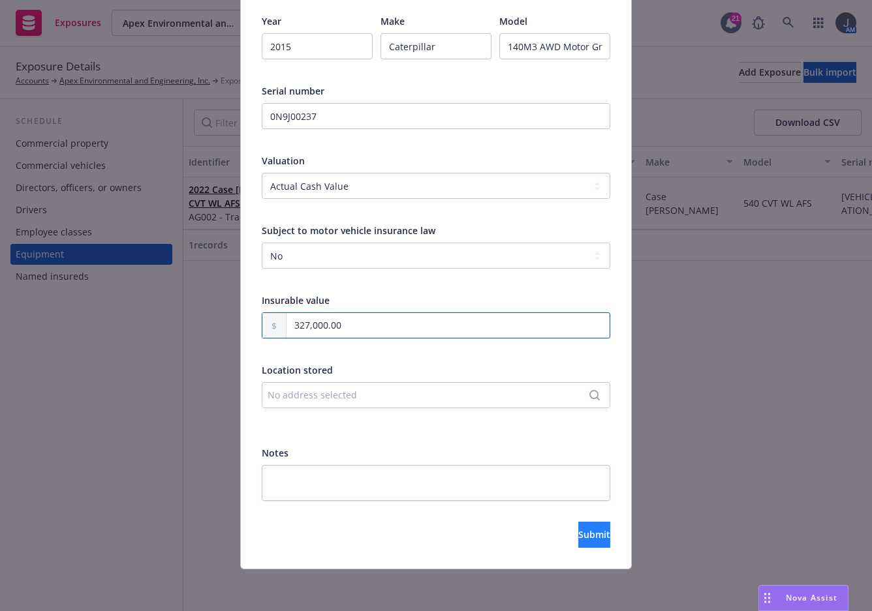
type input "327,000.00"
click at [578, 540] on span "Submit" at bounding box center [594, 534] width 32 height 12
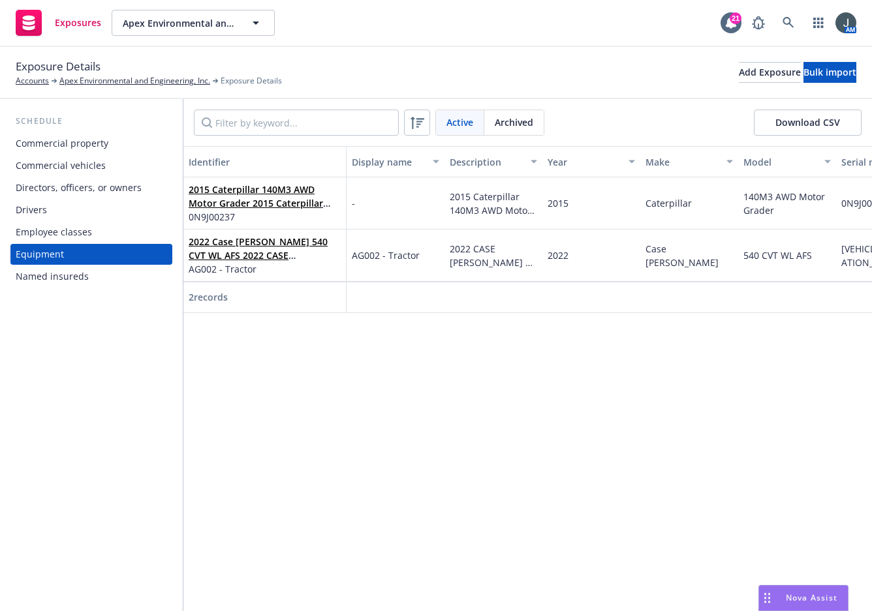
click at [129, 558] on div "Schedule Commercial property Commercial vehicles Directors, officers, or owners…" at bounding box center [91, 355] width 183 height 512
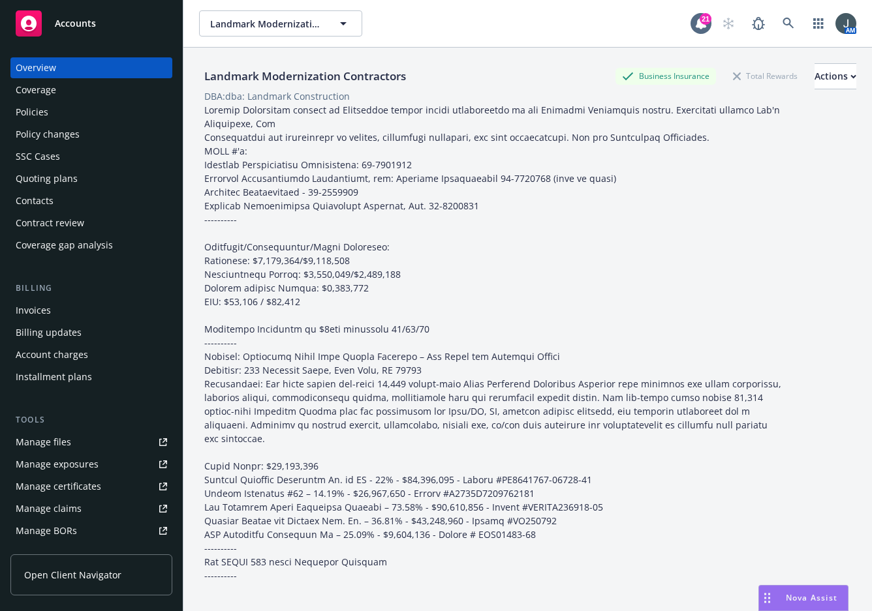
click at [787, 598] on span "Nova Assist" at bounding box center [811, 597] width 52 height 11
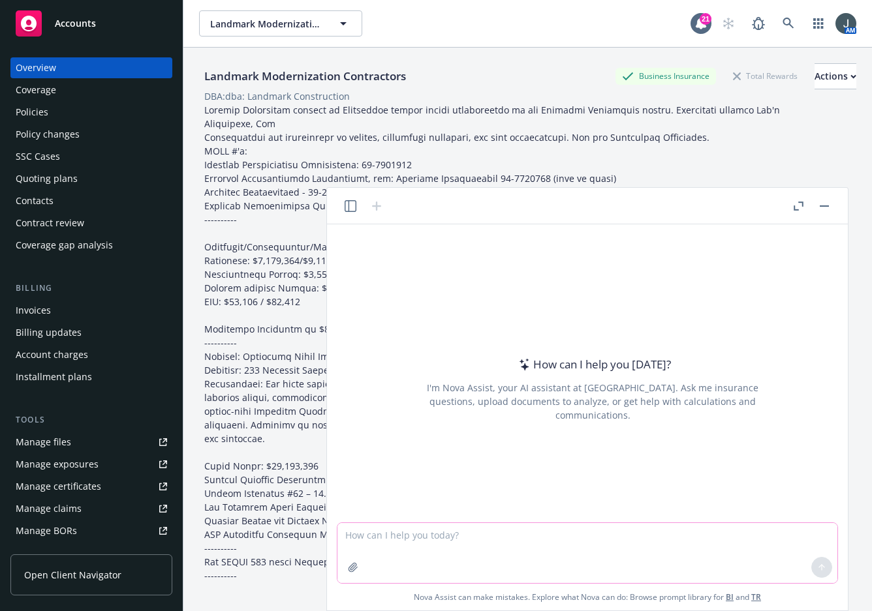
click at [489, 542] on textarea at bounding box center [587, 553] width 500 height 60
paste textarea "How is the value of the claim determined if the equipment consists of multiple …"
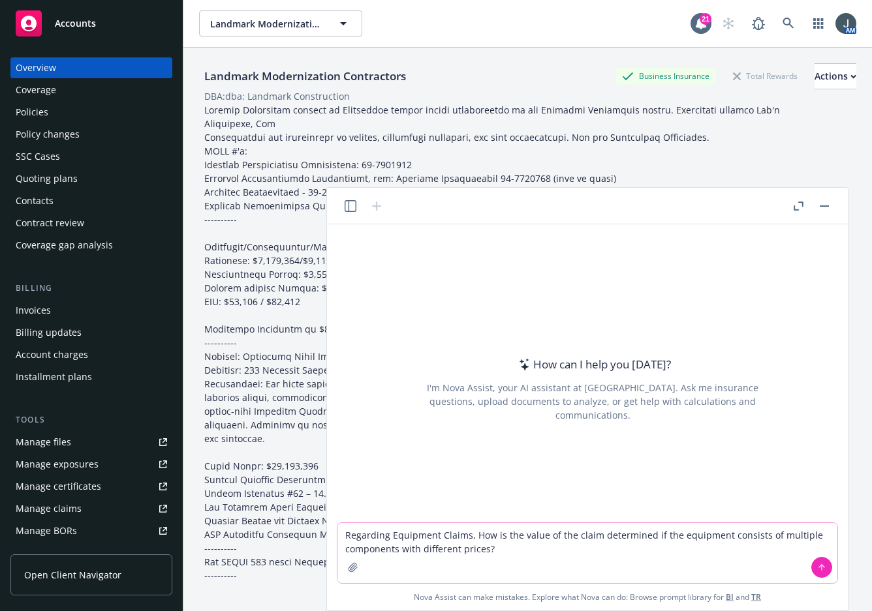
click at [722, 535] on textarea "Regarding Equipment Claims, How is the value of the claim determined if the equ…" at bounding box center [587, 553] width 500 height 60
click at [817, 570] on icon at bounding box center [821, 567] width 9 height 9
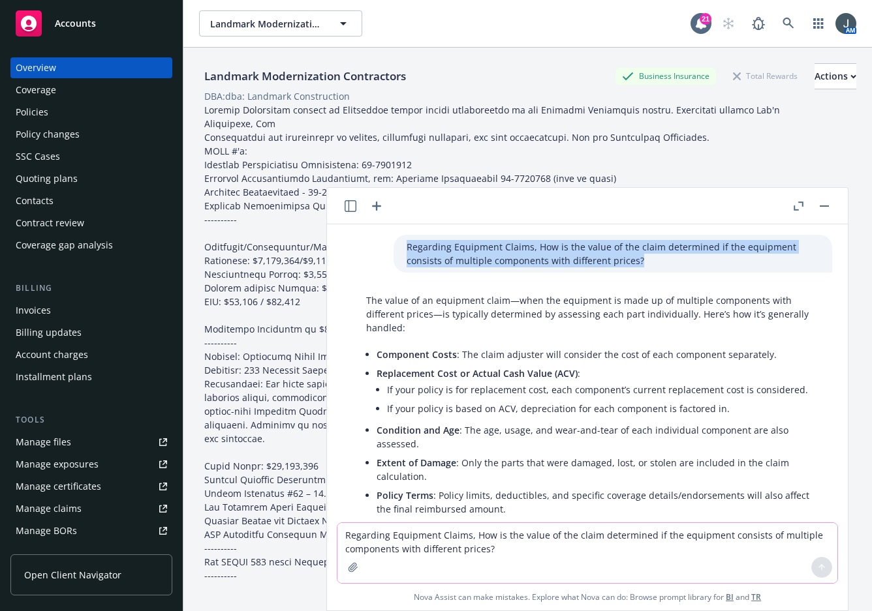
drag, startPoint x: 592, startPoint y: 261, endPoint x: 365, endPoint y: 245, distance: 227.6
click at [365, 245] on div "Regarding Equipment Claims, How is the value of the claim determined if the equ…" at bounding box center [593, 254] width 500 height 38
copy p "Regarding Equipment Claims, How is the value of the claim determined if the equ…"
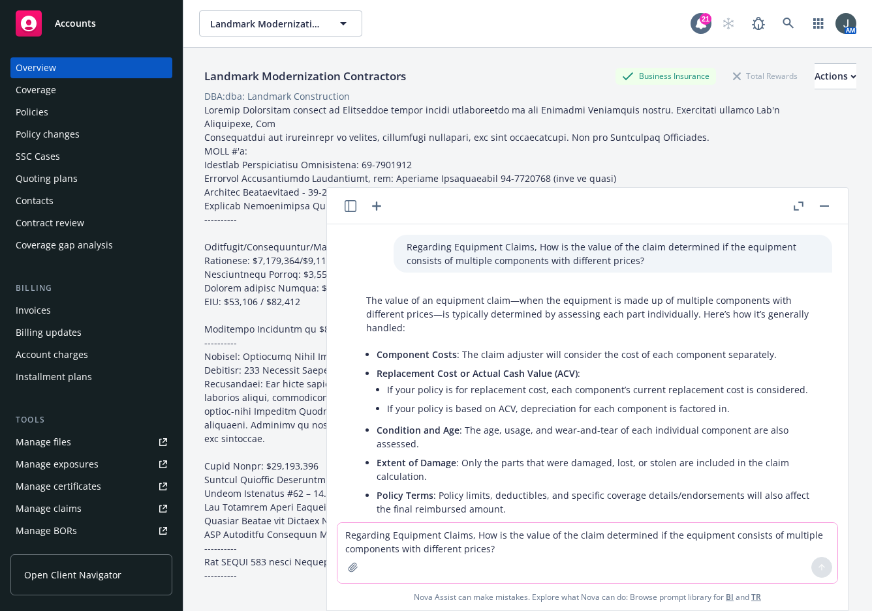
click at [425, 544] on textarea "Regarding Equipment Claims, How is the value of the claim determined if the equ…" at bounding box center [587, 553] width 500 height 60
paste textarea
click at [673, 534] on textarea "Regarding Equipment Claims, How is the value of the claim determined if the equ…" at bounding box center [587, 553] width 500 height 60
click at [673, 537] on textarea "Regarding Equipment Claims, How is the value of the claim determined if the GPS…" at bounding box center [587, 553] width 500 height 60
click at [435, 549] on textarea "Regarding Equipment Claims, How is the value of the claim determined if the who…" at bounding box center [587, 553] width 500 height 60
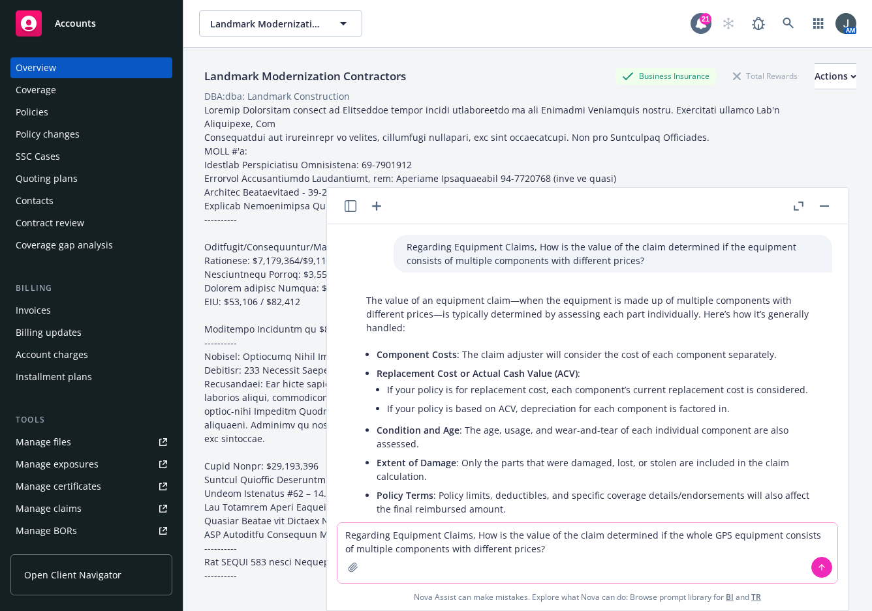
type textarea "Regarding Equipment Claims, How is the value of the claim determined if the who…"
click at [828, 567] on button at bounding box center [821, 567] width 21 height 21
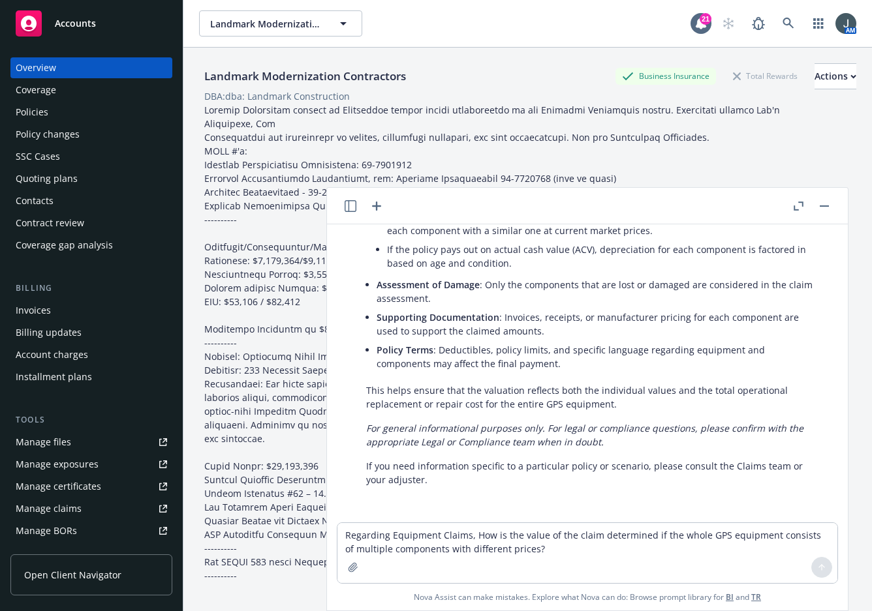
scroll to position [554, 0]
